Goal: Task Accomplishment & Management: Complete application form

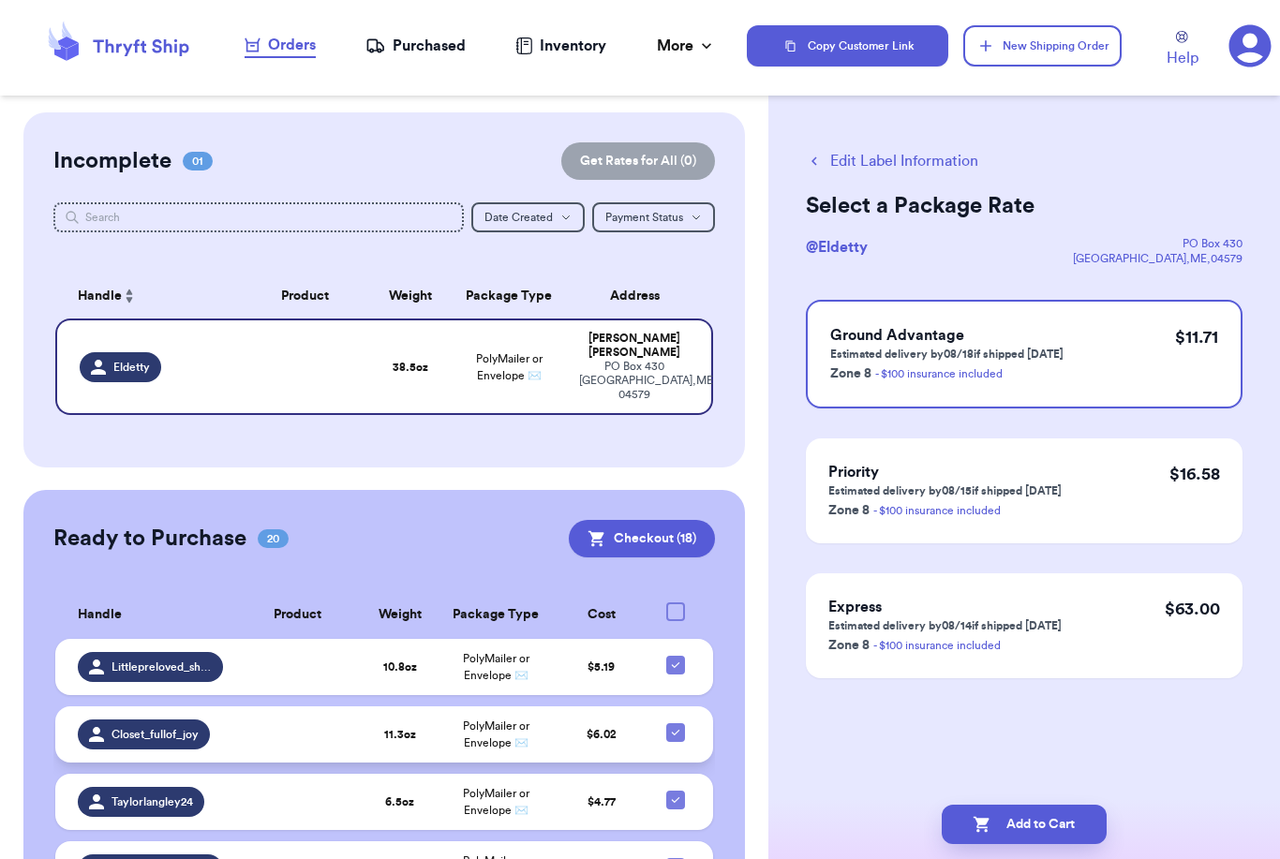
scroll to position [60, 0]
click at [1006, 805] on button "Add to Cart" at bounding box center [1024, 824] width 165 height 39
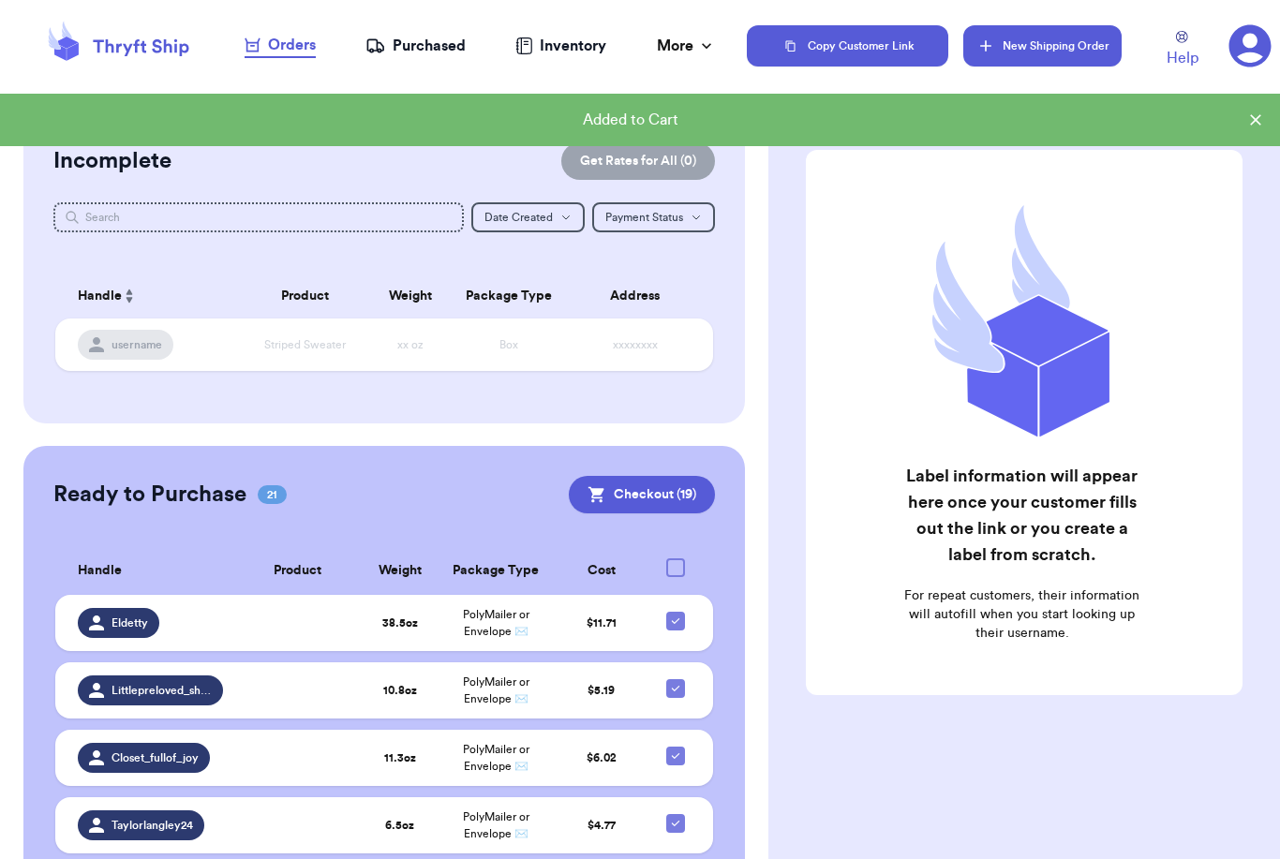
click at [1036, 50] on button "New Shipping Order" at bounding box center [1041, 45] width 157 height 41
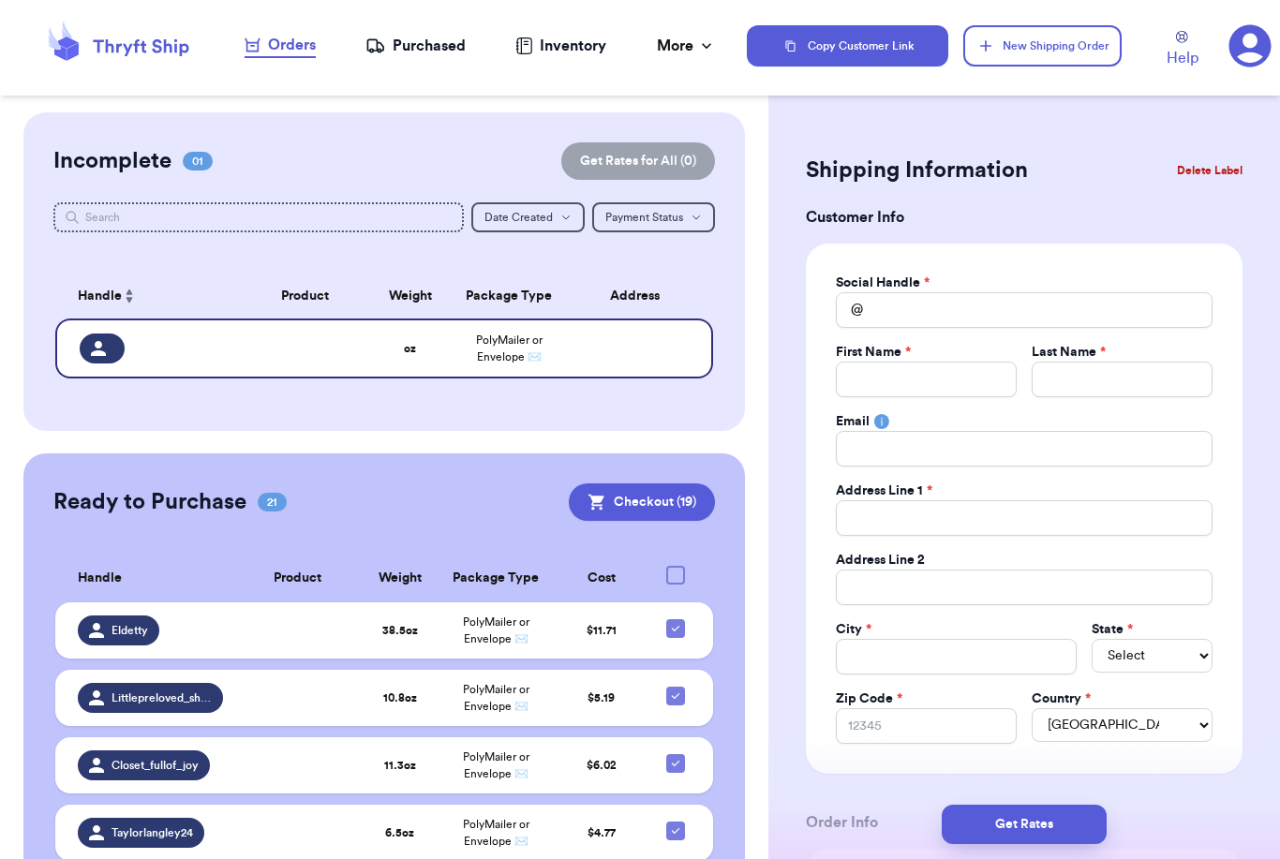
click at [960, 359] on div "First Name *" at bounding box center [926, 352] width 181 height 19
drag, startPoint x: 951, startPoint y: 368, endPoint x: 951, endPoint y: 308, distance: 60.0
click at [951, 308] on div "Social Handle * @ First Name * Last Name * Email Address Line 1 * Address Line …" at bounding box center [1024, 509] width 377 height 470
click at [951, 308] on input "Total Amount Paid" at bounding box center [1024, 310] width 377 height 36
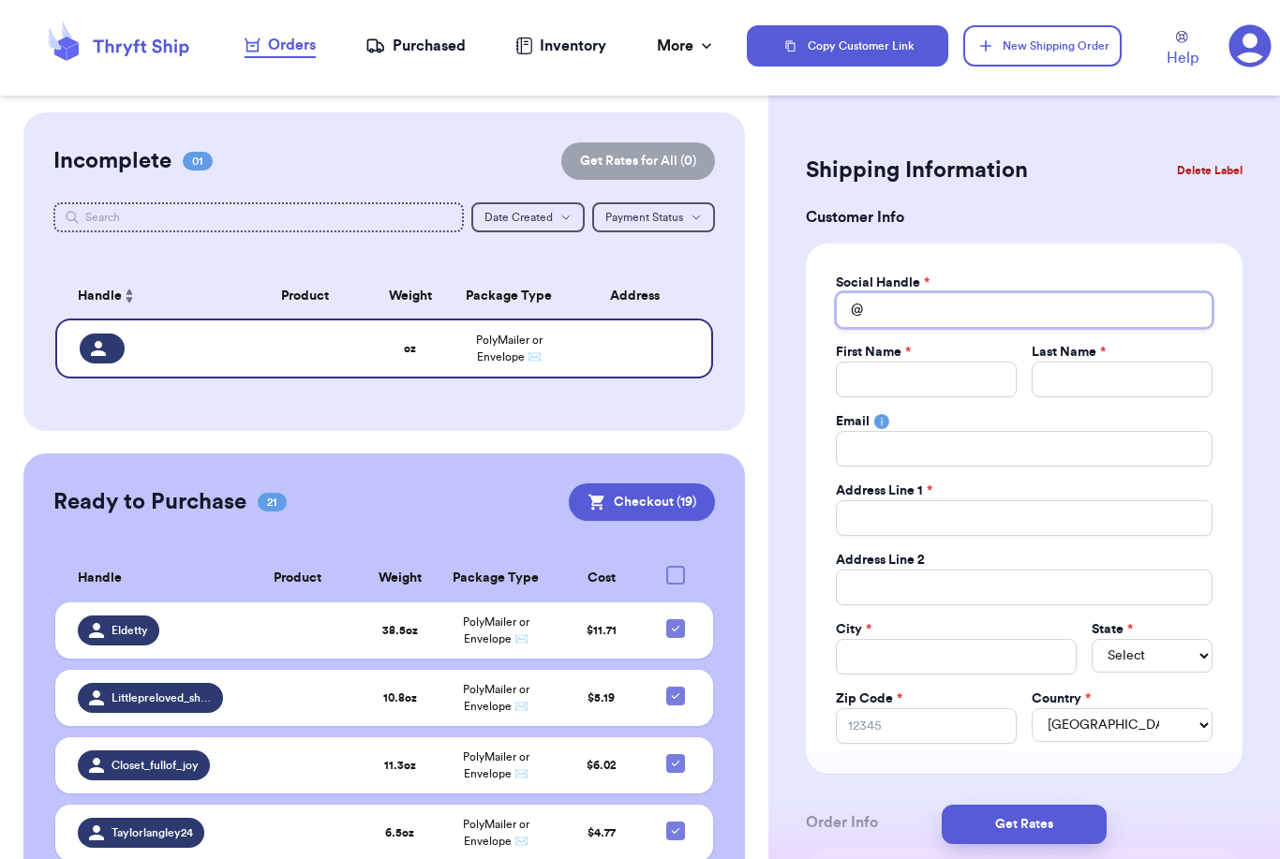
type input "E"
type input "El"
type input "[PERSON_NAME]"
type input "Elys"
type input "Elysh"
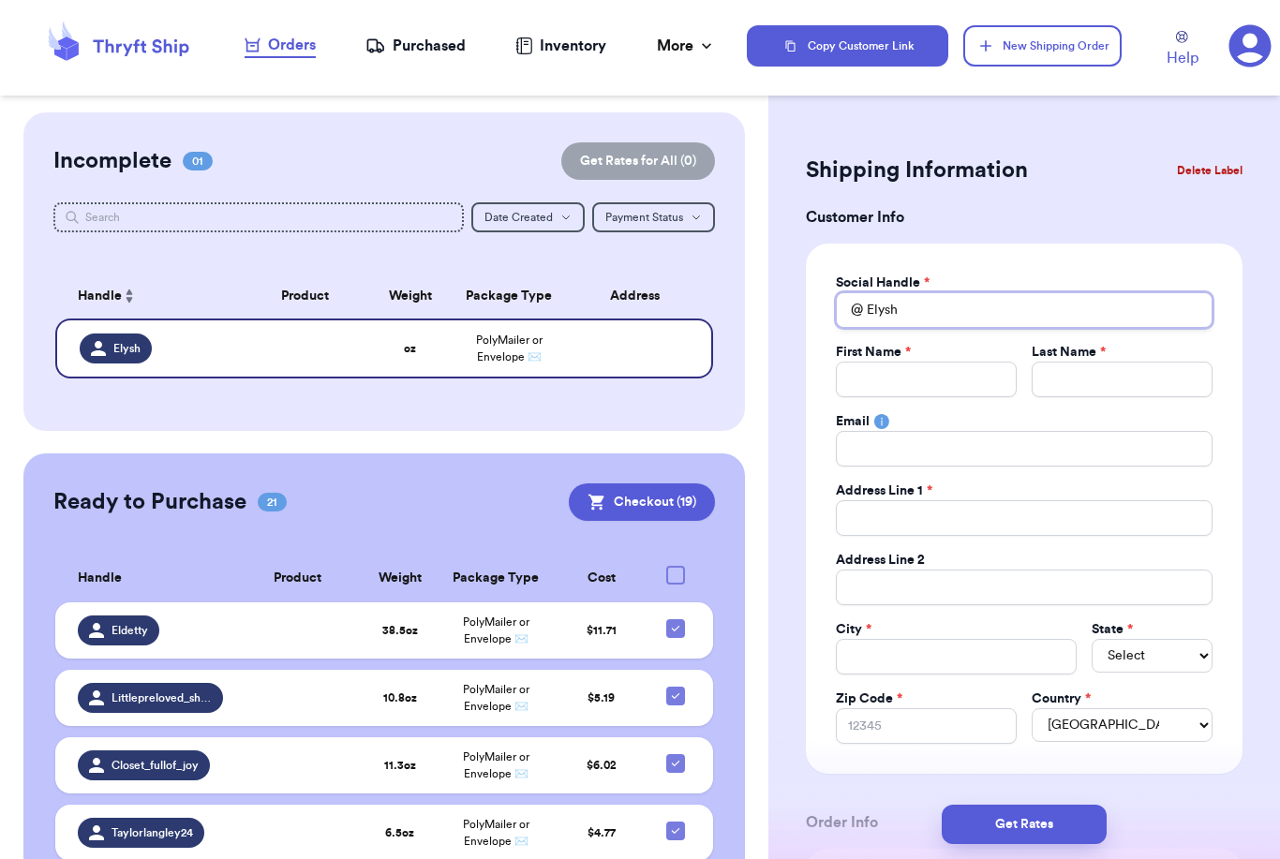
type input "Elysha"
type input "Elyshan"
type input "Elyshann"
type input "E"
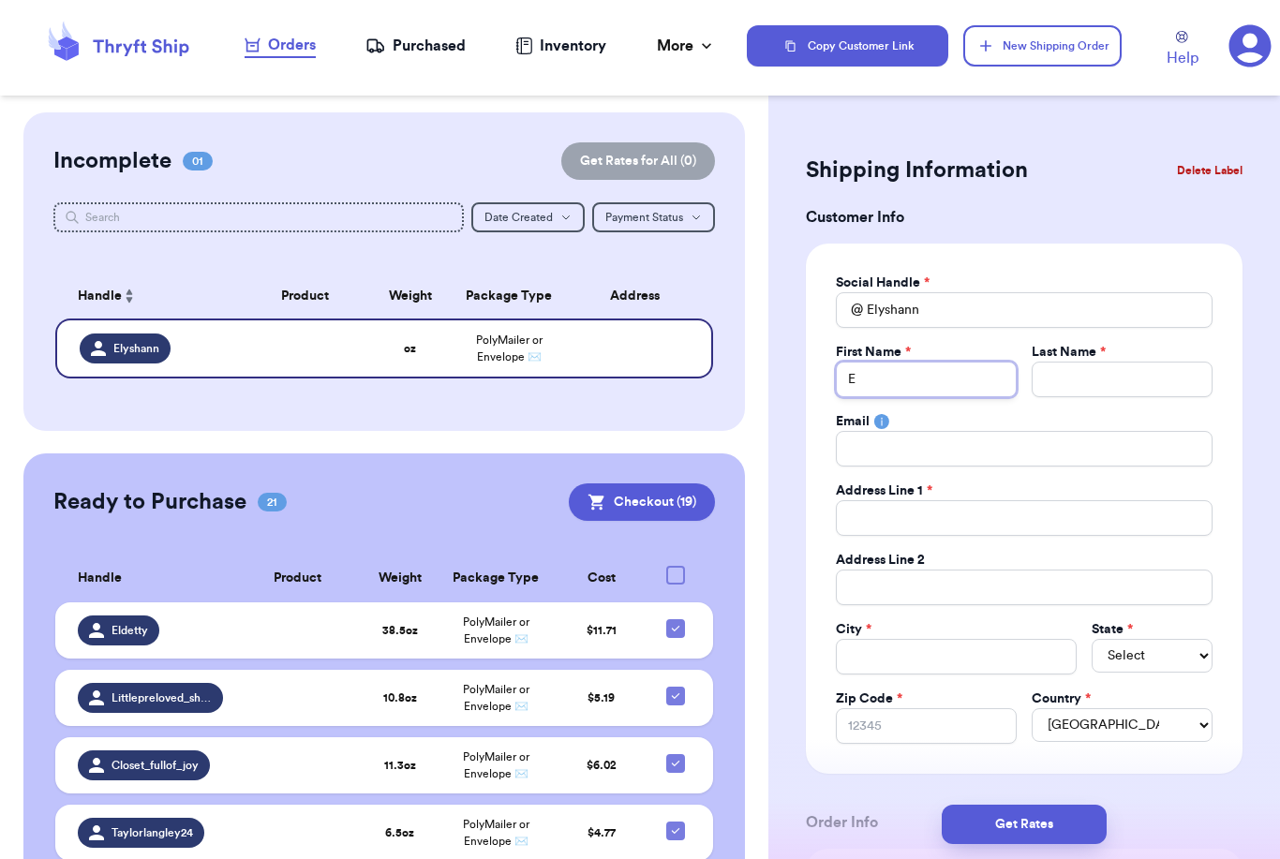
type input "El"
type input "[PERSON_NAME]"
type input "Elys"
type input "Elysh"
type input "Elysha"
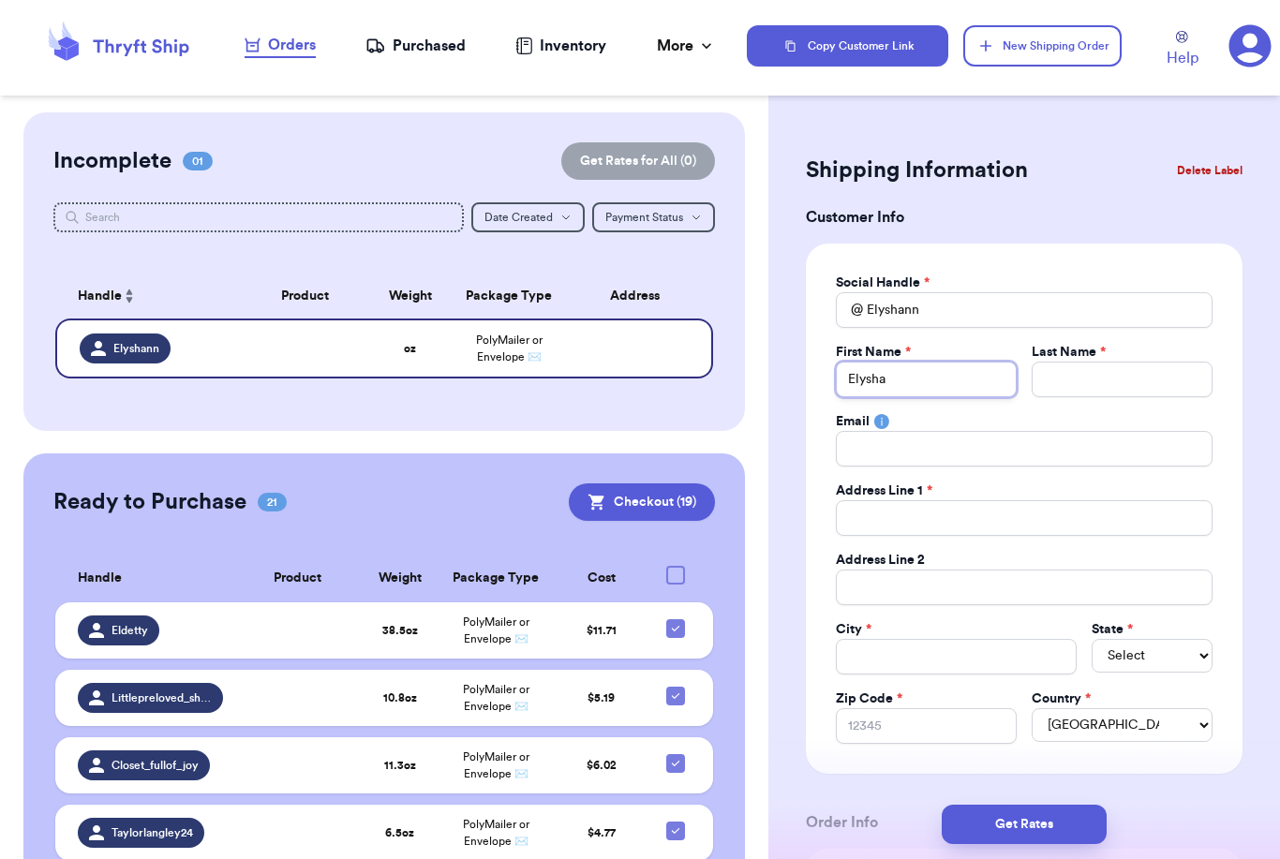
type input "Elysha"
type input "K"
type input "Ke"
type input "Kee"
type input "Keen"
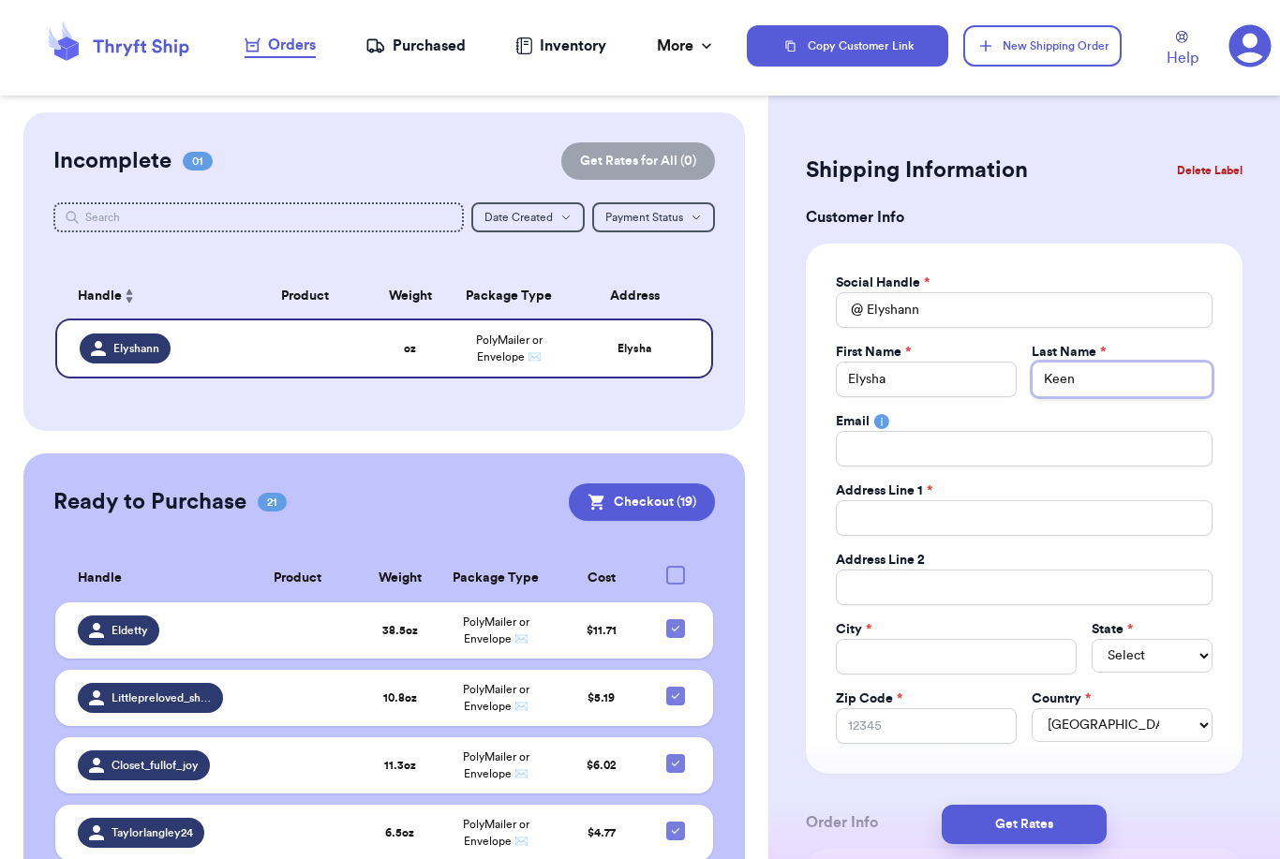
type input "[PERSON_NAME]"
type input "1"
type input "10"
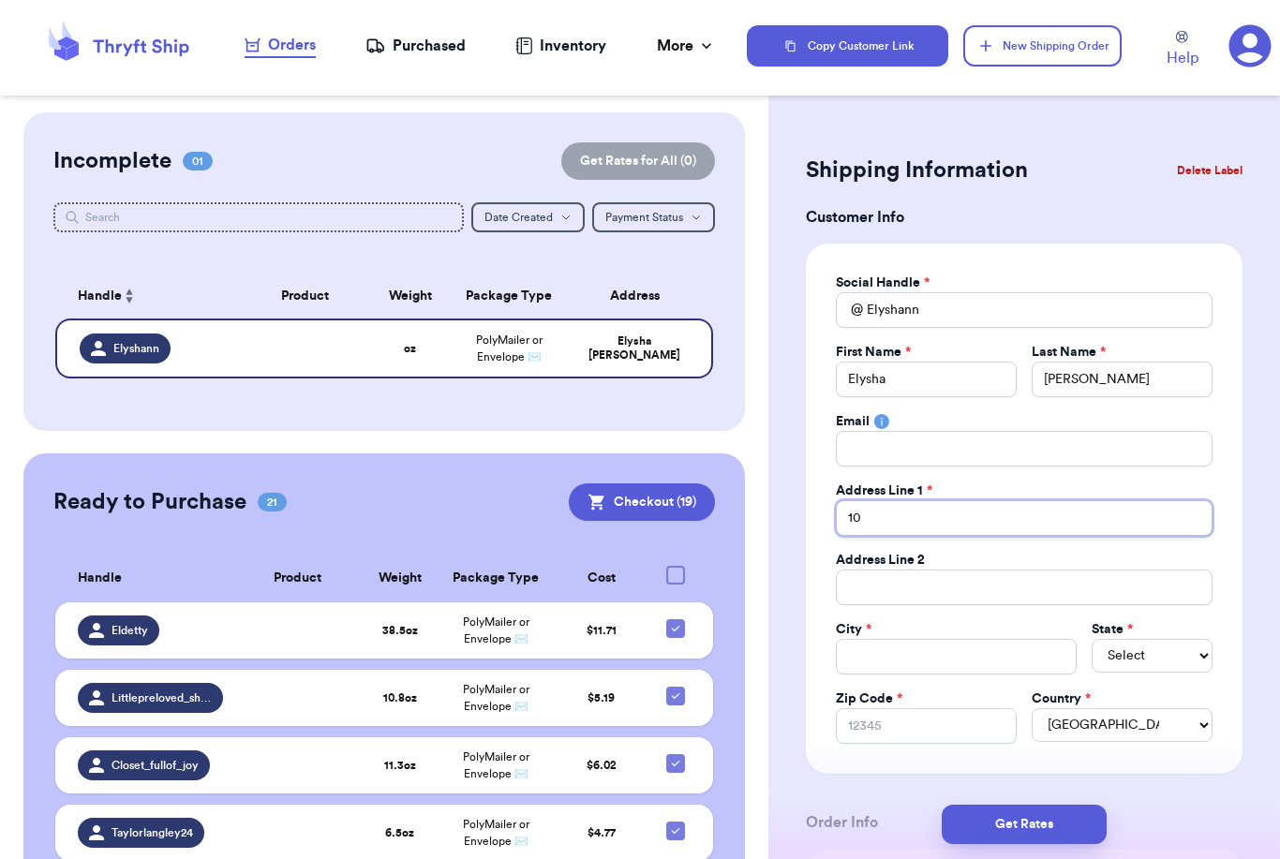
type input "104"
type input "1044"
type input "1044 H"
type input "1044 Ho"
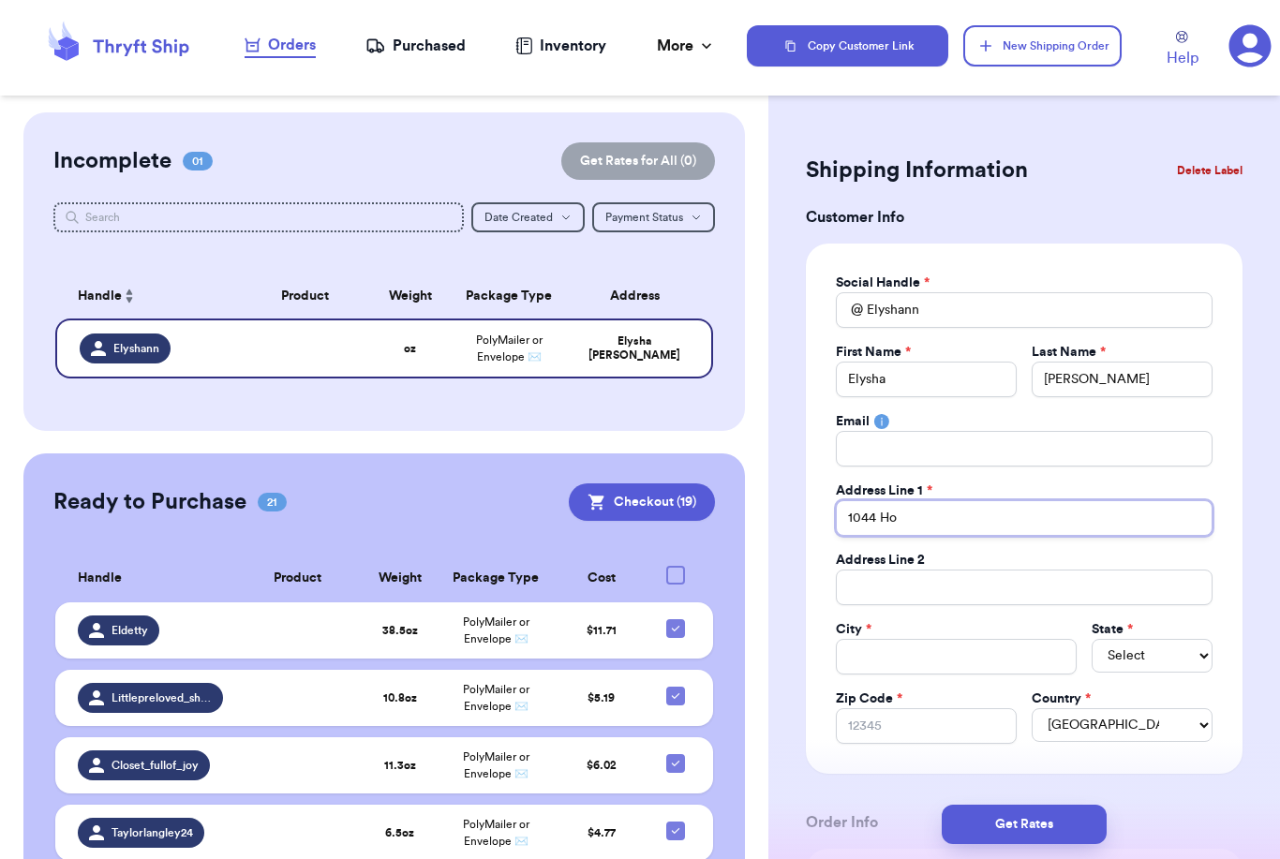
type input "1044 Hou"
type input "1044 Hous"
type input "1044 House"
type input "1044 Housem"
type input "1044 Housema"
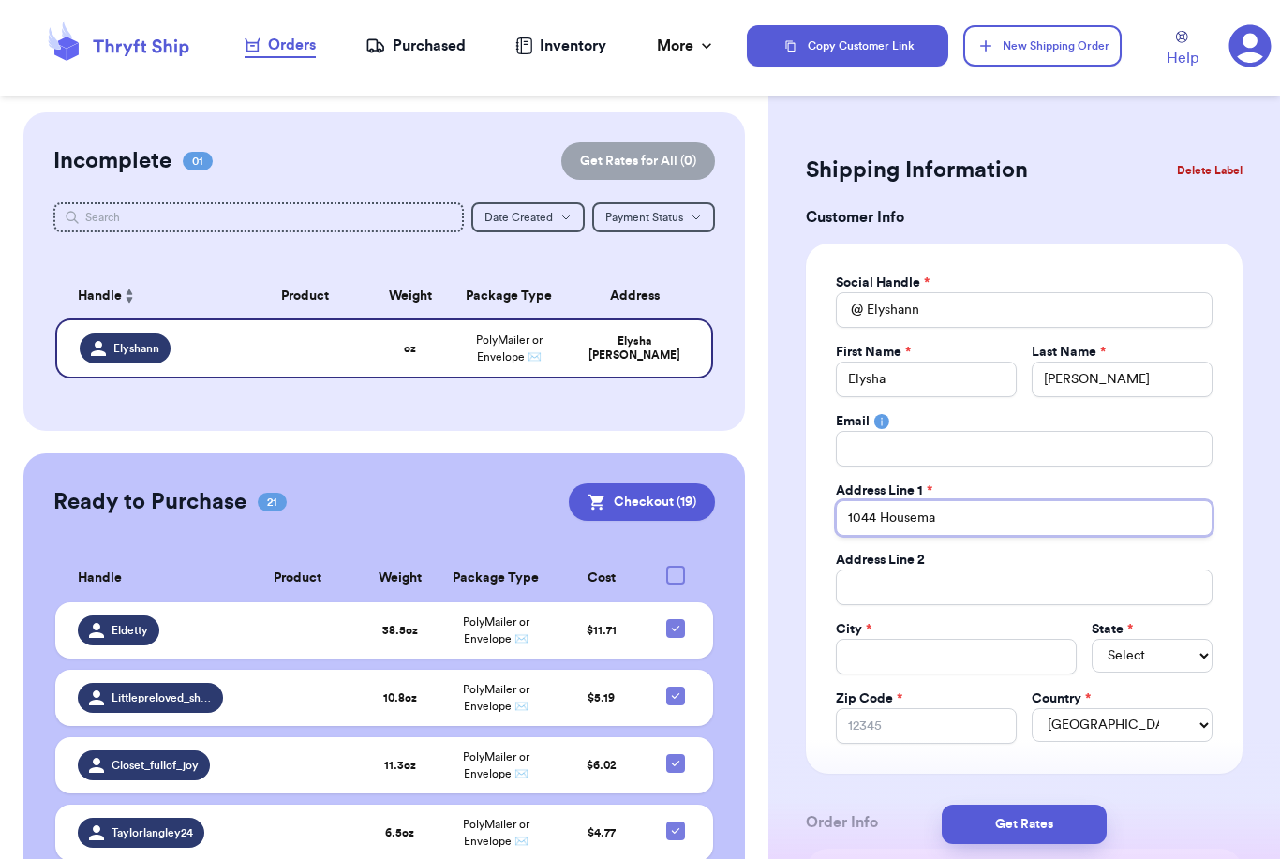
type input "1044 [PERSON_NAME]"
type input "1044 [PERSON_NAME] A"
type input "[STREET_ADDRESS][PERSON_NAME]"
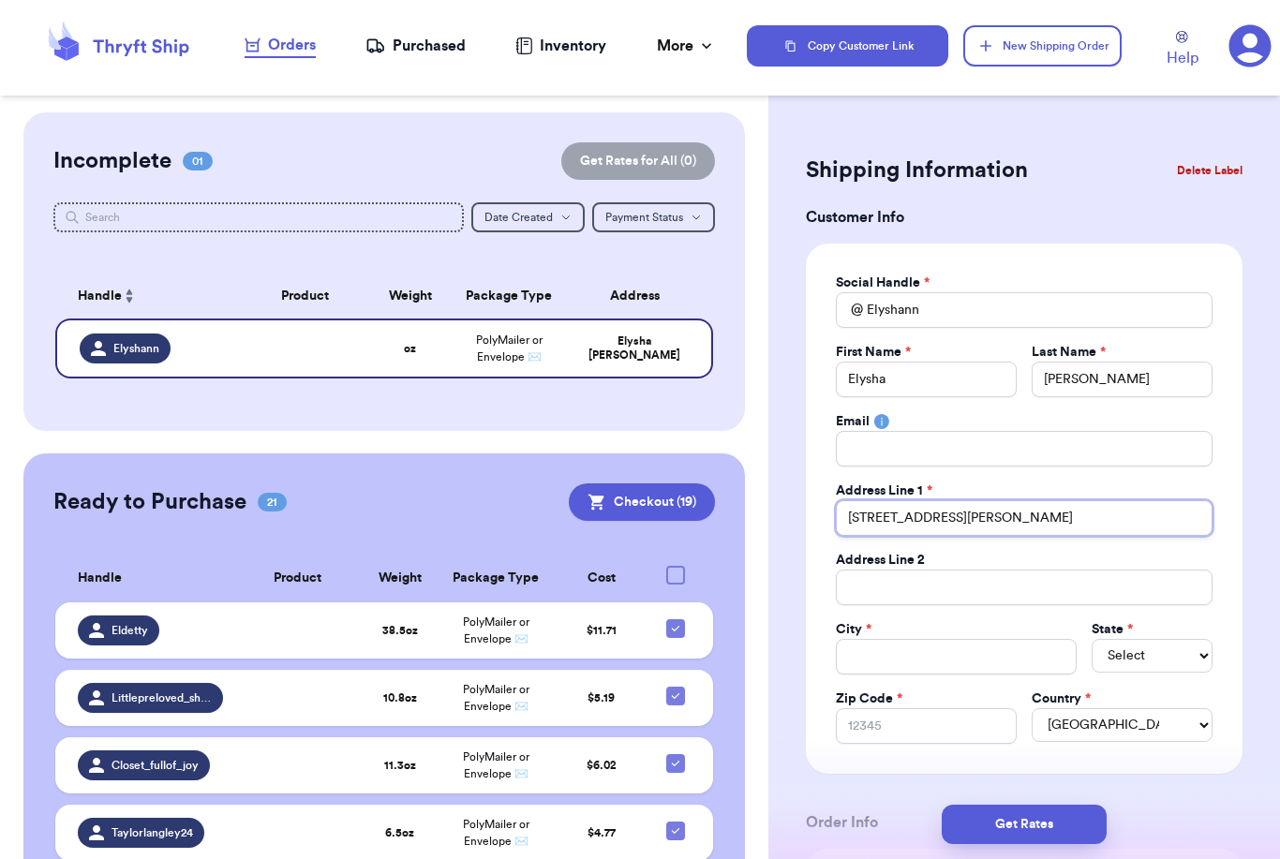
type input "[STREET_ADDRESS][PERSON_NAME]"
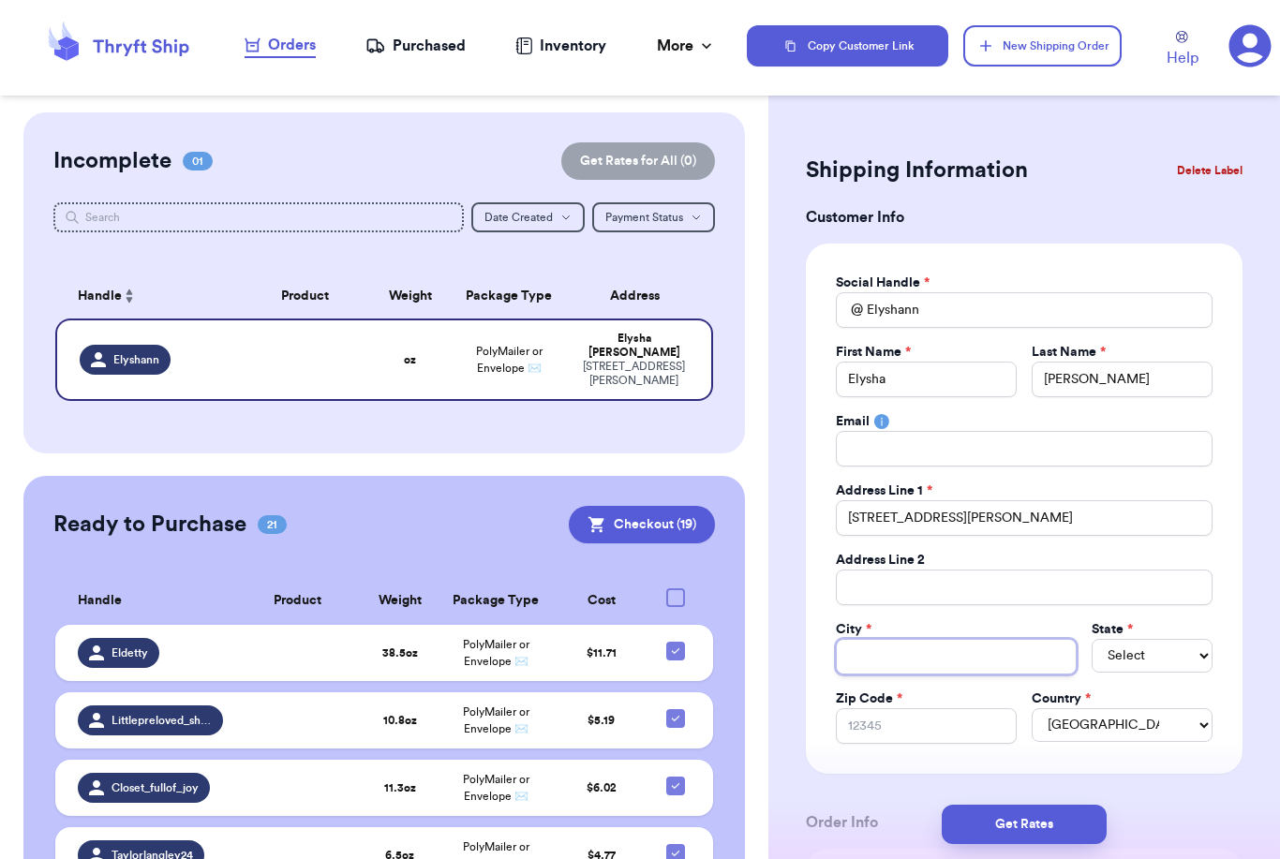
type input "G"
type input "Gr"
type input "Gra"
type input "Gran"
type input "Grand"
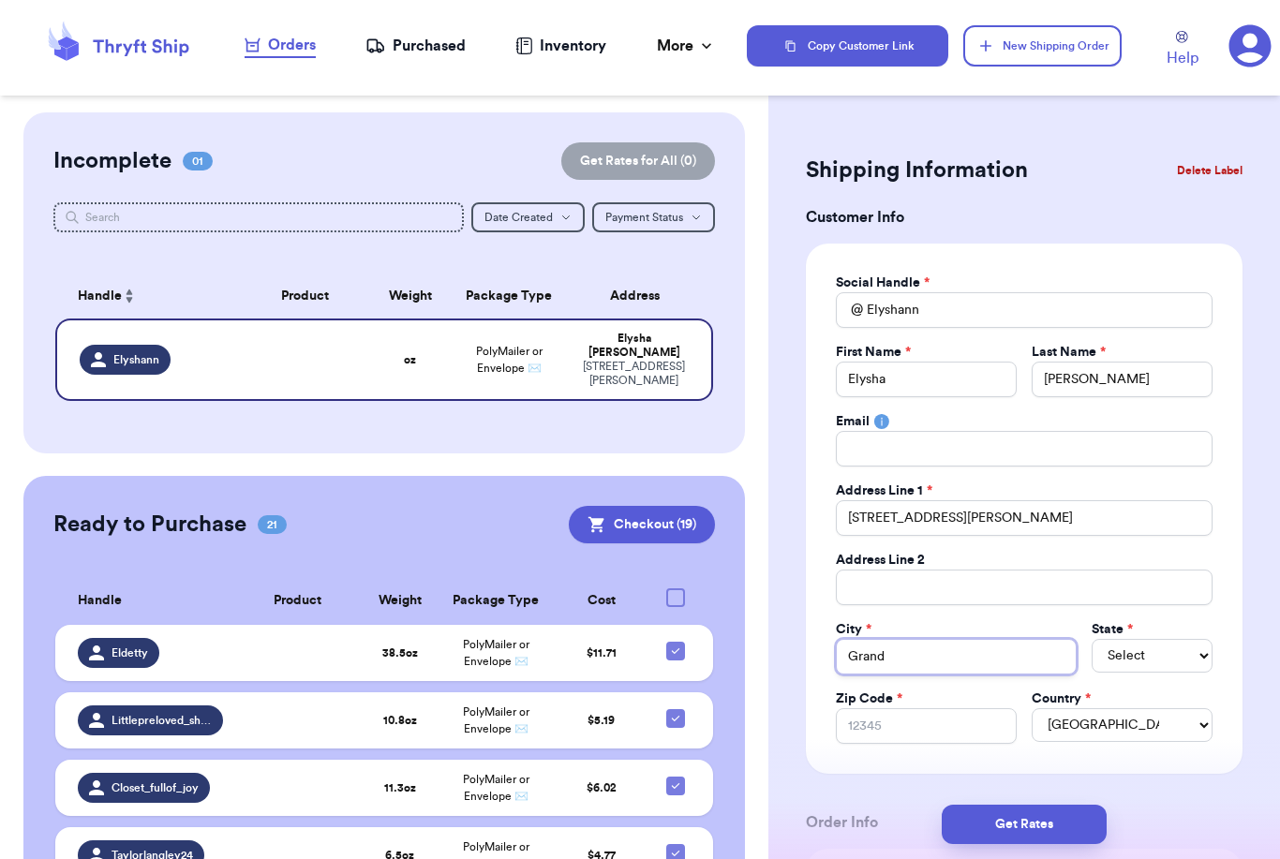
type input "Grand"
type input "Grand R"
type input "Grand Ra"
type input "Grand Rap"
type input "Grand Rapi"
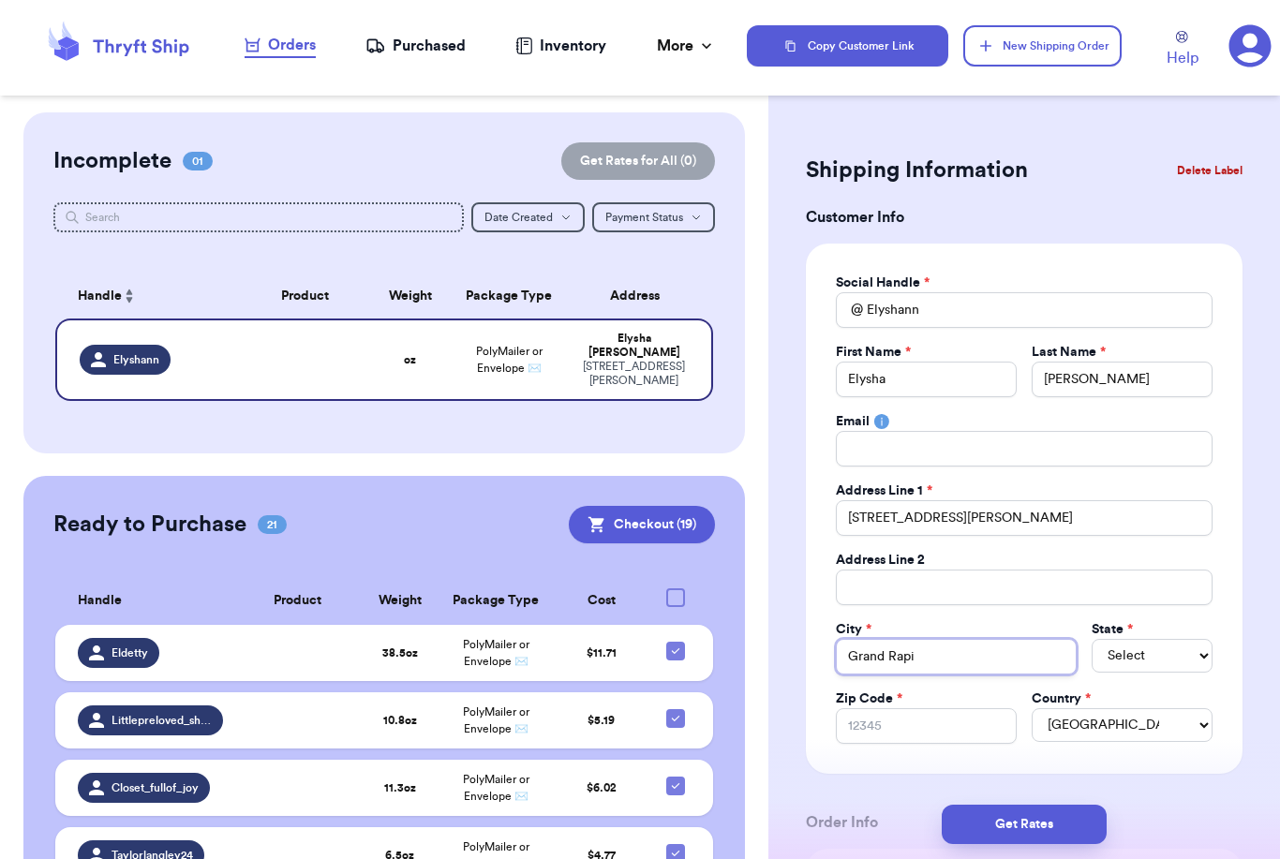
type input "Grand Rapid"
type input "[GEOGRAPHIC_DATA]"
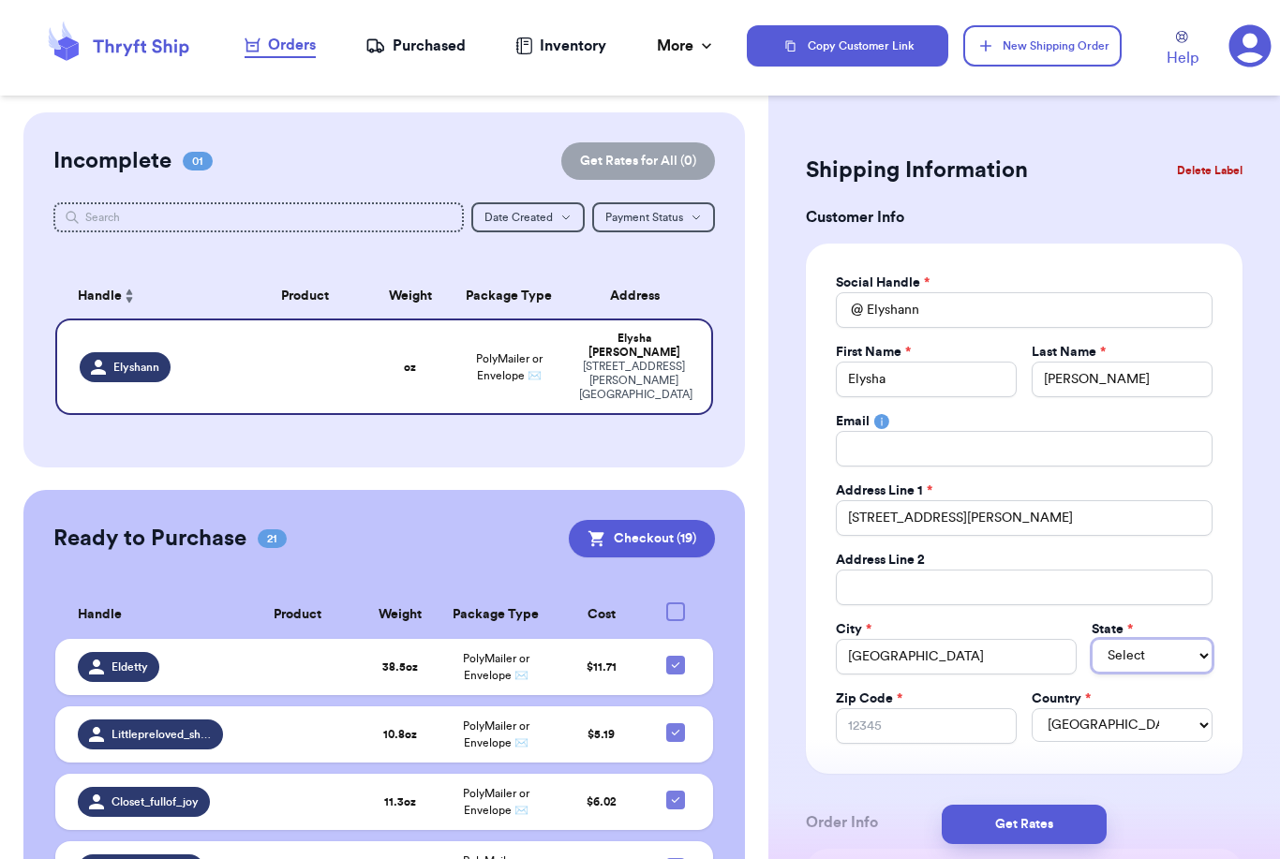
select select "MI"
click at [868, 733] on input "Zip Code *" at bounding box center [926, 726] width 181 height 36
type input "4"
type input "49"
type input "495"
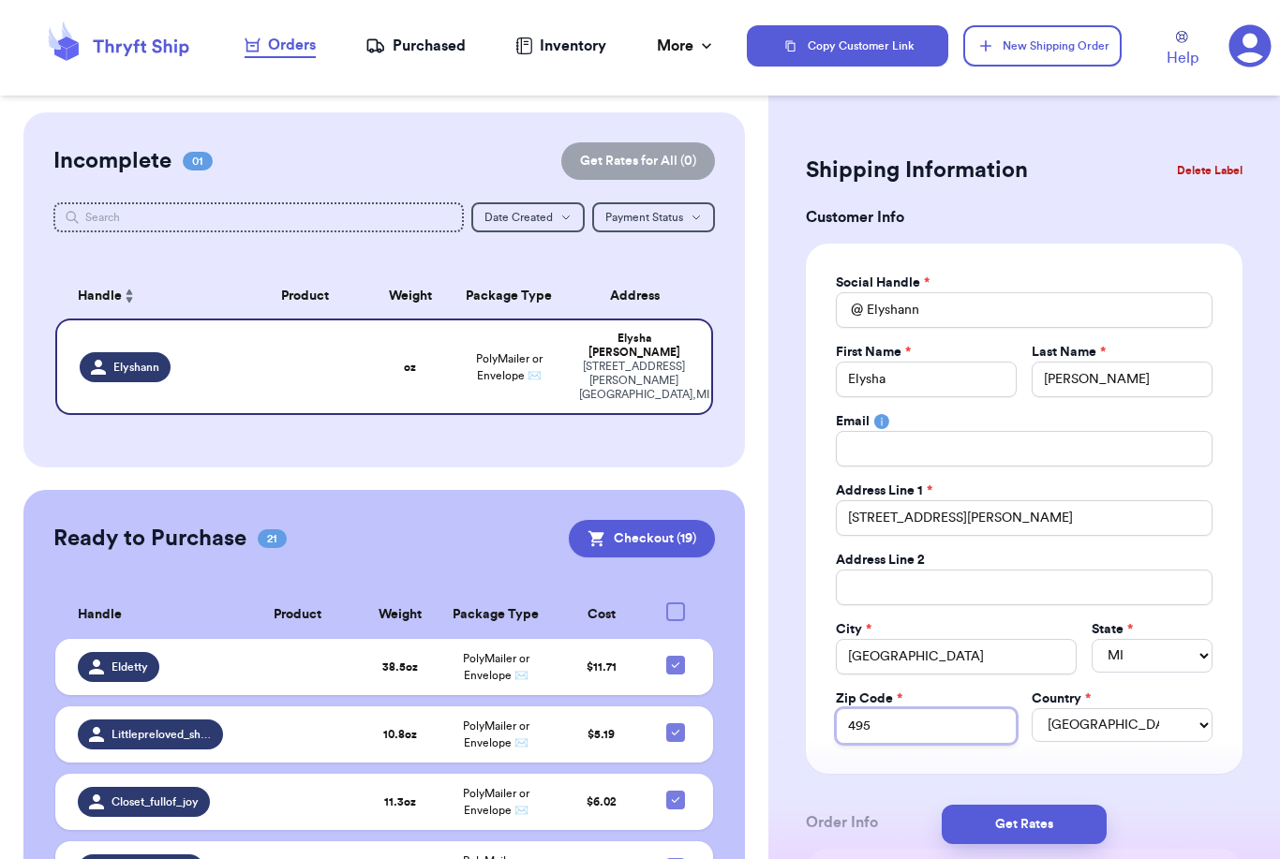
type input "4950"
type input "49503"
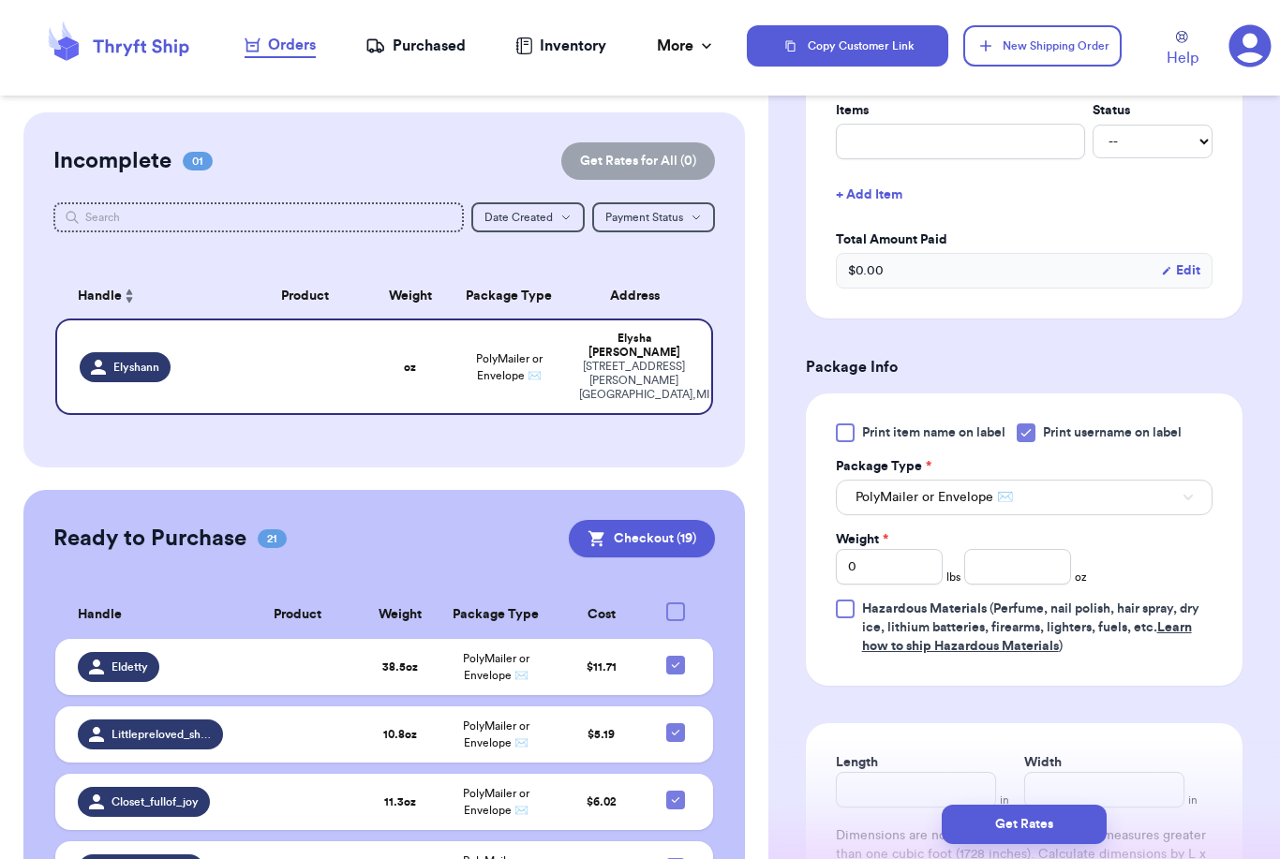
scroll to position [779, 0]
type input "49503"
click at [1034, 561] on input "number" at bounding box center [1017, 566] width 107 height 36
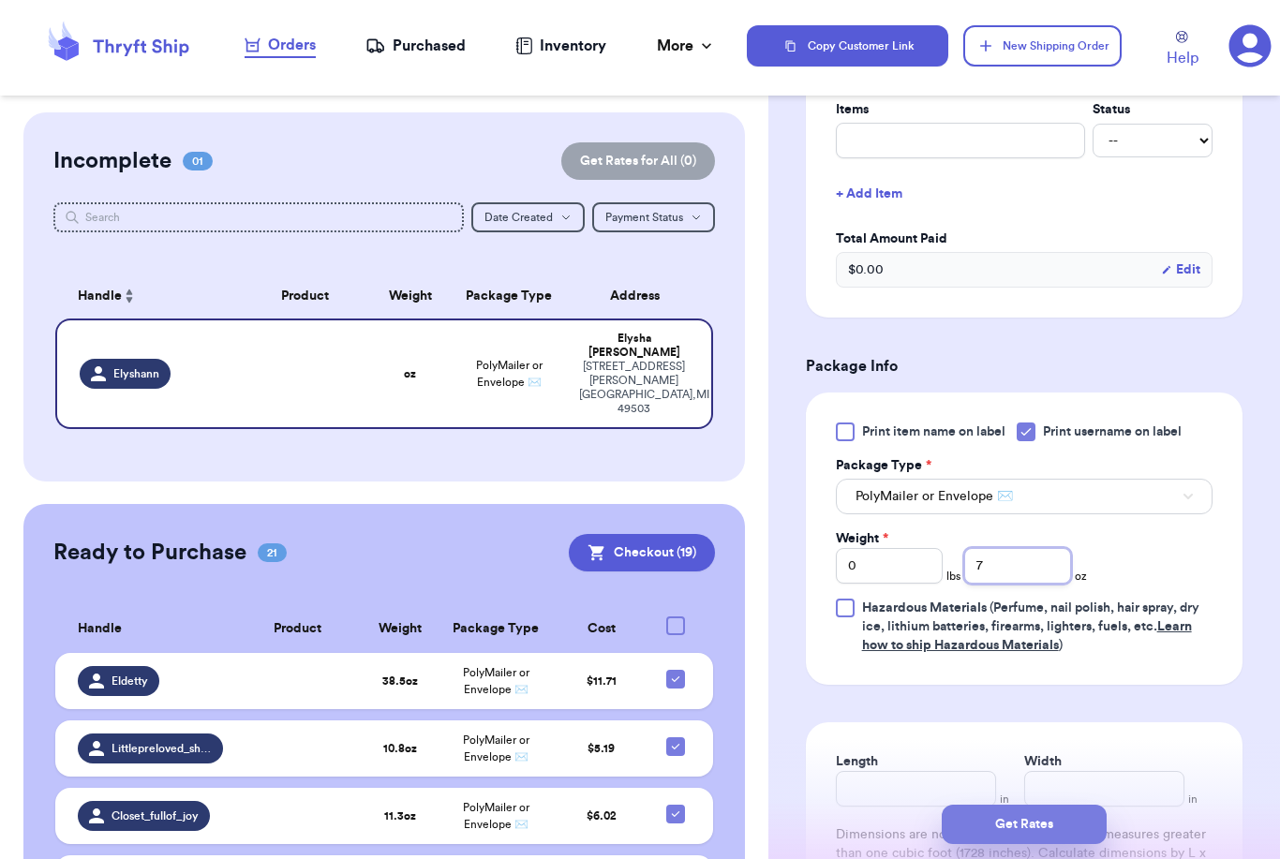
type input "7"
click at [1074, 814] on button "Get Rates" at bounding box center [1024, 824] width 165 height 39
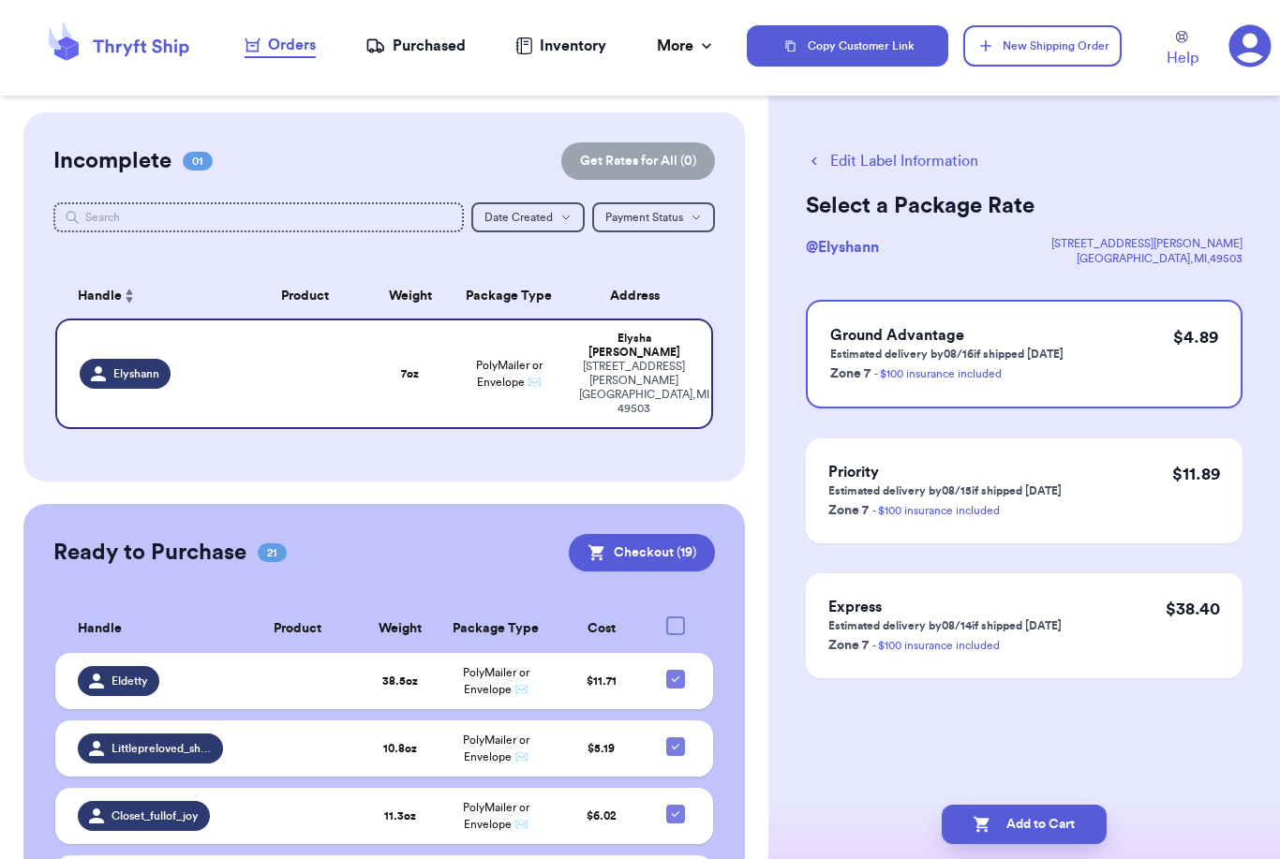
scroll to position [0, 0]
click at [1037, 806] on button "Add to Cart" at bounding box center [1024, 824] width 165 height 39
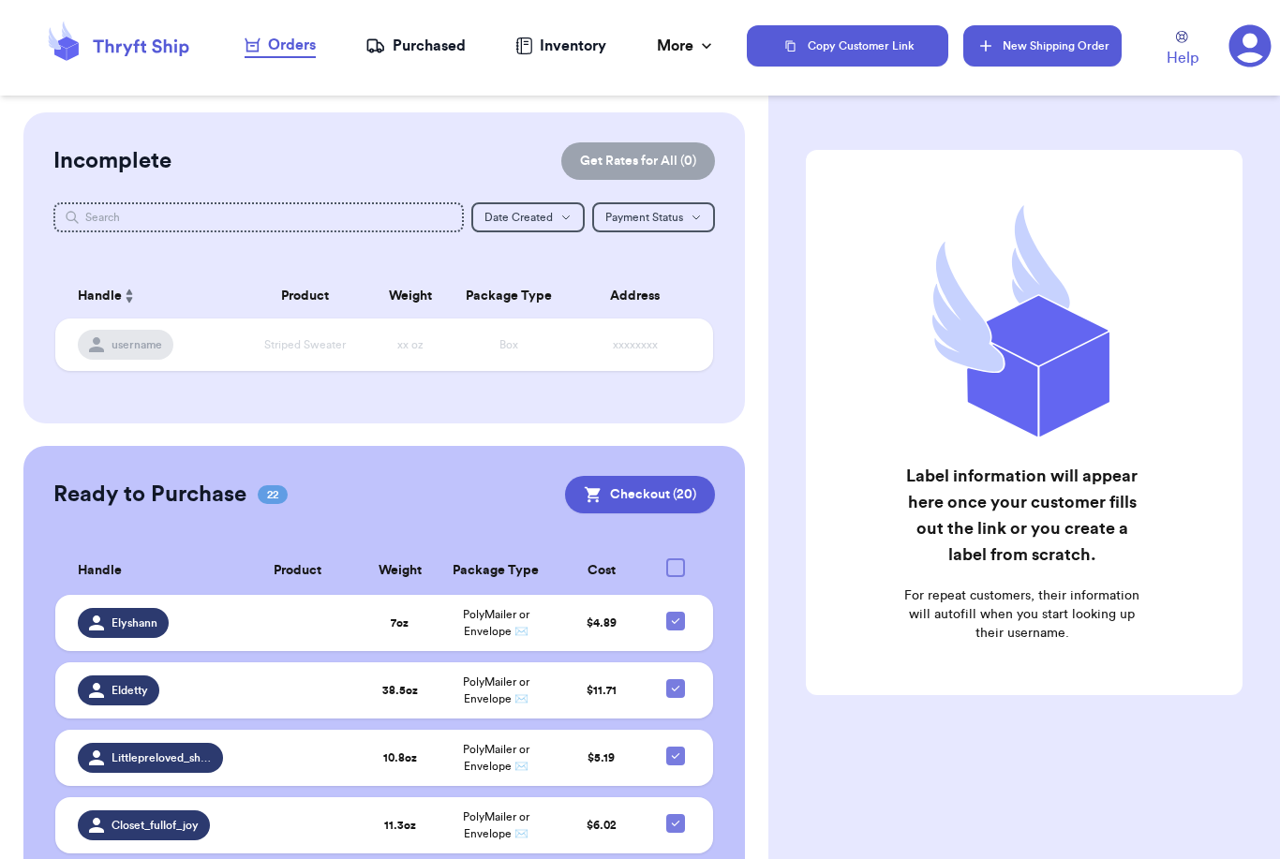
click at [1097, 55] on button "New Shipping Order" at bounding box center [1041, 45] width 157 height 41
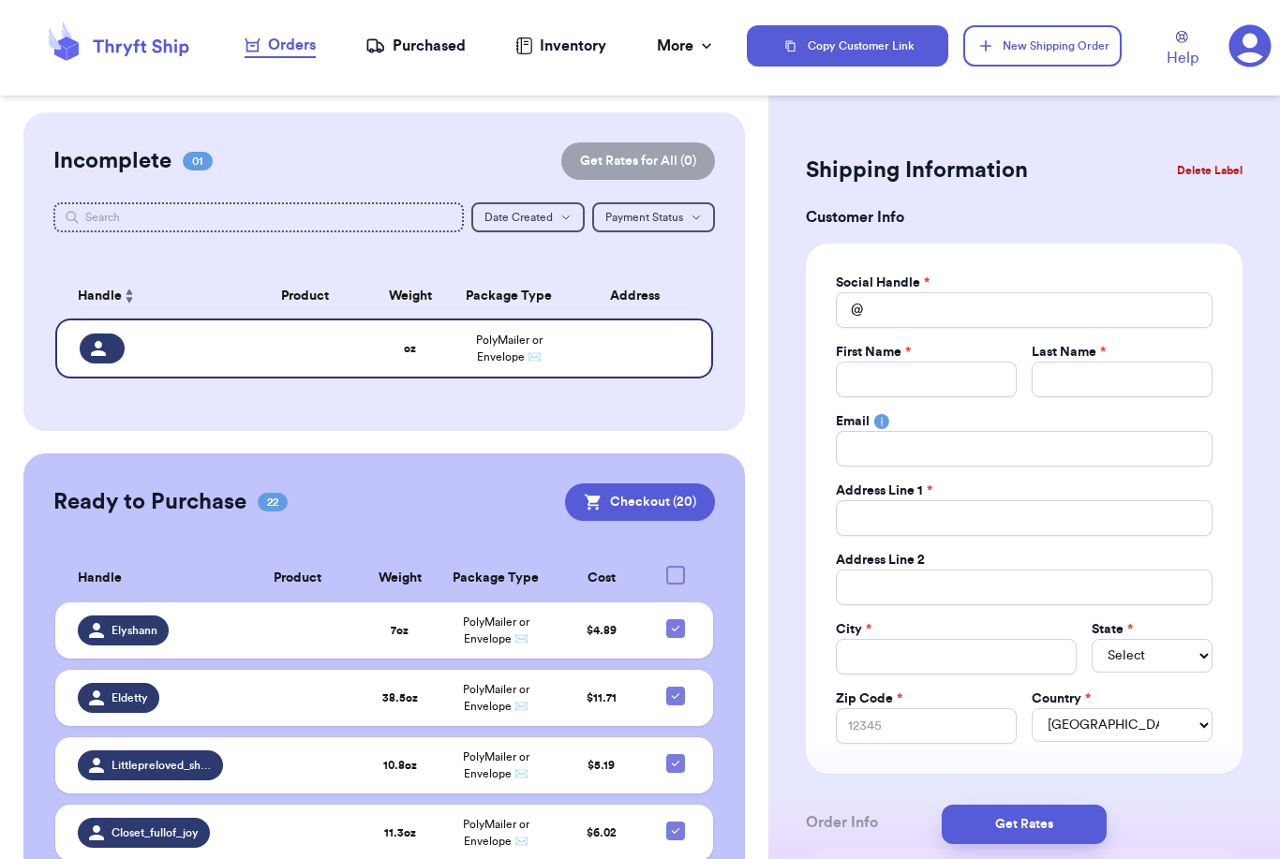
click at [1022, 359] on div "First Name * Last Name *" at bounding box center [1024, 370] width 377 height 54
click at [1003, 306] on div "Social Handle * @ First Name * Last Name * Email Address Line 1 * Address Line …" at bounding box center [1024, 509] width 377 height 470
click at [1003, 306] on input "Total Amount Paid" at bounding box center [1024, 310] width 377 height 36
type input "_"
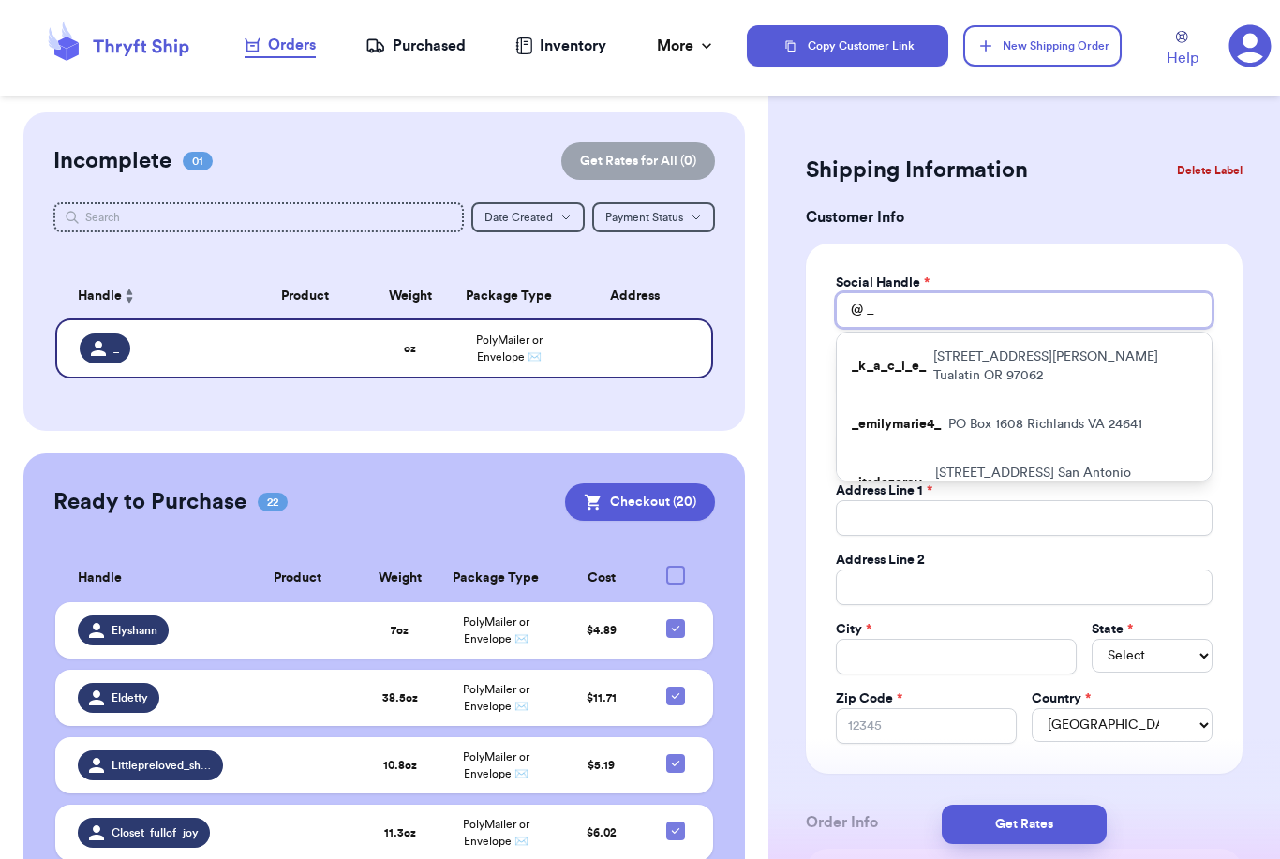
type input "_b"
type input "_bo"
type input "_boo"
type input "_boom"
type input "_boomj"
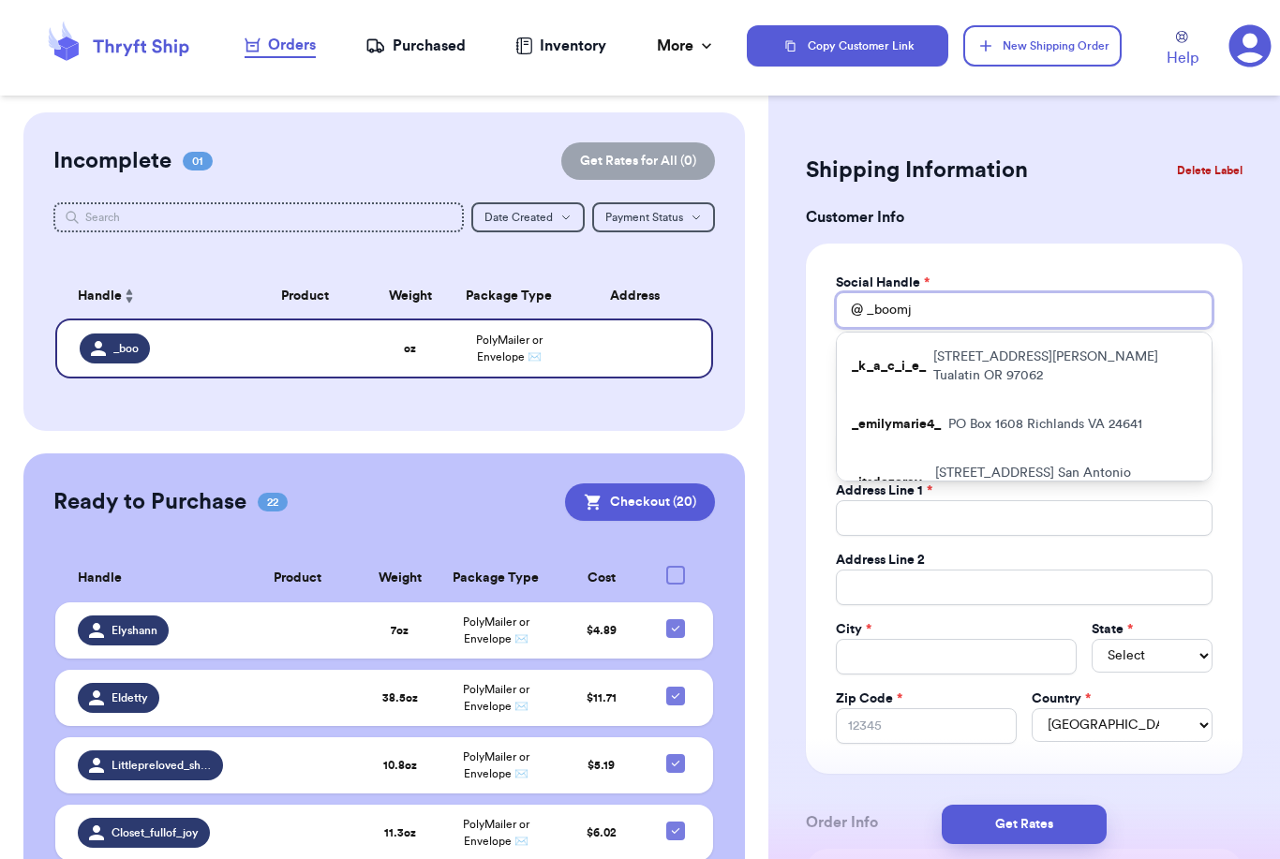
type input "_boomja"
type input "_boomjac"
type input "_boomjack"
type input "_boomjacka"
type input "_boomjackal"
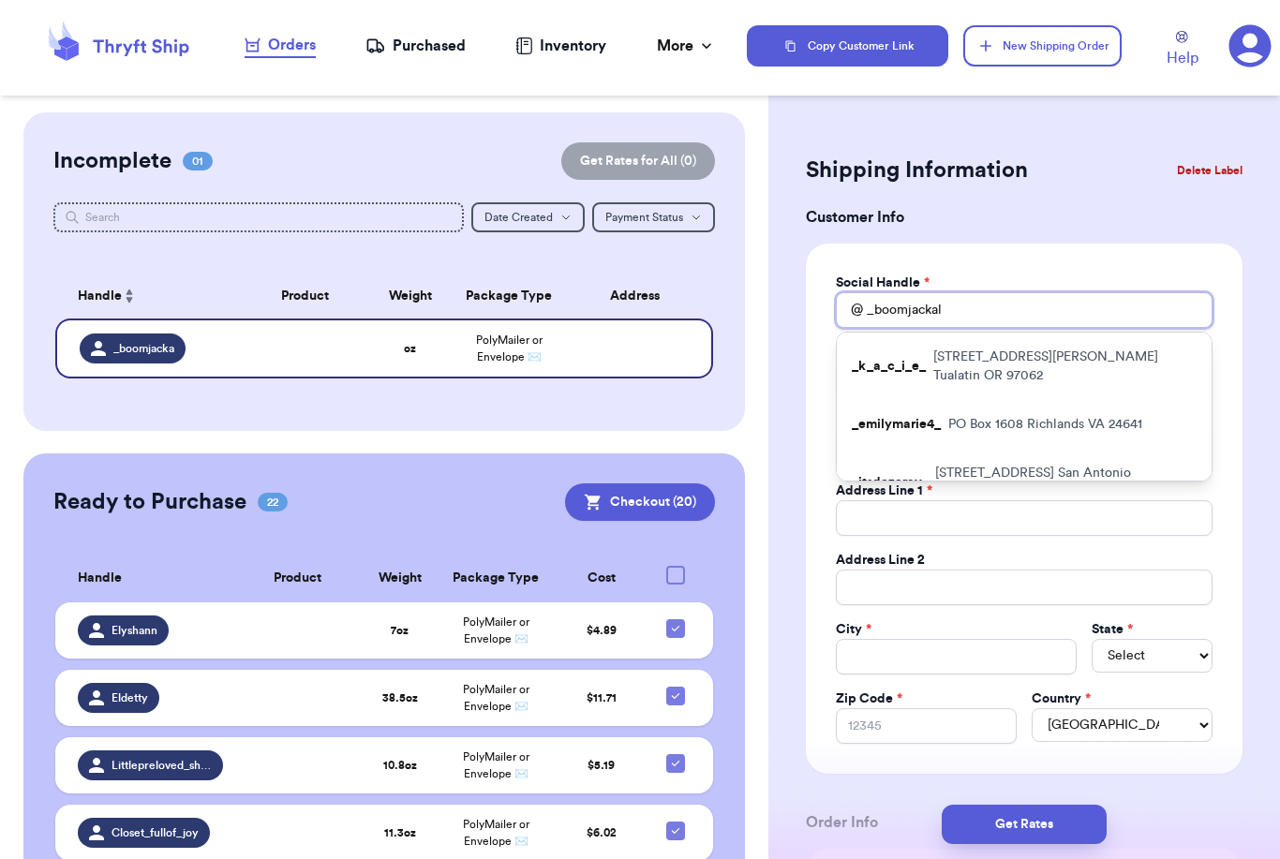
type input "_boomjackala"
type input "_boomjackalac"
type input "_boomjackalack"
type input "_boomjackalacka"
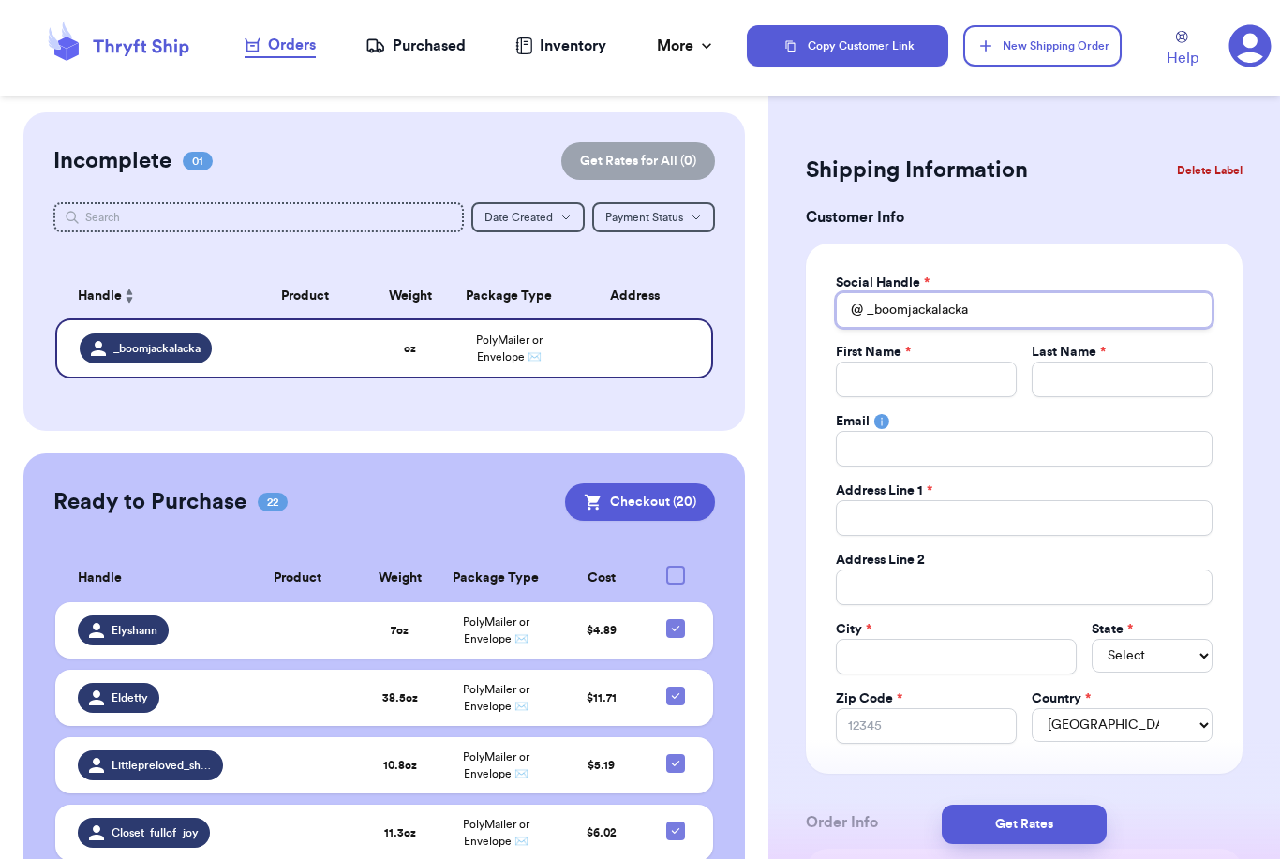
type input "_boomjackalacka"
type input "J"
type input "[PERSON_NAME]"
type input "Jac"
type input "Jack"
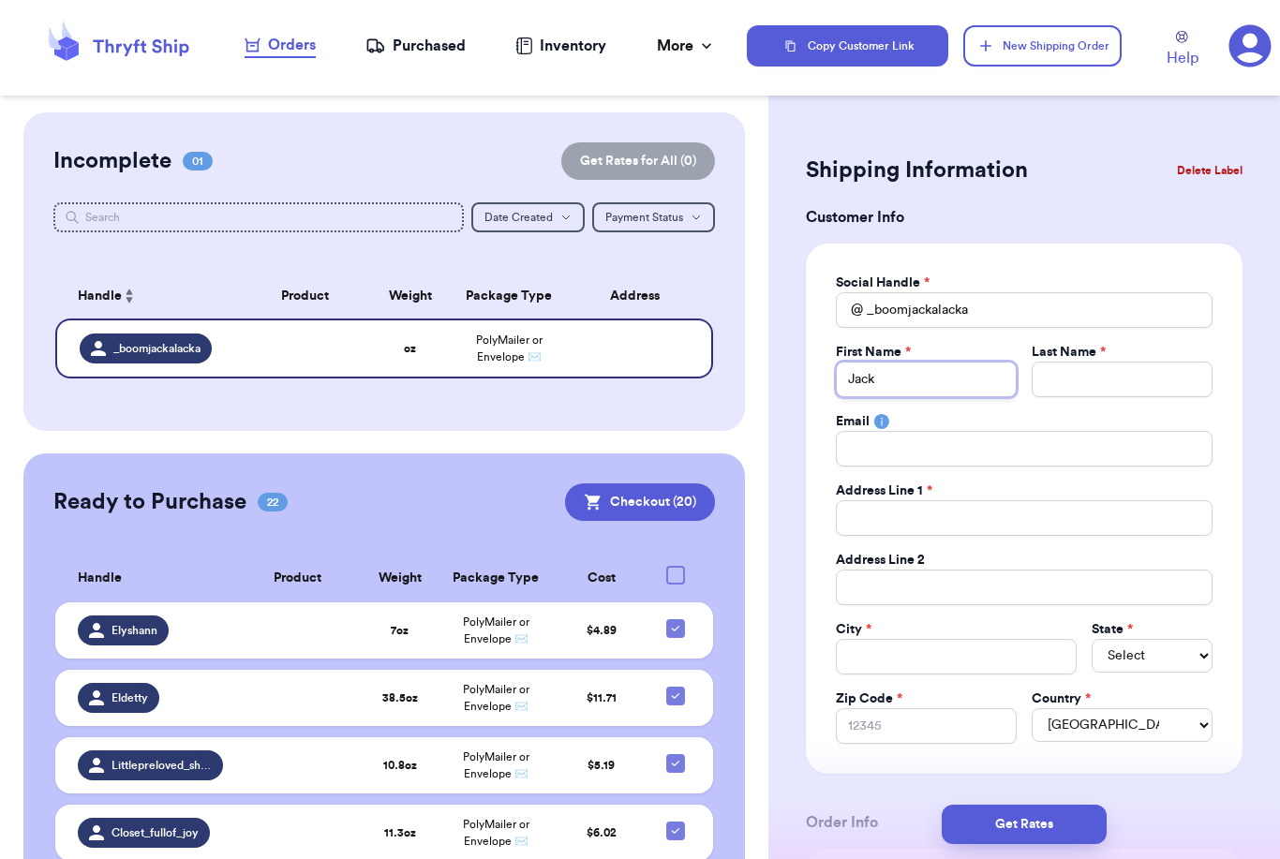
type input "[PERSON_NAME]"
type input "V"
type input "VL"
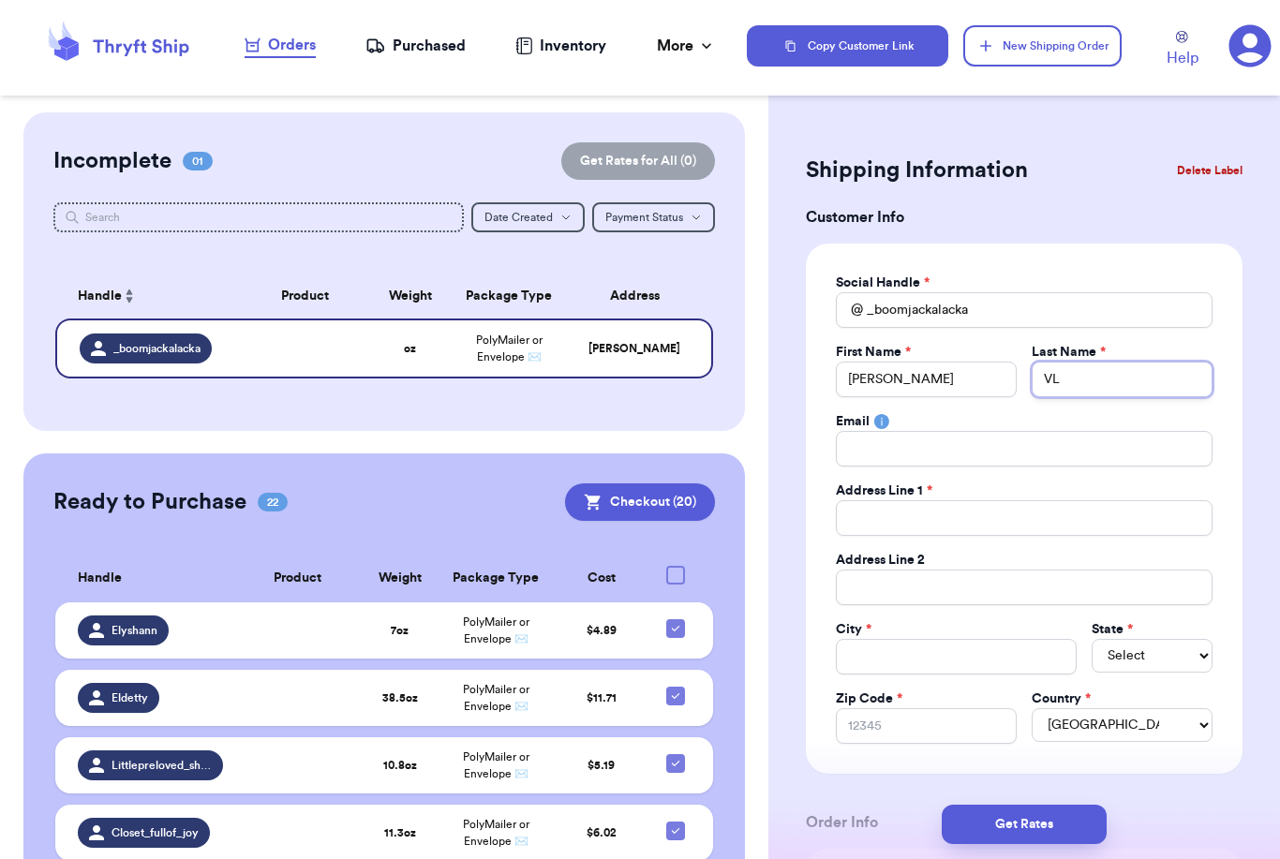
type input "VL"
click at [897, 515] on input "Total Amount Paid" at bounding box center [1024, 518] width 377 height 36
drag, startPoint x: 1108, startPoint y: 368, endPoint x: 884, endPoint y: 364, distance: 224.0
click at [884, 364] on div "First Name * [PERSON_NAME] Last Name * VL" at bounding box center [1024, 370] width 377 height 54
drag, startPoint x: 1117, startPoint y: 372, endPoint x: 1023, endPoint y: 371, distance: 93.7
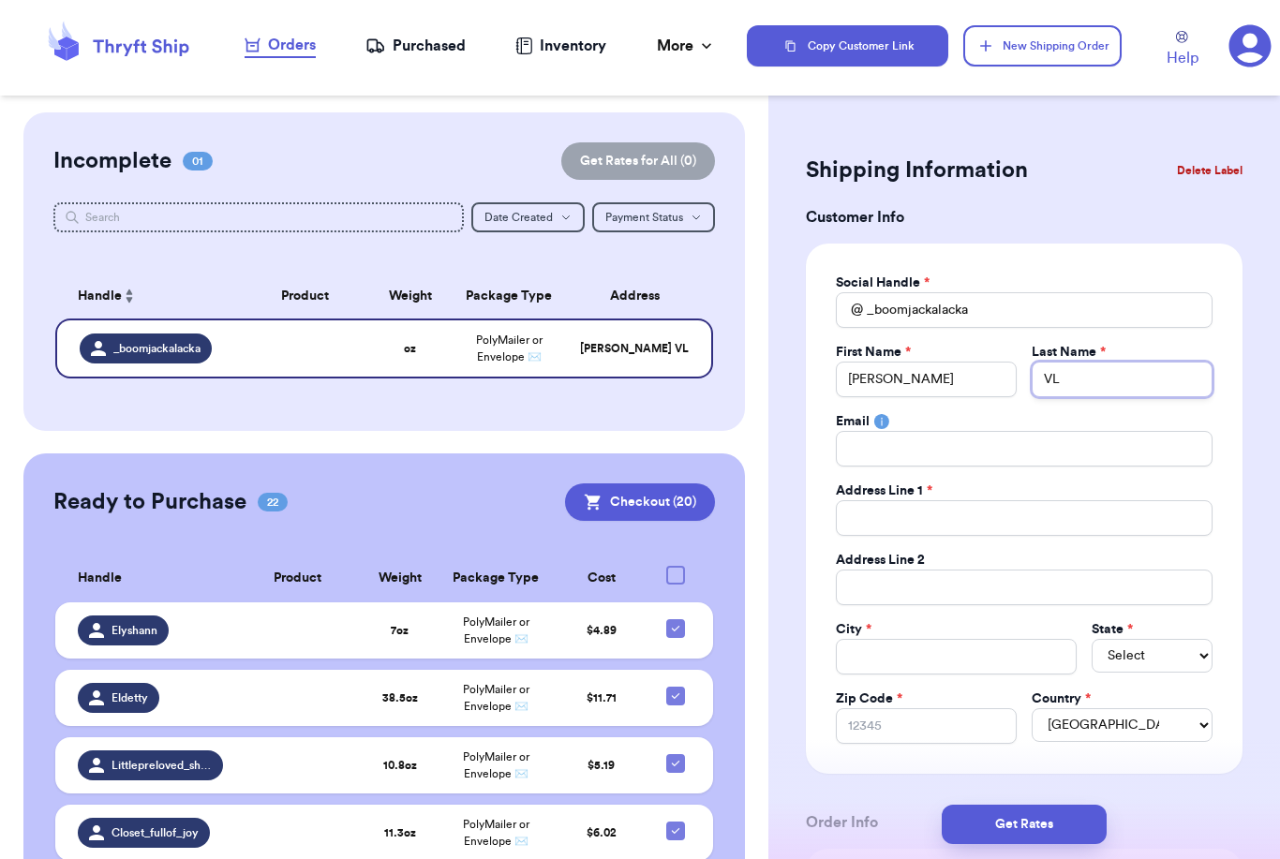
click at [1023, 371] on div "First Name * [PERSON_NAME] Last Name * VL" at bounding box center [1024, 370] width 377 height 54
type input "V"
type input "Ve"
type input "Veg"
type input "[PERSON_NAME]"
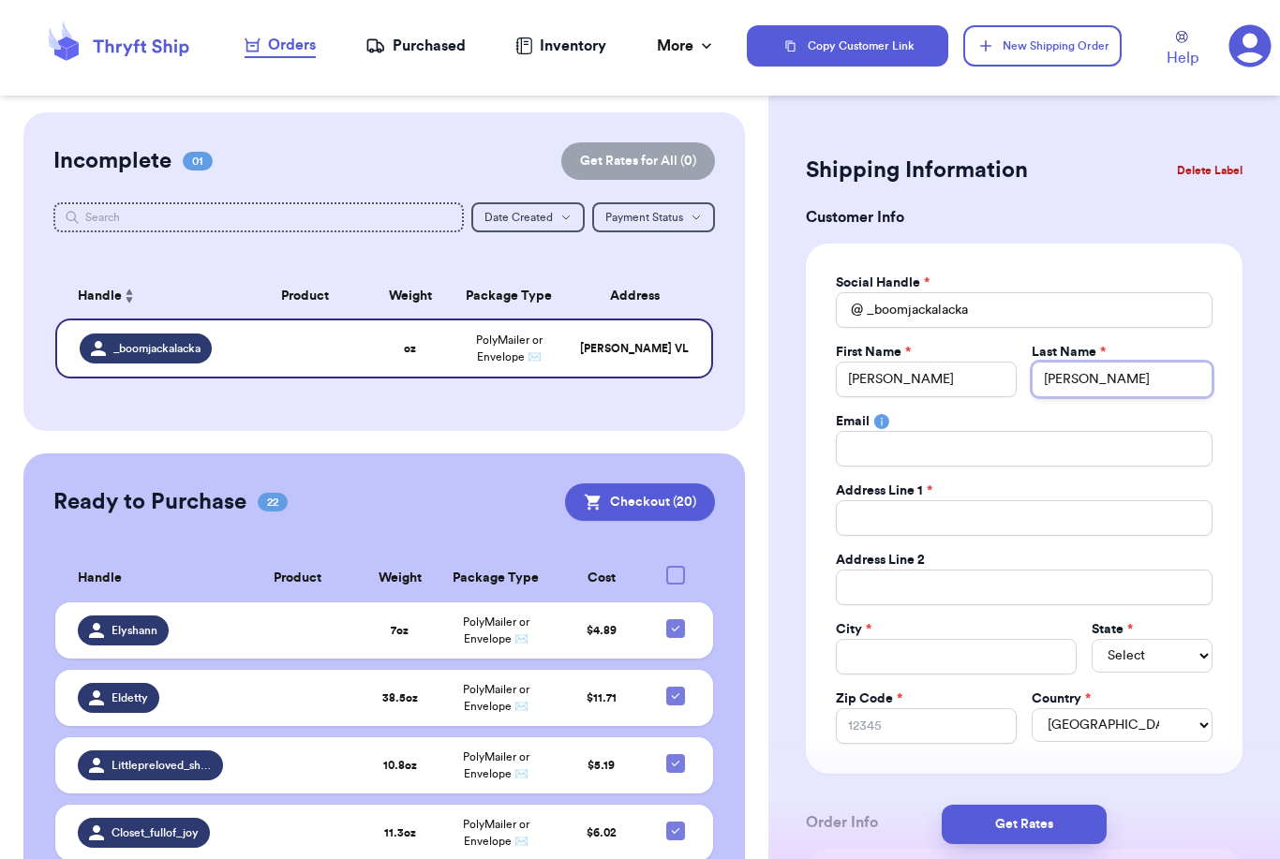
type input "[PERSON_NAME]"
type input "[PERSON_NAME] L"
type input "[PERSON_NAME] Lo"
type input "[PERSON_NAME] Lop"
type input "[PERSON_NAME]"
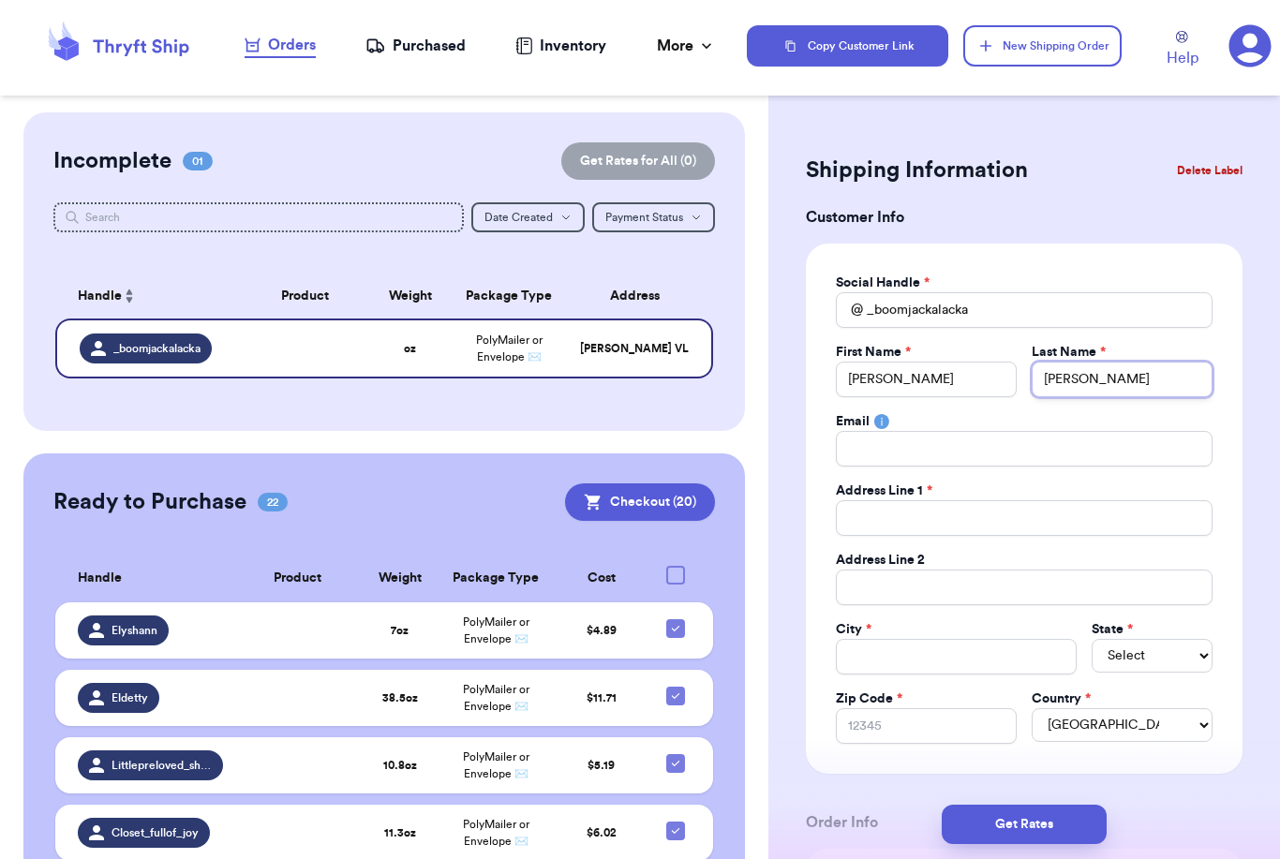
type input "[PERSON_NAME] [PERSON_NAME]"
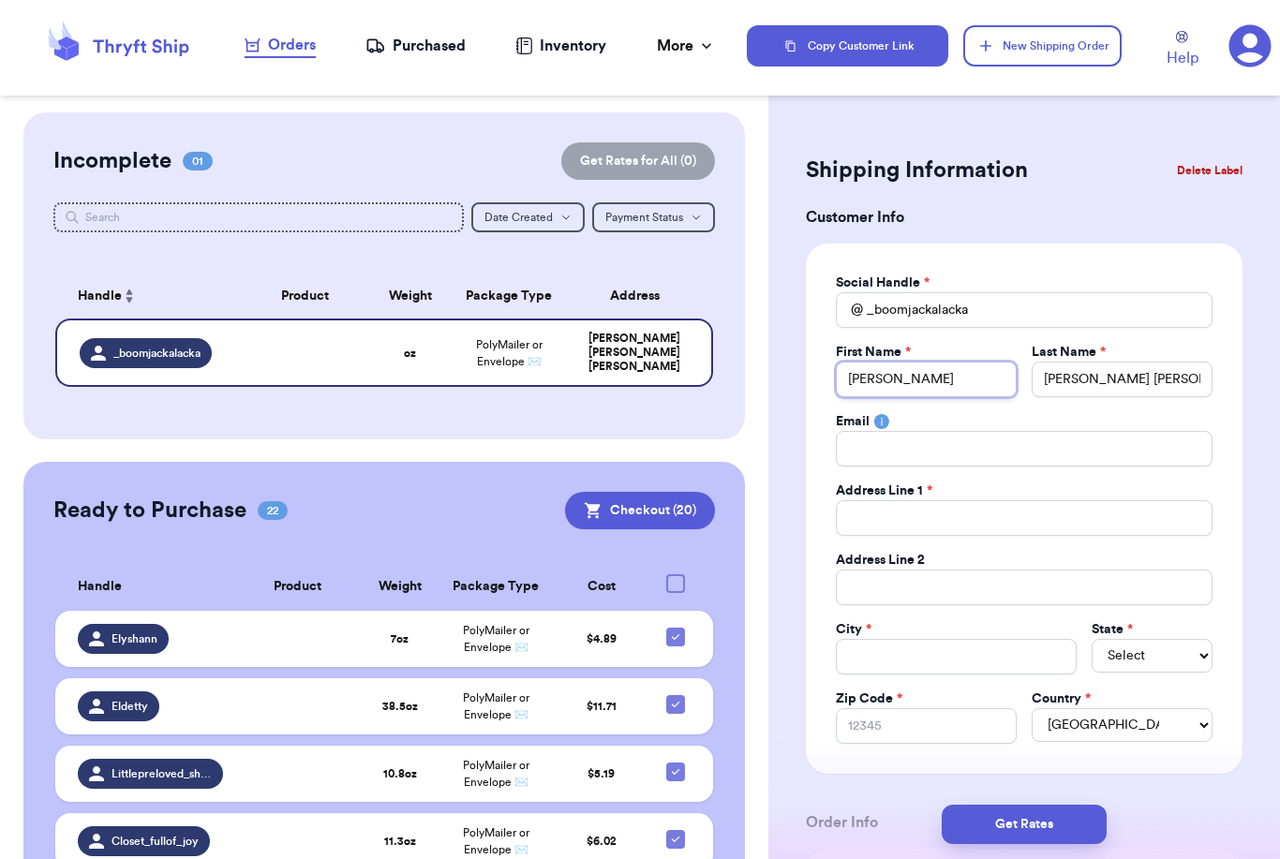
type input "[PERSON_NAME]"
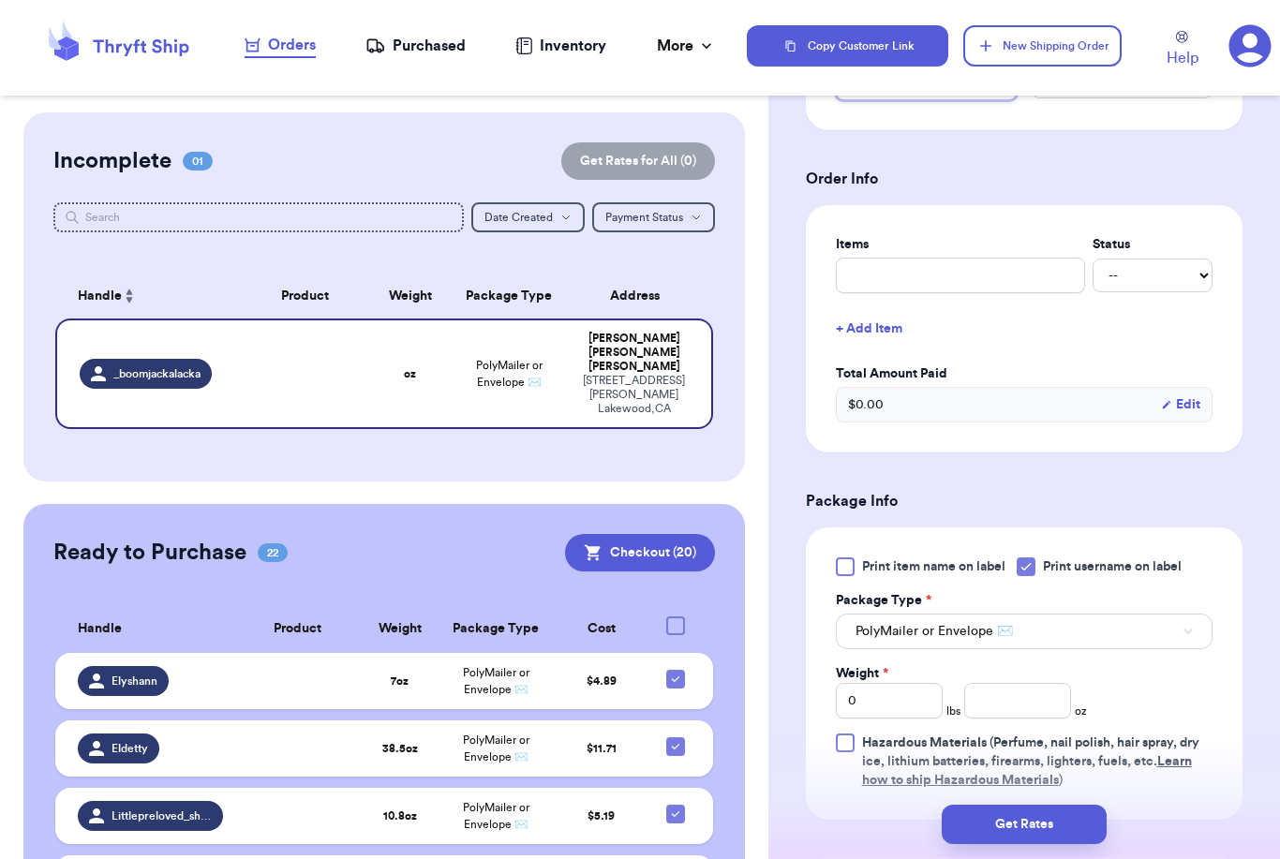
scroll to position [646, 0]
click at [1032, 692] on input "number" at bounding box center [1017, 699] width 107 height 36
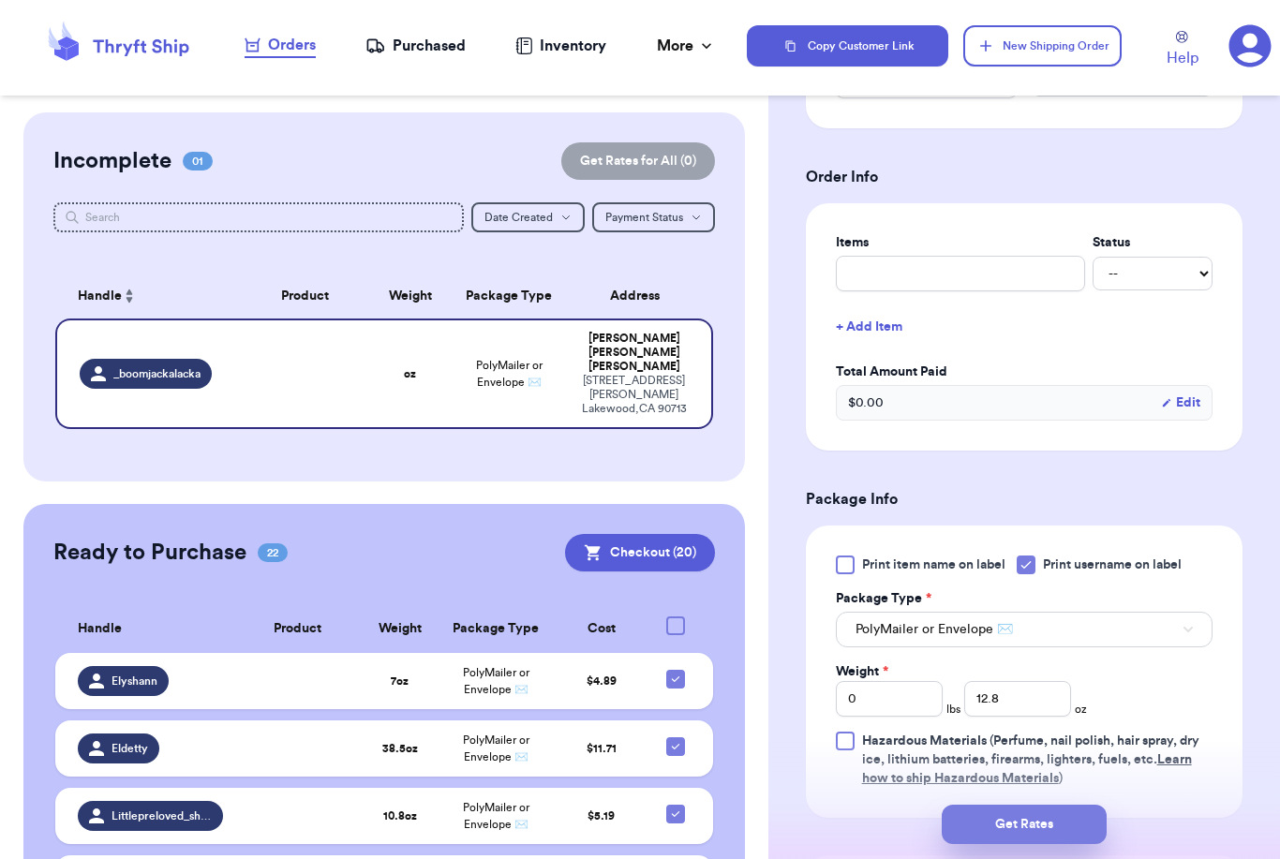
click at [1061, 812] on button "Get Rates" at bounding box center [1024, 824] width 165 height 39
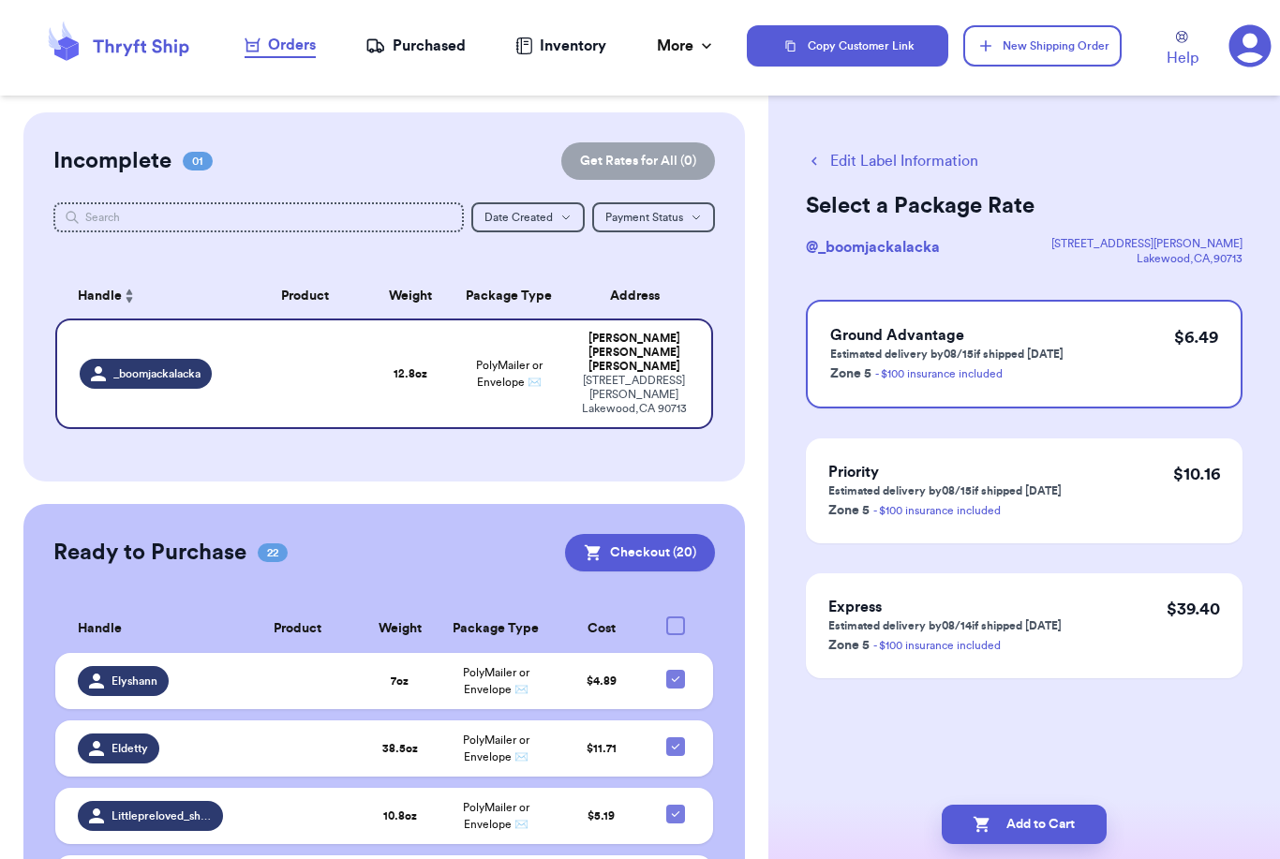
scroll to position [0, 0]
click at [1049, 805] on button "Add to Cart" at bounding box center [1024, 824] width 165 height 39
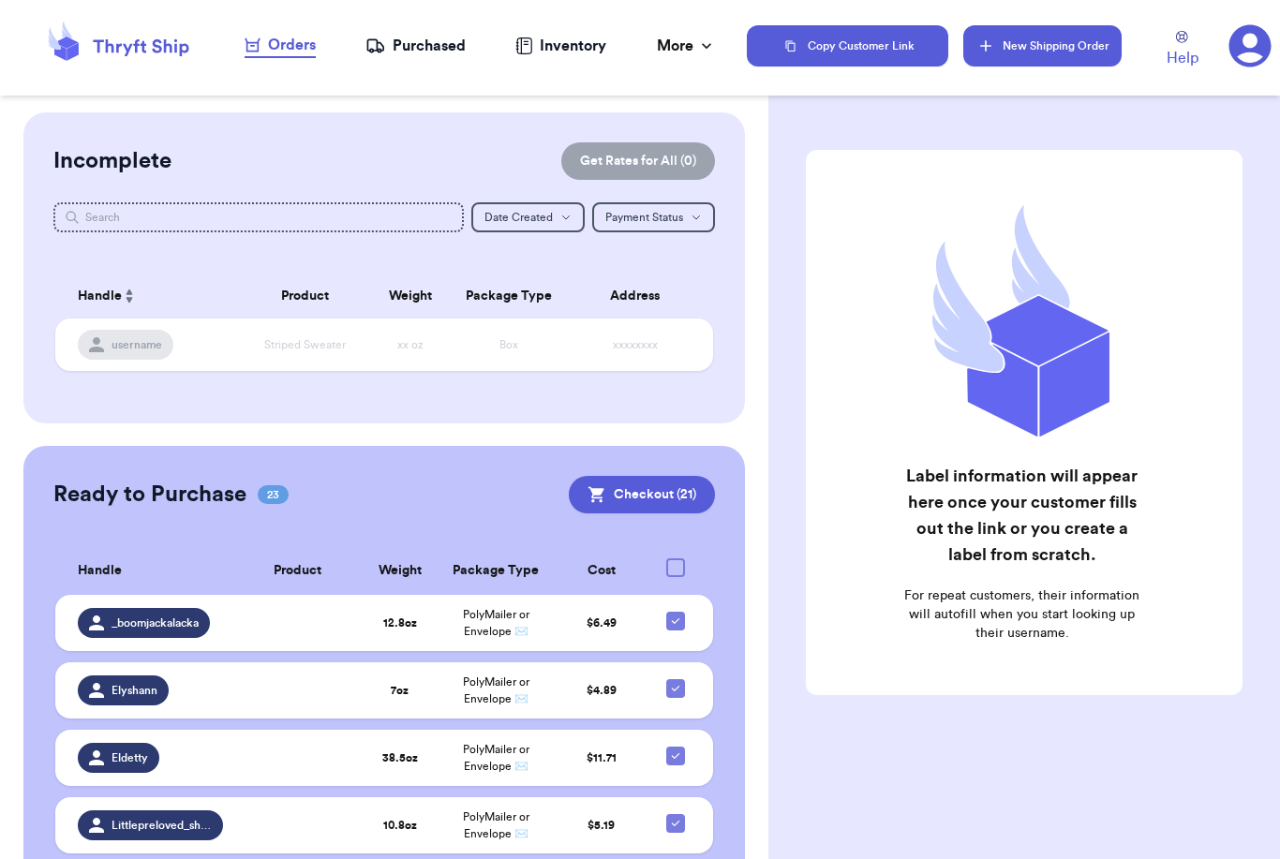
click at [1066, 44] on button "New Shipping Order" at bounding box center [1041, 45] width 157 height 41
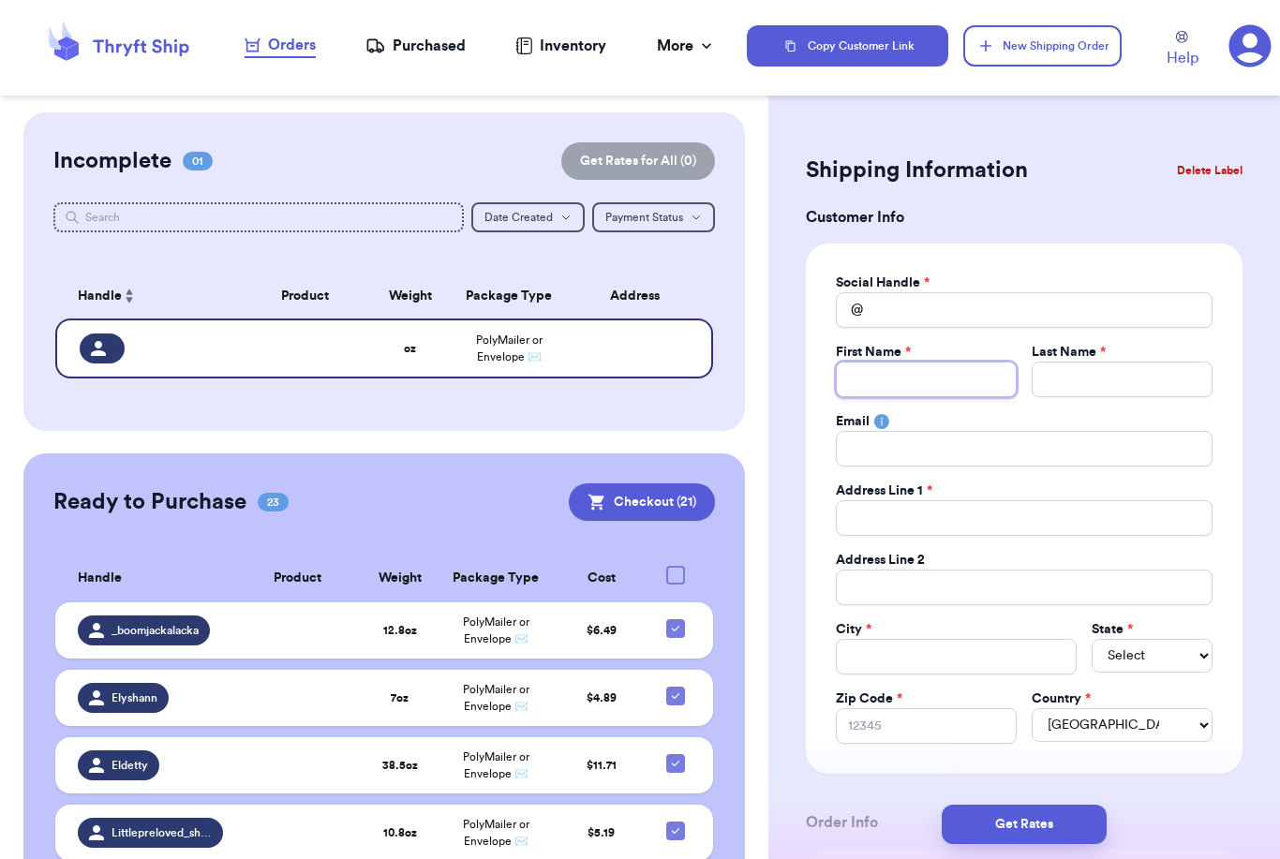
click at [943, 375] on input "Total Amount Paid" at bounding box center [926, 380] width 181 height 36
click at [948, 299] on input "Total Amount Paid" at bounding box center [1024, 310] width 377 height 36
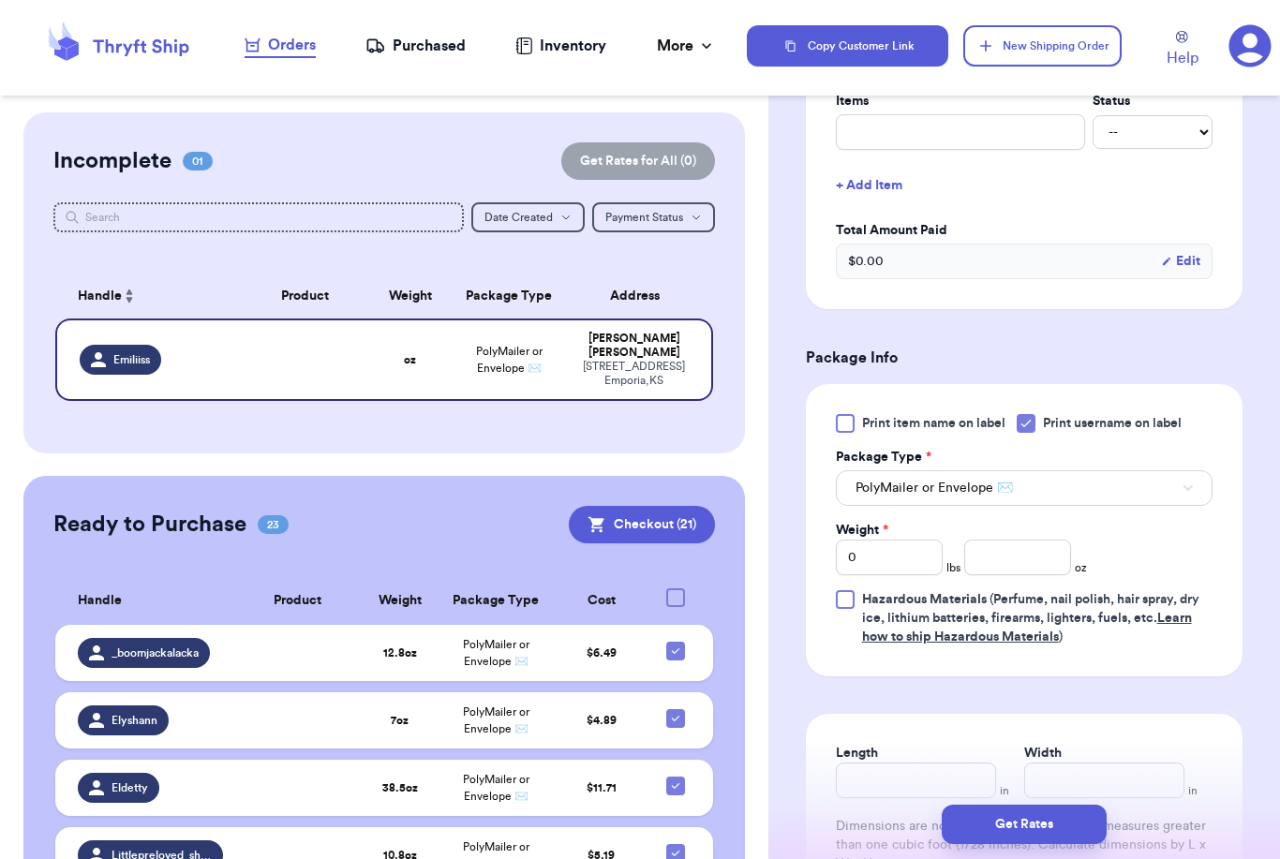
scroll to position [787, 0]
click at [1037, 565] on input "number" at bounding box center [1017, 558] width 107 height 36
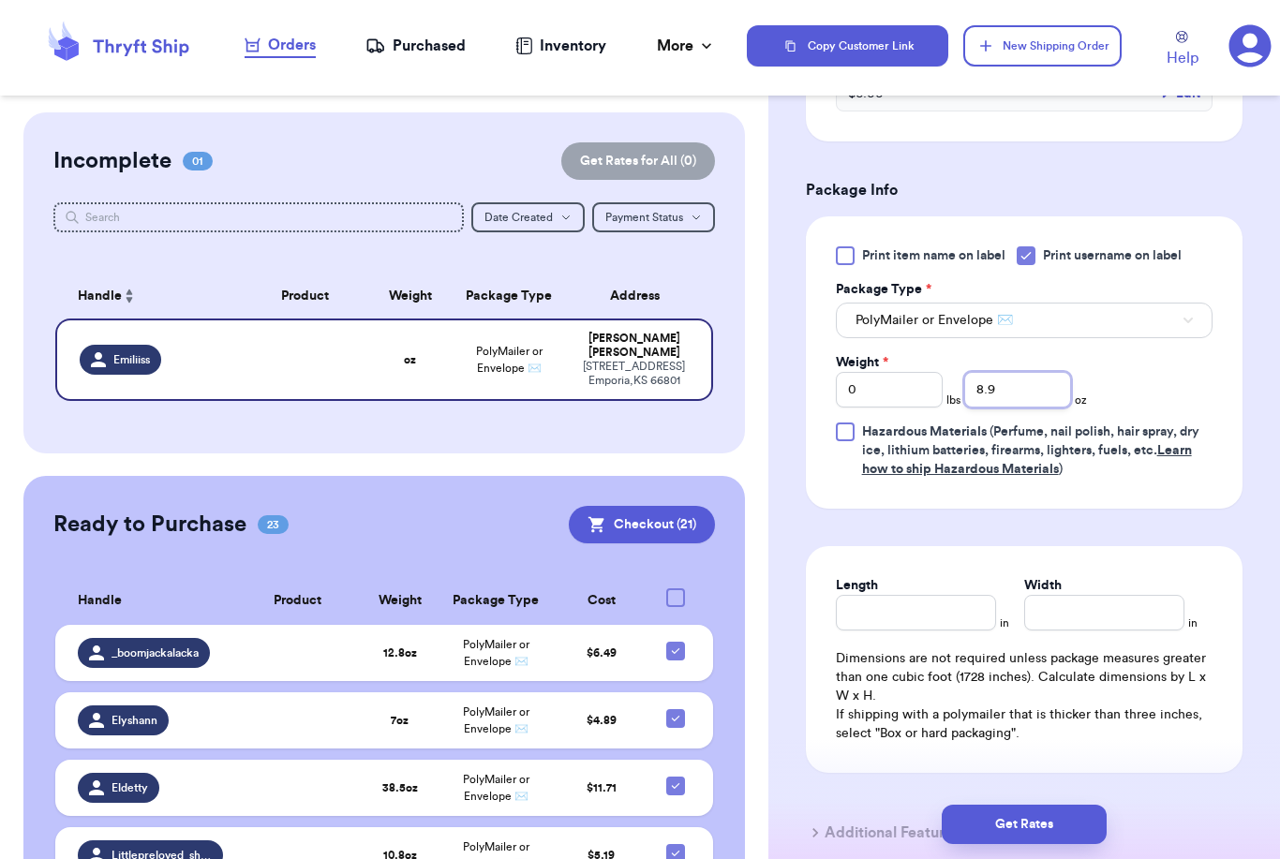
scroll to position [956, 0]
click at [1100, 805] on button "Get Rates" at bounding box center [1024, 824] width 165 height 39
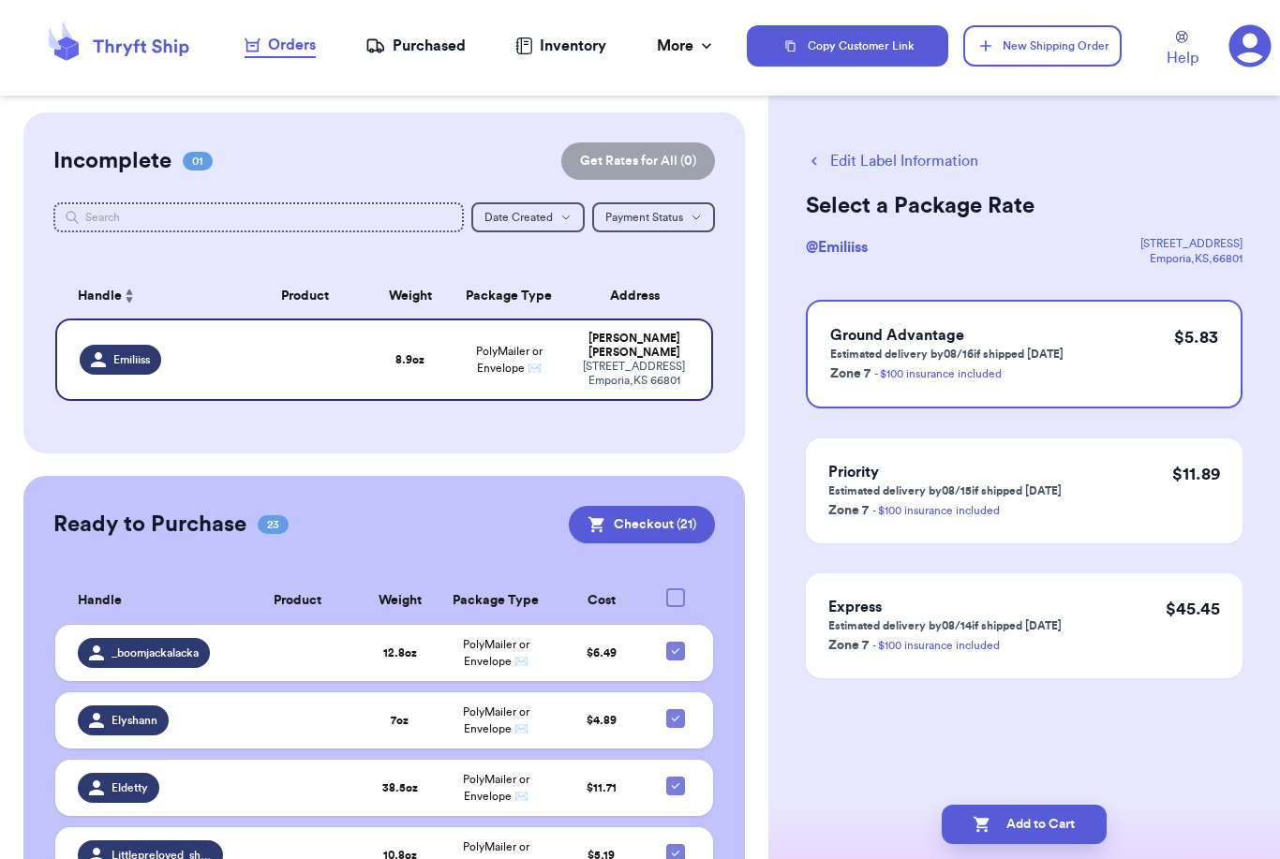
scroll to position [0, 0]
click at [1028, 811] on button "Add to Cart" at bounding box center [1024, 824] width 165 height 39
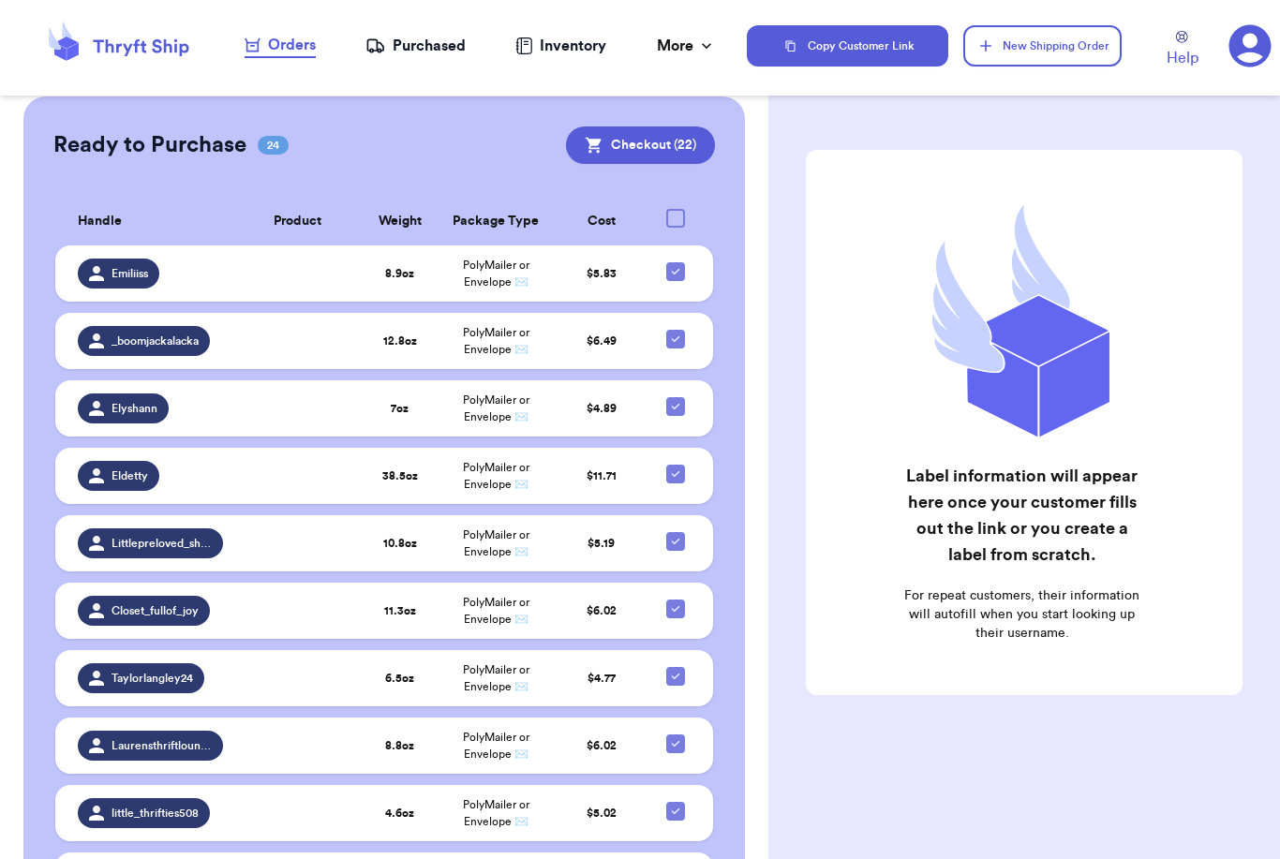
scroll to position [349, 0]
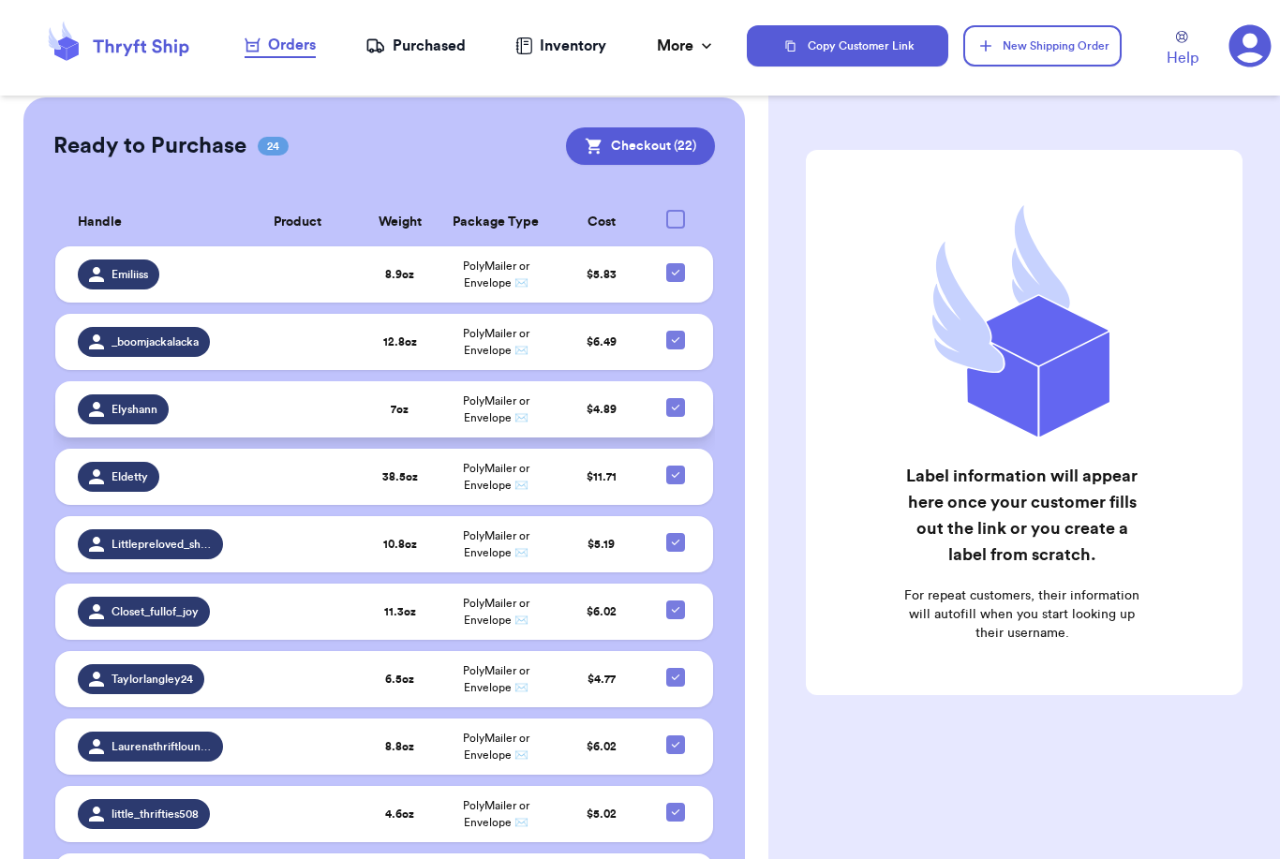
click at [259, 381] on td at bounding box center [297, 409] width 127 height 56
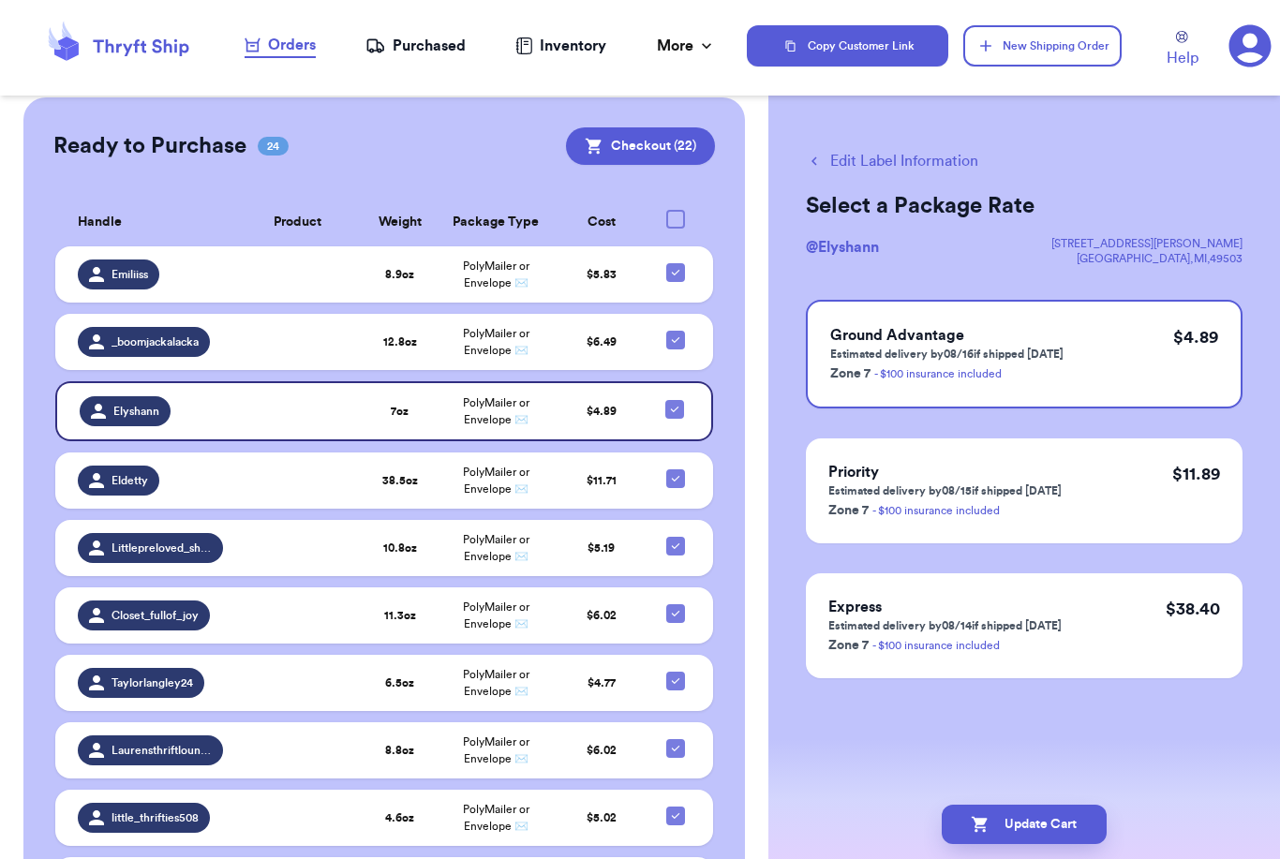
click at [924, 165] on button "Edit Label Information" at bounding box center [892, 161] width 172 height 22
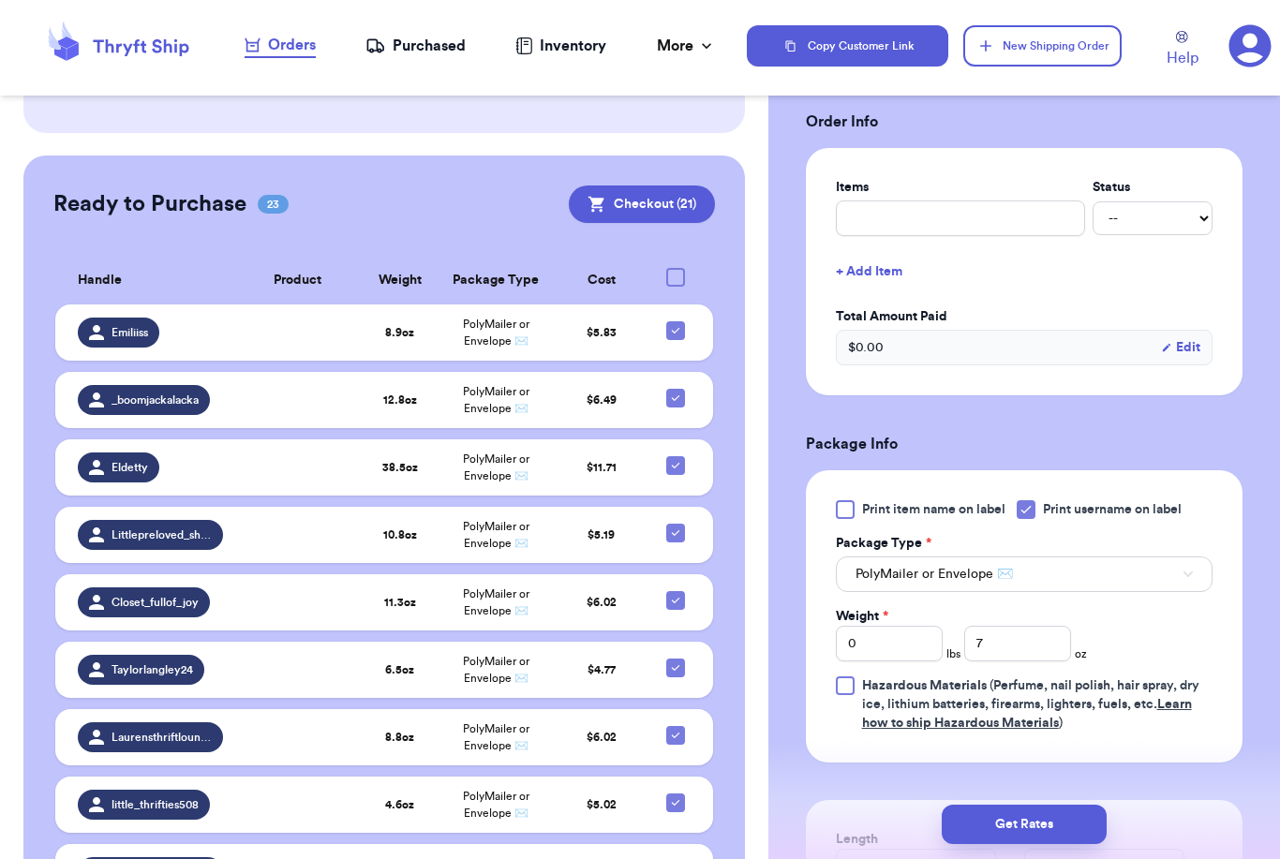
scroll to position [395, 0]
click at [1039, 640] on input "7" at bounding box center [1017, 644] width 107 height 36
click at [1079, 811] on button "Get Rates" at bounding box center [1024, 824] width 165 height 39
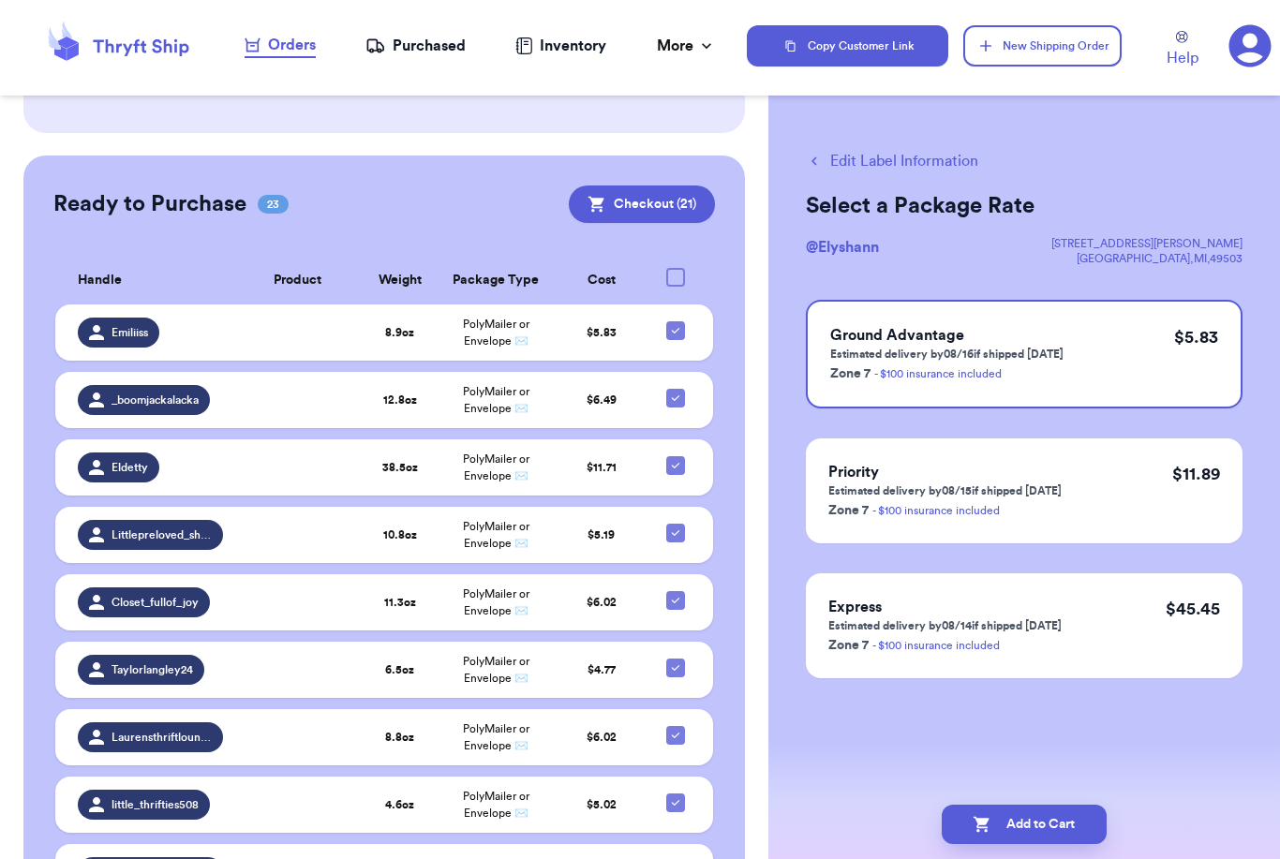
scroll to position [0, 0]
click at [1068, 814] on button "Add to Cart" at bounding box center [1024, 824] width 165 height 39
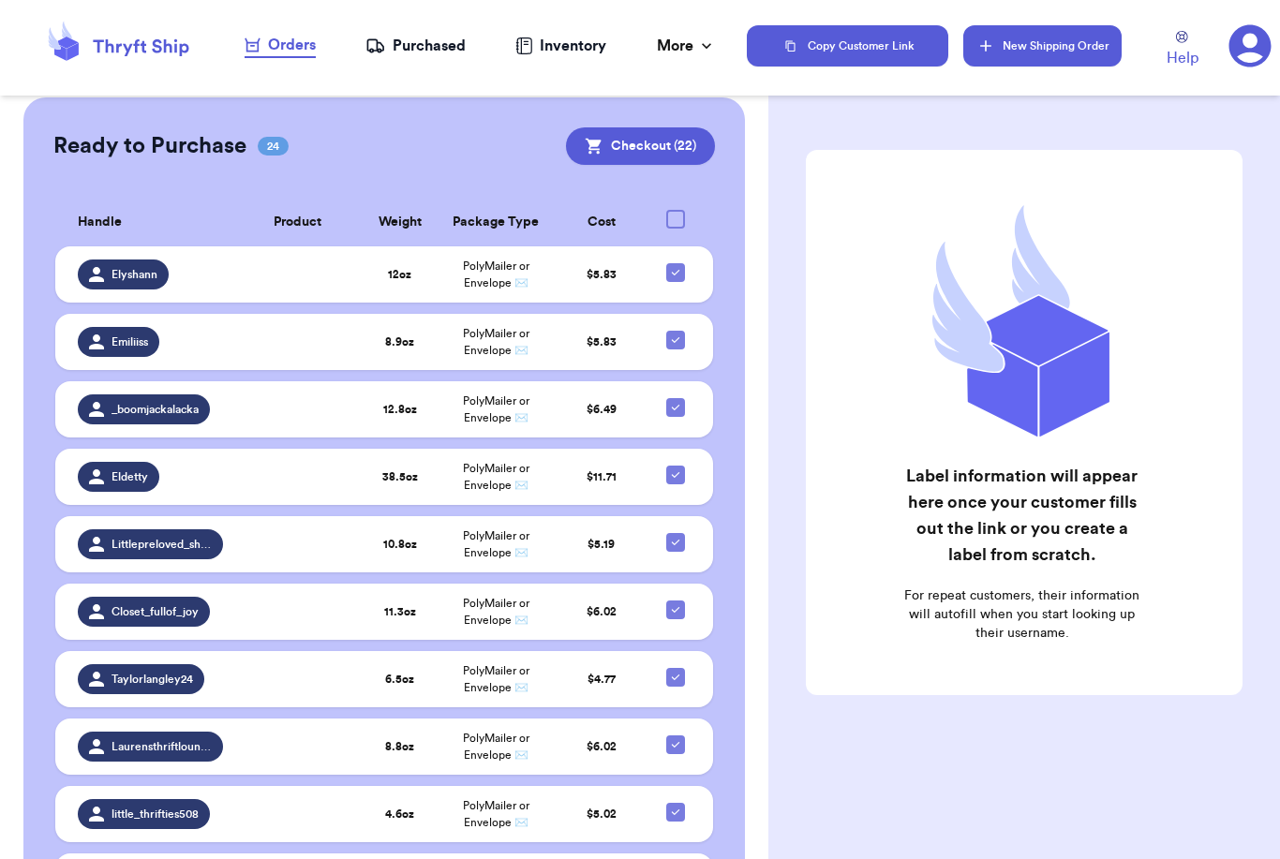
click at [1006, 49] on button "New Shipping Order" at bounding box center [1041, 45] width 157 height 41
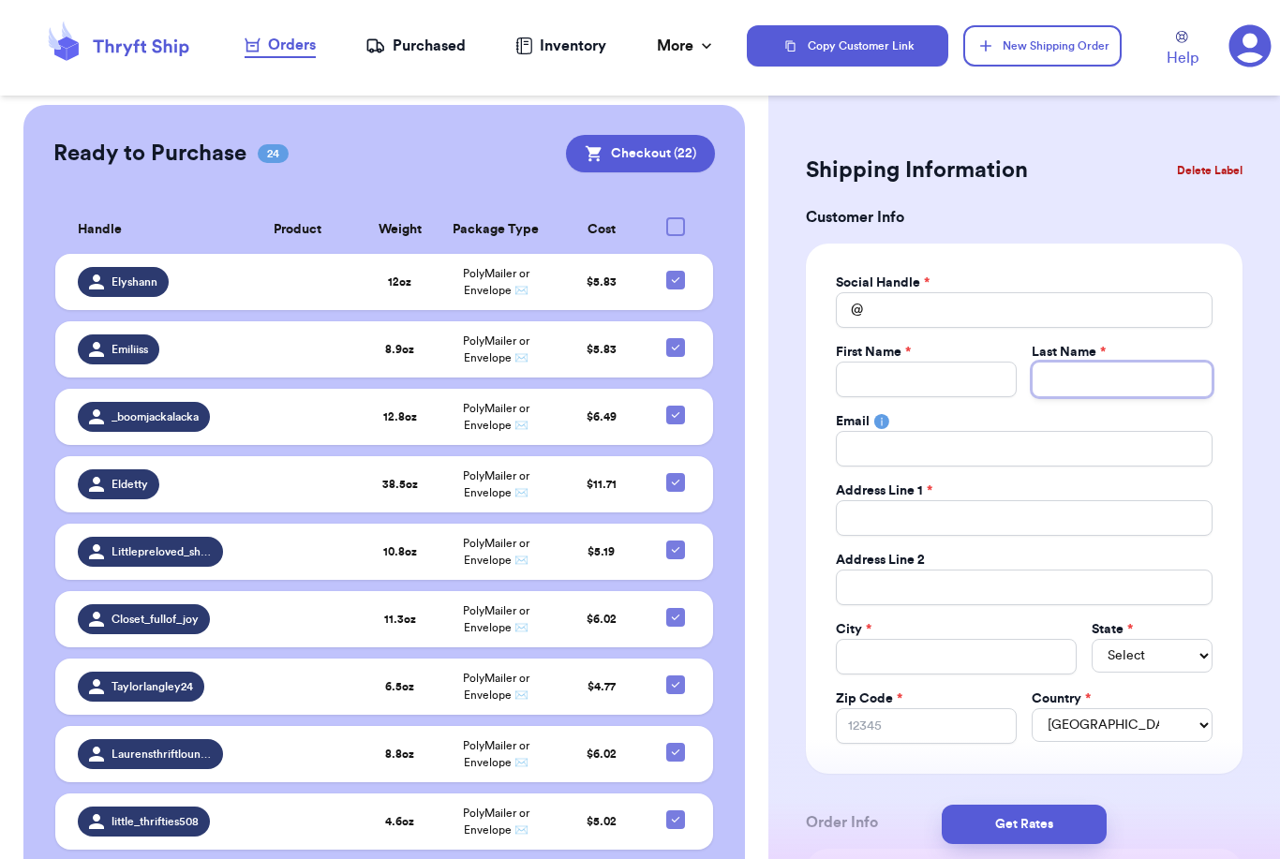
drag, startPoint x: 1034, startPoint y: 377, endPoint x: 1034, endPoint y: 317, distance: 60.0
click at [1034, 317] on div "Social Handle * @ First Name * Last Name * Email Address Line 1 * Address Line …" at bounding box center [1024, 509] width 377 height 470
click at [1027, 288] on div "Social Handle *" at bounding box center [1024, 283] width 377 height 19
click at [1009, 306] on input "Total Amount Paid" at bounding box center [1024, 310] width 377 height 36
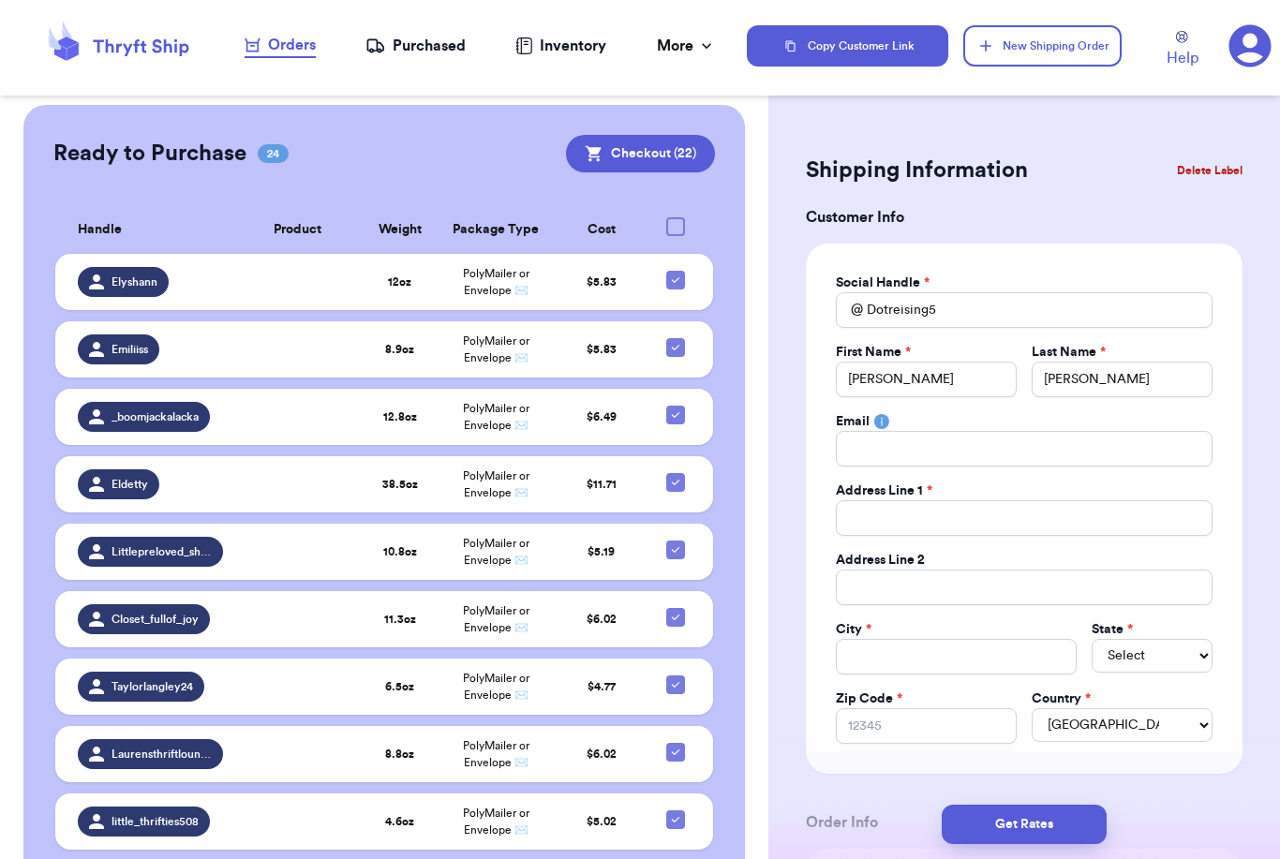
click at [1194, 168] on button "Delete Label" at bounding box center [1210, 170] width 81 height 41
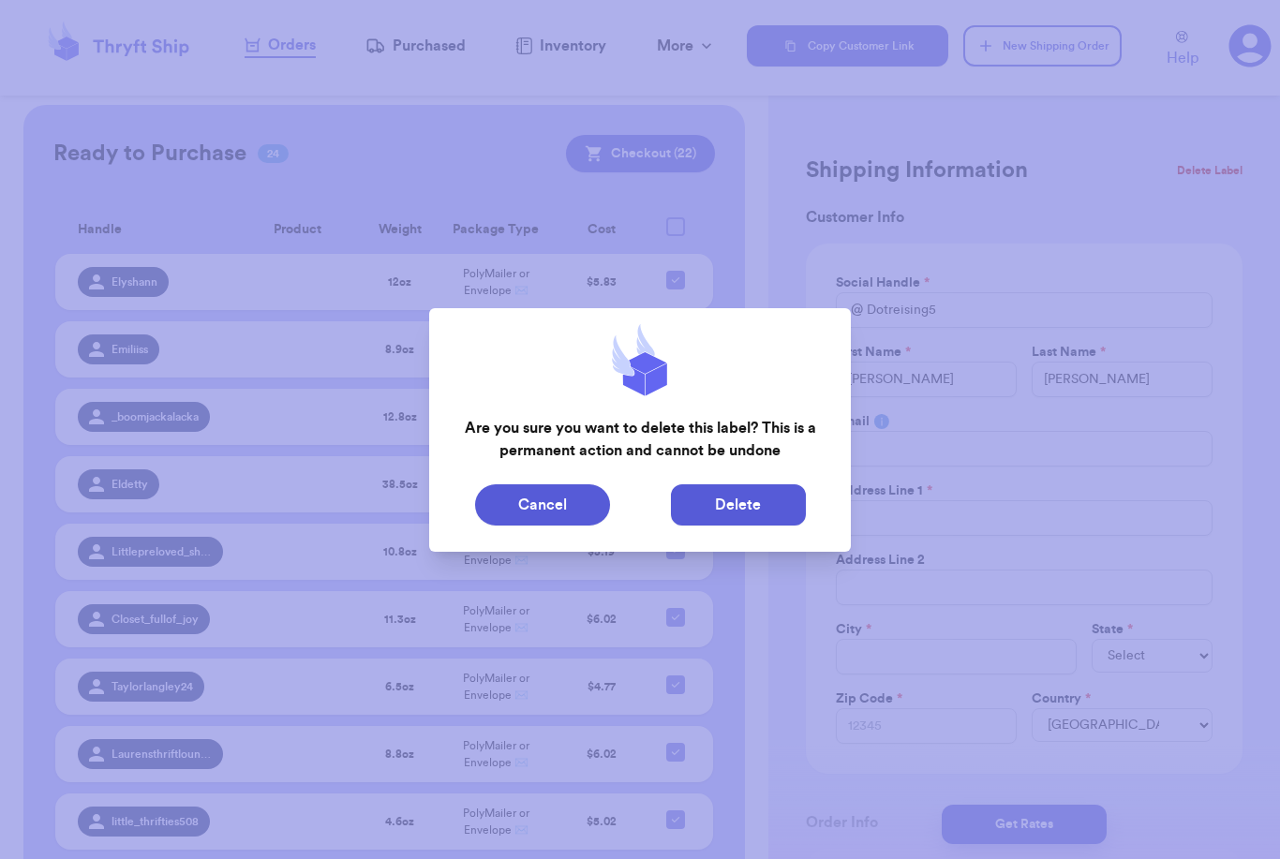
click at [794, 501] on button "Delete" at bounding box center [738, 505] width 135 height 41
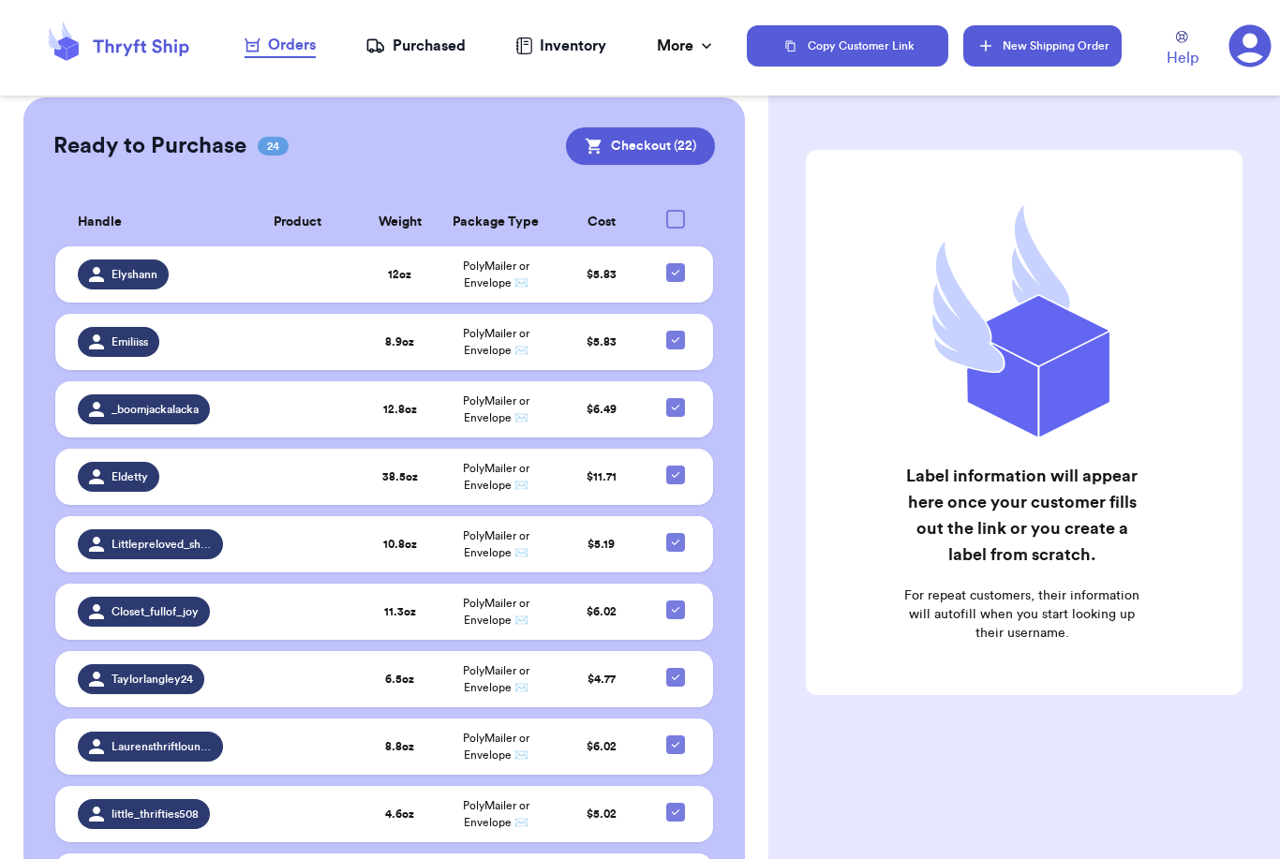
click at [1055, 57] on button "New Shipping Order" at bounding box center [1041, 45] width 157 height 41
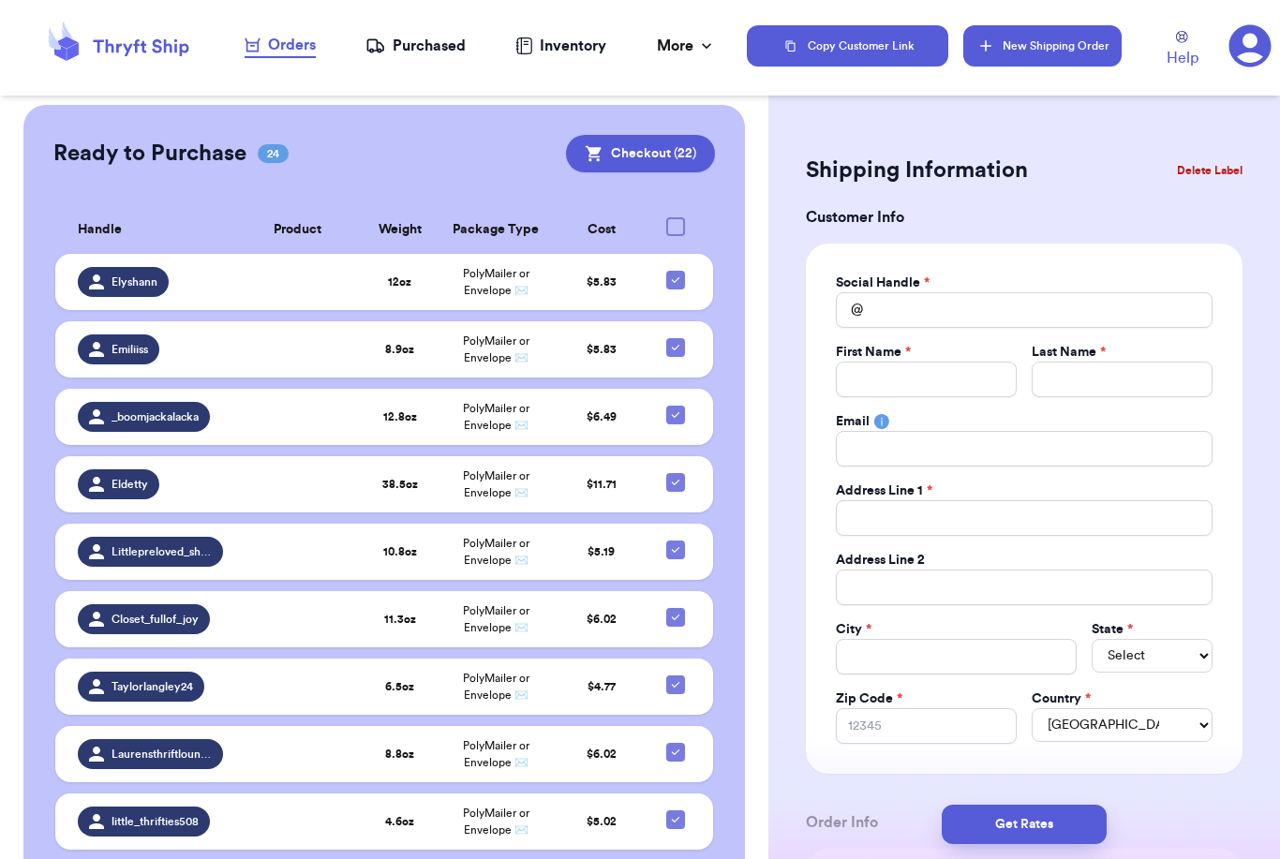
scroll to position [0, 0]
click at [1038, 365] on input "Total Amount Paid" at bounding box center [1122, 380] width 181 height 36
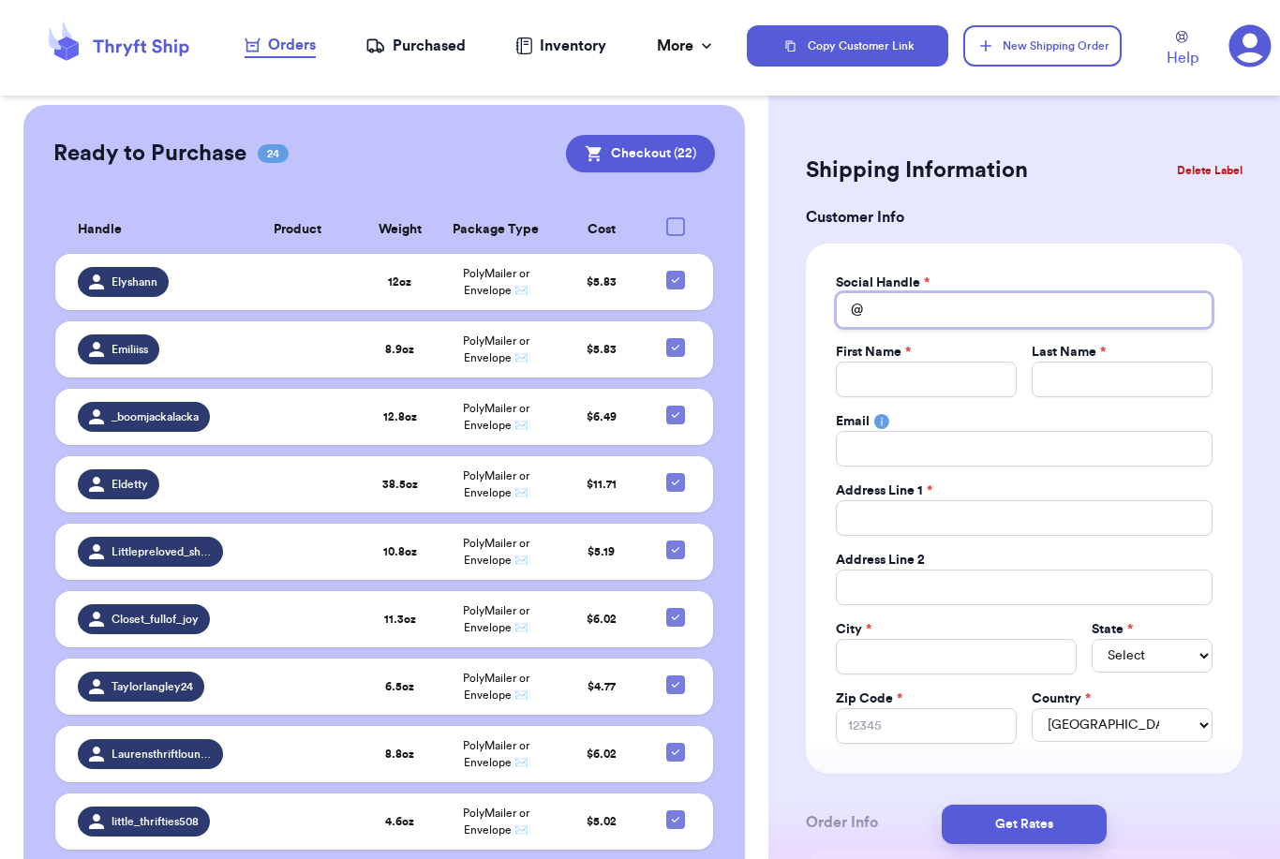
click at [920, 326] on input "Total Amount Paid" at bounding box center [1024, 310] width 377 height 36
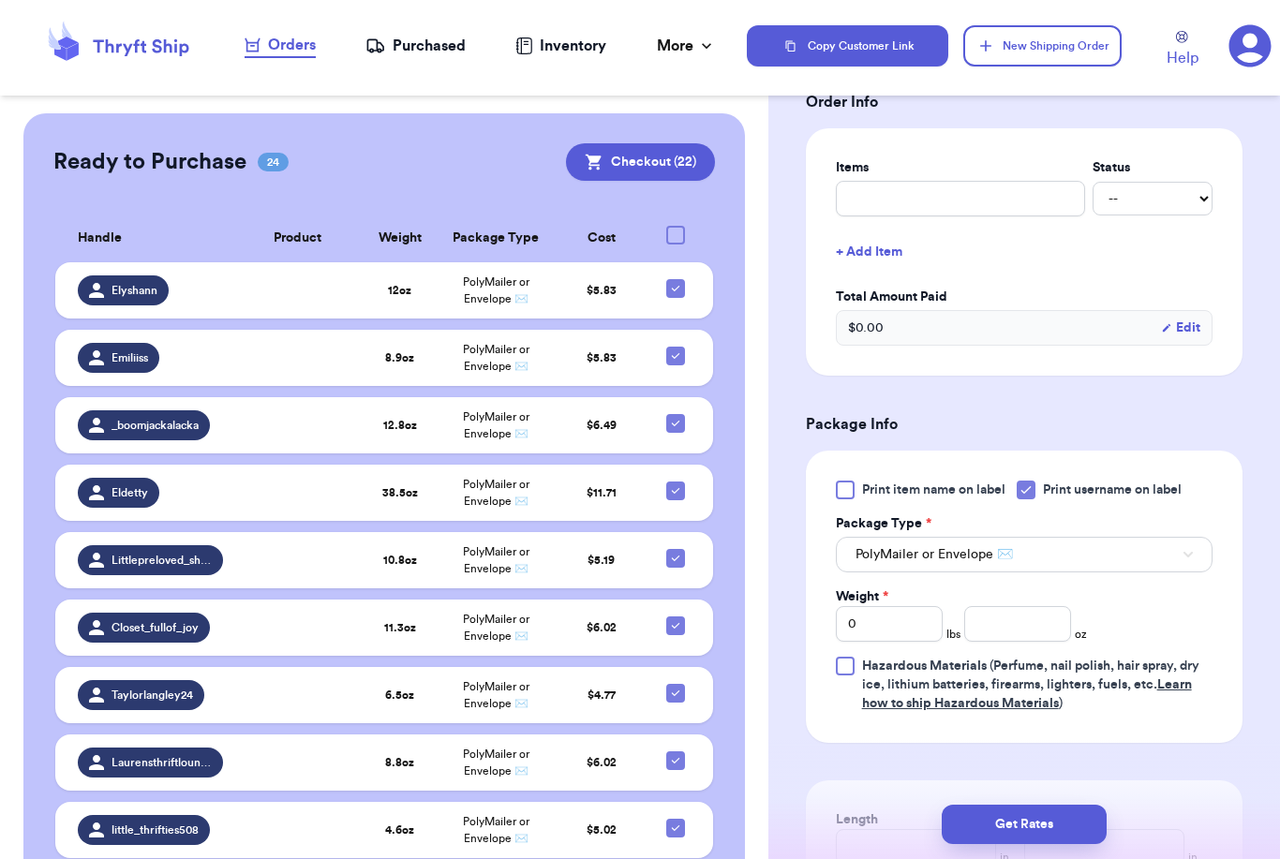
scroll to position [765, 0]
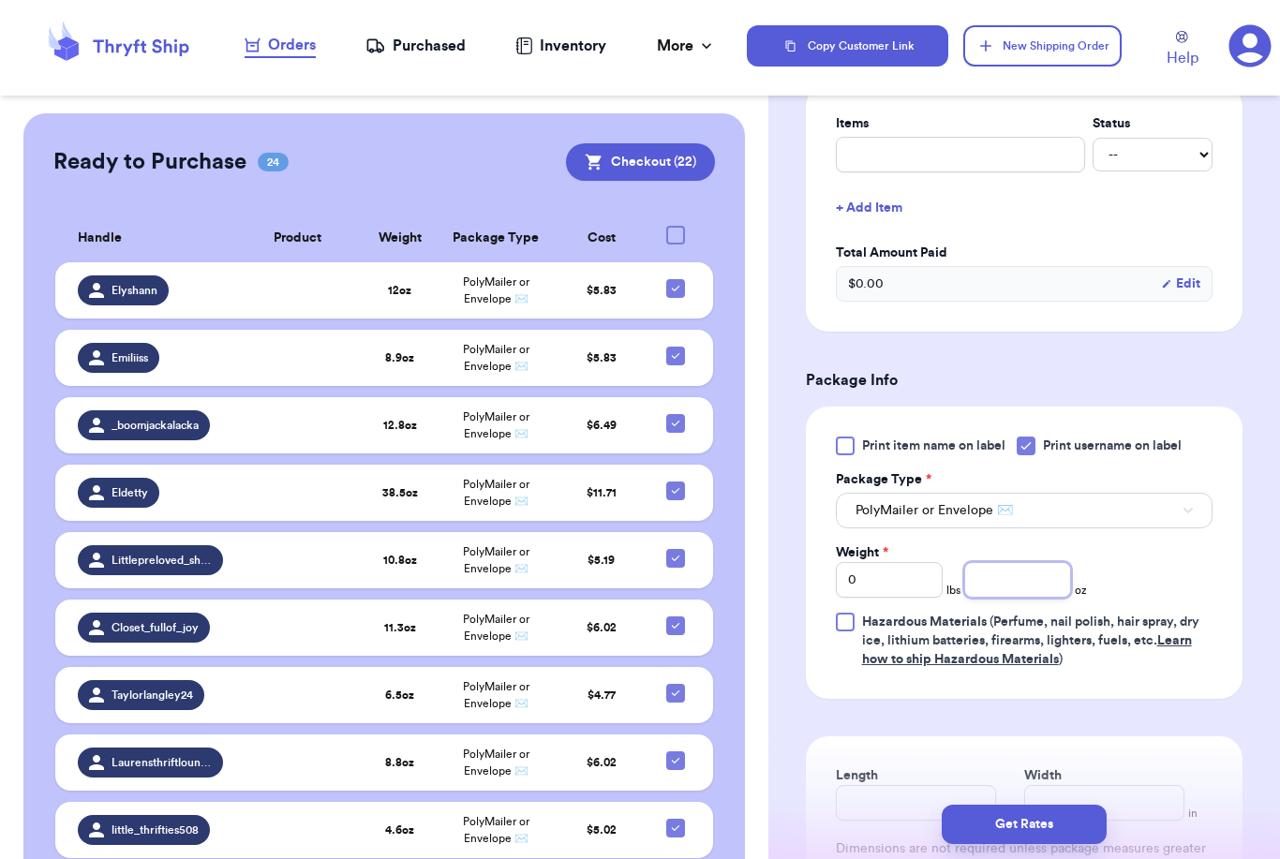
click at [1030, 575] on input "number" at bounding box center [1017, 580] width 107 height 36
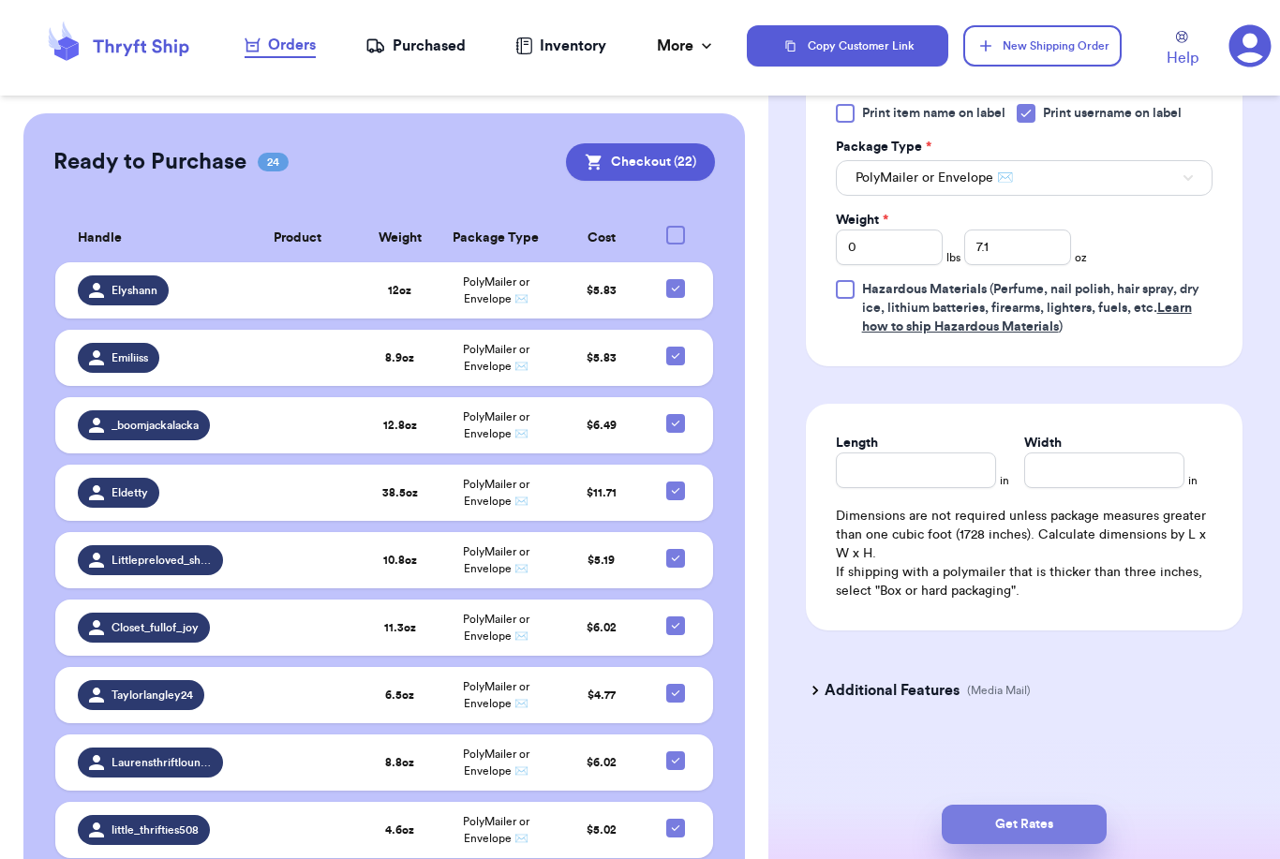
click at [1096, 805] on button "Get Rates" at bounding box center [1024, 824] width 165 height 39
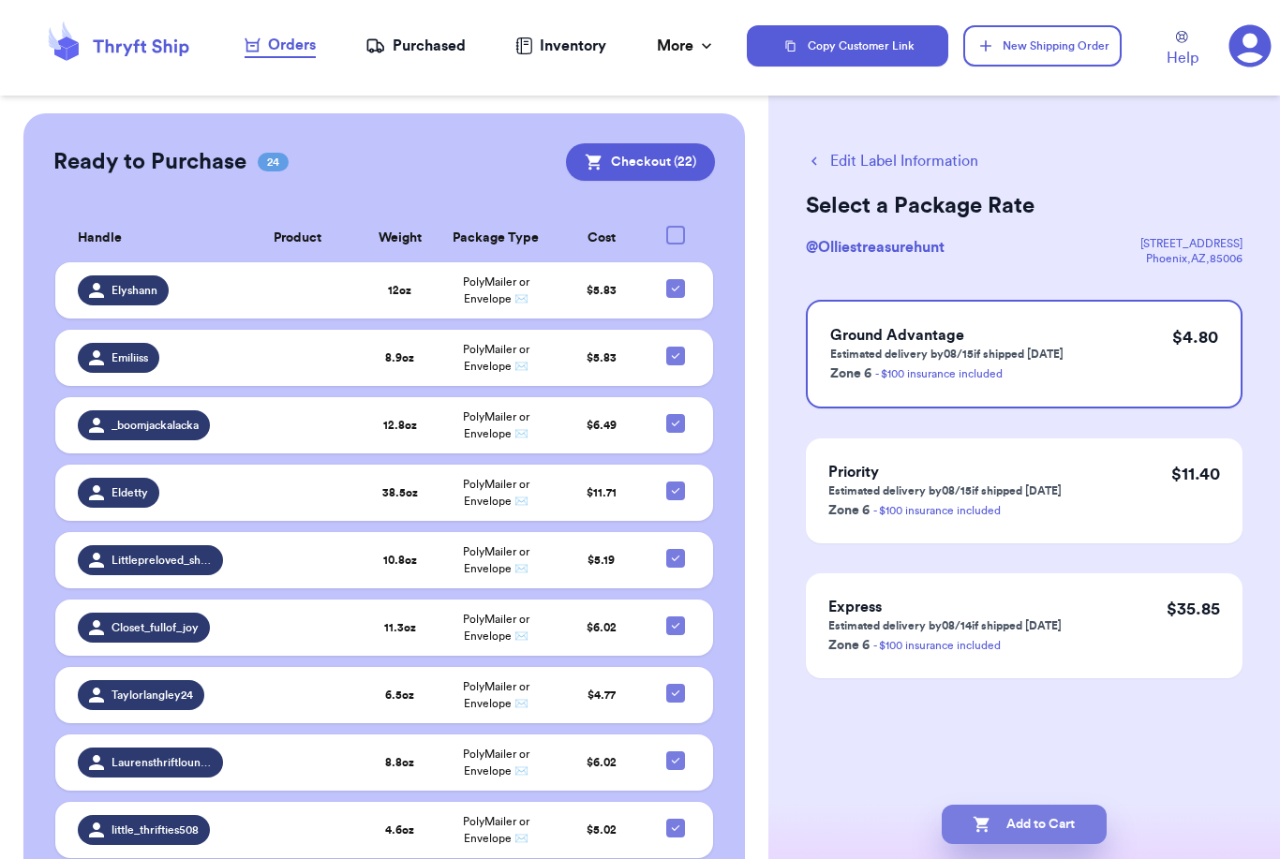
click at [1030, 805] on button "Add to Cart" at bounding box center [1024, 824] width 165 height 39
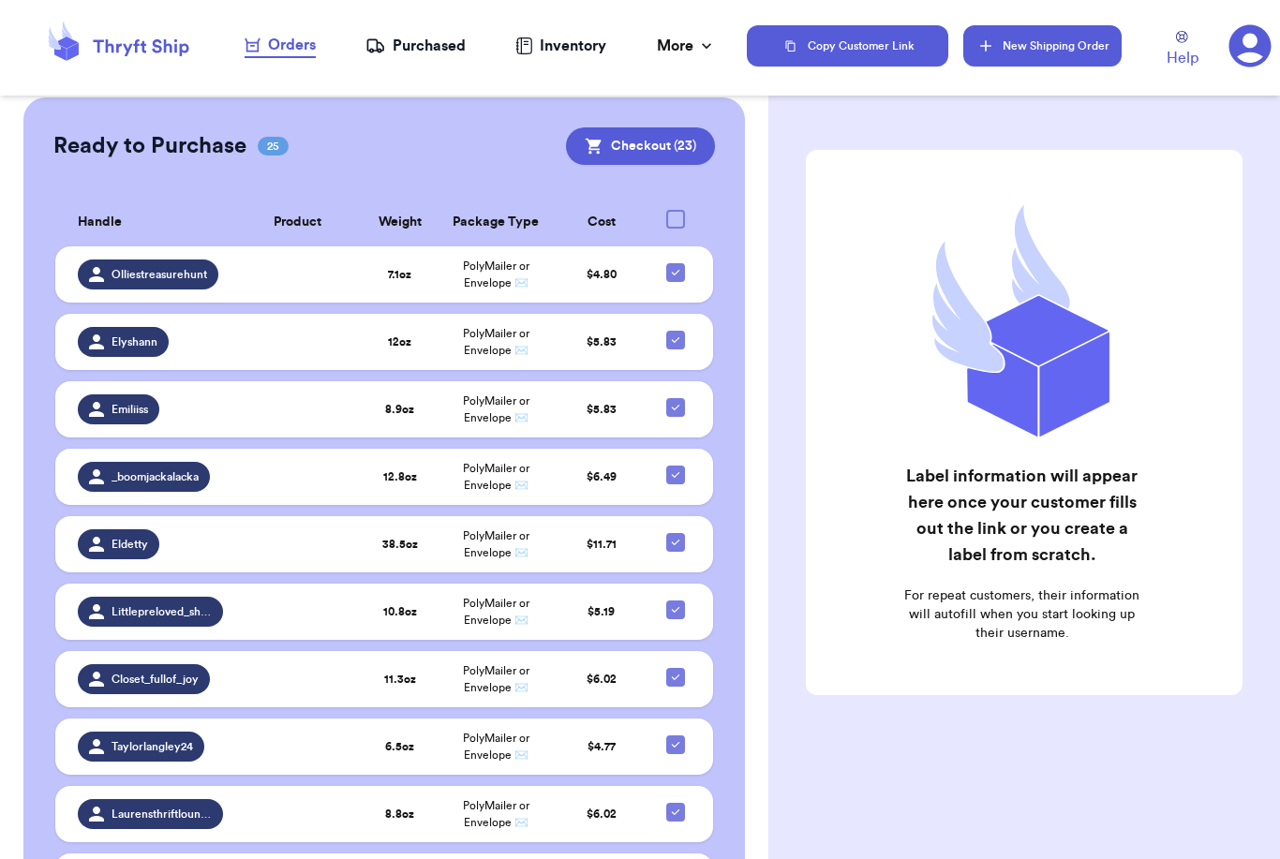
click at [1040, 42] on button "New Shipping Order" at bounding box center [1041, 45] width 157 height 41
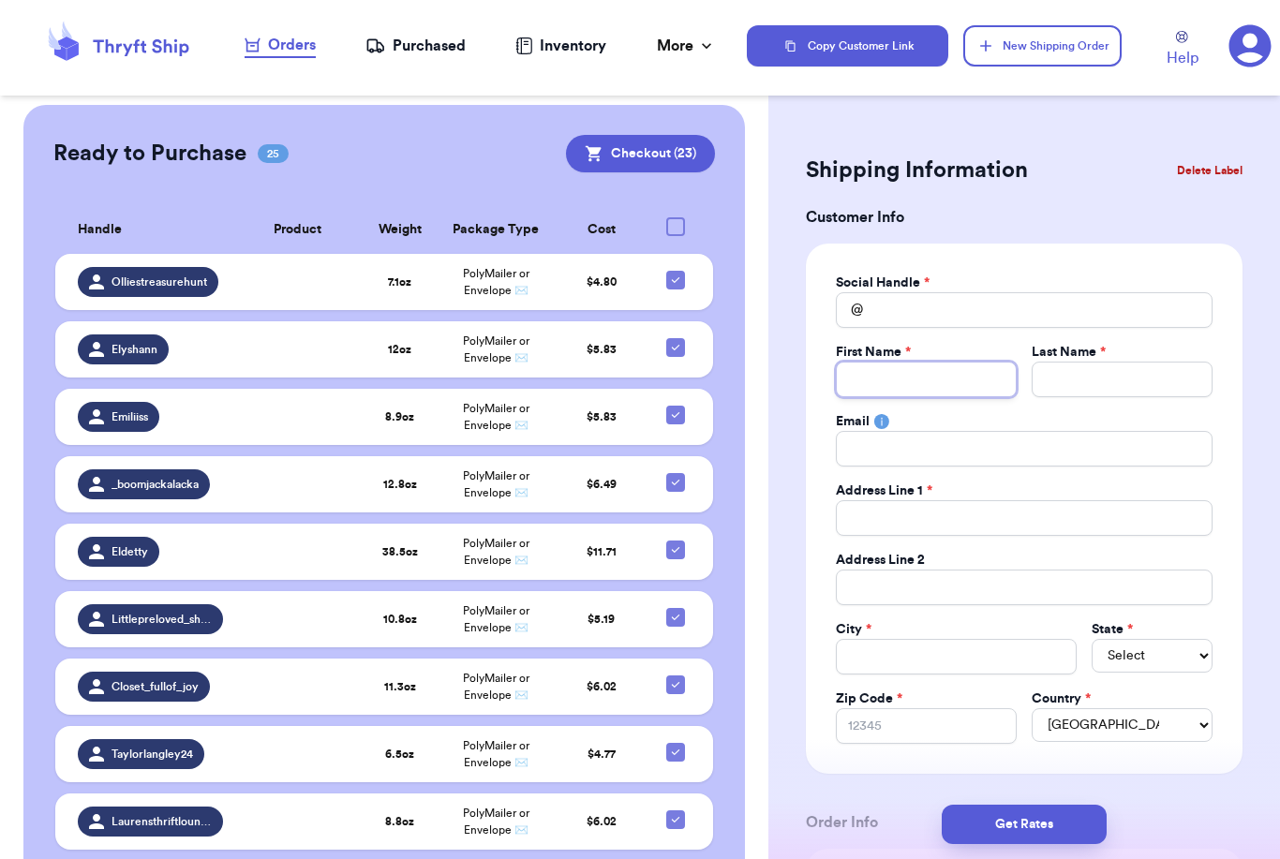
click at [935, 380] on input "Total Amount Paid" at bounding box center [926, 380] width 181 height 36
click at [915, 310] on input "Total Amount Paid" at bounding box center [1024, 310] width 377 height 36
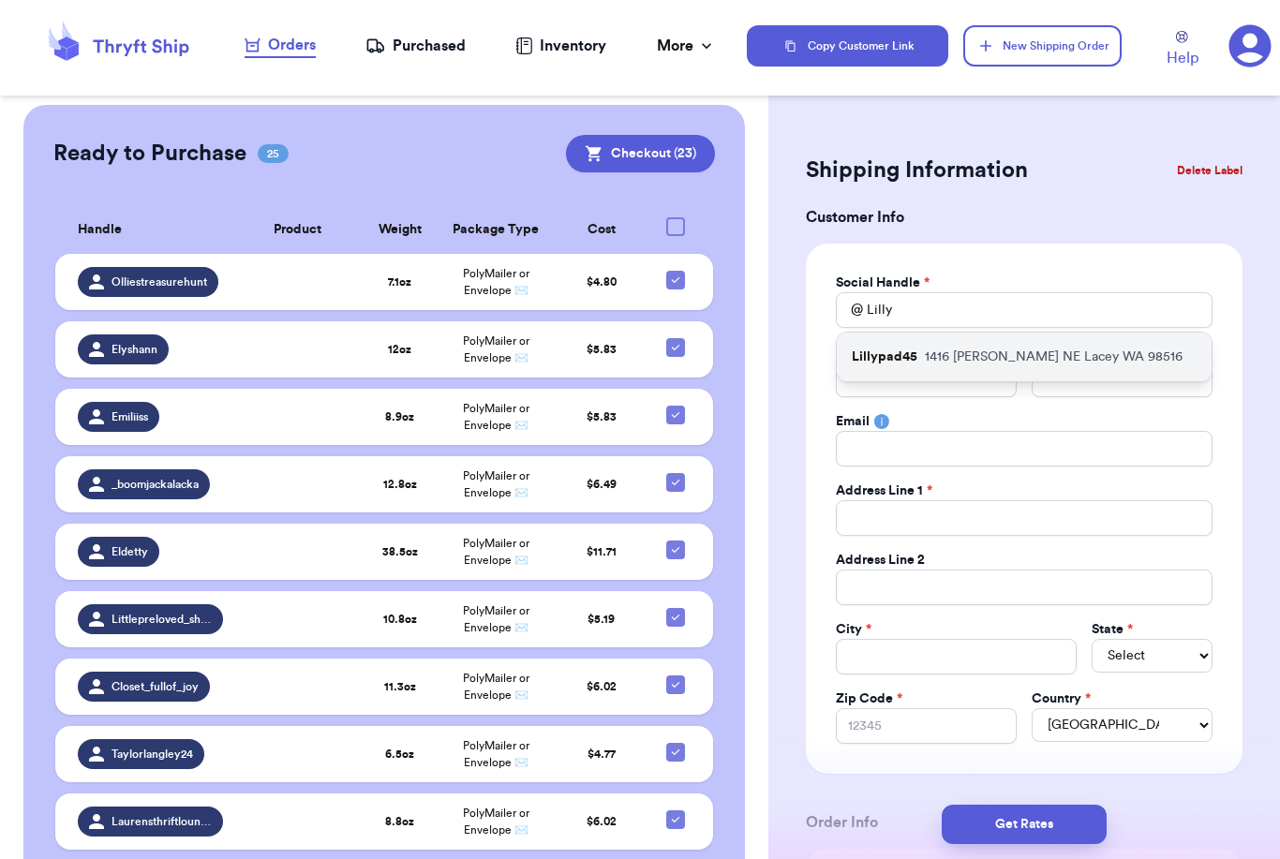
click at [974, 351] on p "[STREET_ADDRESS][PERSON_NAME]" at bounding box center [1054, 357] width 258 height 19
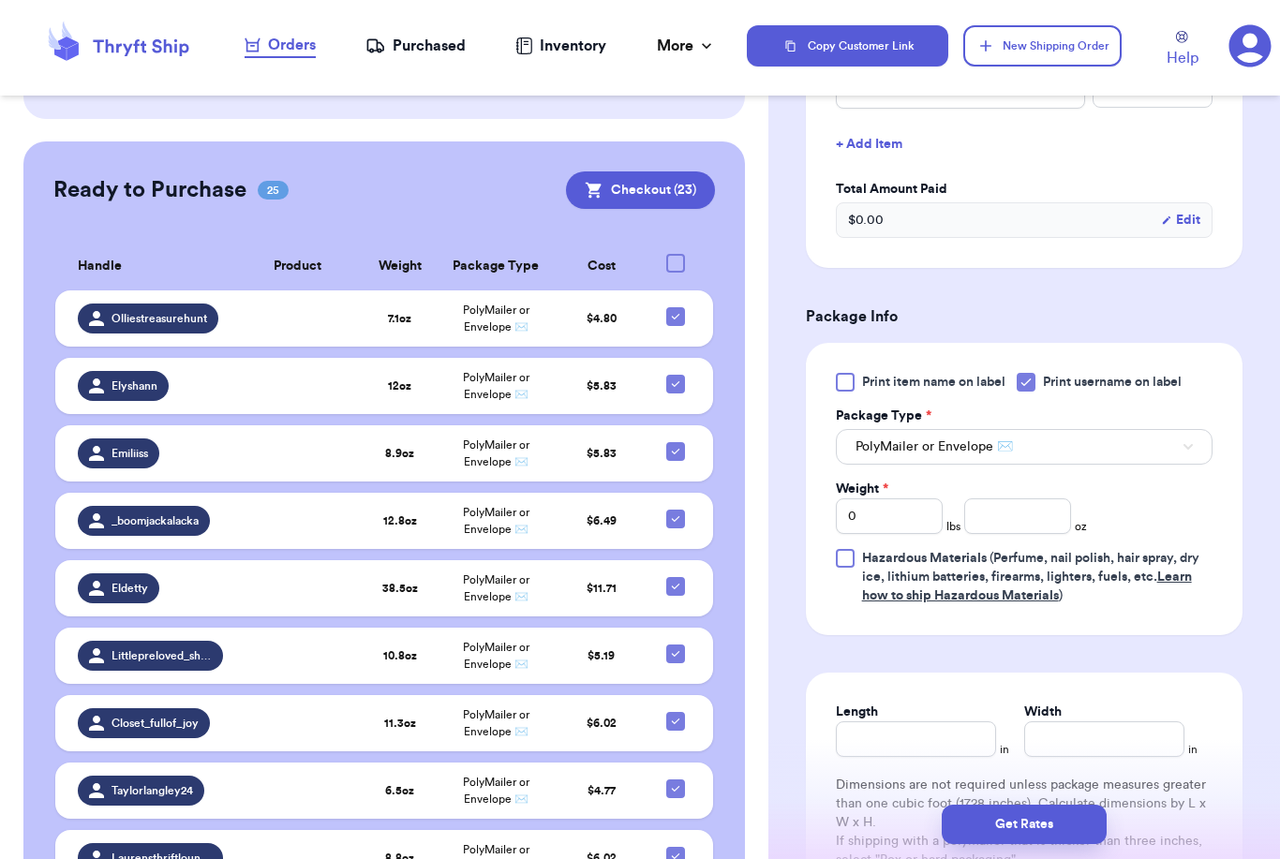
scroll to position [828, 0]
click at [906, 521] on input "0" at bounding box center [889, 517] width 107 height 36
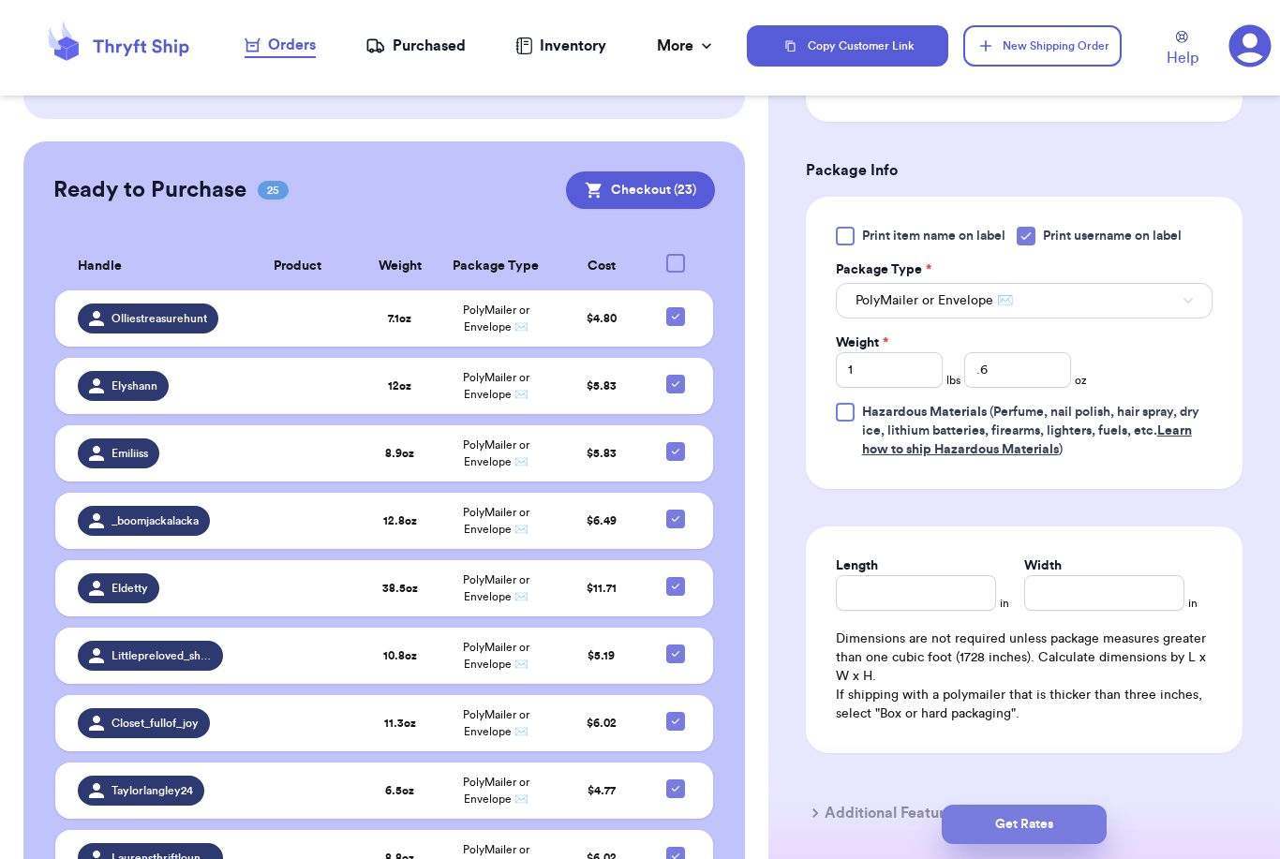
click at [1080, 805] on button "Get Rates" at bounding box center [1024, 824] width 165 height 39
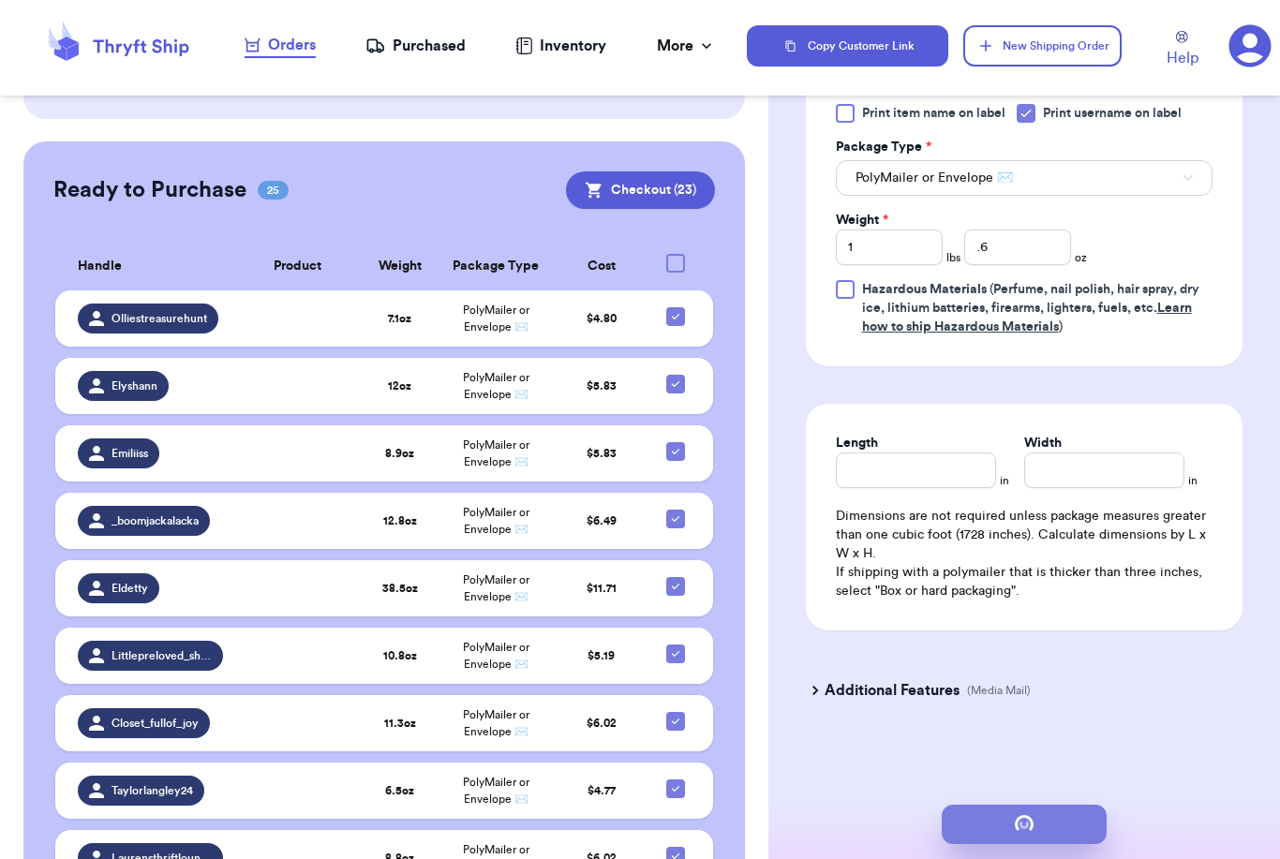
scroll to position [0, 0]
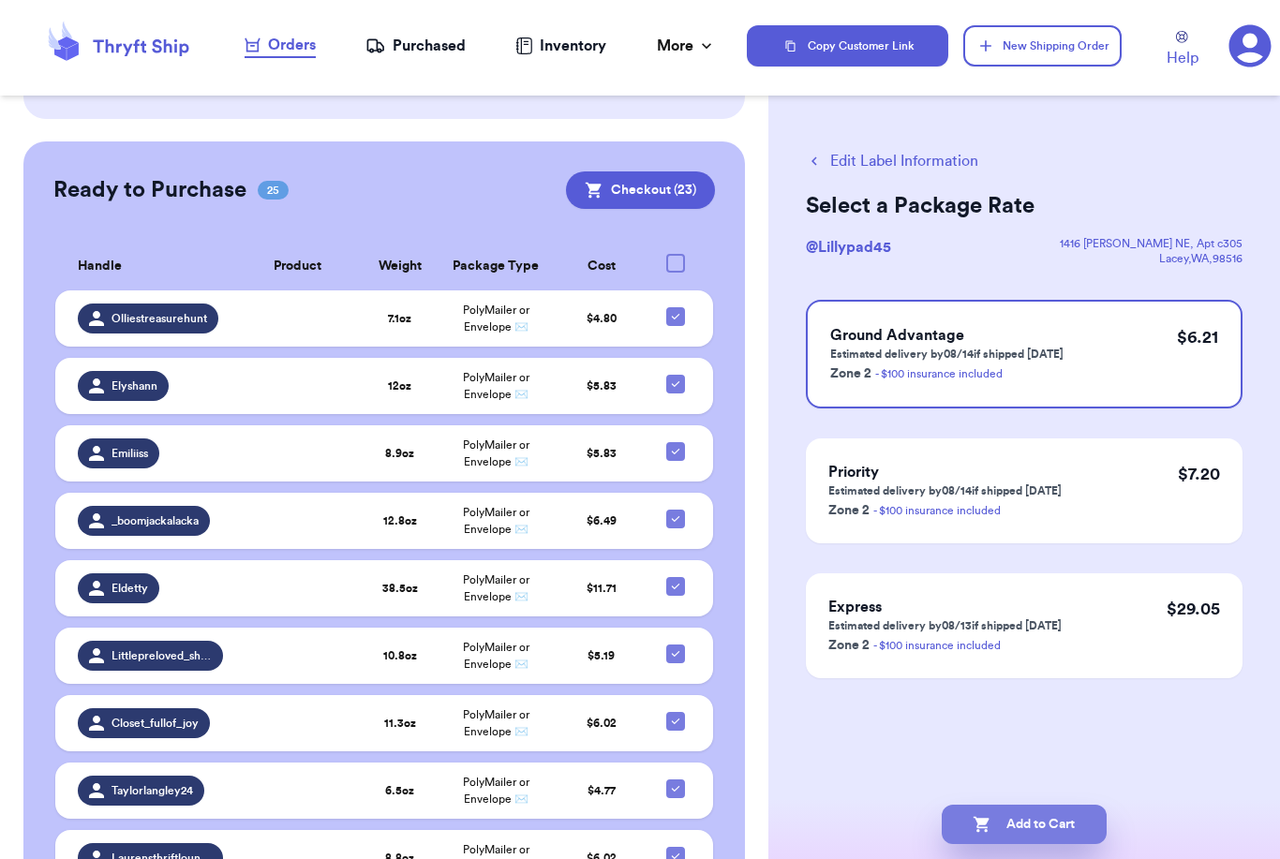
click at [1035, 805] on button "Add to Cart" at bounding box center [1024, 824] width 165 height 39
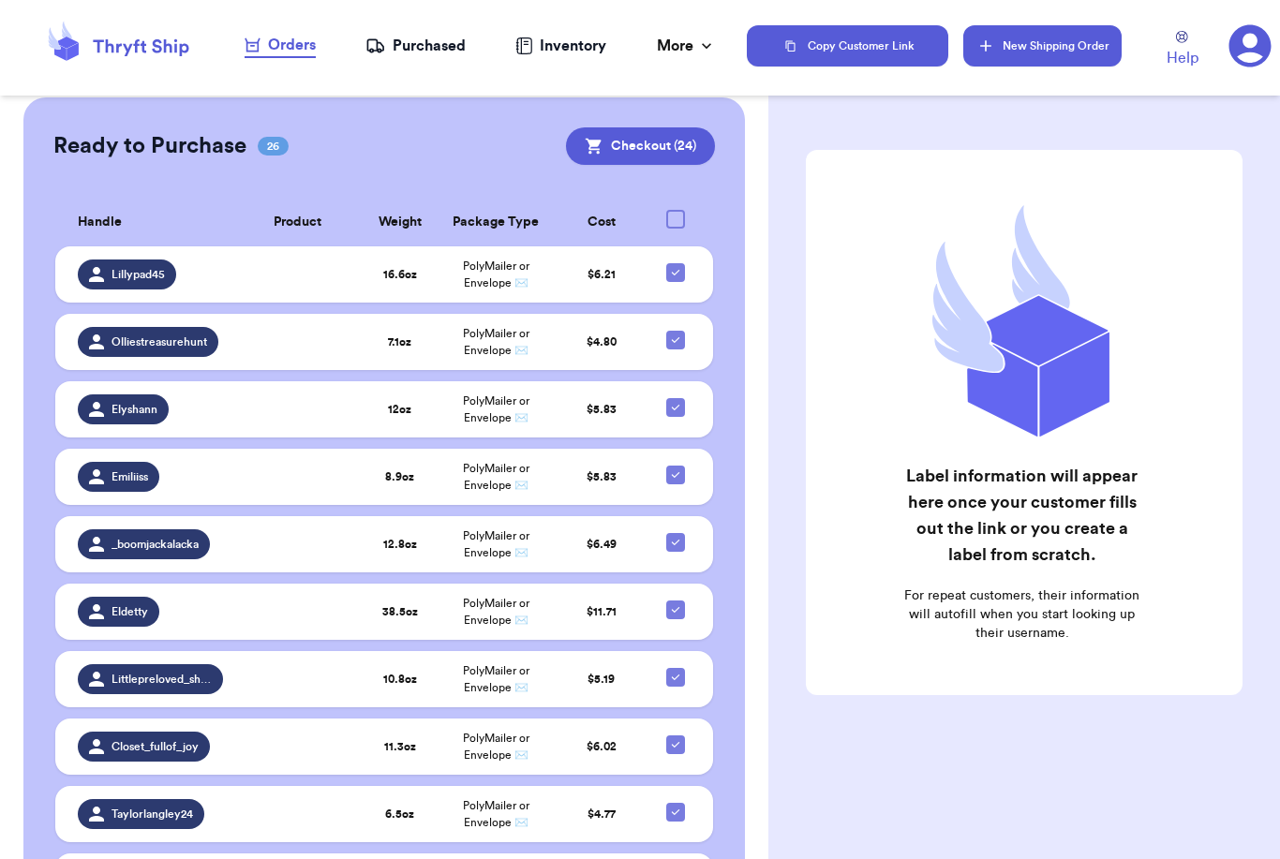
click at [1059, 39] on button "New Shipping Order" at bounding box center [1041, 45] width 157 height 41
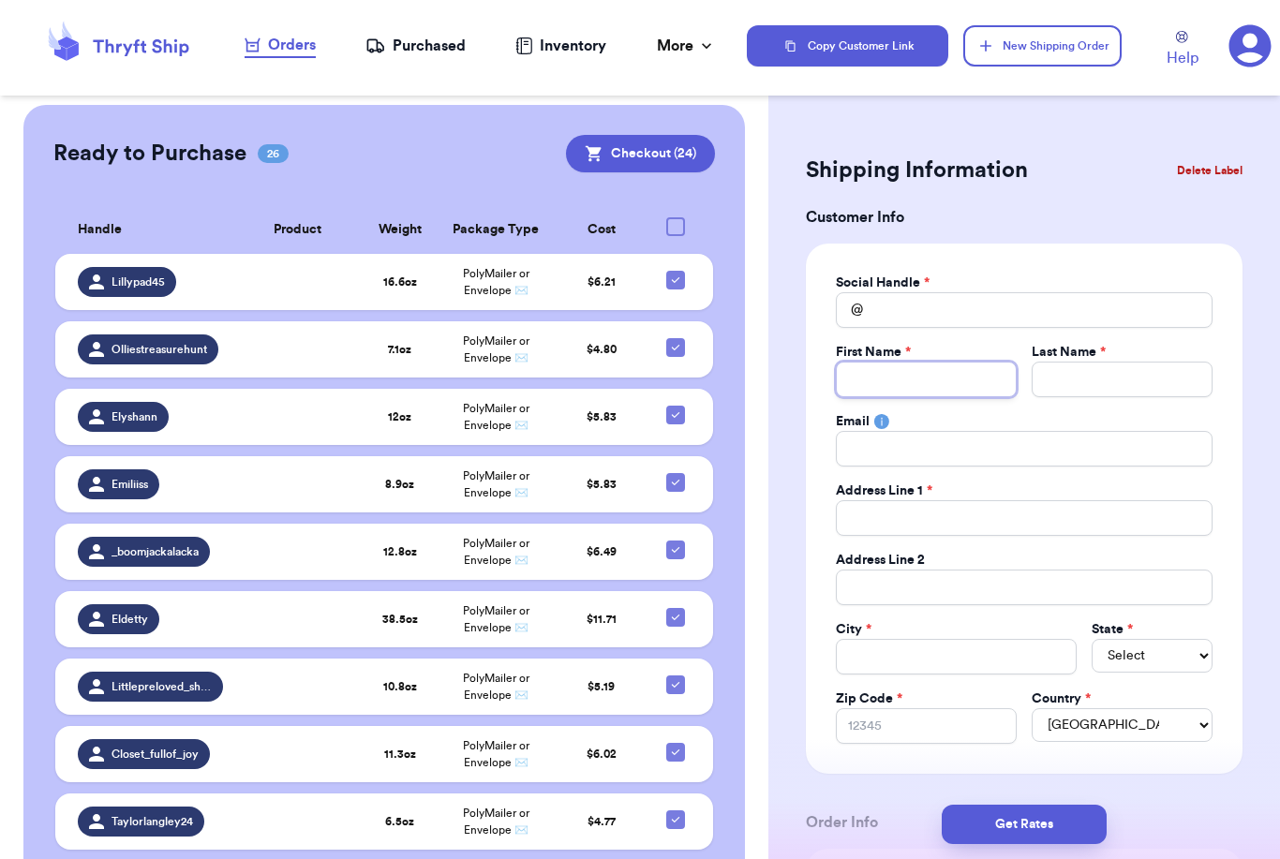
click at [952, 390] on input "Total Amount Paid" at bounding box center [926, 380] width 181 height 36
click at [962, 314] on input "Total Amount Paid" at bounding box center [1024, 310] width 377 height 36
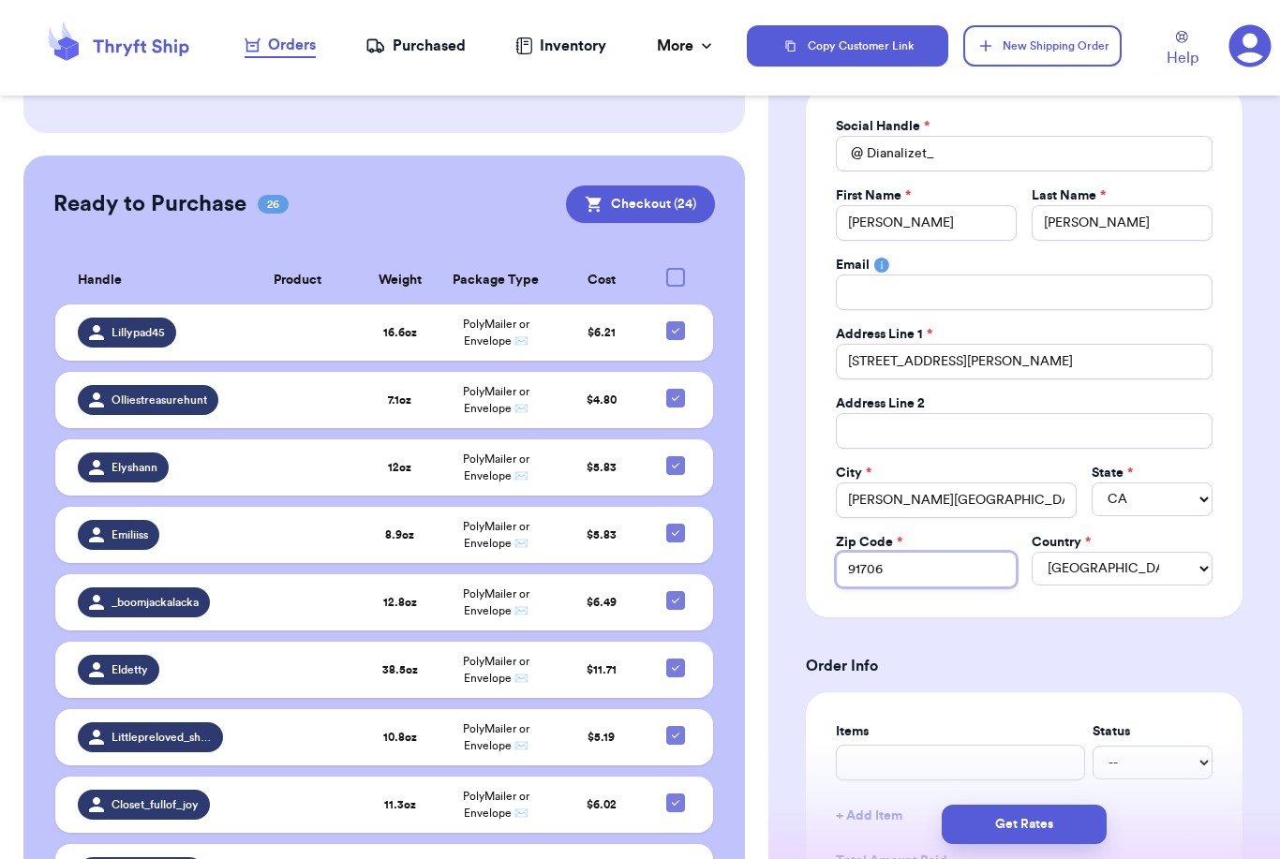
scroll to position [168, 0]
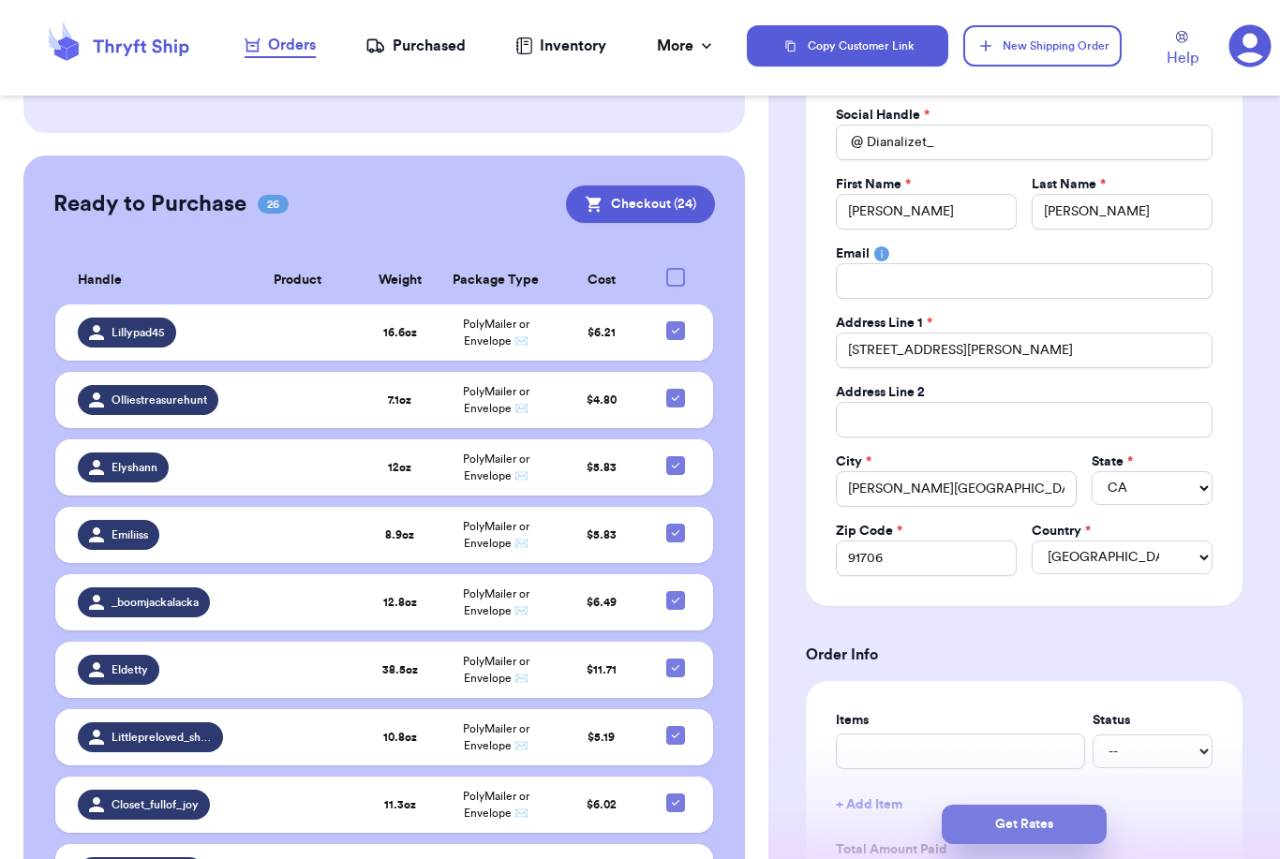
click at [1086, 805] on button "Get Rates" at bounding box center [1024, 824] width 165 height 39
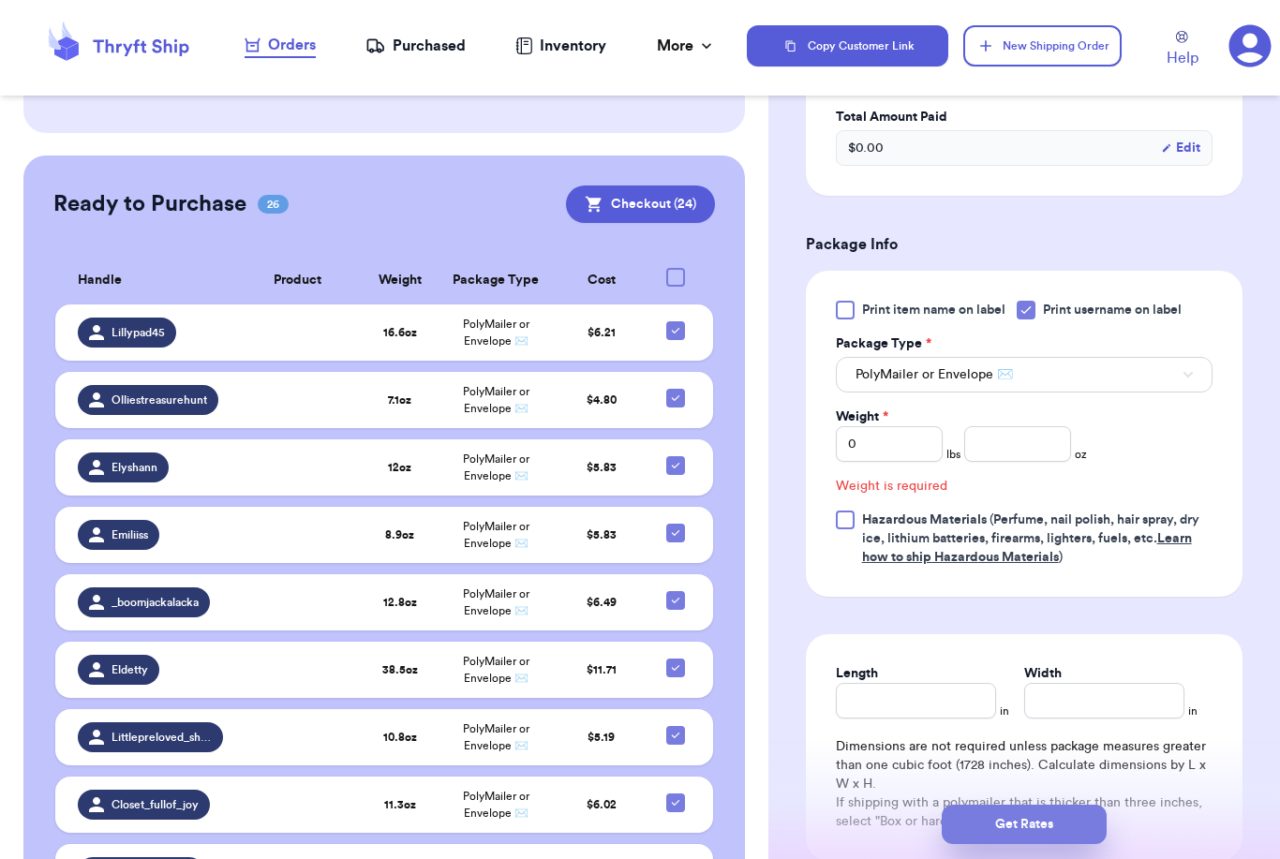
scroll to position [610, 0]
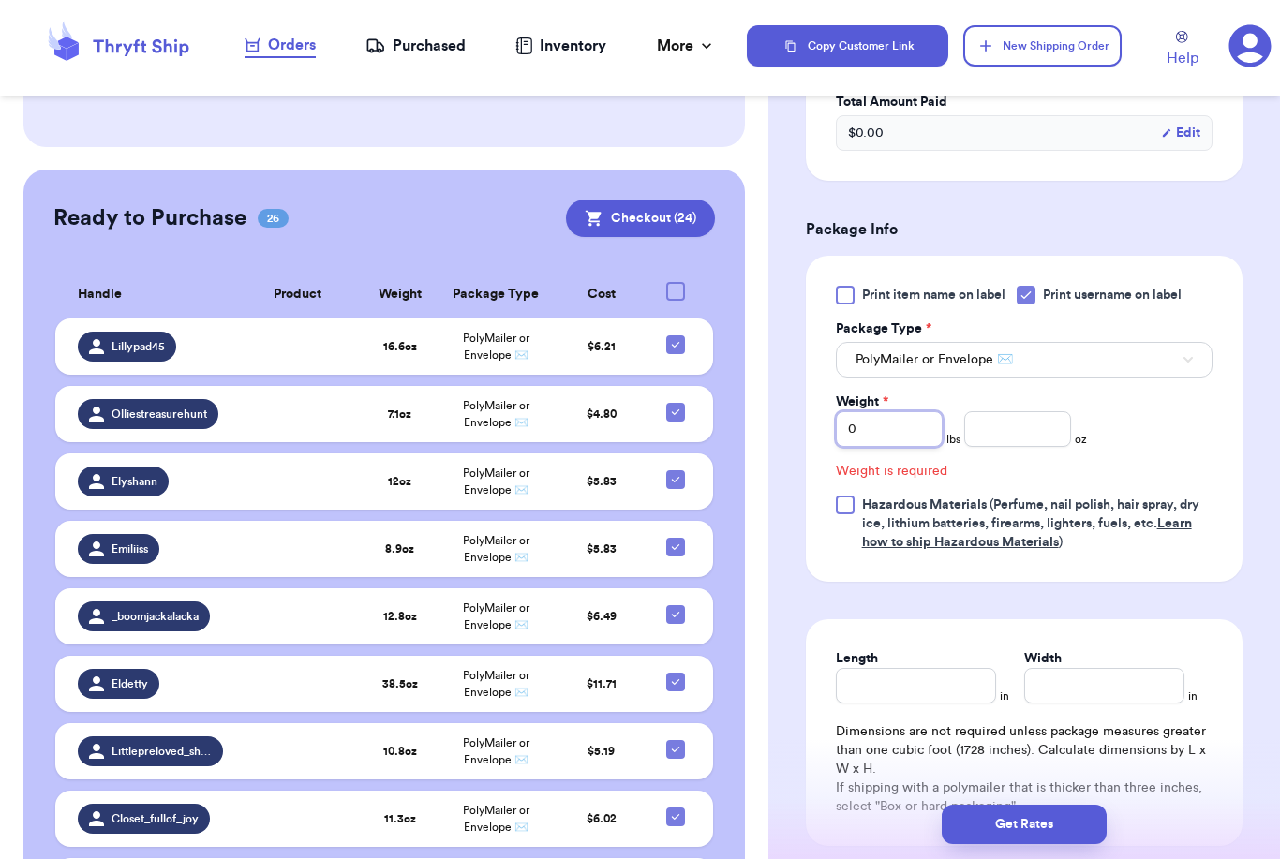
click at [868, 440] on input "0" at bounding box center [889, 429] width 107 height 36
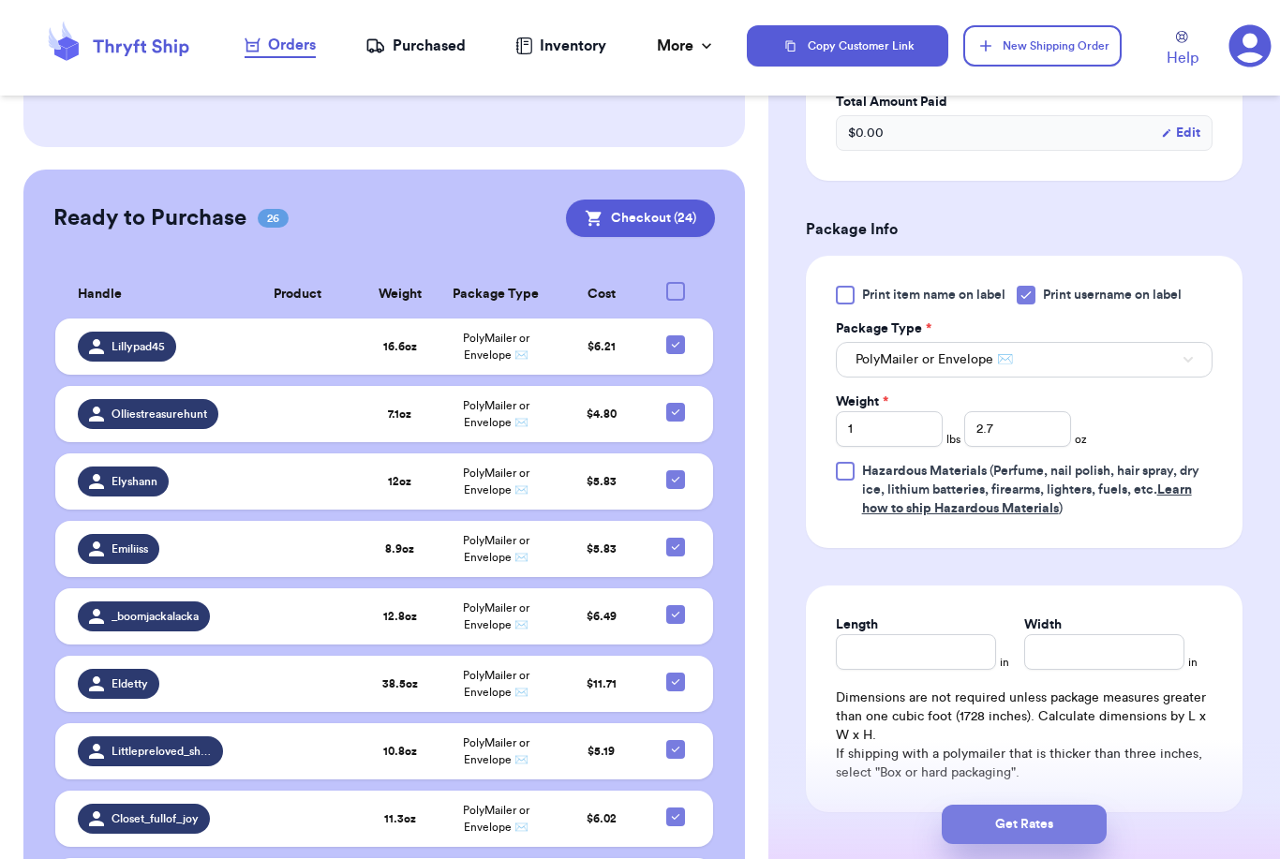
click at [1083, 805] on button "Get Rates" at bounding box center [1024, 824] width 165 height 39
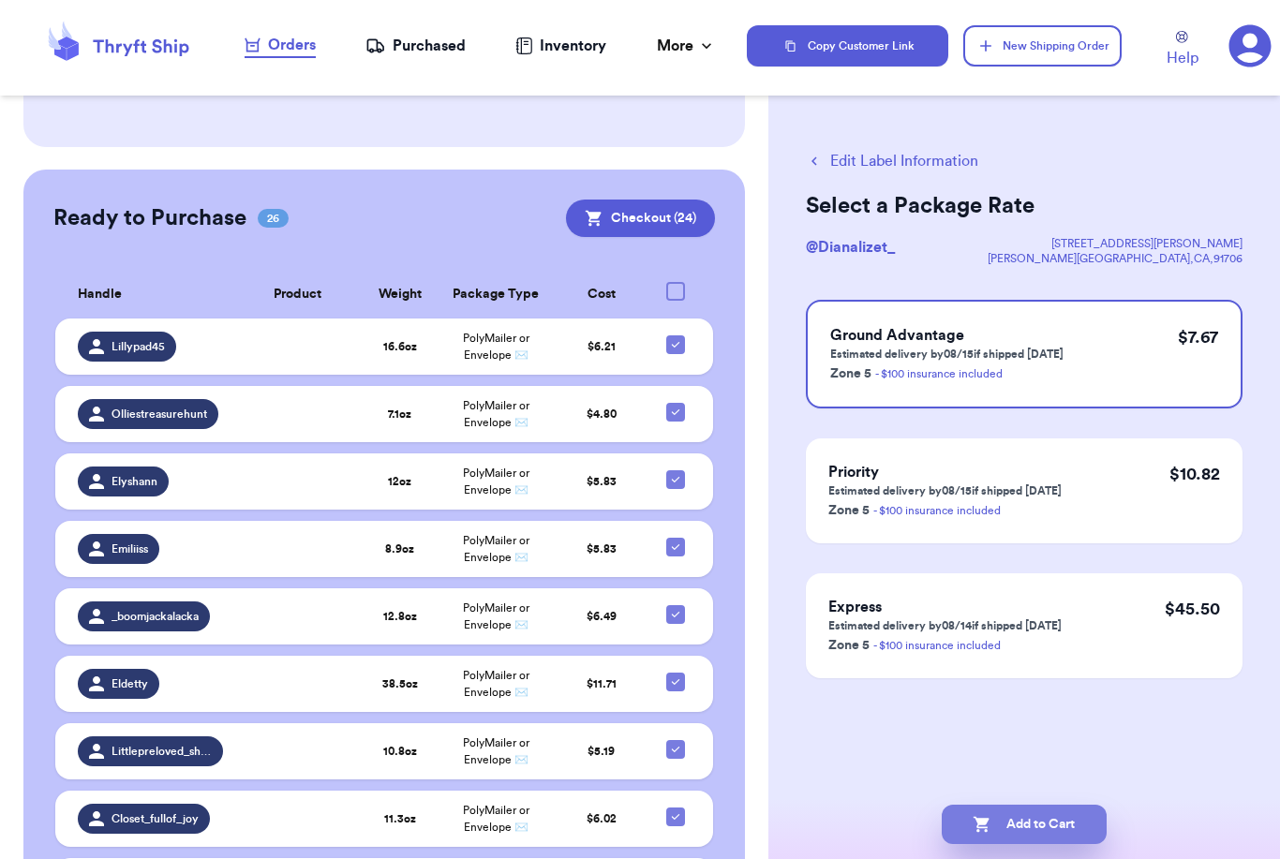
click at [1070, 805] on button "Add to Cart" at bounding box center [1024, 824] width 165 height 39
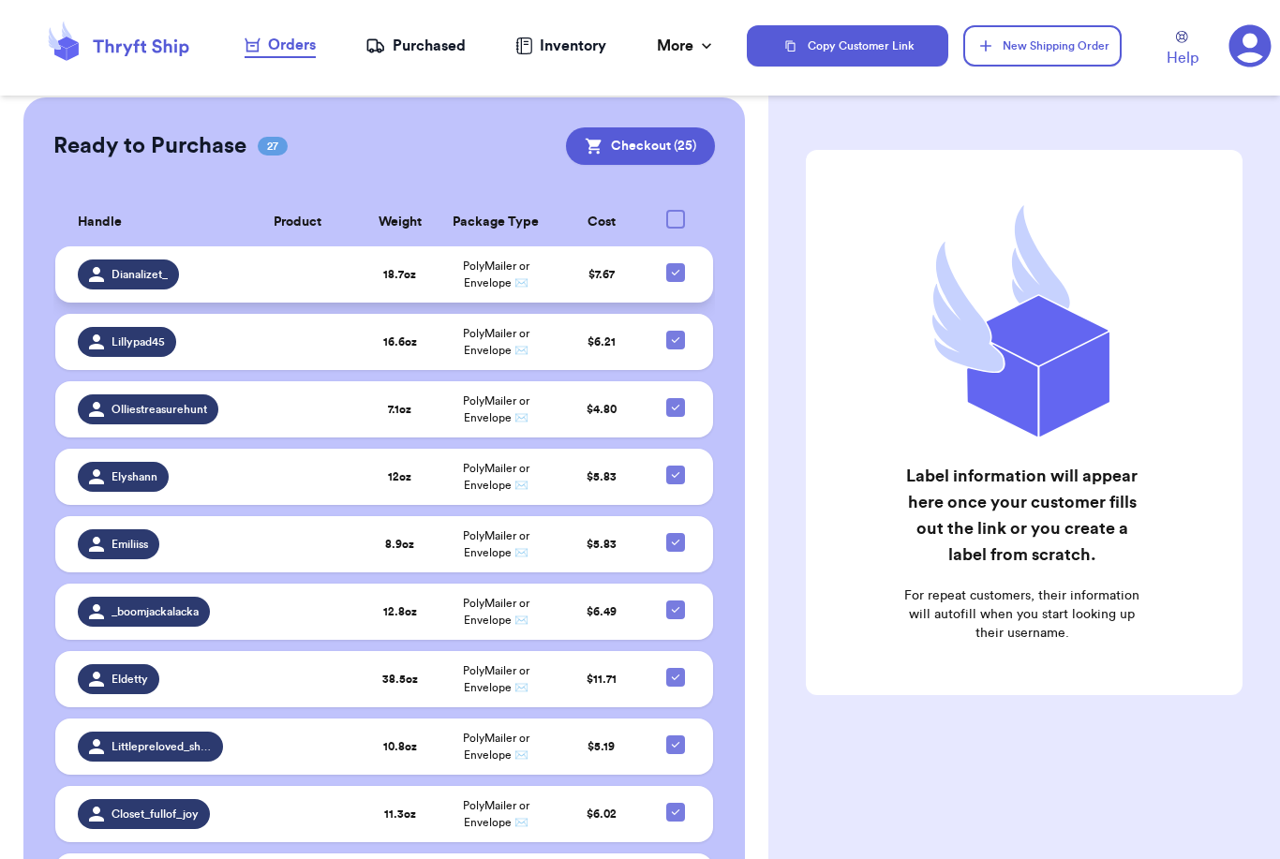
click at [355, 246] on td at bounding box center [297, 274] width 127 height 56
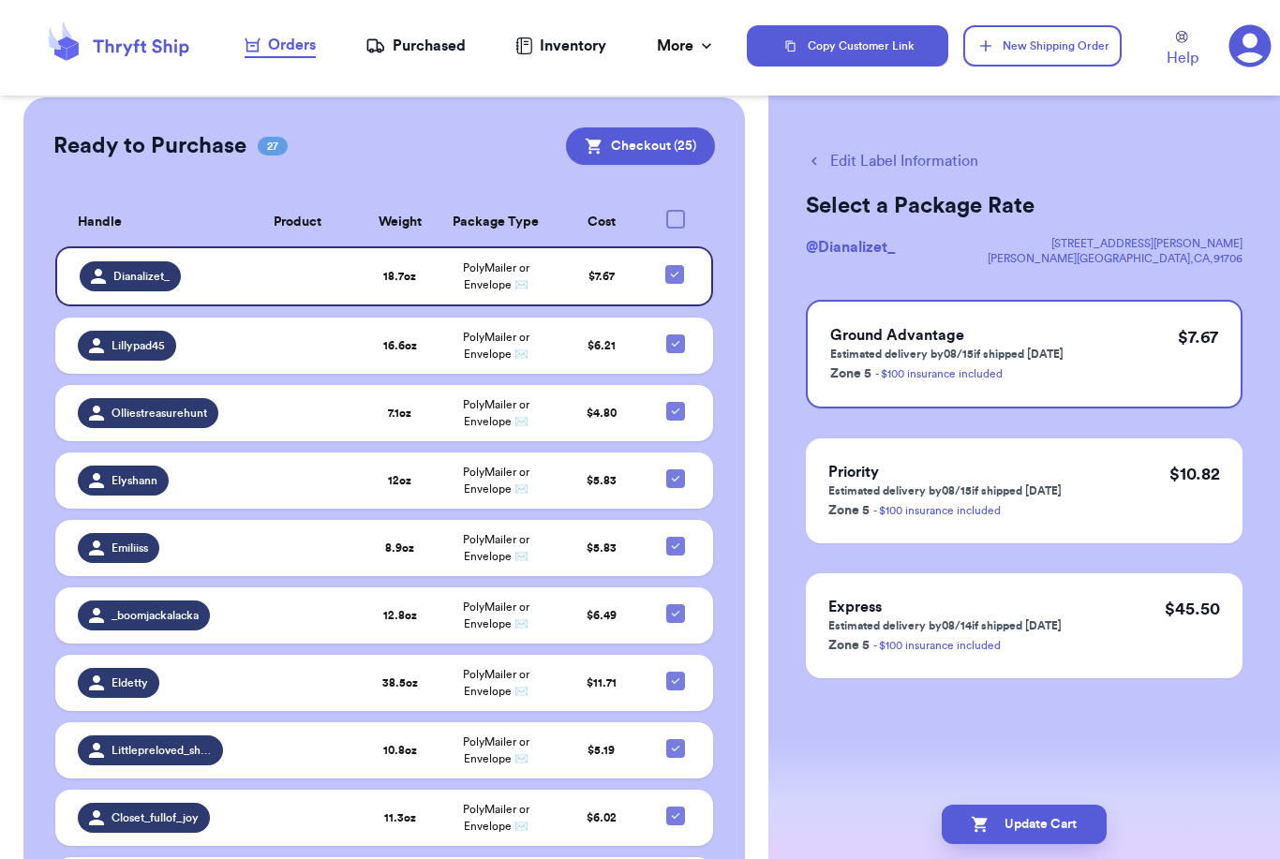
click at [947, 159] on button "Edit Label Information" at bounding box center [892, 161] width 172 height 22
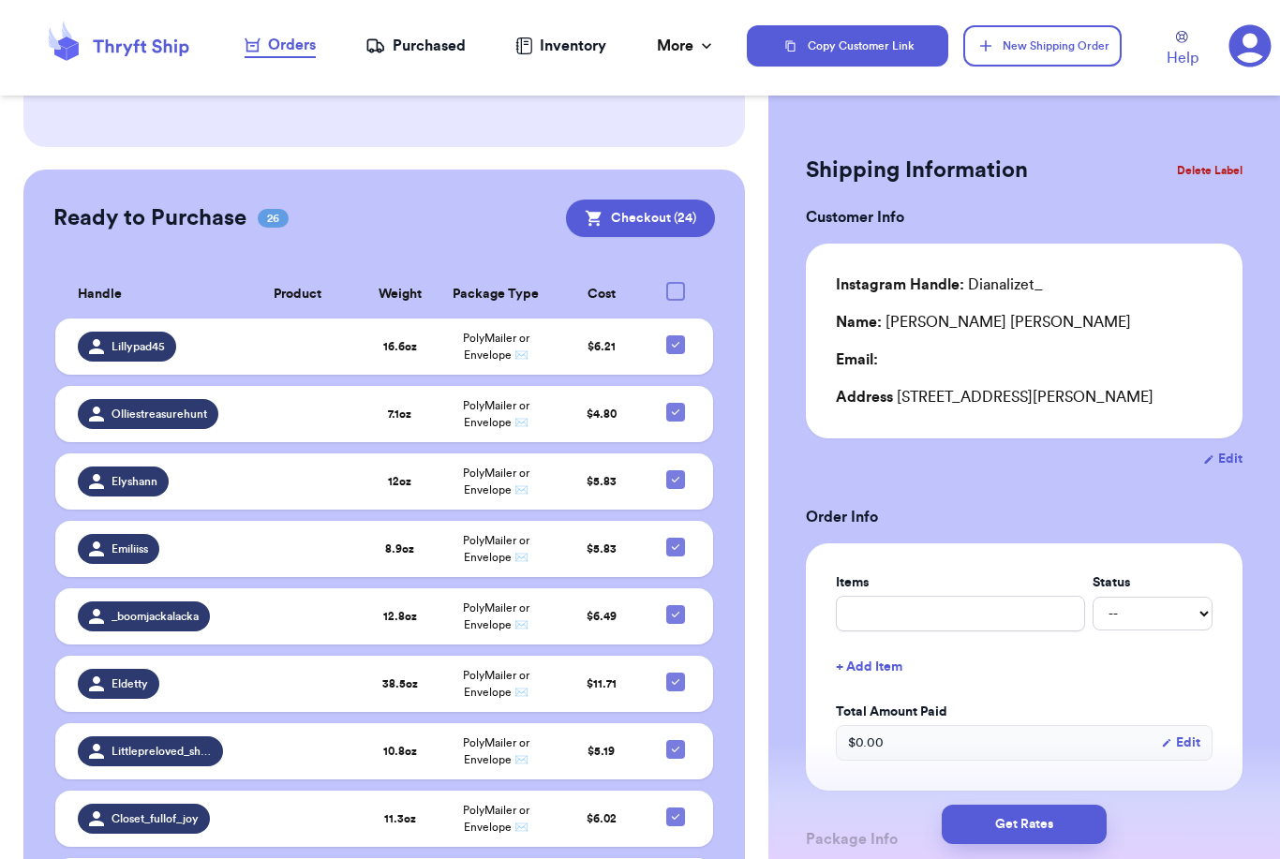
click at [1226, 458] on button "Edit" at bounding box center [1222, 459] width 39 height 19
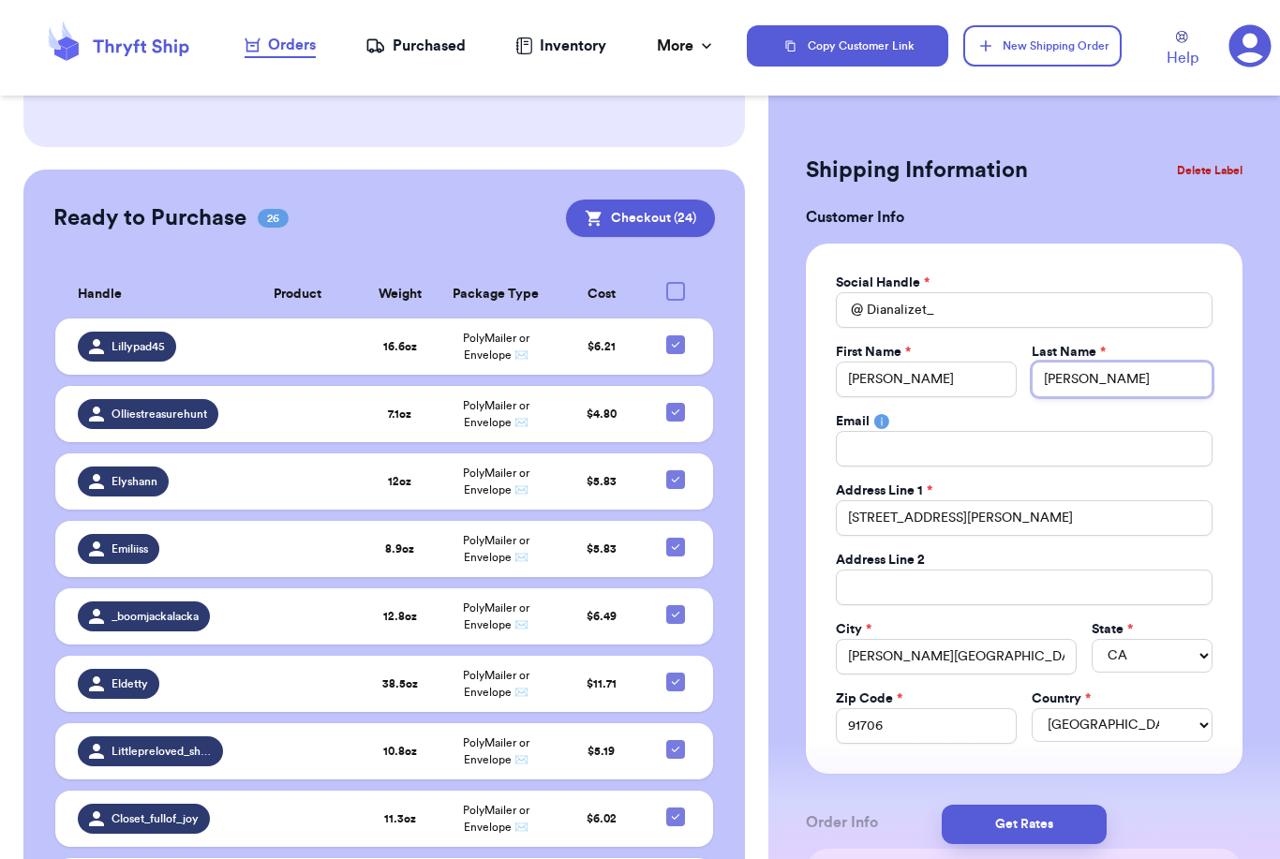
click at [1082, 392] on input "[PERSON_NAME]" at bounding box center [1122, 380] width 181 height 36
drag, startPoint x: 1082, startPoint y: 383, endPoint x: 965, endPoint y: 383, distance: 117.1
click at [965, 383] on div "First Name * [PERSON_NAME] Last Name * [PERSON_NAME]" at bounding box center [1024, 370] width 377 height 54
click at [1090, 805] on button "Get Rates" at bounding box center [1024, 824] width 165 height 39
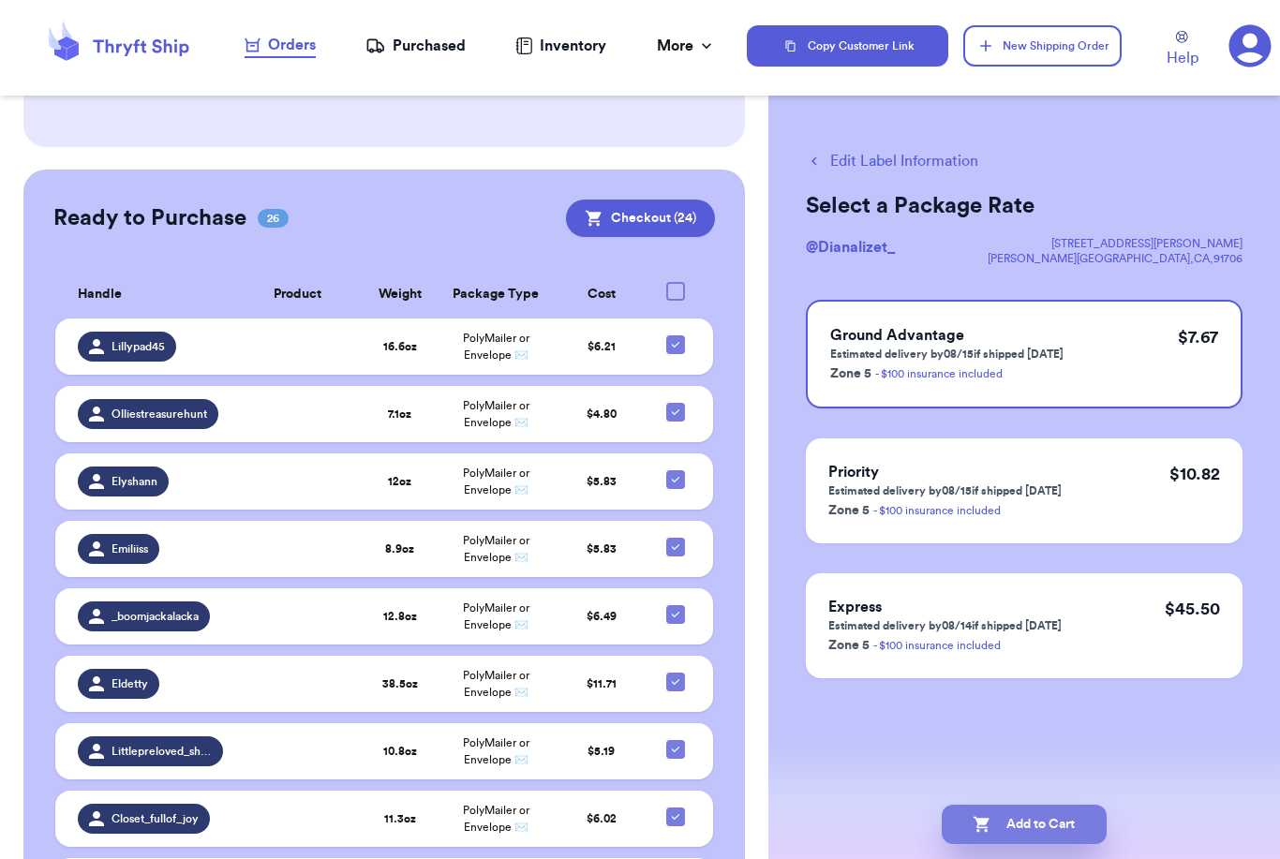
click at [1016, 809] on button "Add to Cart" at bounding box center [1024, 824] width 165 height 39
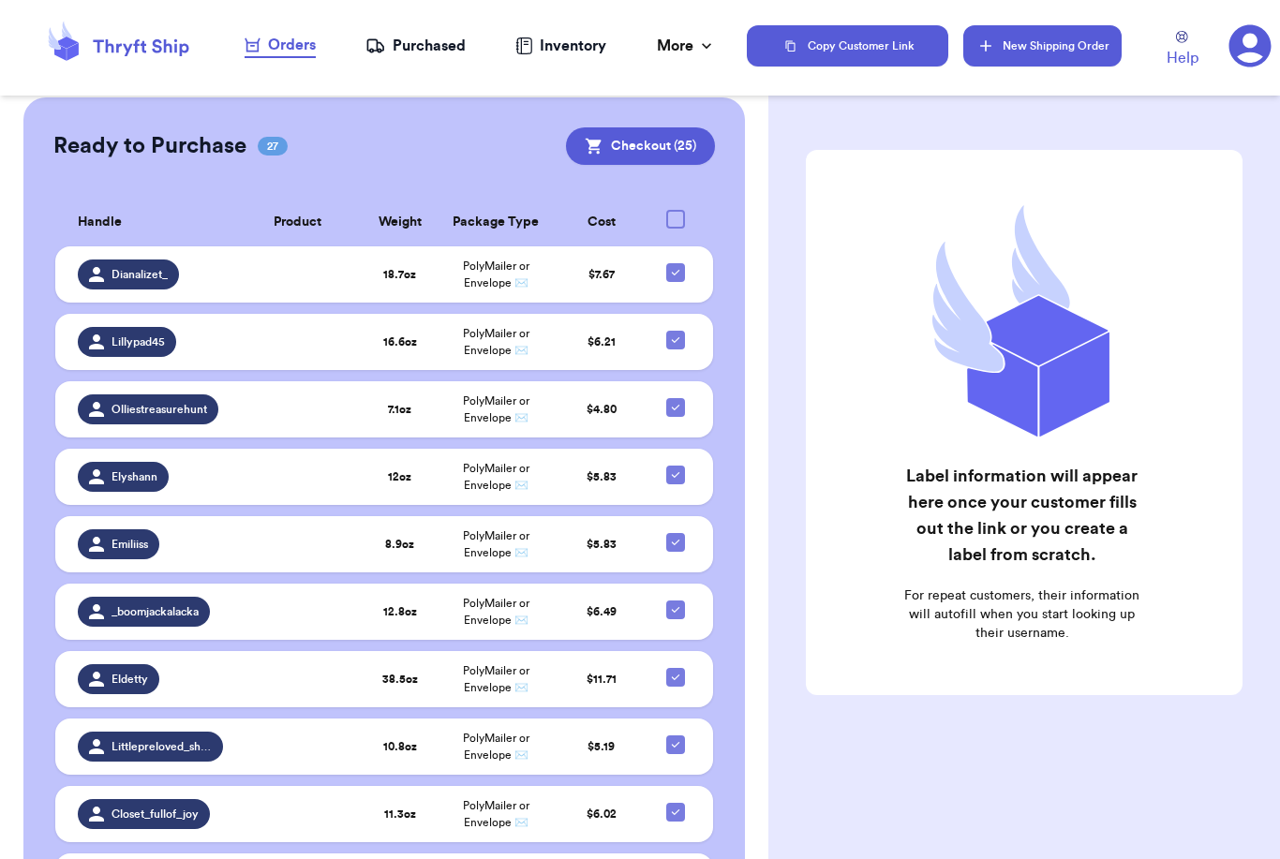
click at [1072, 48] on button "New Shipping Order" at bounding box center [1041, 45] width 157 height 41
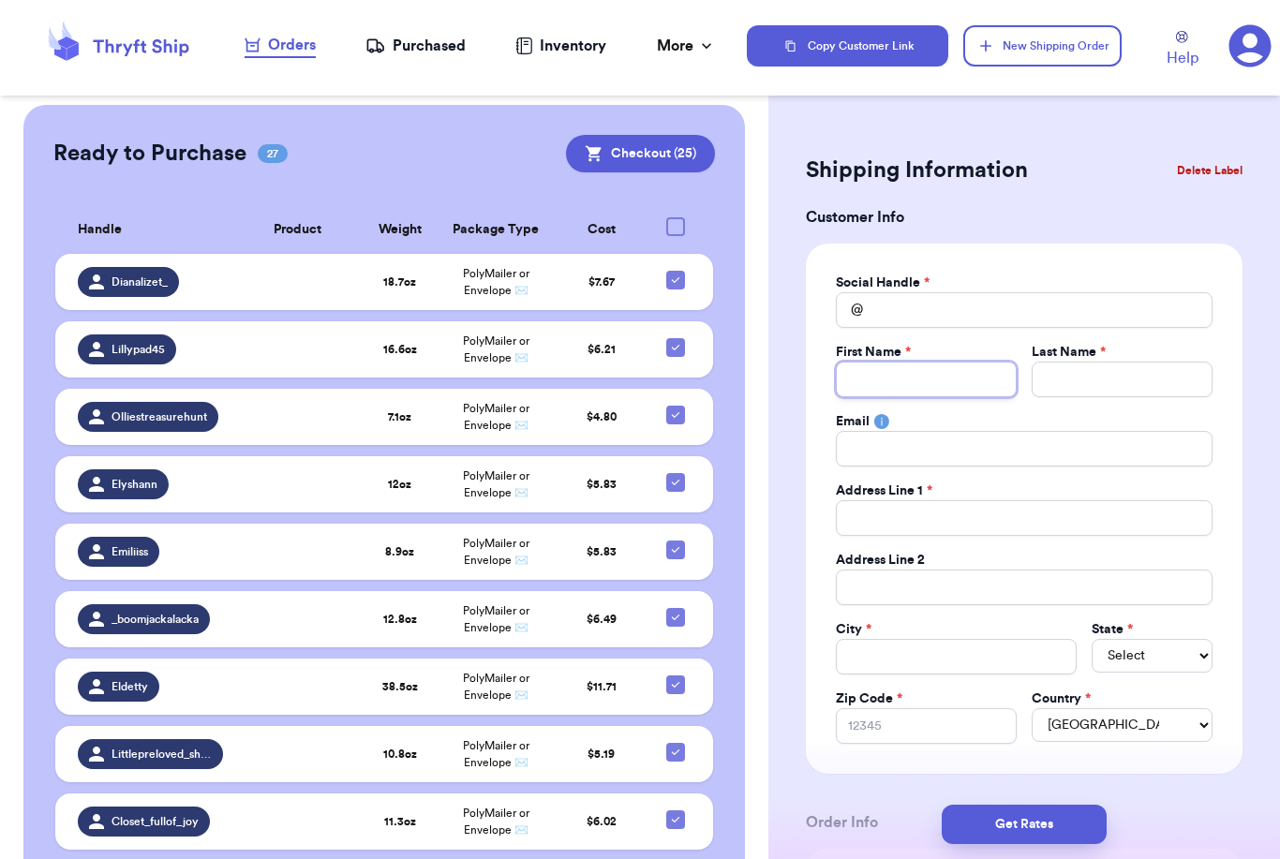
click at [998, 364] on input "Total Amount Paid" at bounding box center [926, 380] width 181 height 36
click at [949, 304] on input "Total Amount Paid" at bounding box center [1024, 310] width 377 height 36
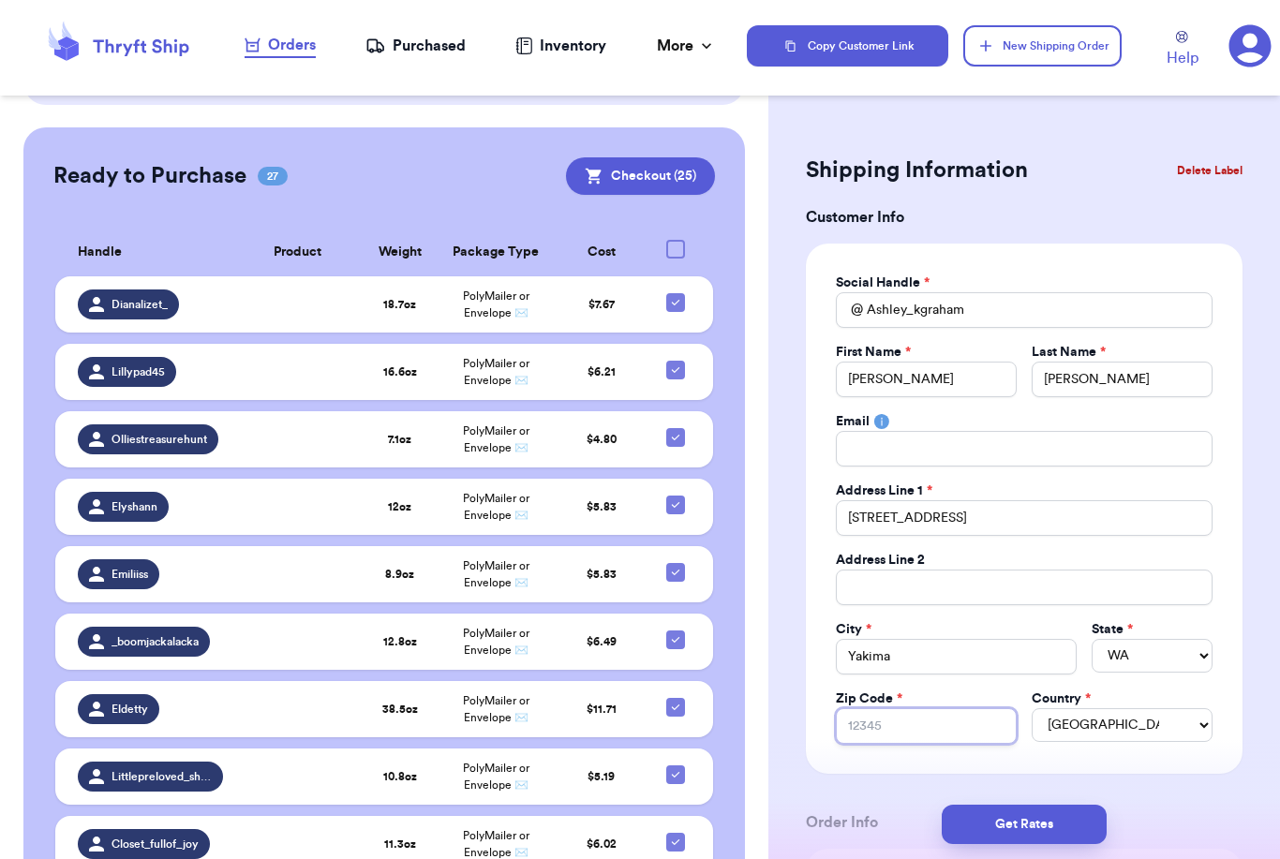
click at [906, 711] on input "Zip Code *" at bounding box center [926, 726] width 181 height 36
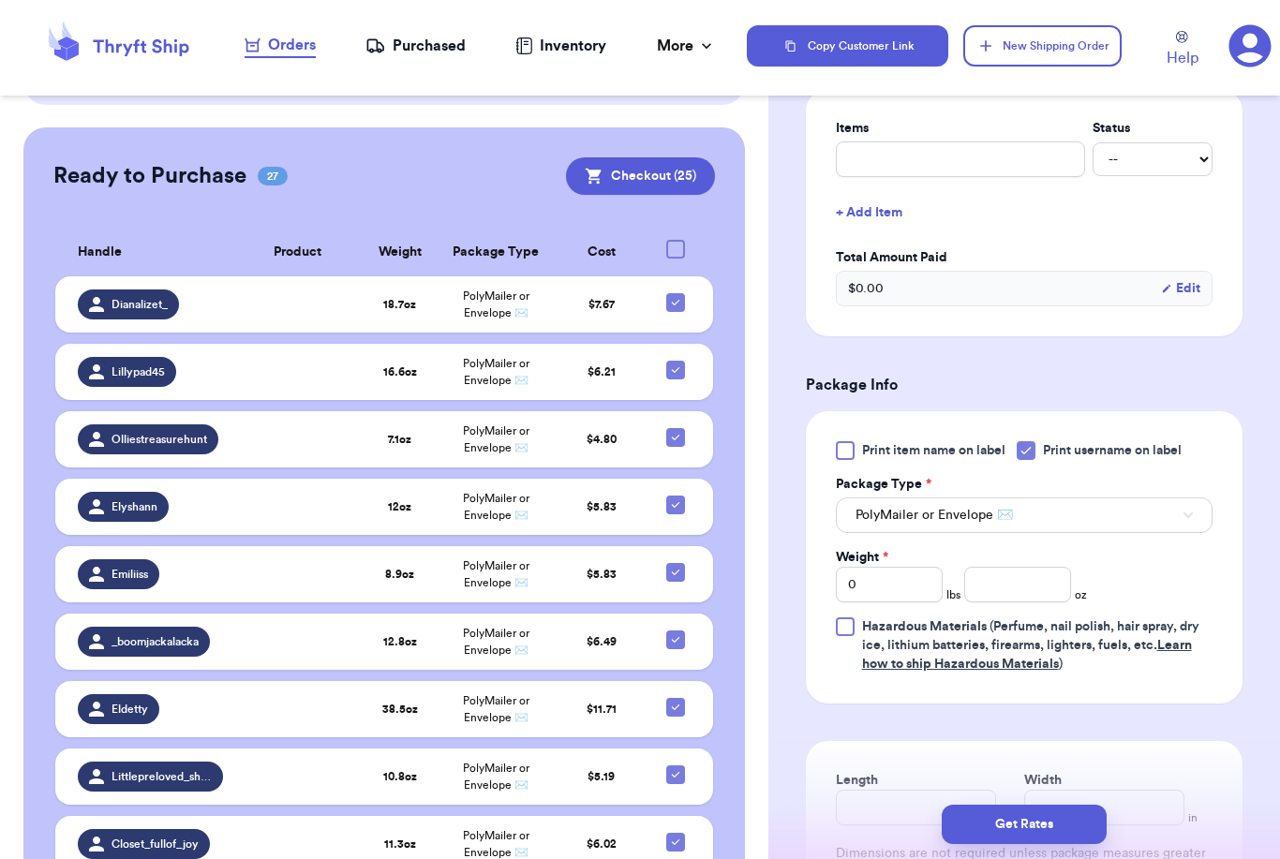
scroll to position [760, 0]
click at [1009, 595] on input "number" at bounding box center [1017, 585] width 107 height 36
click at [1088, 805] on button "Get Rates" at bounding box center [1024, 824] width 165 height 39
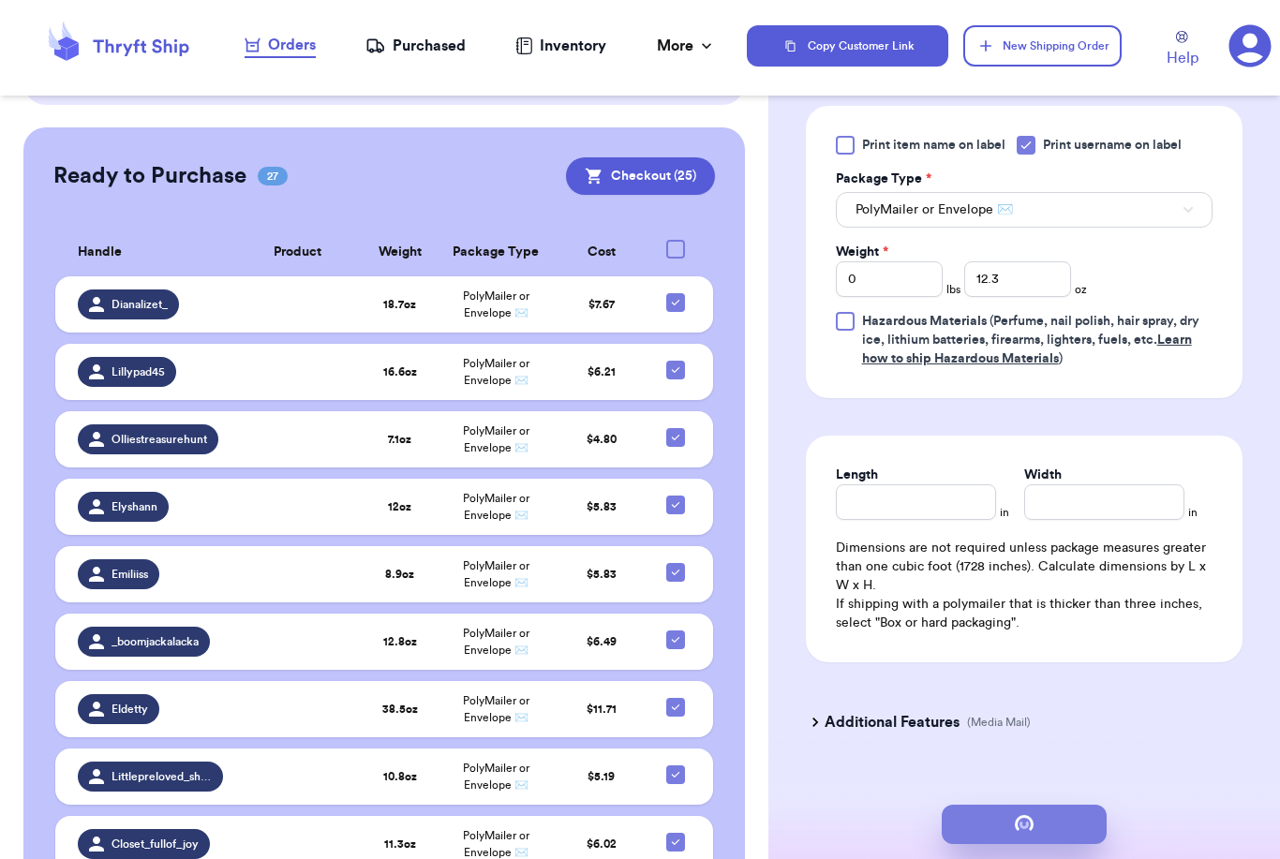
scroll to position [0, 0]
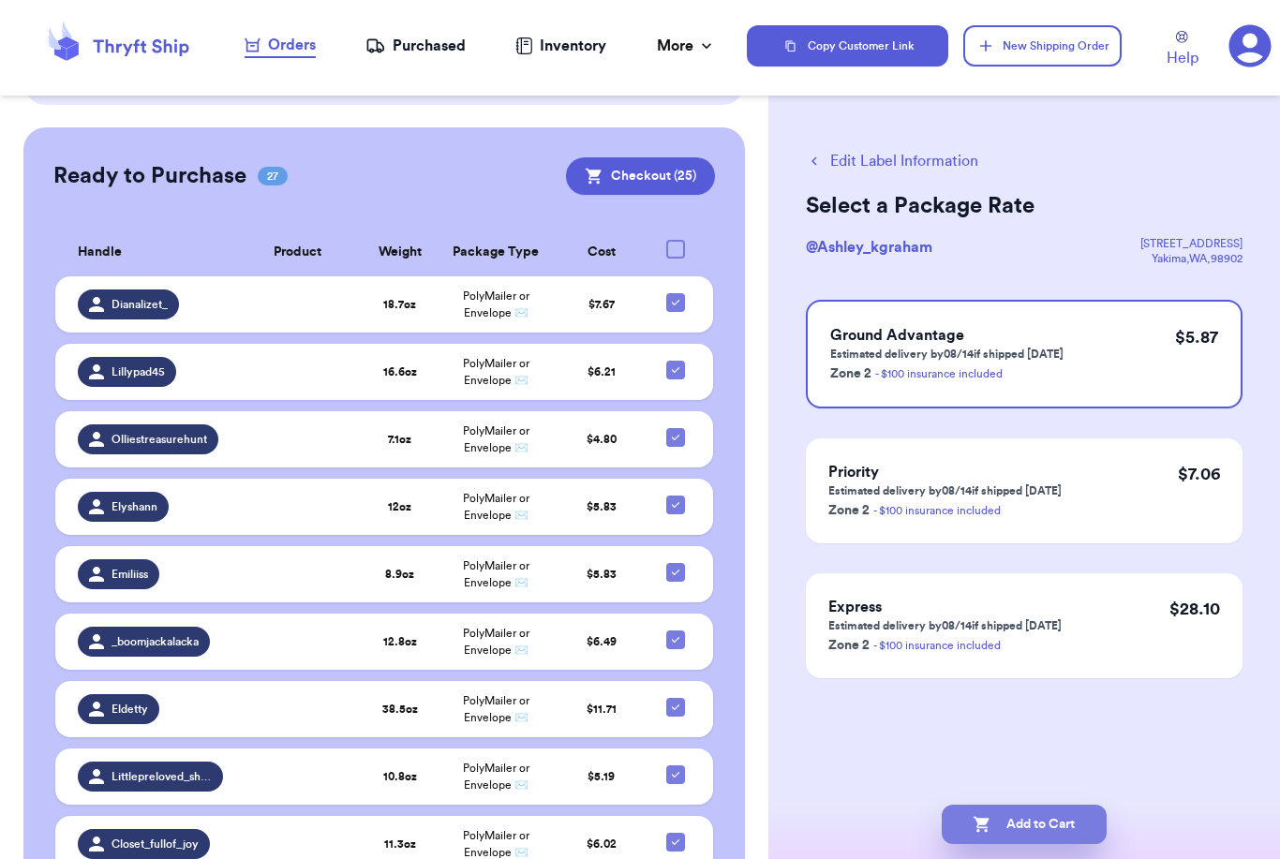
click at [1037, 805] on button "Add to Cart" at bounding box center [1024, 824] width 165 height 39
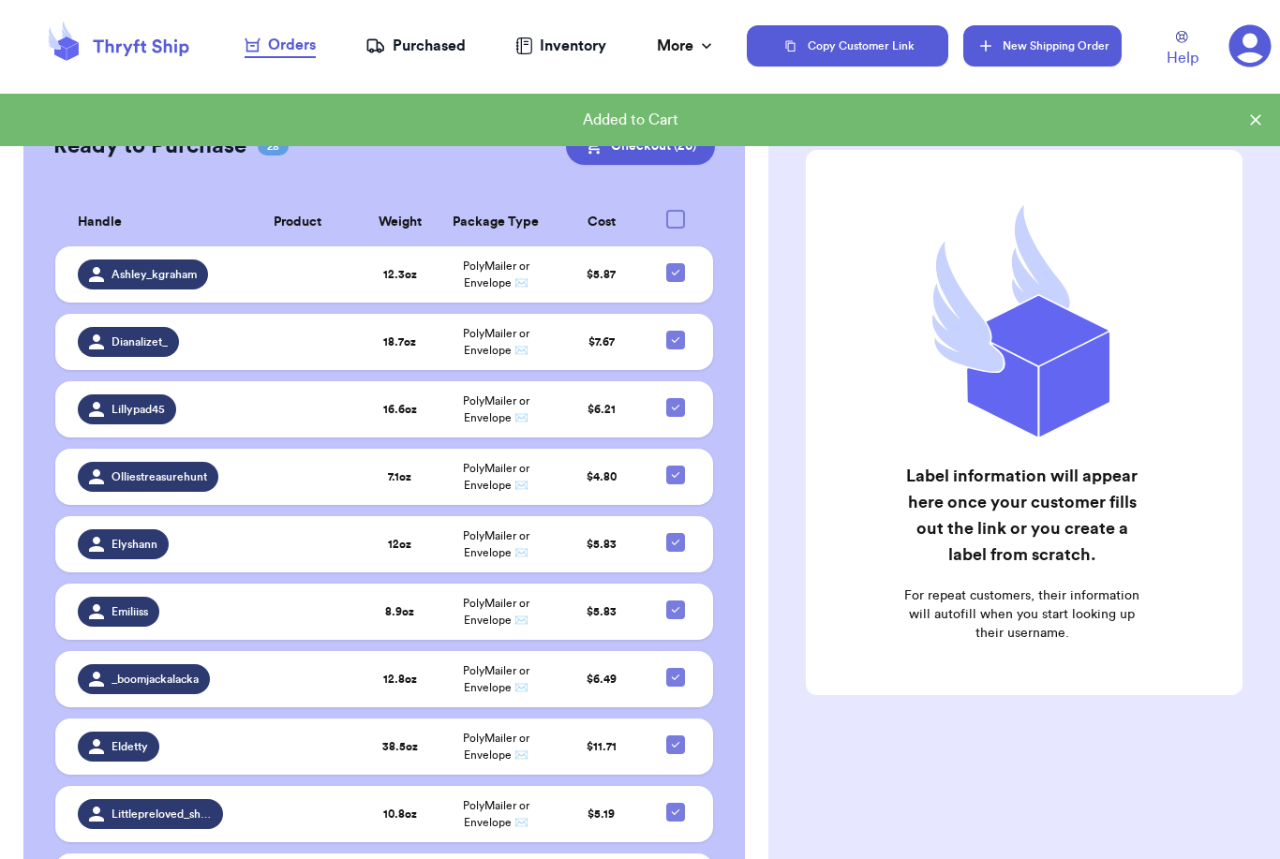
click at [1055, 46] on button "New Shipping Order" at bounding box center [1041, 45] width 157 height 41
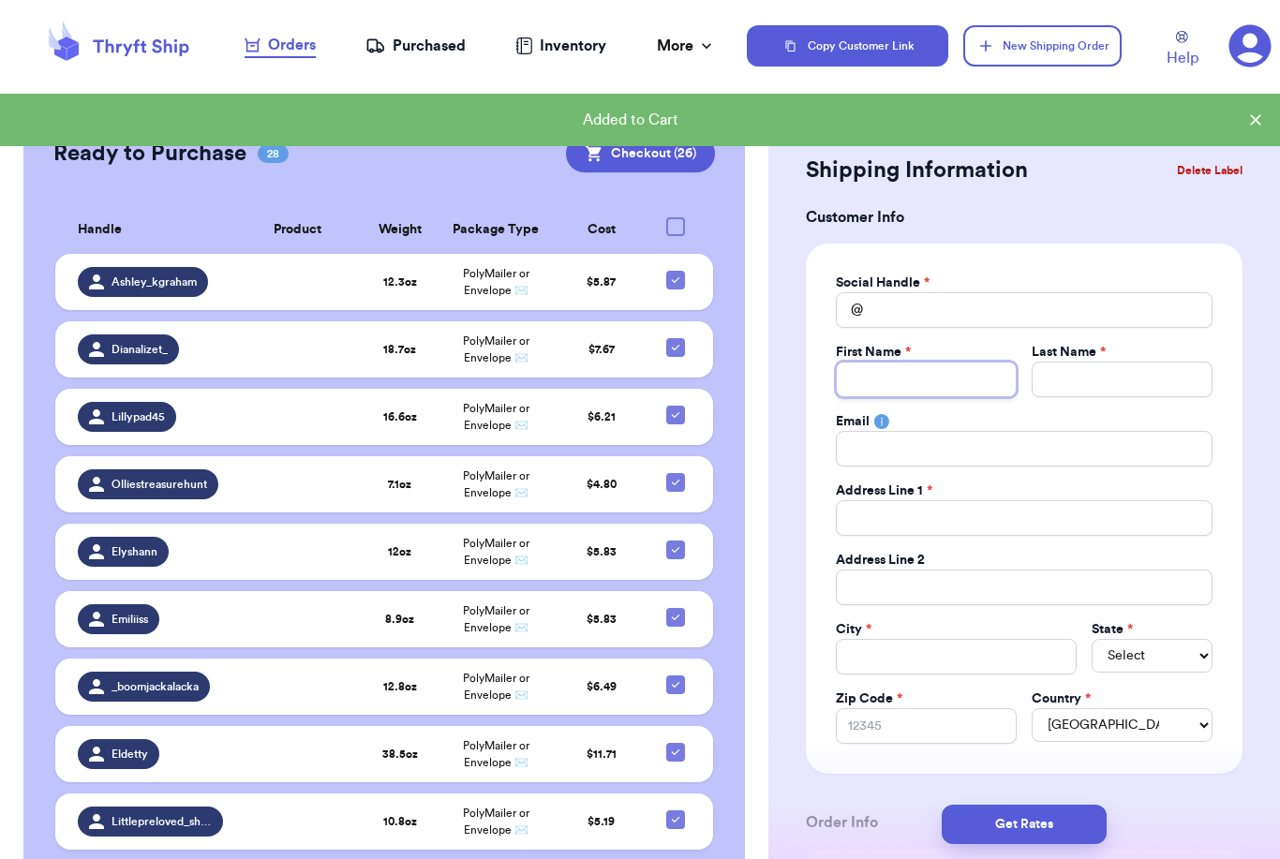
click at [1006, 365] on input "Total Amount Paid" at bounding box center [926, 380] width 181 height 36
click at [941, 300] on input "Total Amount Paid" at bounding box center [1024, 310] width 377 height 36
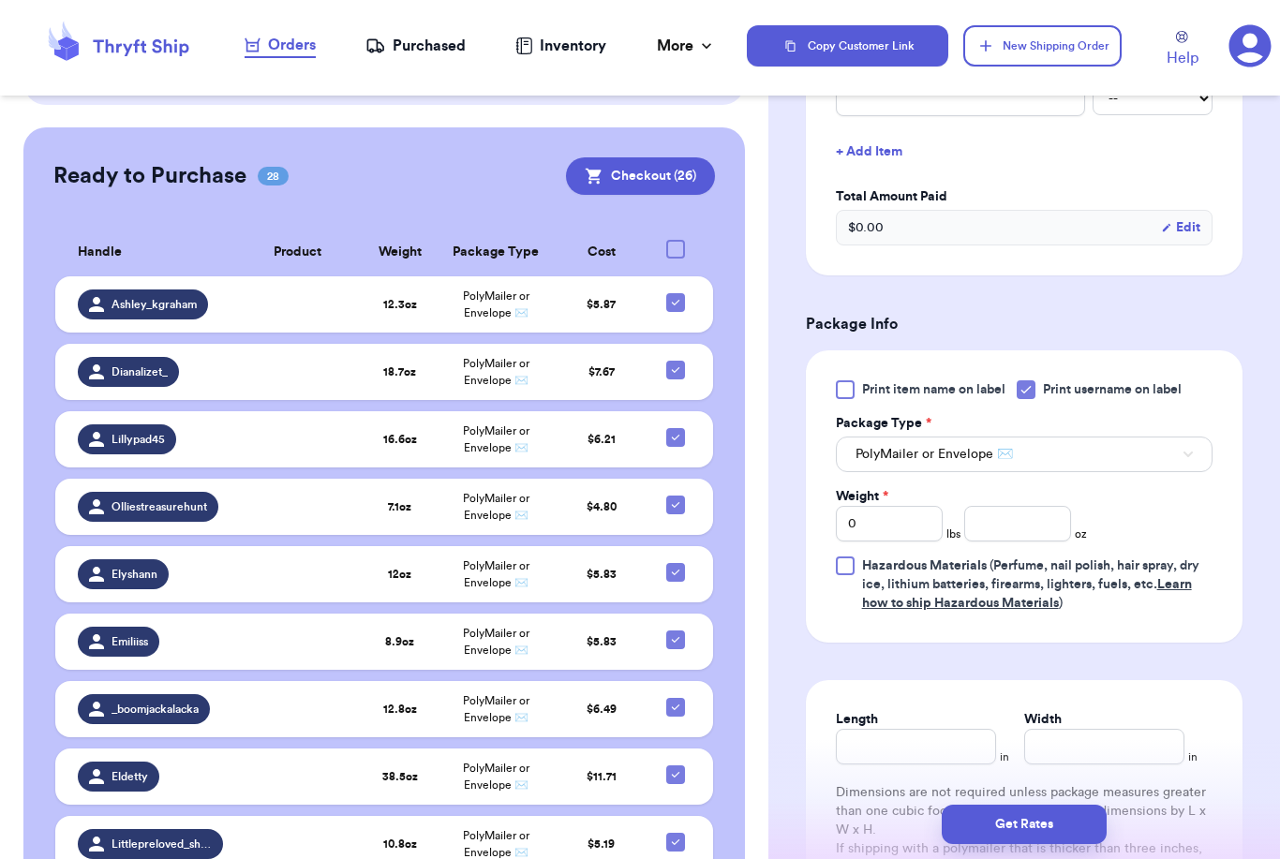
scroll to position [821, 0]
click at [1040, 525] on input "number" at bounding box center [1017, 524] width 107 height 36
click at [1080, 809] on button "Get Rates" at bounding box center [1024, 824] width 165 height 39
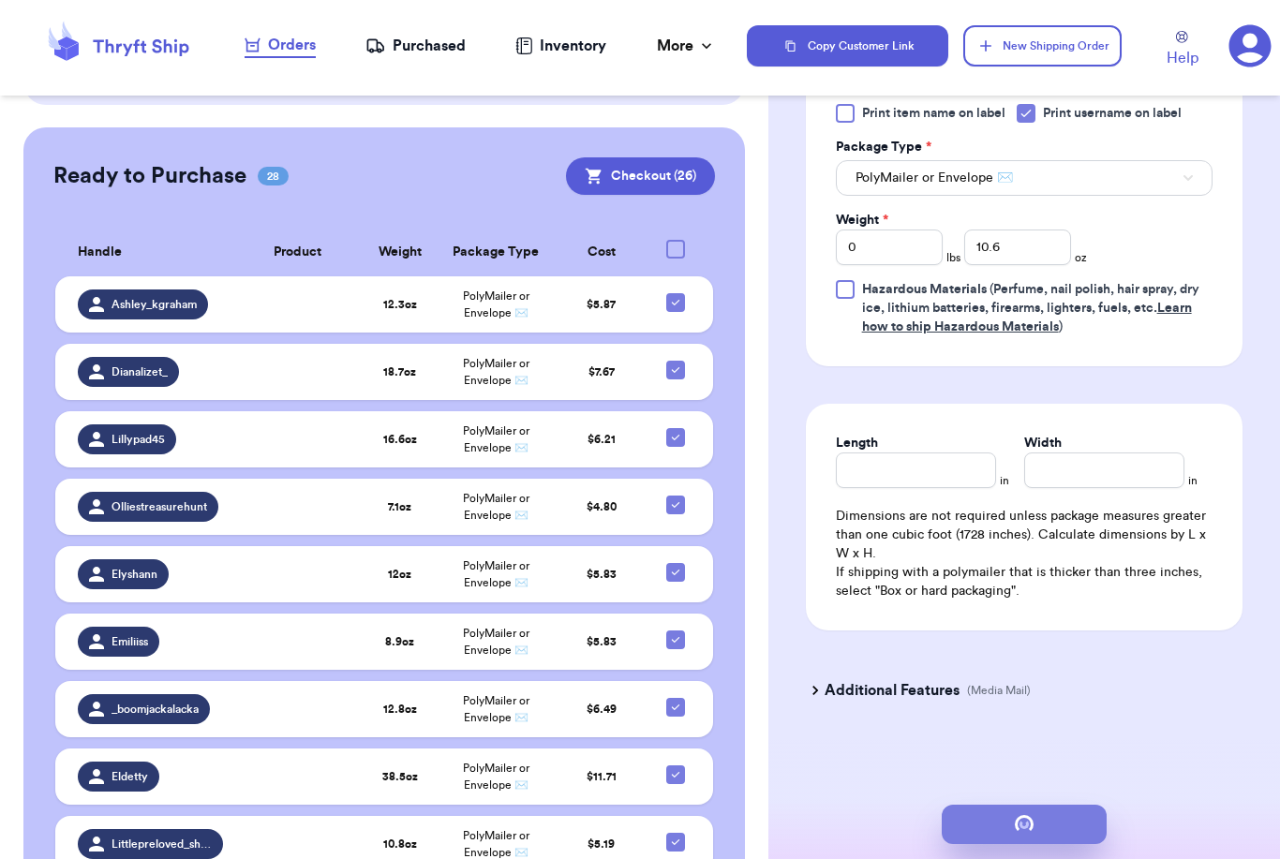
scroll to position [0, 0]
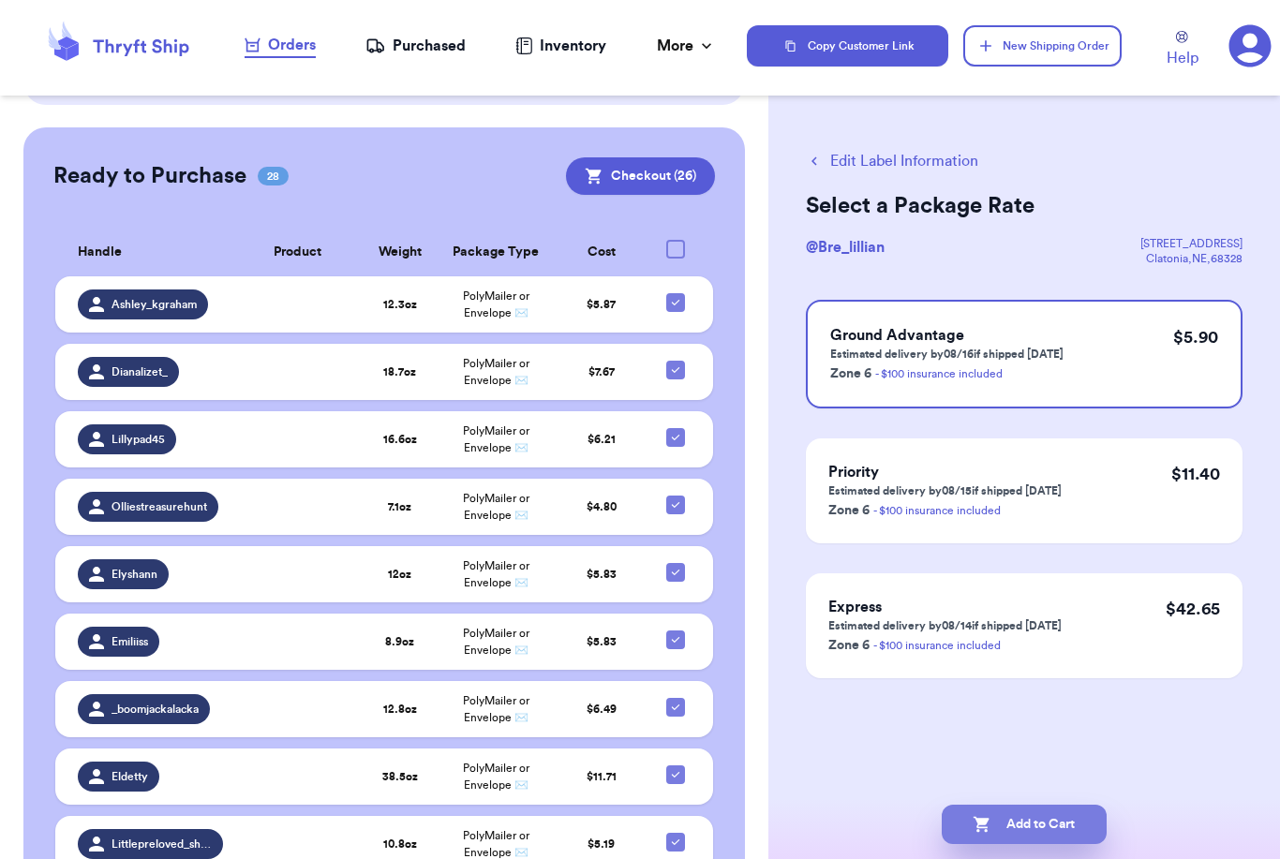
click at [1036, 805] on button "Add to Cart" at bounding box center [1024, 824] width 165 height 39
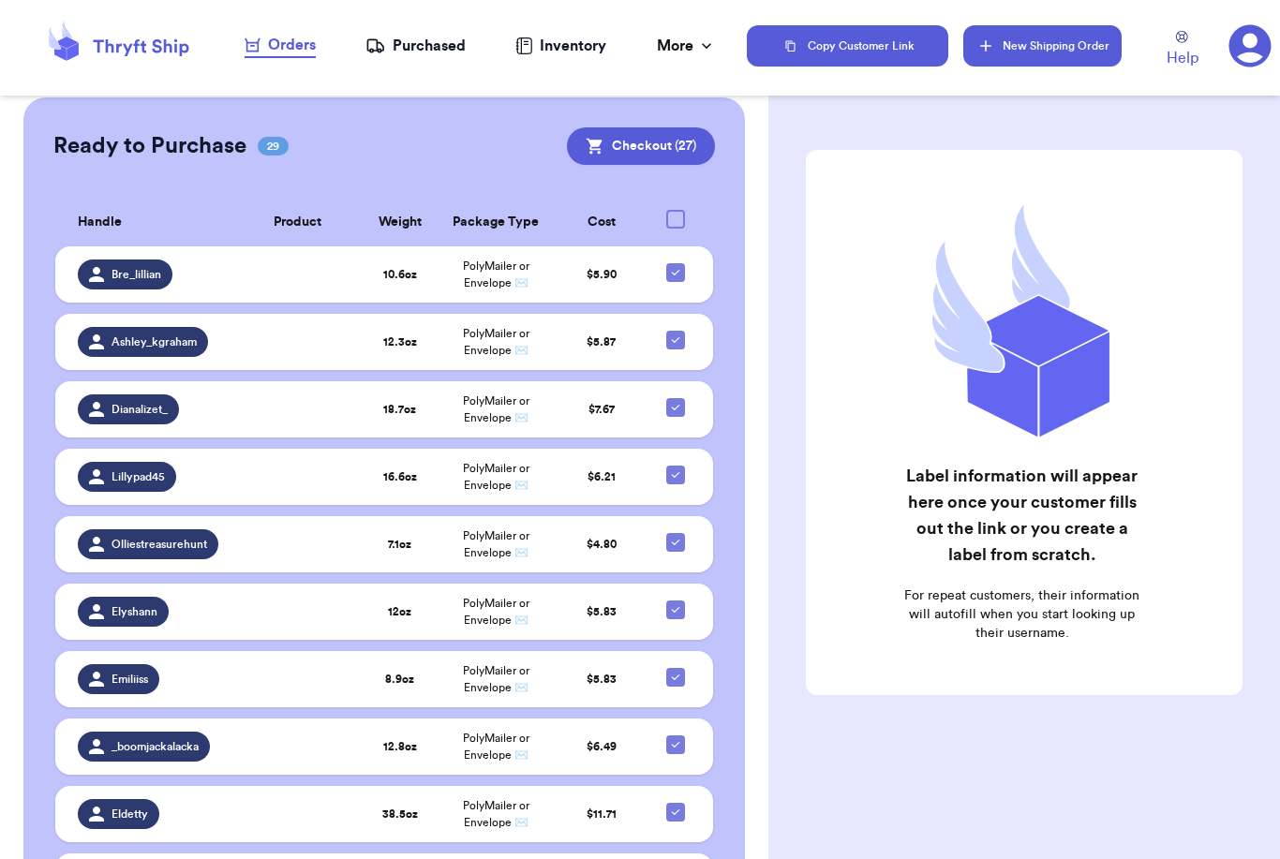
click at [1060, 43] on button "New Shipping Order" at bounding box center [1041, 45] width 157 height 41
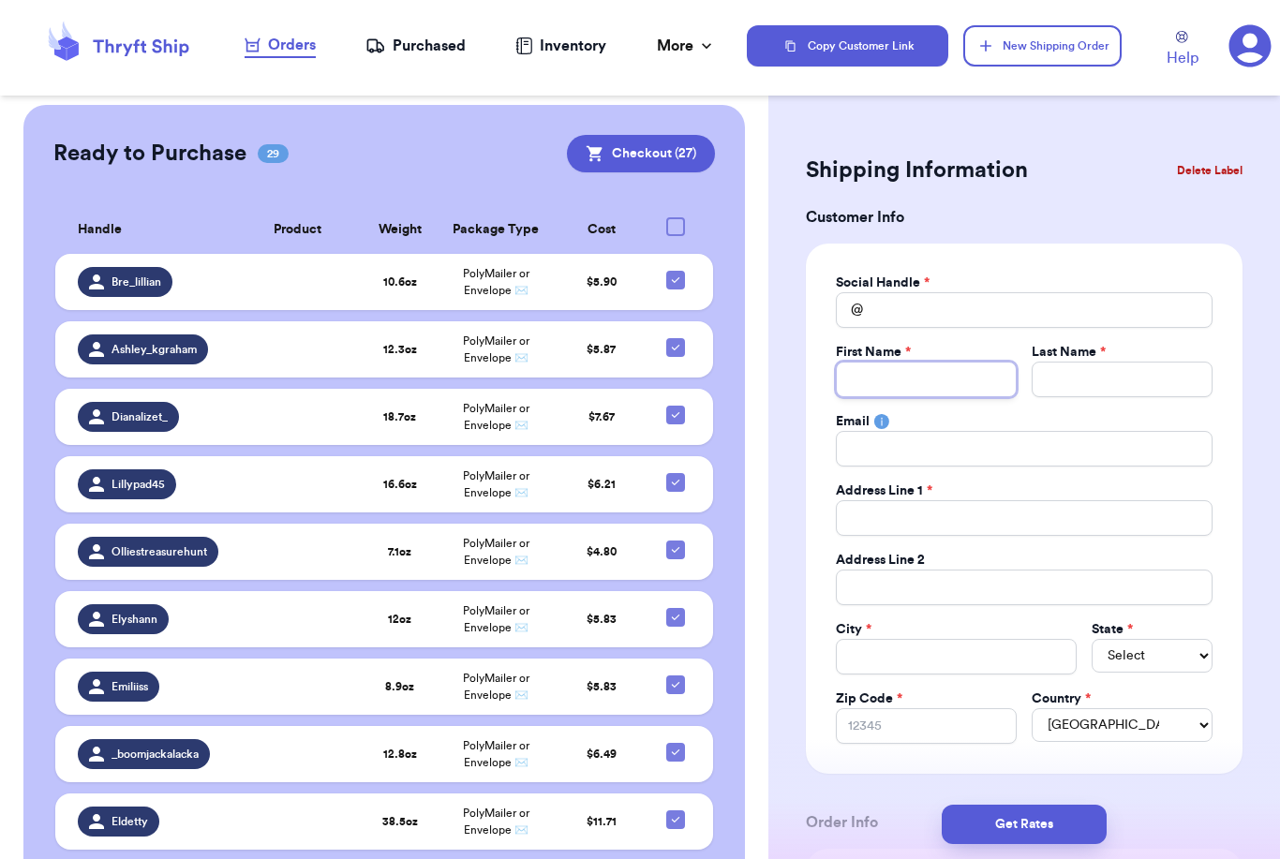
click at [956, 368] on input "Total Amount Paid" at bounding box center [926, 380] width 181 height 36
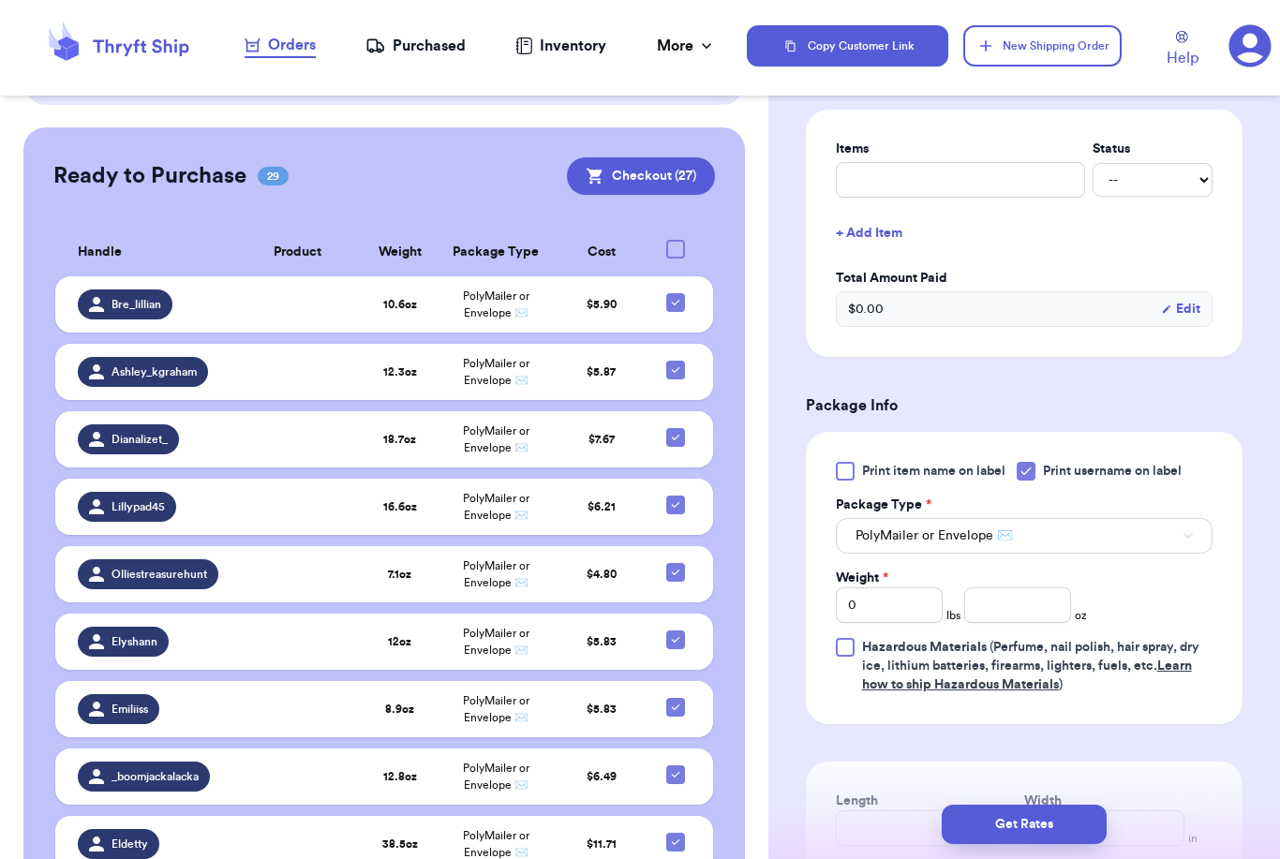
scroll to position [739, 0]
click at [1024, 600] on input "number" at bounding box center [1017, 606] width 107 height 36
click at [1091, 805] on button "Get Rates" at bounding box center [1024, 824] width 165 height 39
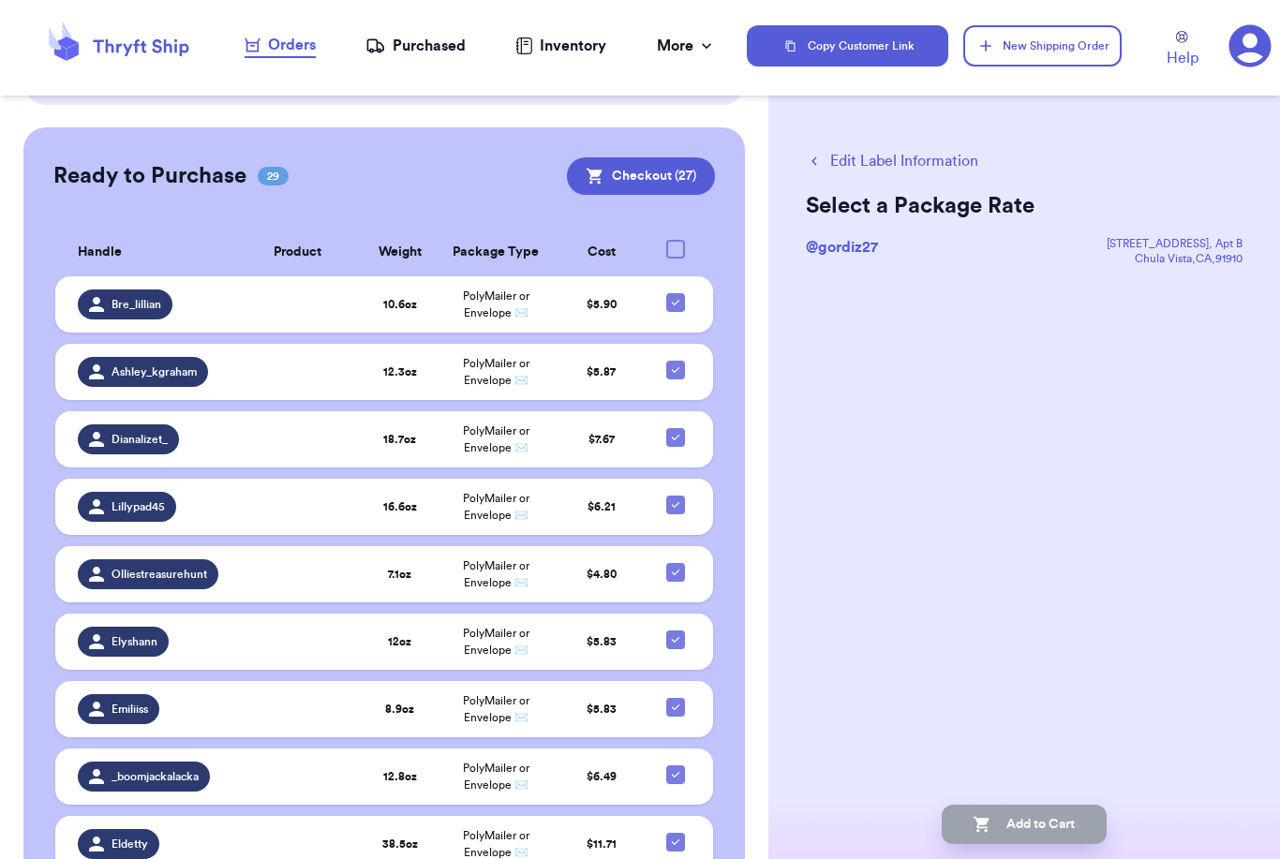
scroll to position [0, 0]
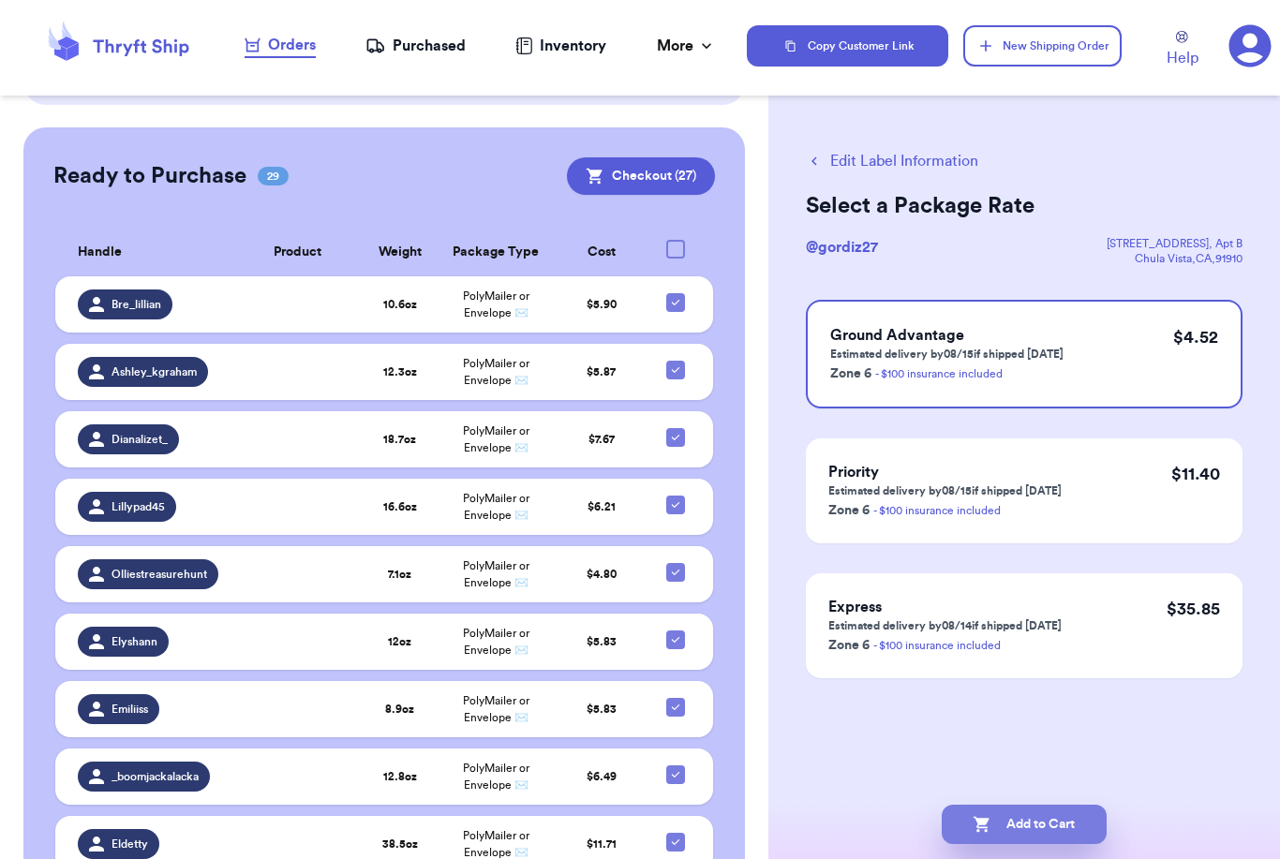
click at [1023, 805] on button "Add to Cart" at bounding box center [1024, 824] width 165 height 39
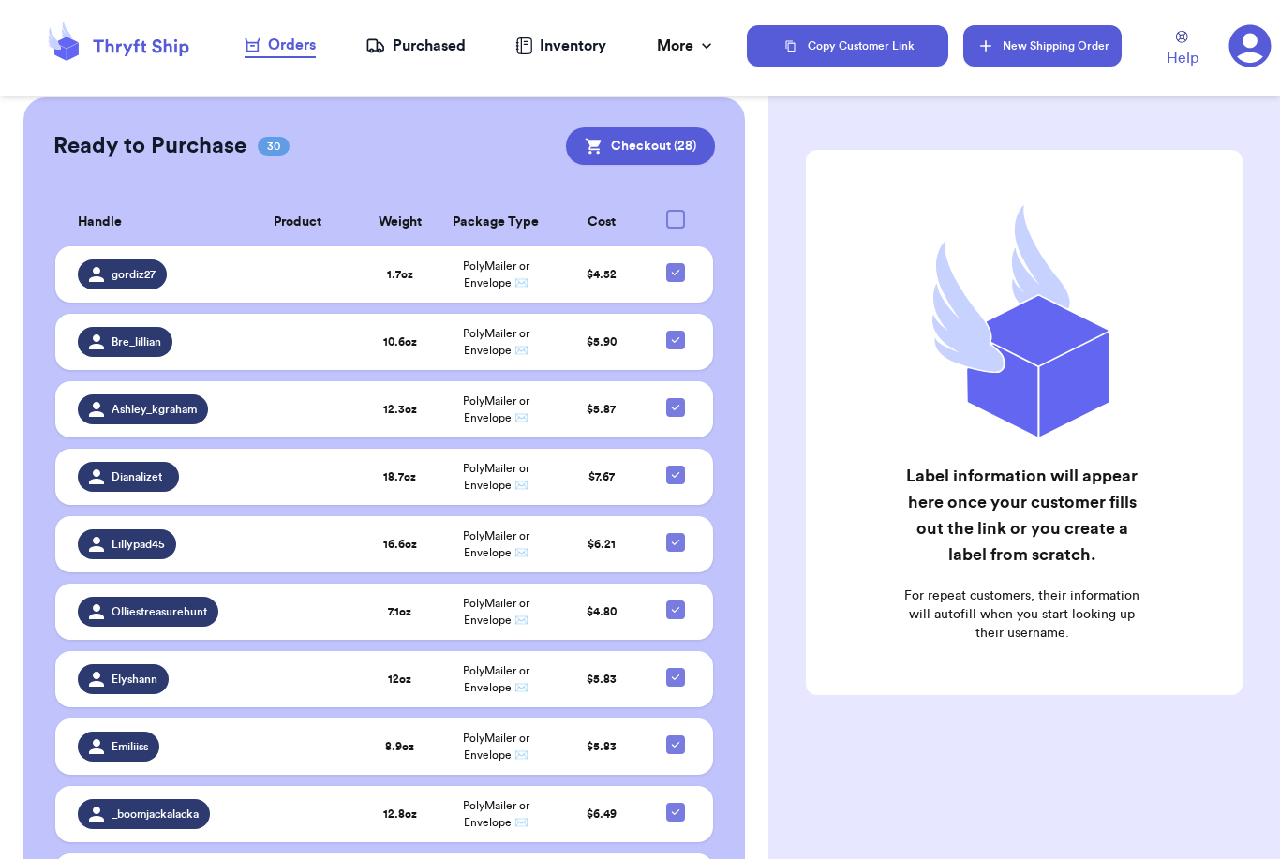
click at [1066, 45] on button "New Shipping Order" at bounding box center [1041, 45] width 157 height 41
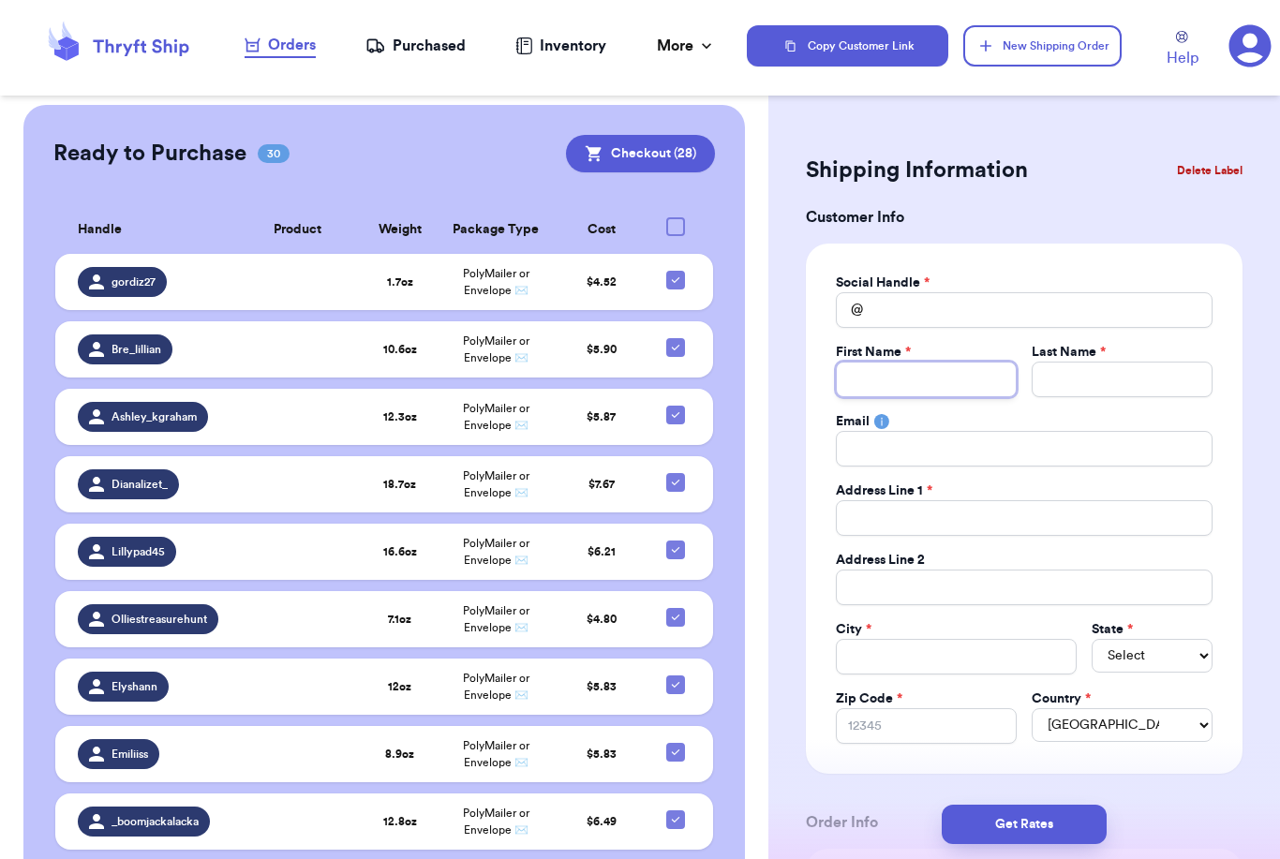
click at [930, 380] on input "Total Amount Paid" at bounding box center [926, 380] width 181 height 36
click at [1199, 172] on button "Delete Label" at bounding box center [1210, 170] width 81 height 41
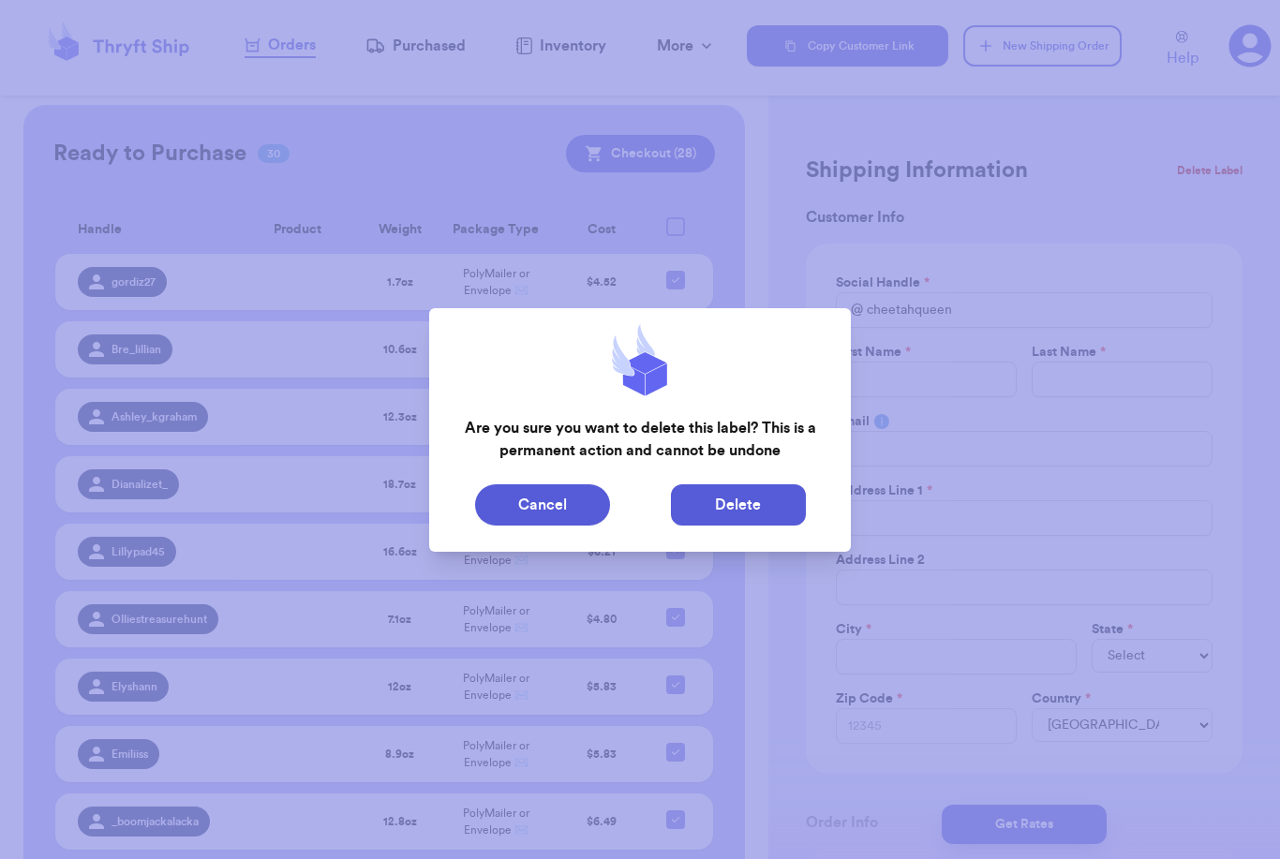
click at [732, 506] on button "Delete" at bounding box center [738, 505] width 135 height 41
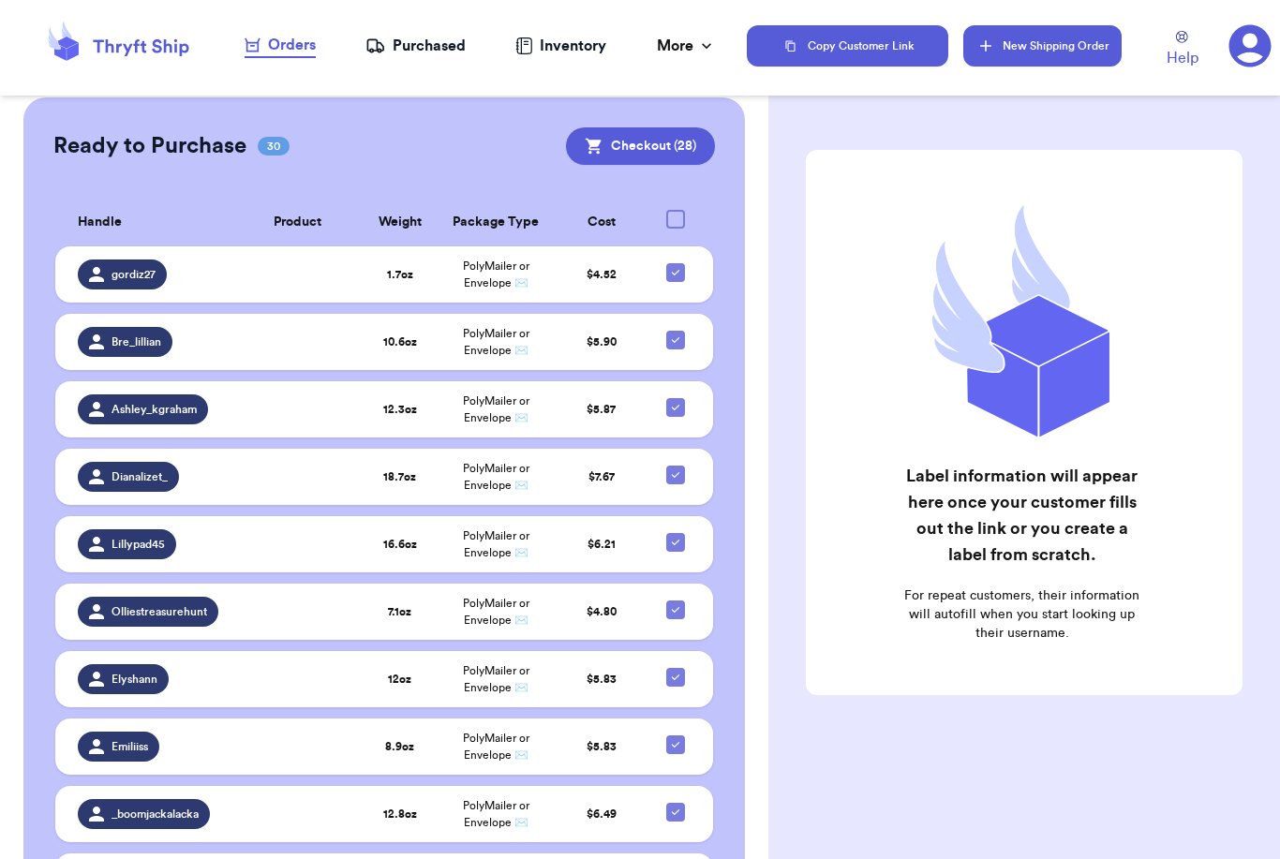
click at [1061, 40] on button "New Shipping Order" at bounding box center [1041, 45] width 157 height 41
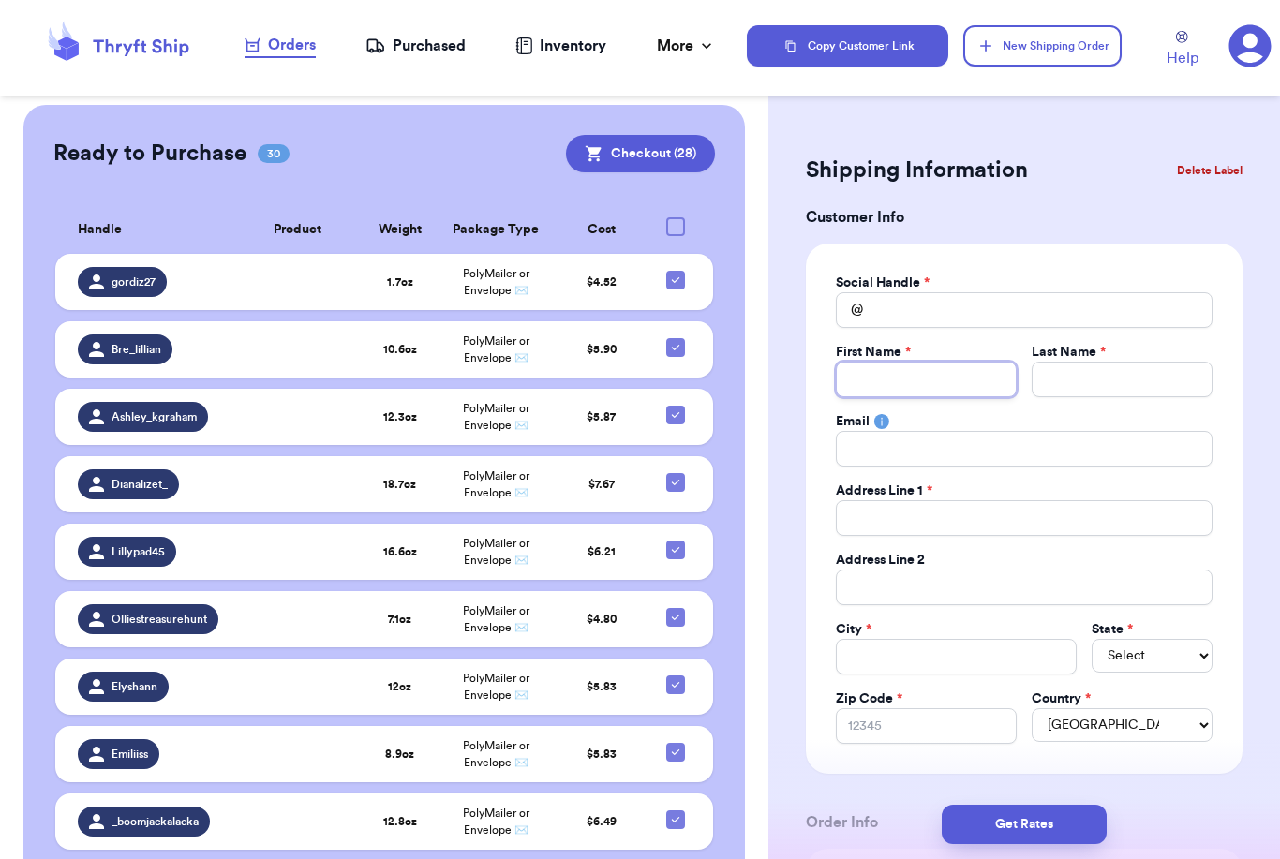
click at [982, 367] on input "Total Amount Paid" at bounding box center [926, 380] width 181 height 36
click at [924, 309] on input "Total Amount Paid" at bounding box center [1024, 310] width 377 height 36
click at [901, 380] on input "Total Amount Paid" at bounding box center [926, 380] width 181 height 36
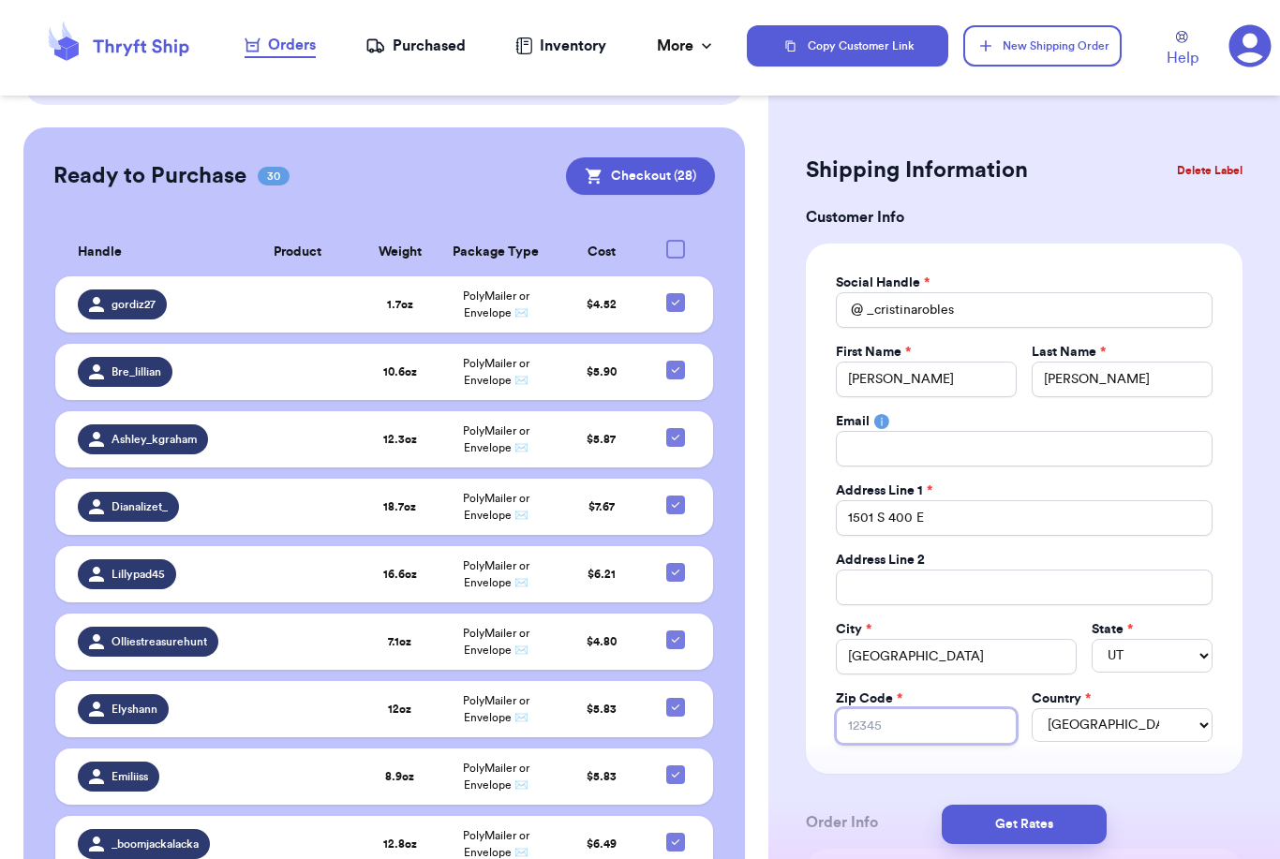
click at [934, 723] on input "Zip Code *" at bounding box center [926, 726] width 181 height 36
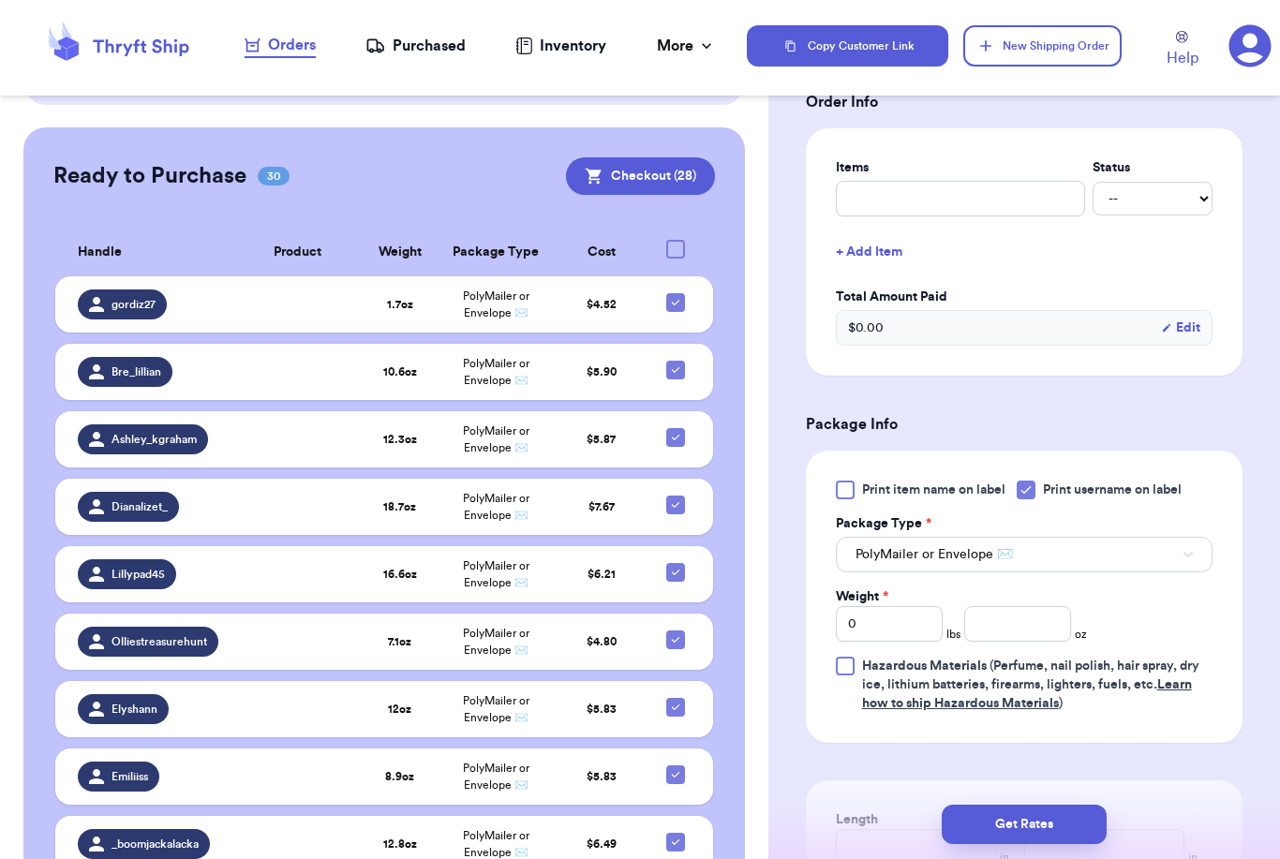
scroll to position [723, 0]
click at [1022, 621] on input "number" at bounding box center [1017, 622] width 107 height 36
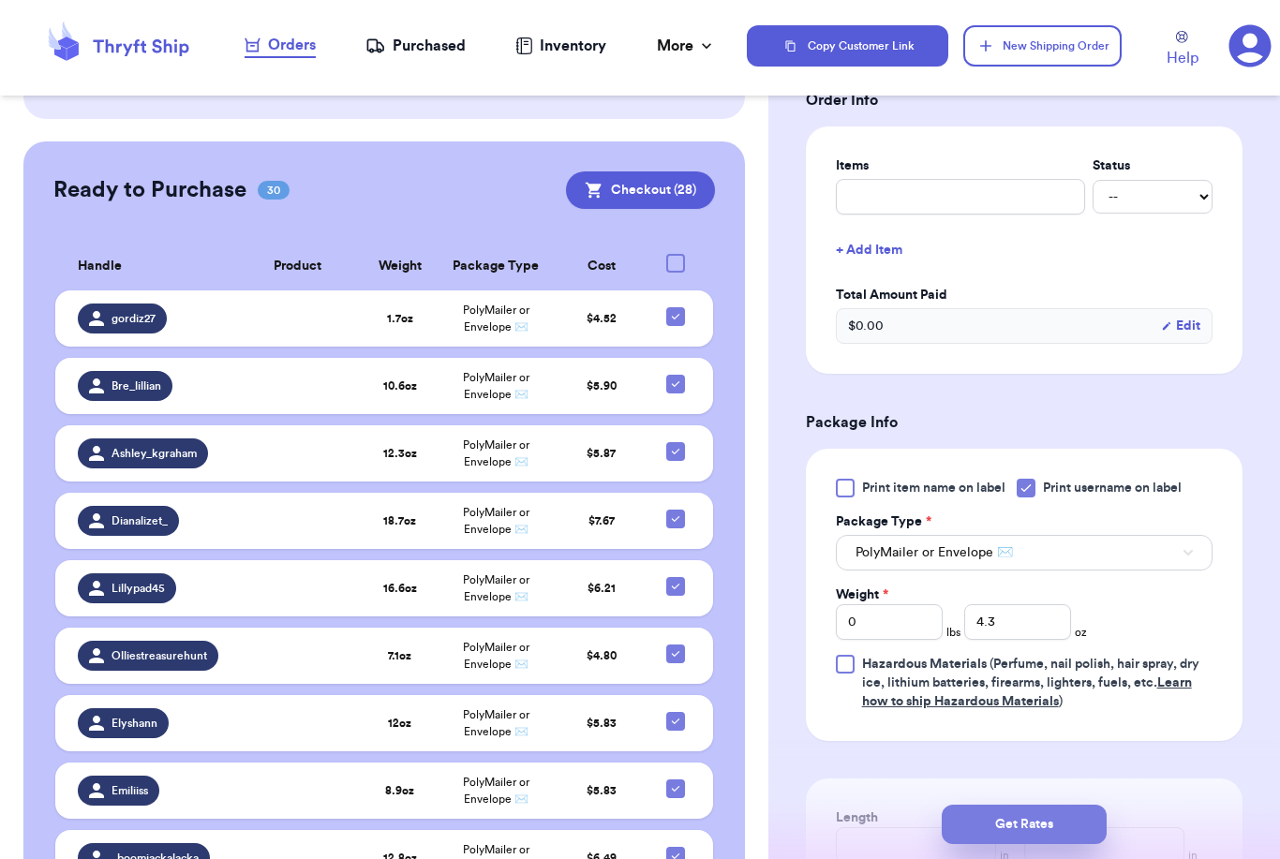
click at [1084, 805] on button "Get Rates" at bounding box center [1024, 824] width 165 height 39
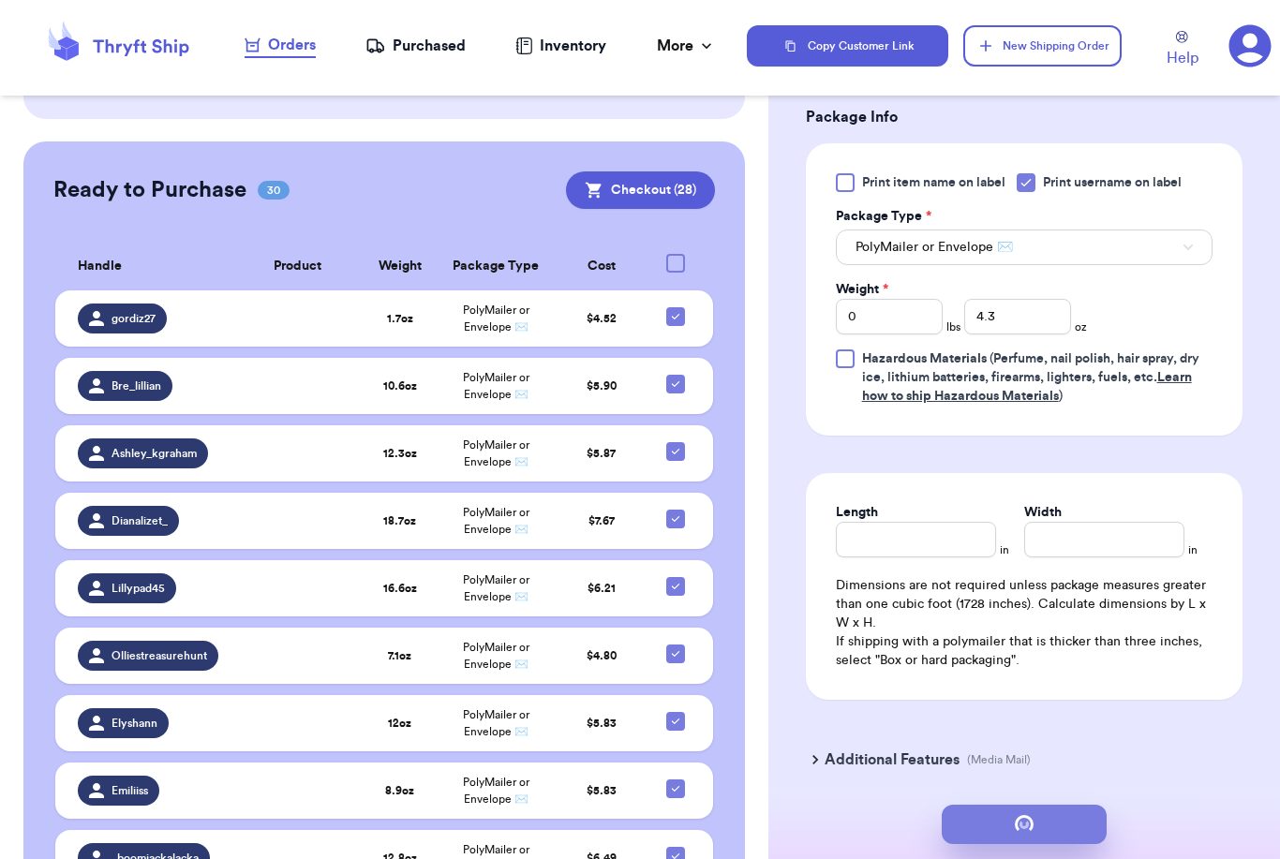
scroll to position [0, 0]
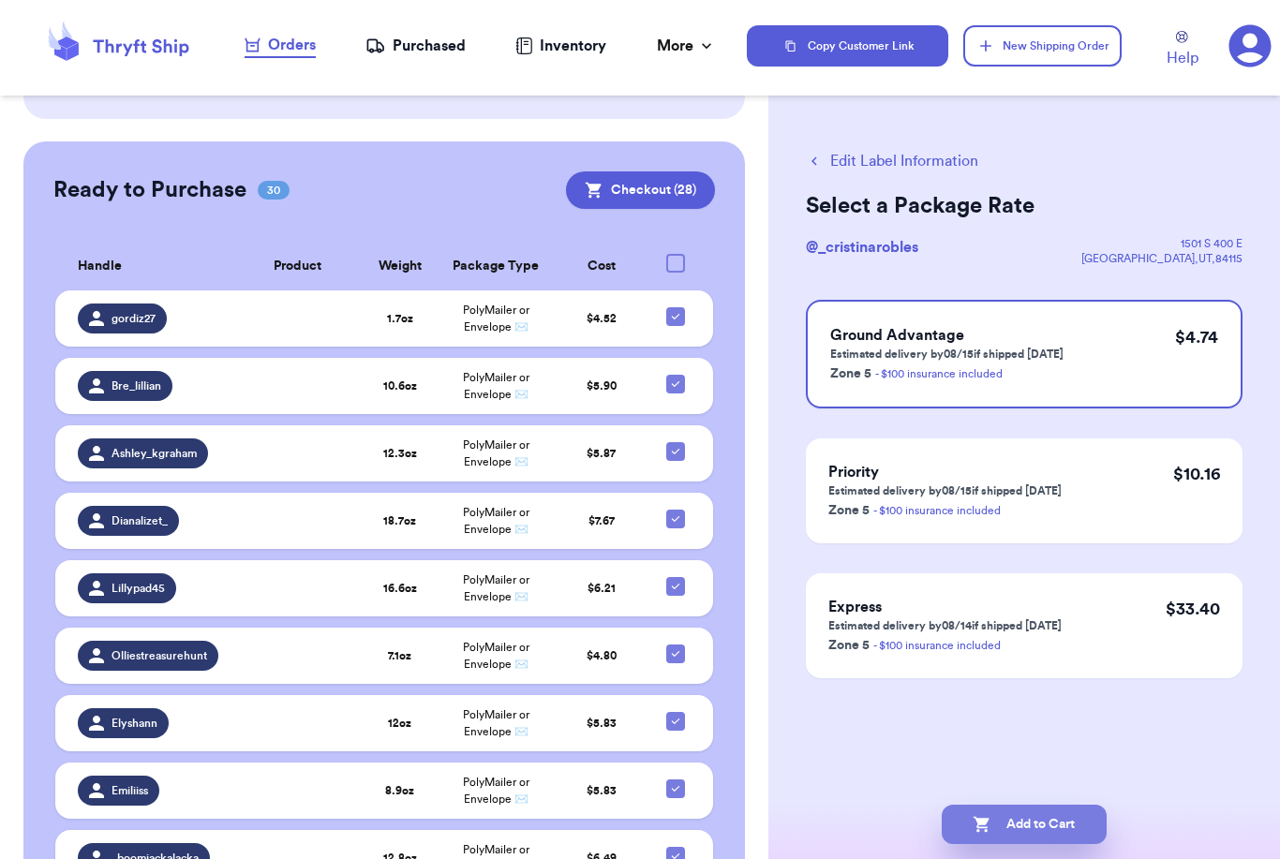
click at [1043, 805] on button "Add to Cart" at bounding box center [1024, 824] width 165 height 39
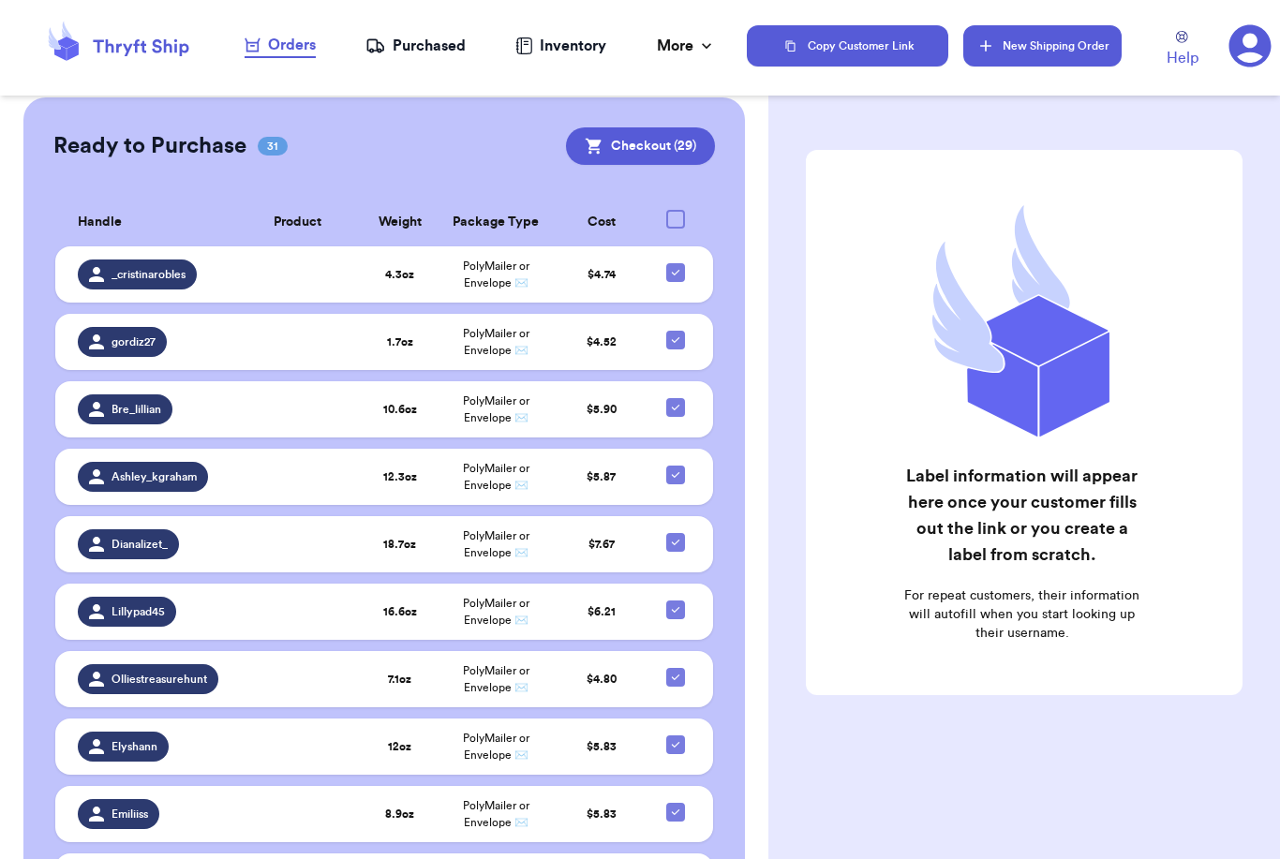
click at [1056, 50] on button "New Shipping Order" at bounding box center [1041, 45] width 157 height 41
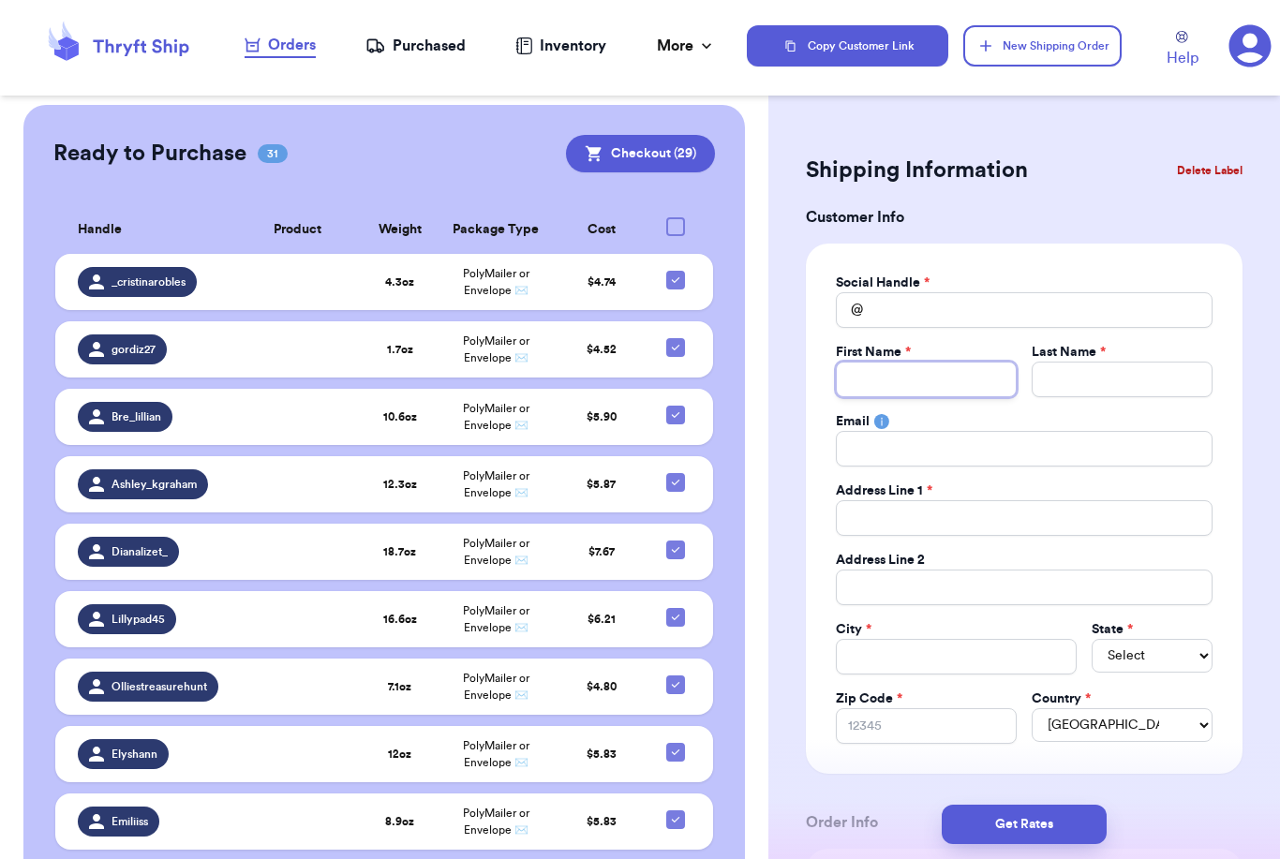
click at [964, 368] on input "Total Amount Paid" at bounding box center [926, 380] width 181 height 36
click at [938, 309] on input "Total Amount Paid" at bounding box center [1024, 310] width 377 height 36
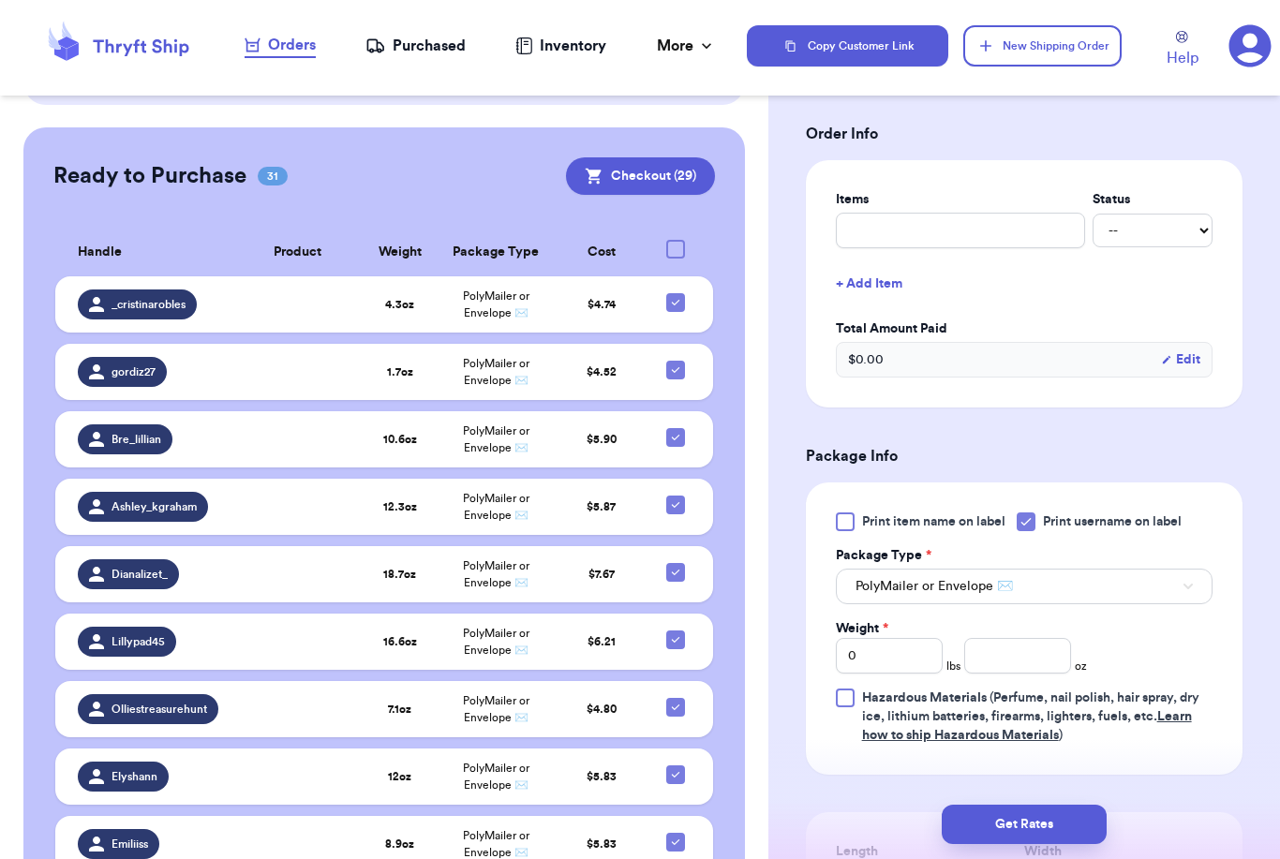
scroll to position [695, 0]
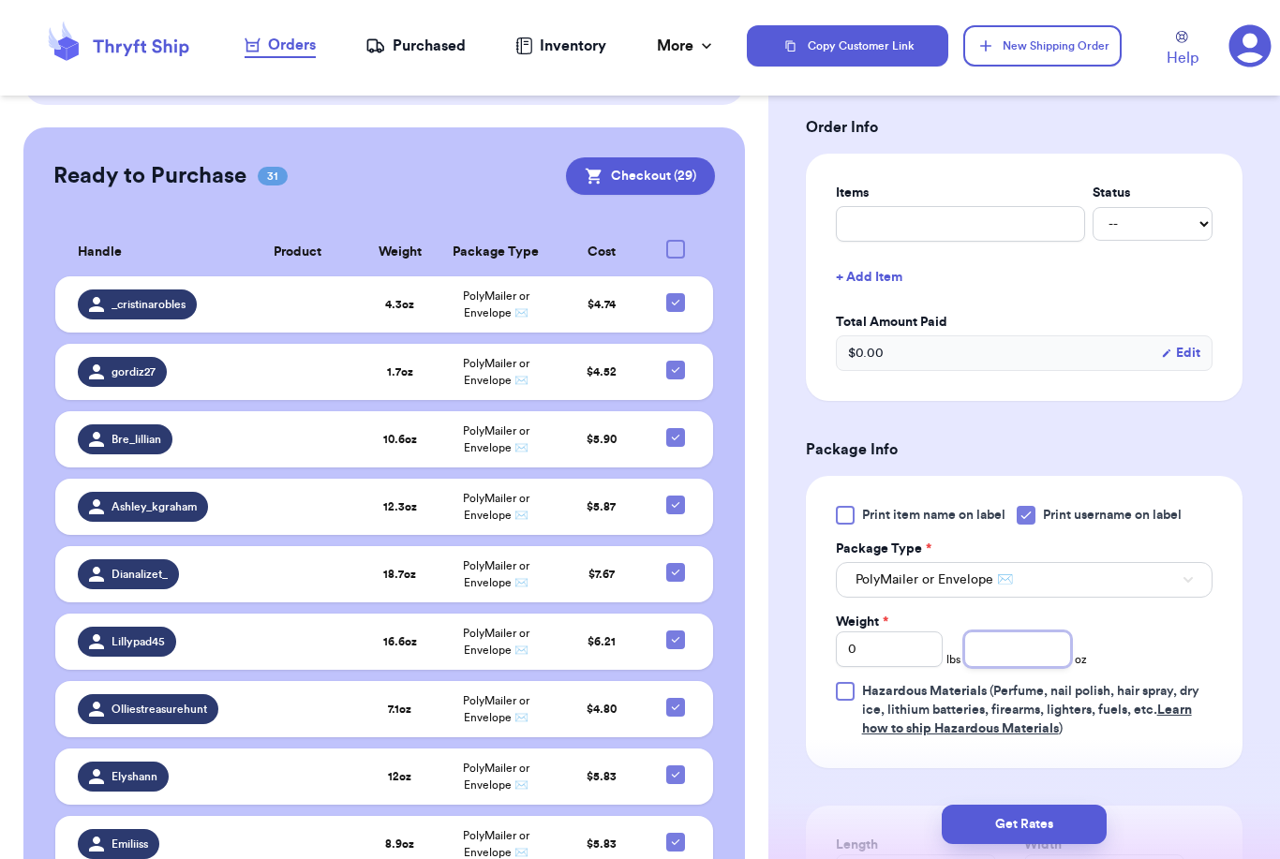
click at [1008, 656] on input "number" at bounding box center [1017, 650] width 107 height 36
click at [1068, 805] on button "Get Rates" at bounding box center [1024, 824] width 165 height 39
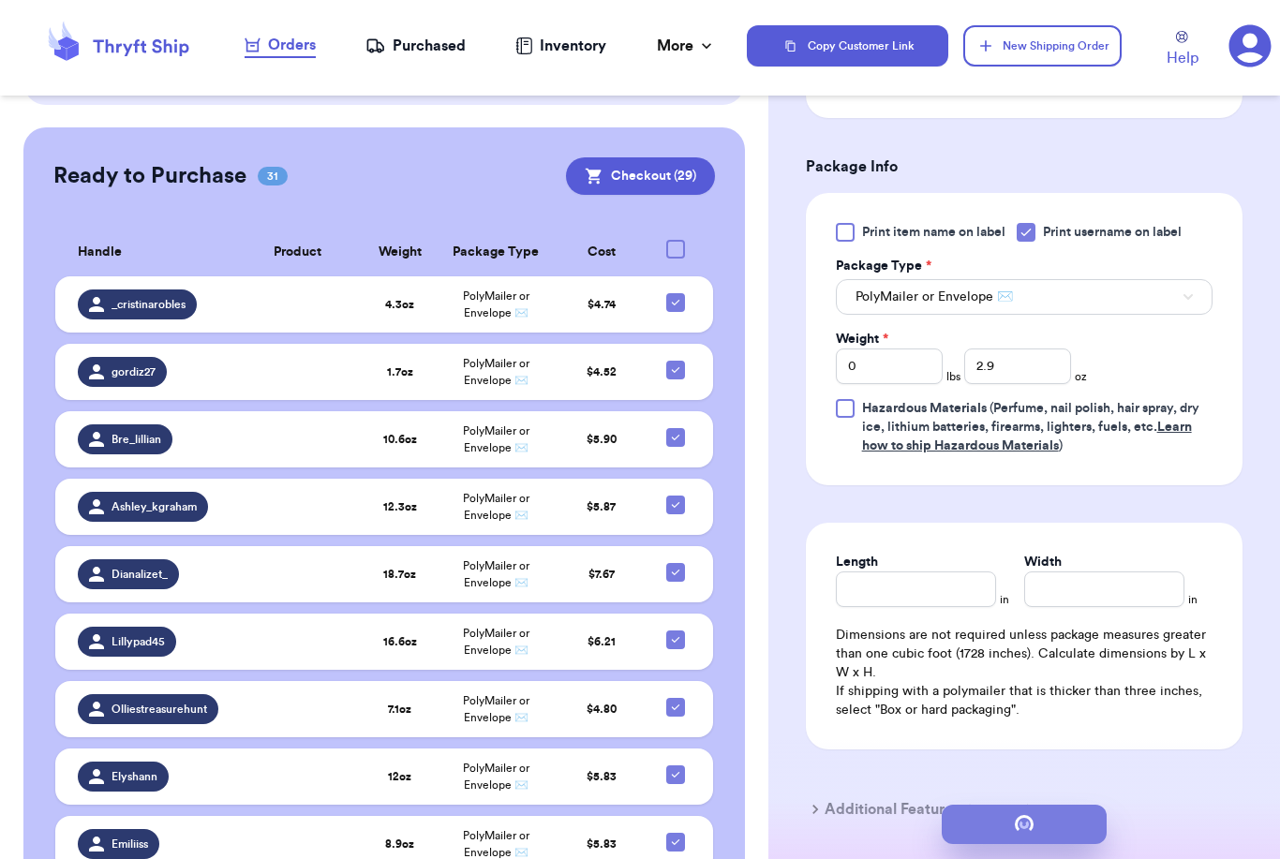
scroll to position [0, 0]
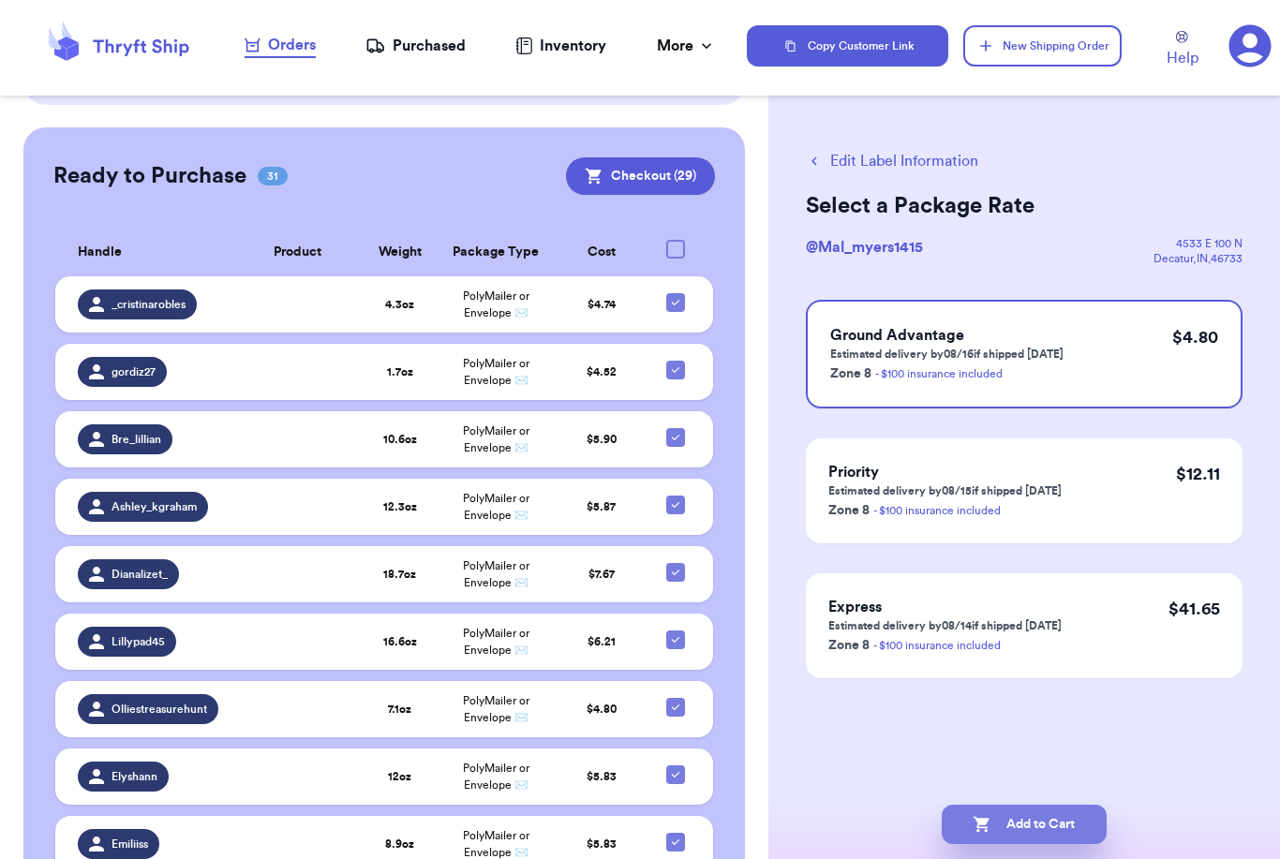
click at [1038, 805] on button "Add to Cart" at bounding box center [1024, 824] width 165 height 39
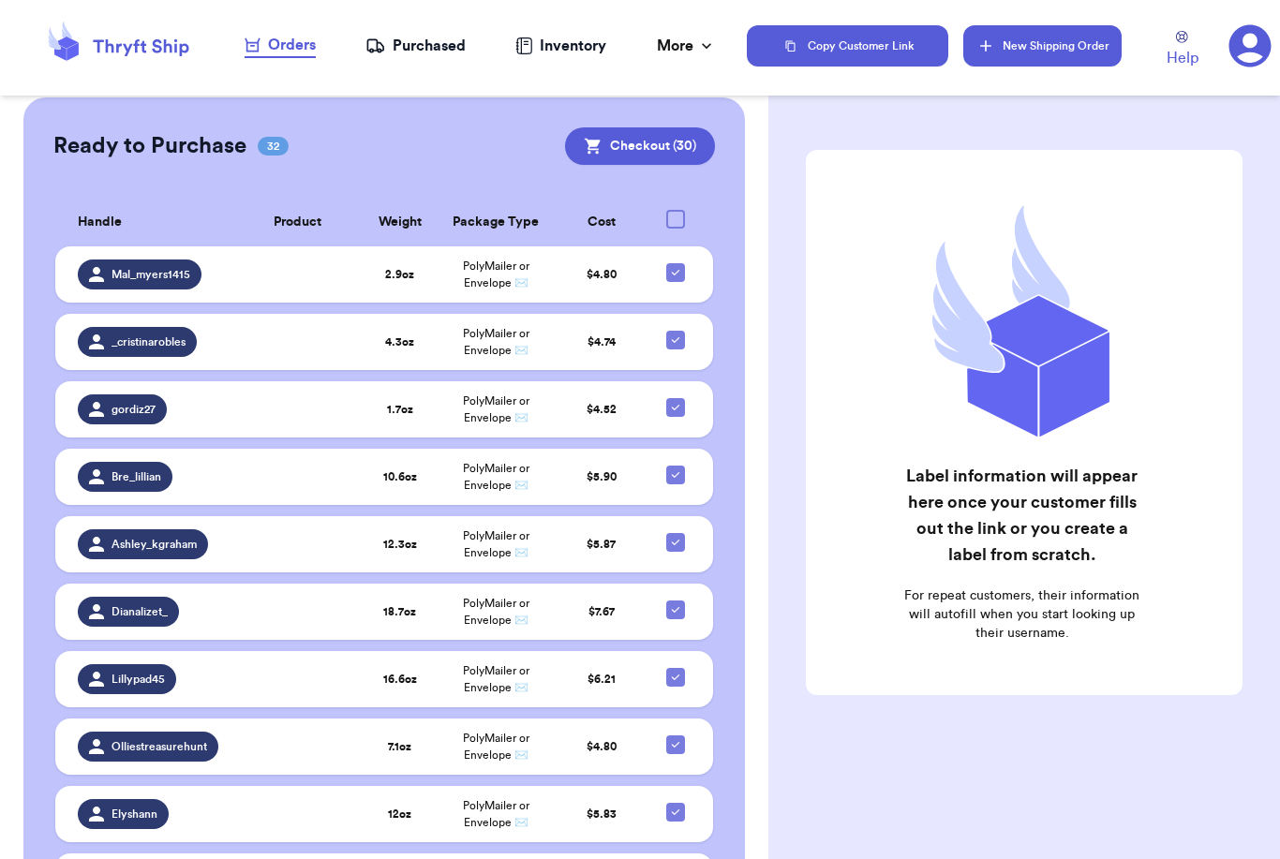
click at [1021, 54] on button "New Shipping Order" at bounding box center [1041, 45] width 157 height 41
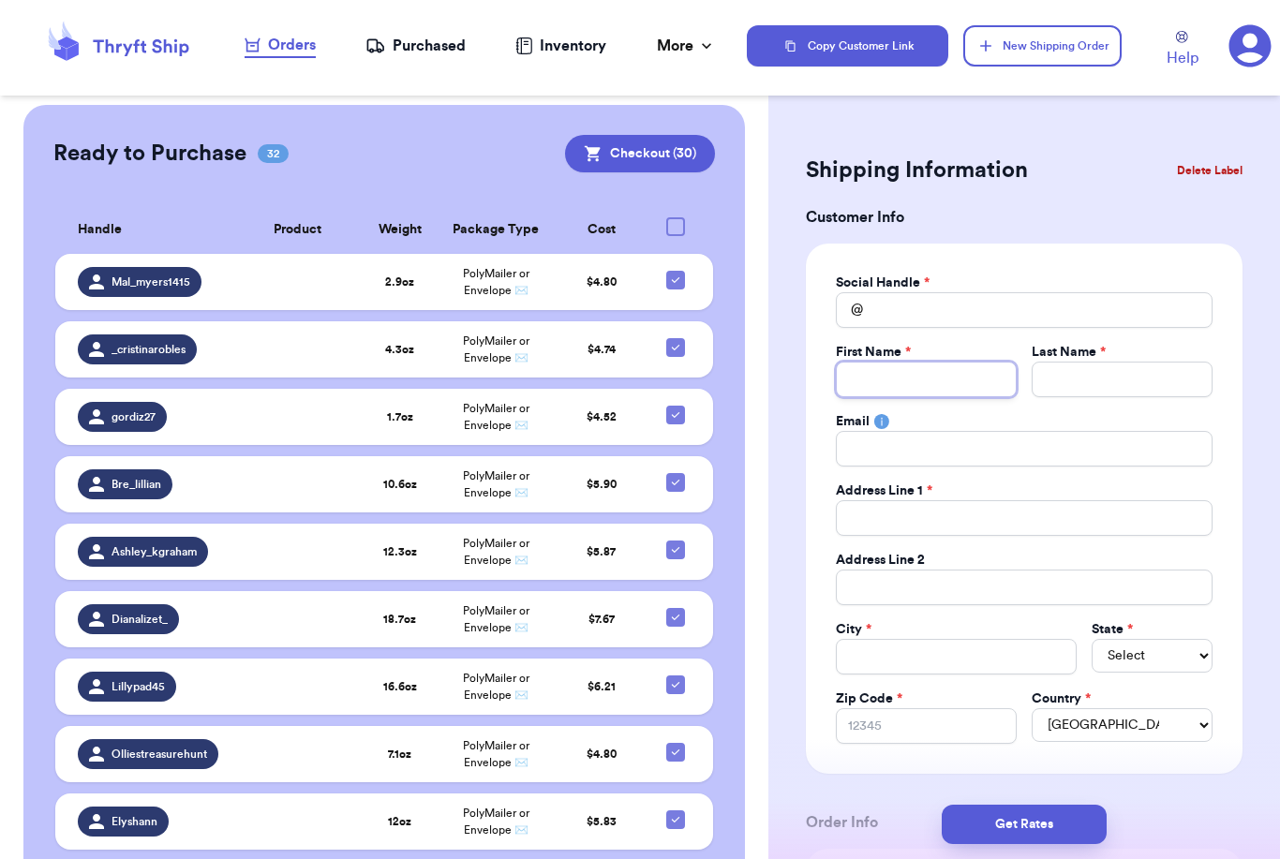
drag, startPoint x: 927, startPoint y: 374, endPoint x: 927, endPoint y: 319, distance: 55.3
click at [927, 314] on div "Social Handle * @ First Name * Last Name * Email Address Line 1 * Address Line …" at bounding box center [1024, 509] width 377 height 470
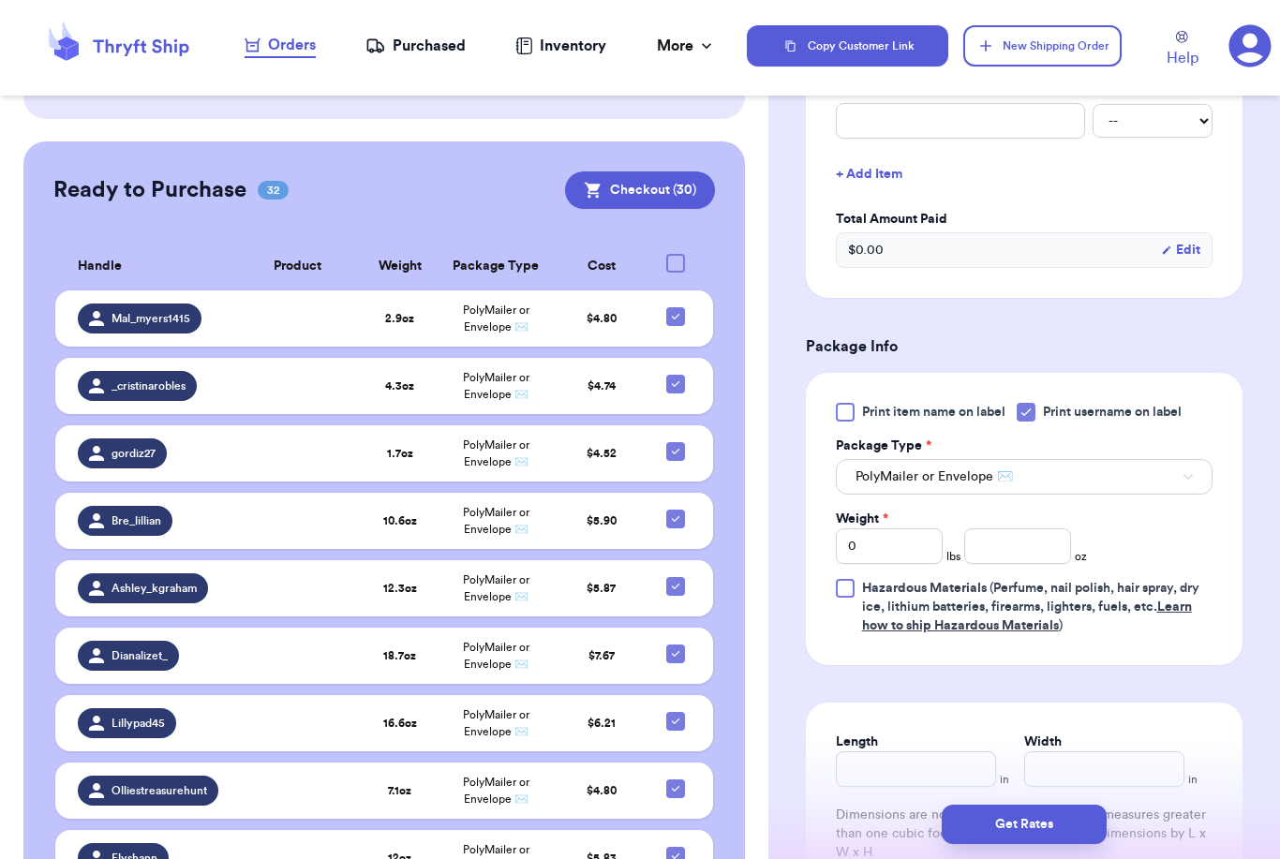
scroll to position [809, 0]
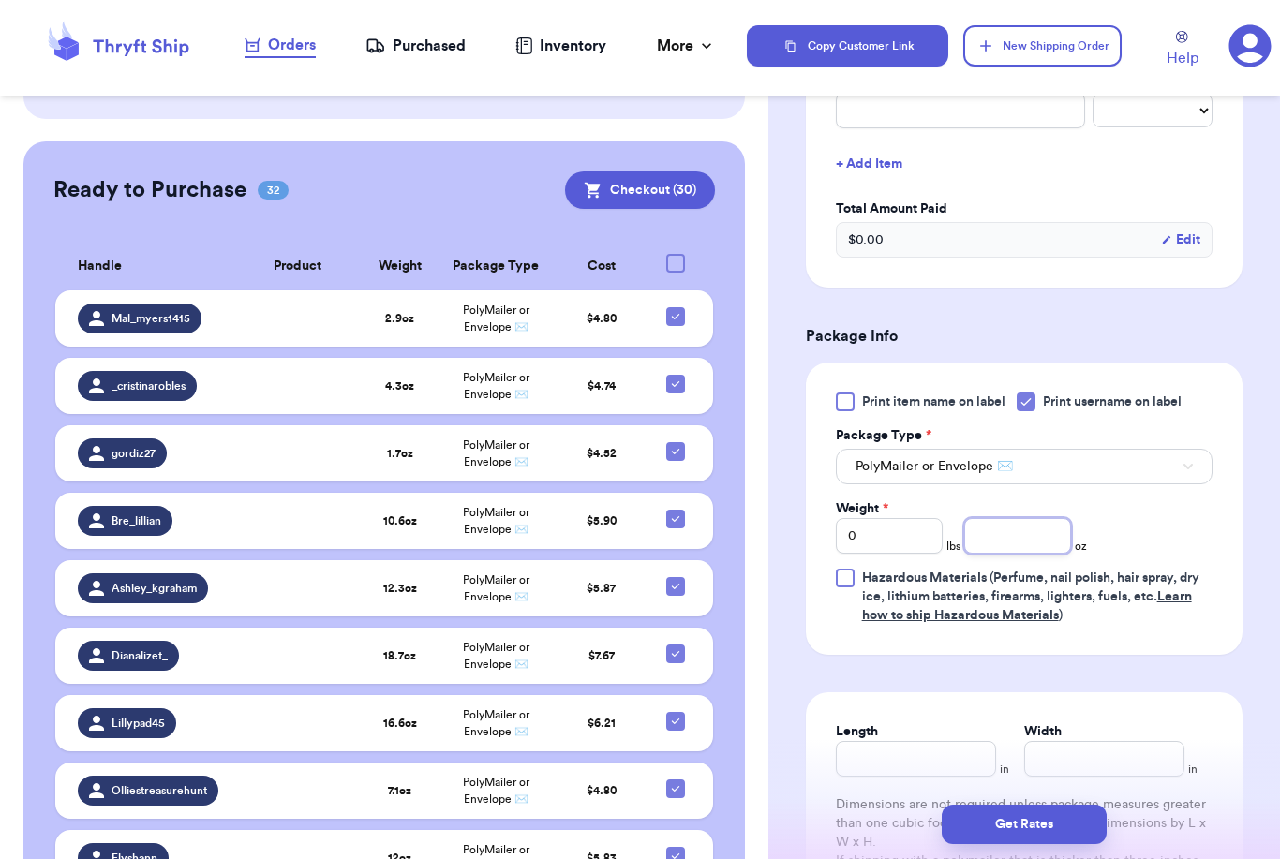
click at [1001, 544] on input "number" at bounding box center [1017, 536] width 107 height 36
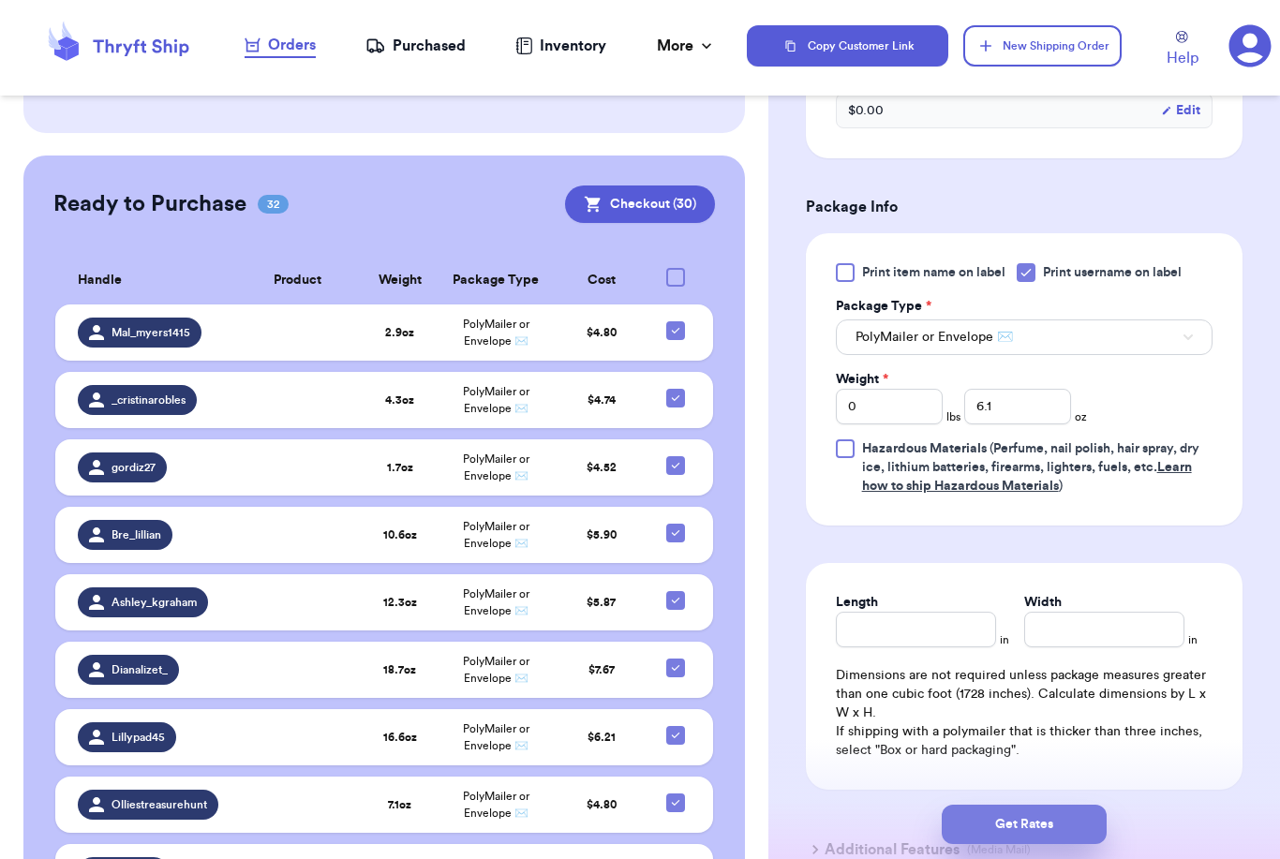
click at [1093, 805] on button "Get Rates" at bounding box center [1024, 824] width 165 height 39
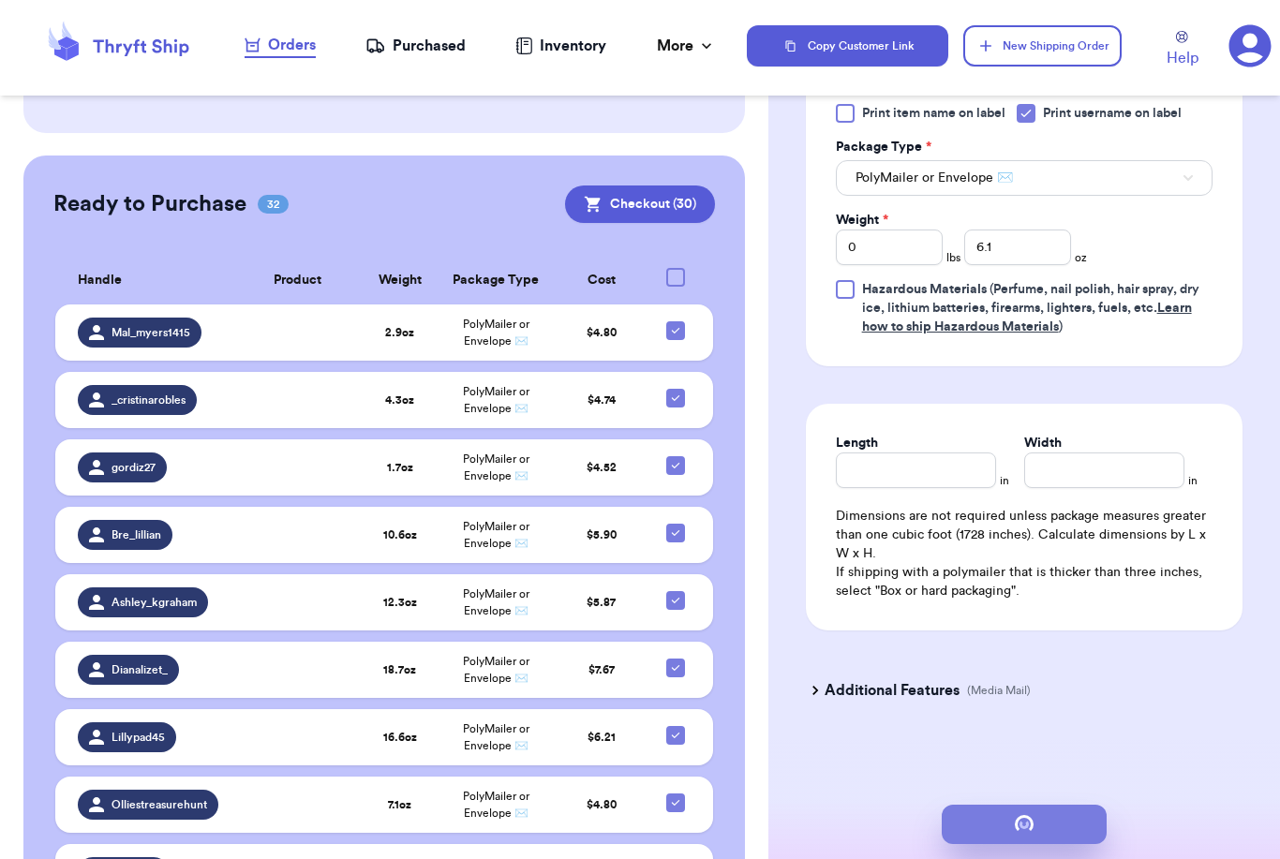
scroll to position [0, 0]
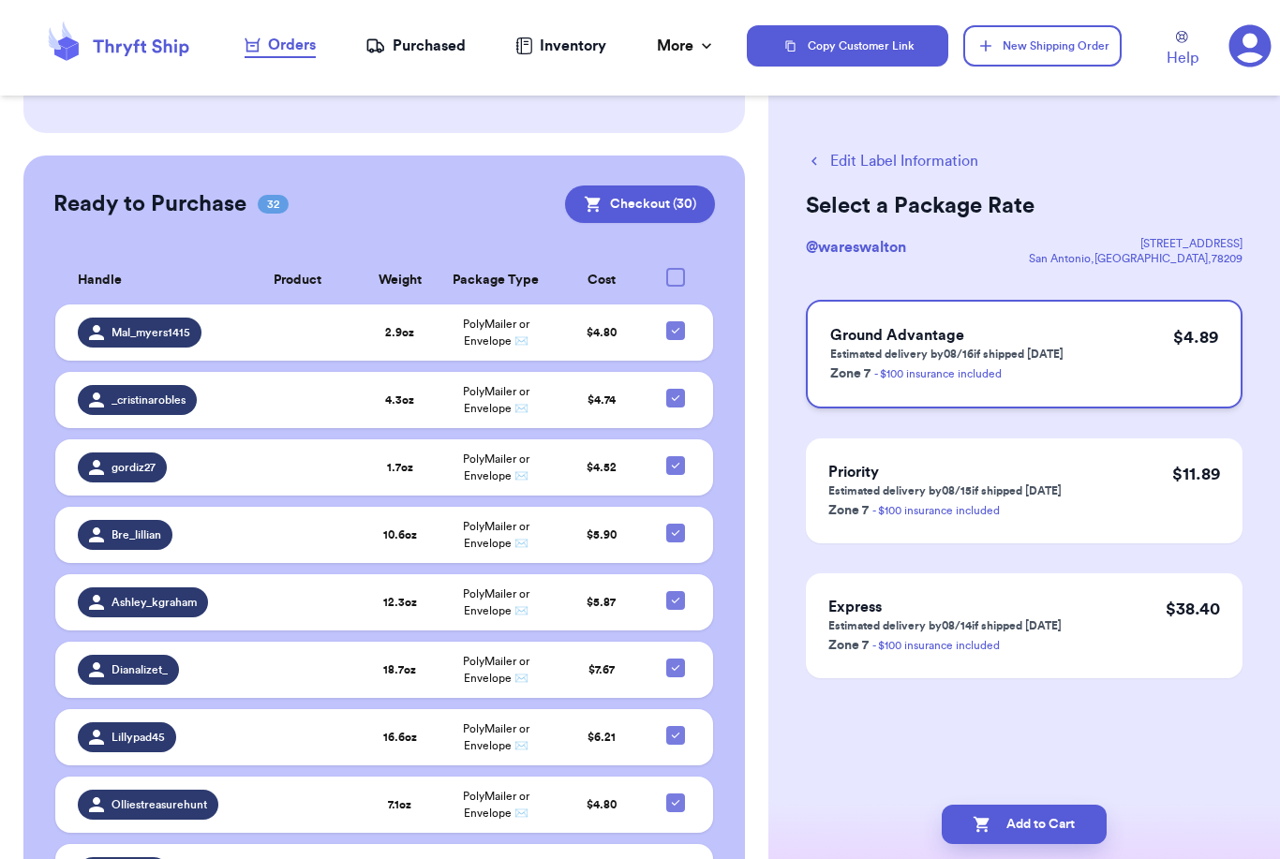
click at [962, 355] on p "Estimated delivery by 08/16 if shipped [DATE]" at bounding box center [946, 354] width 233 height 15
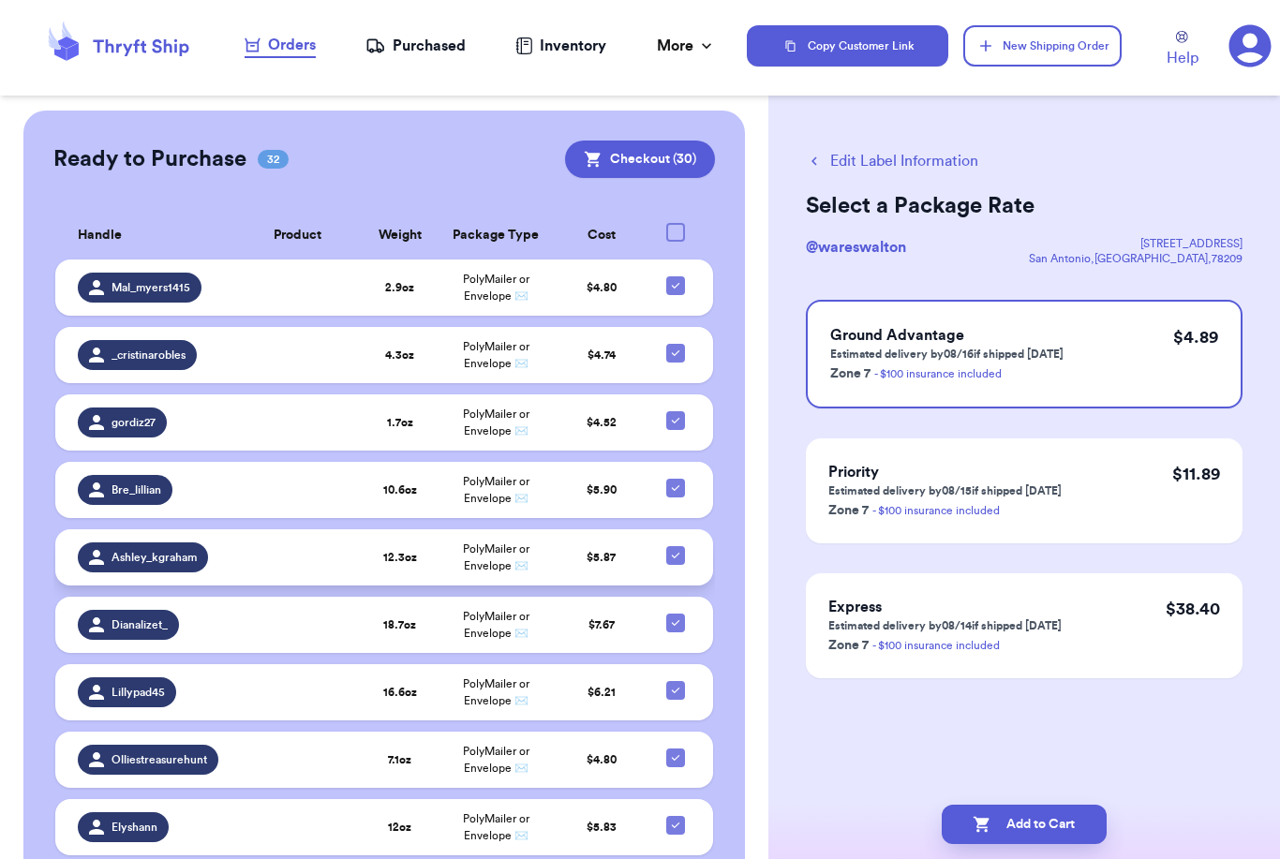
scroll to position [395, 0]
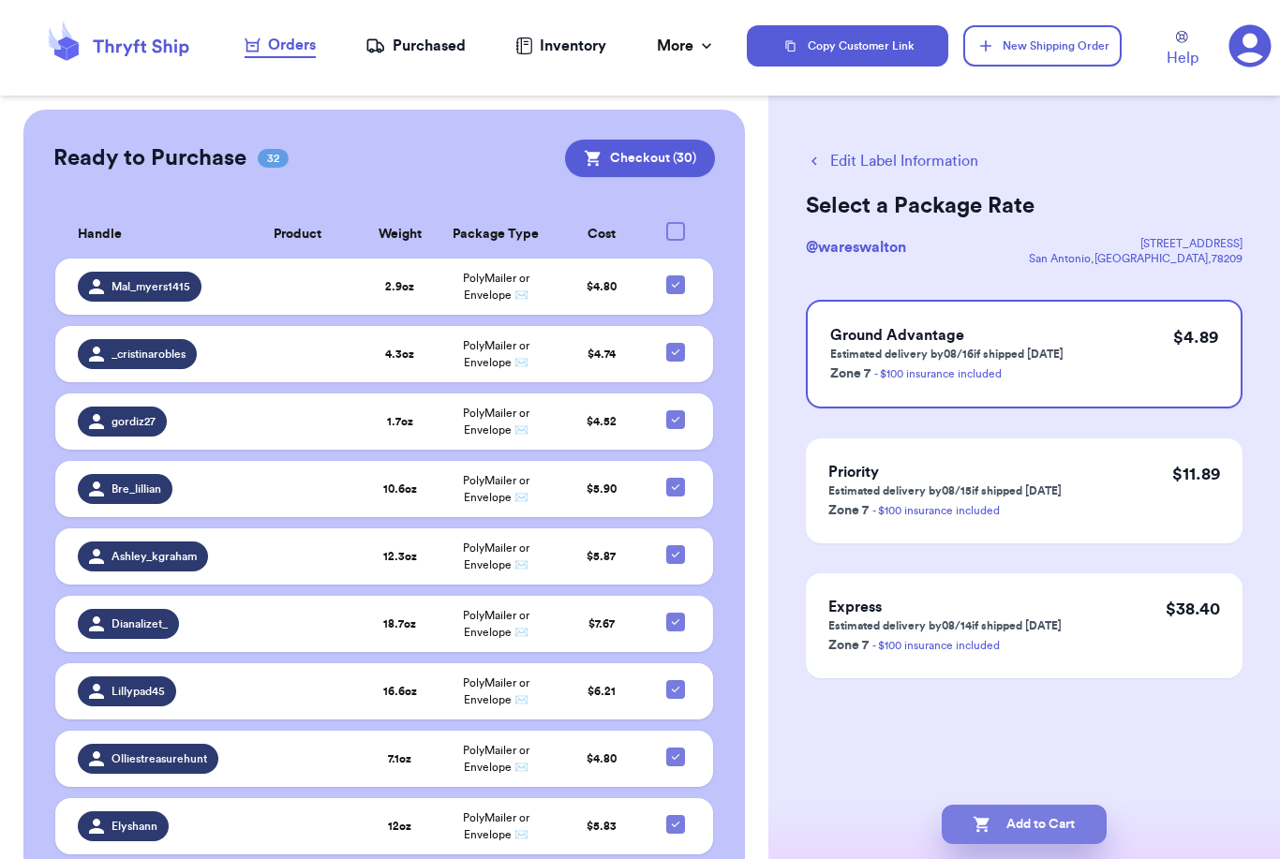
click at [1009, 809] on button "Add to Cart" at bounding box center [1024, 824] width 165 height 39
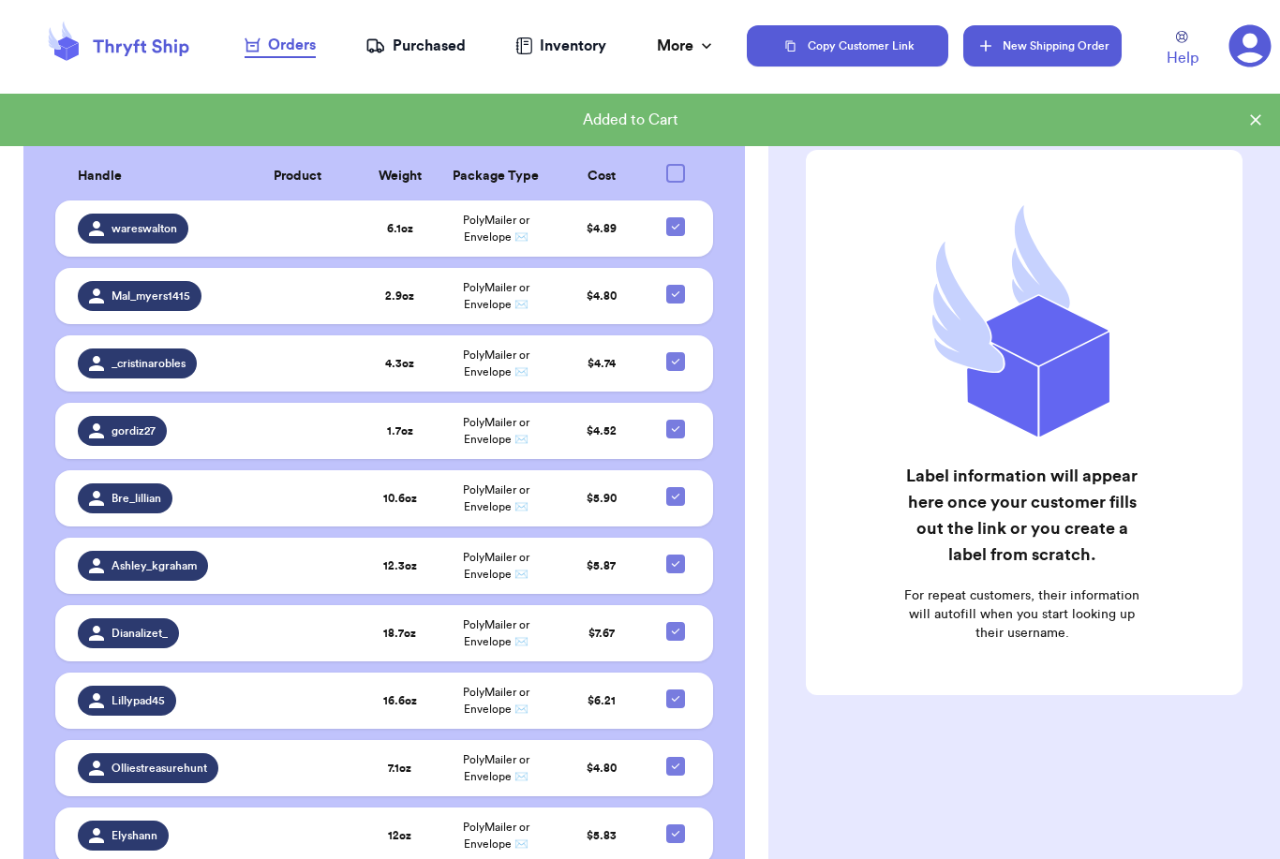
click at [1057, 43] on button "New Shipping Order" at bounding box center [1041, 45] width 157 height 41
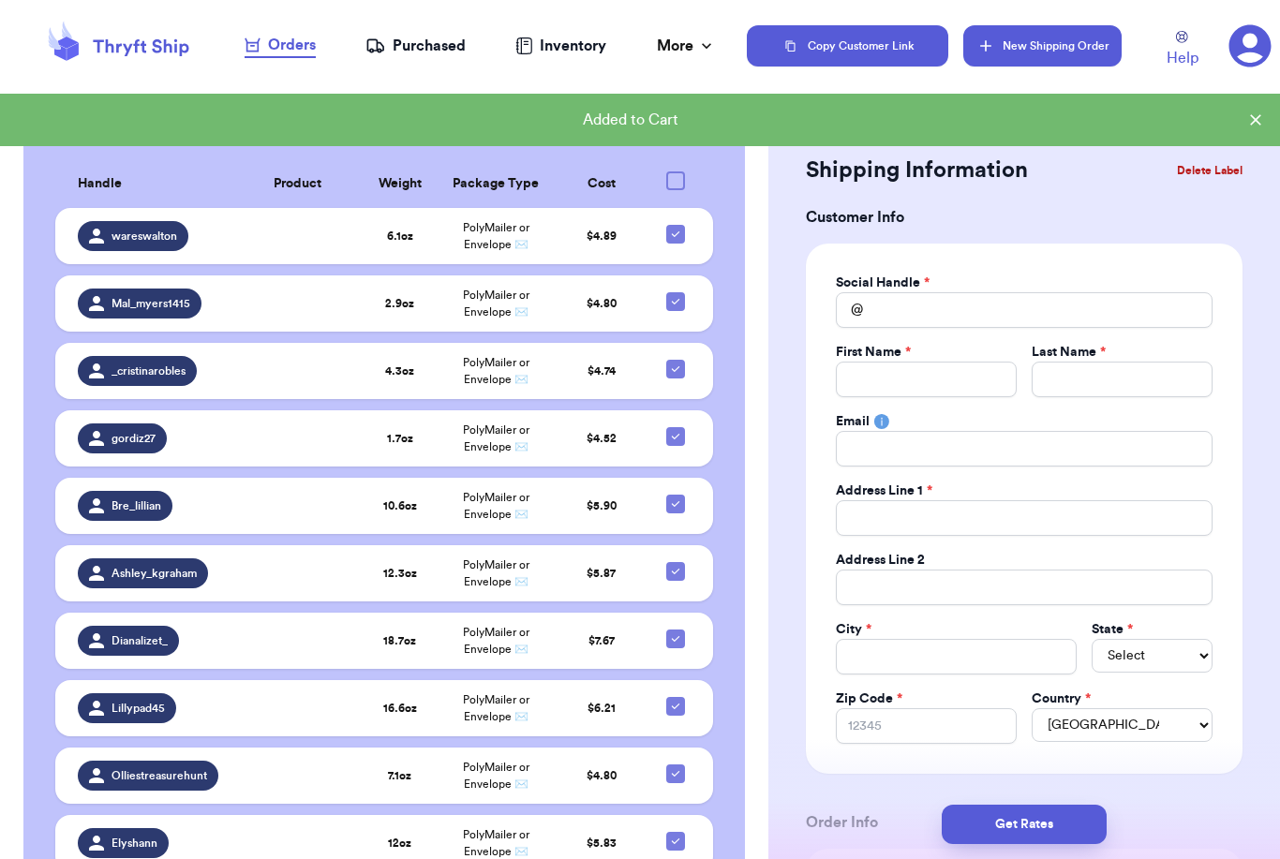
scroll to position [0, 0]
click at [1014, 365] on input "Total Amount Paid" at bounding box center [926, 380] width 181 height 36
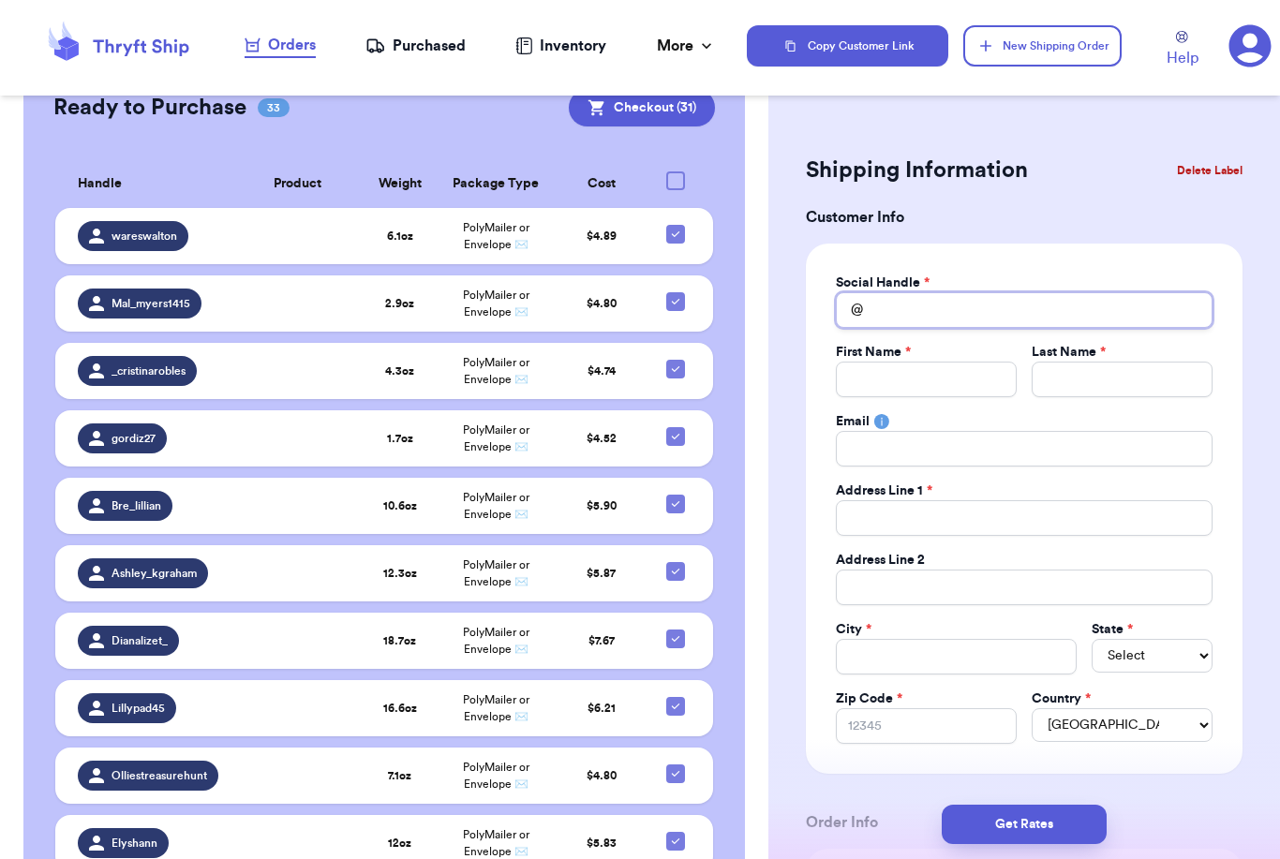
click at [924, 300] on input "Total Amount Paid" at bounding box center [1024, 310] width 377 height 36
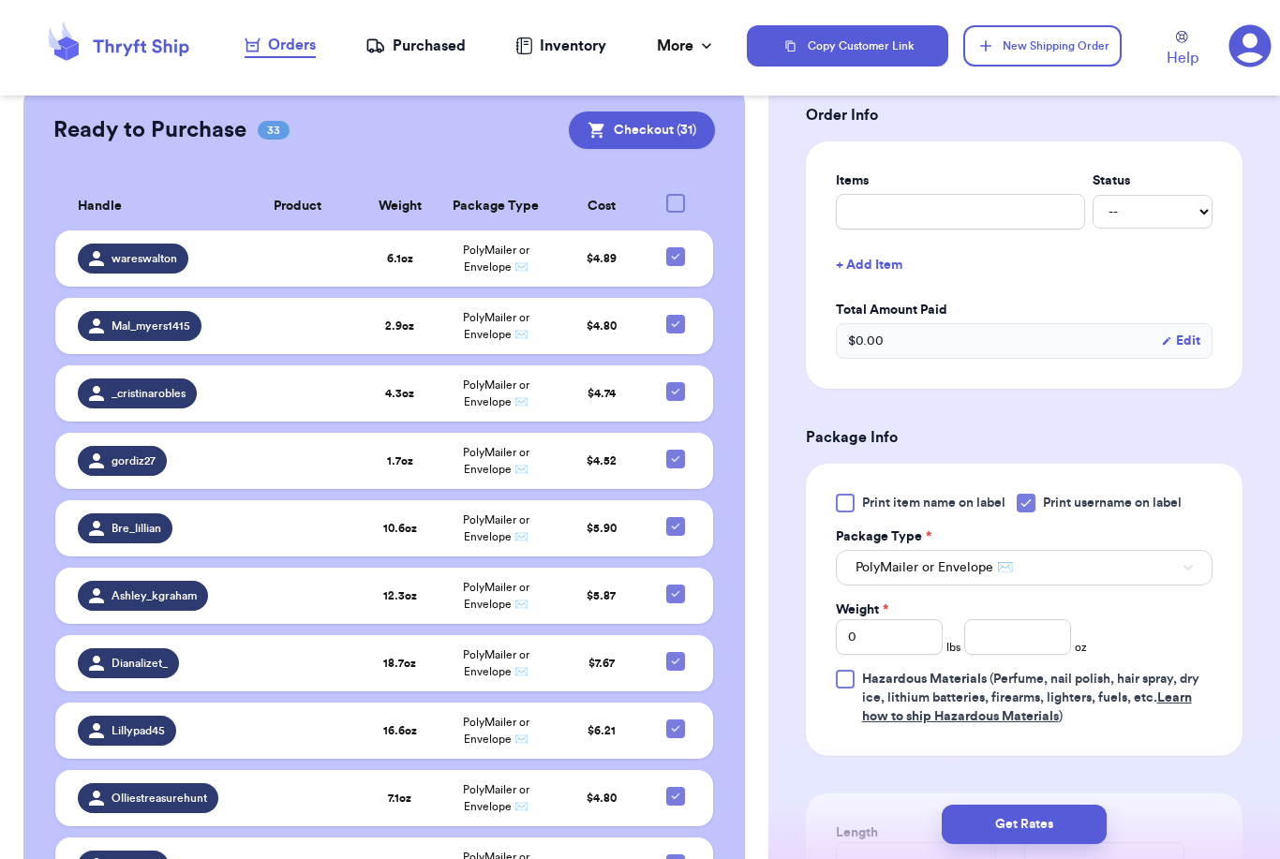
scroll to position [755, 0]
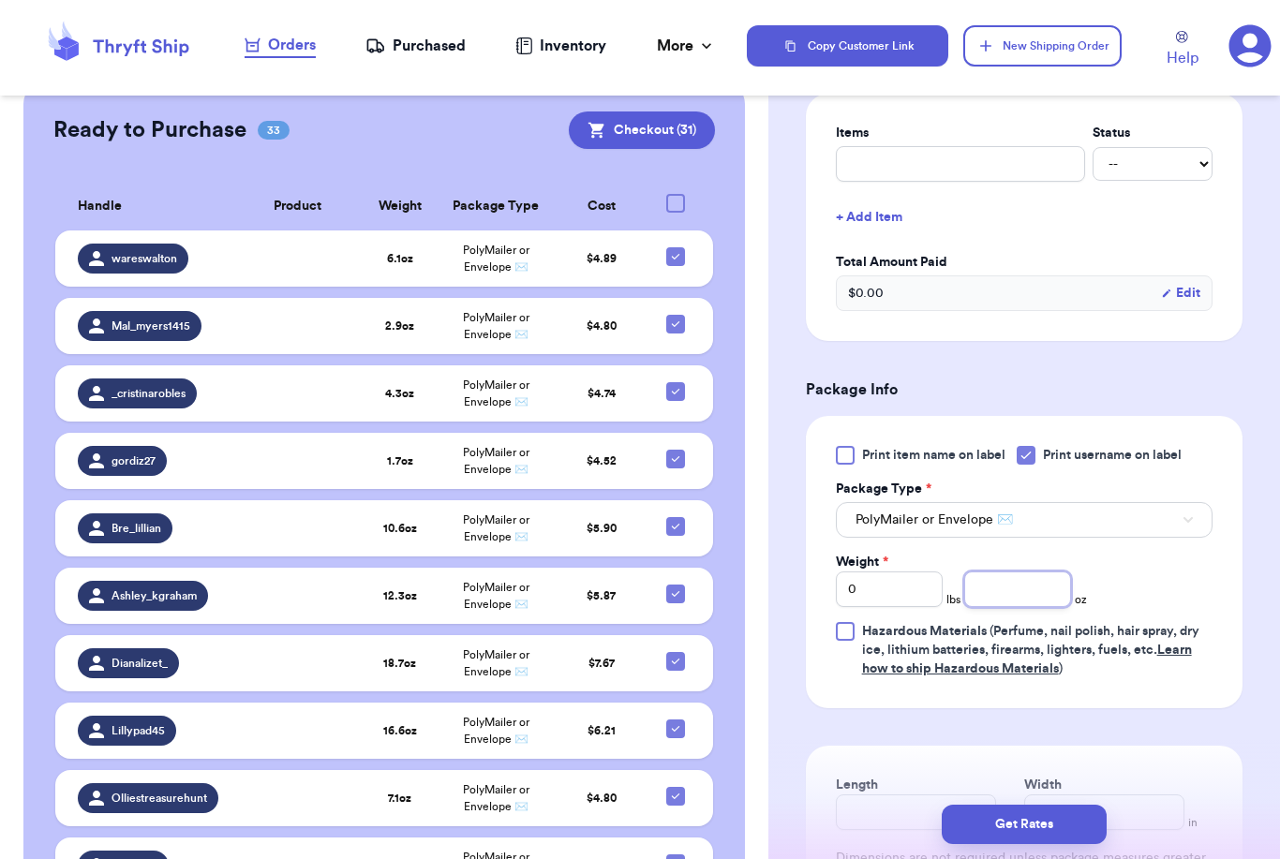
click at [1006, 589] on input "number" at bounding box center [1017, 590] width 107 height 36
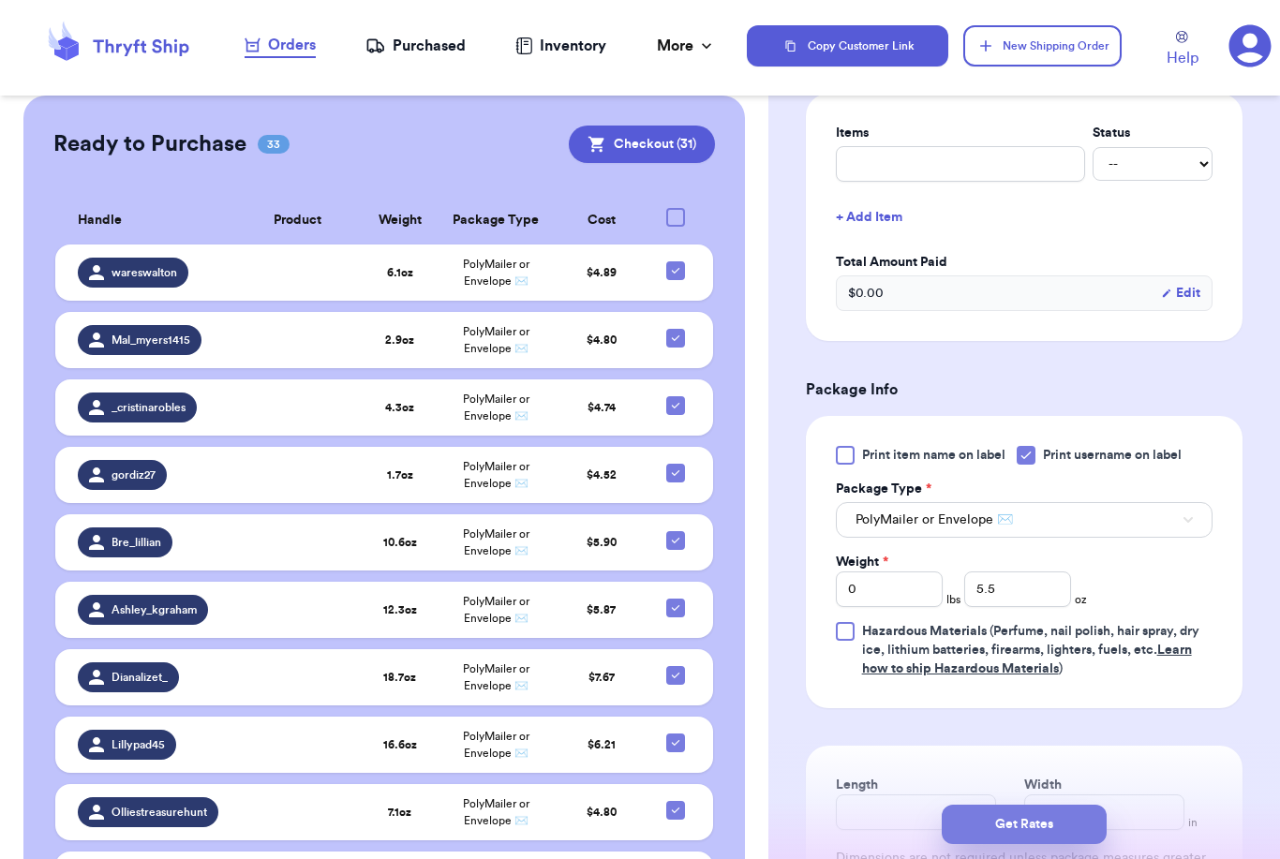
click at [1089, 812] on button "Get Rates" at bounding box center [1024, 824] width 165 height 39
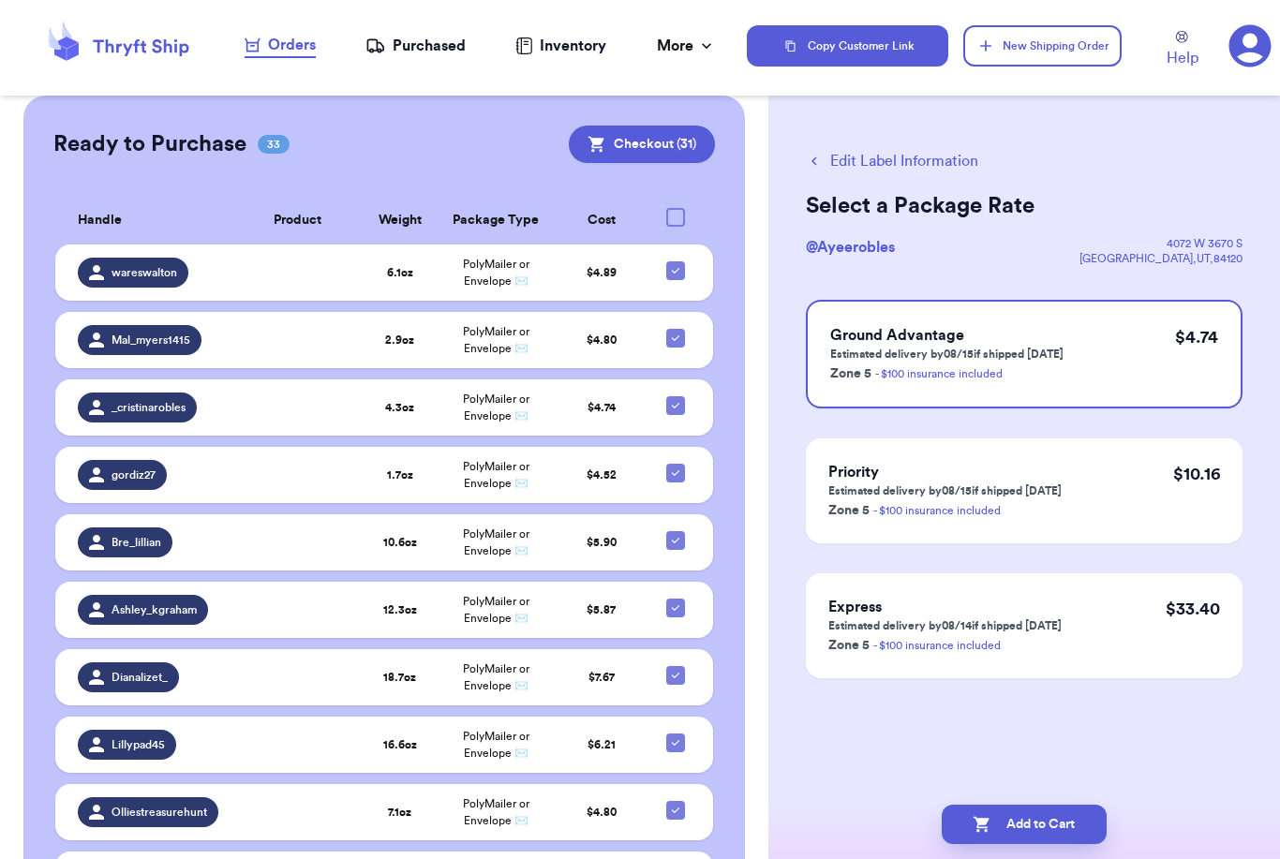
scroll to position [0, 0]
click at [883, 167] on button "Edit Label Information" at bounding box center [892, 161] width 172 height 22
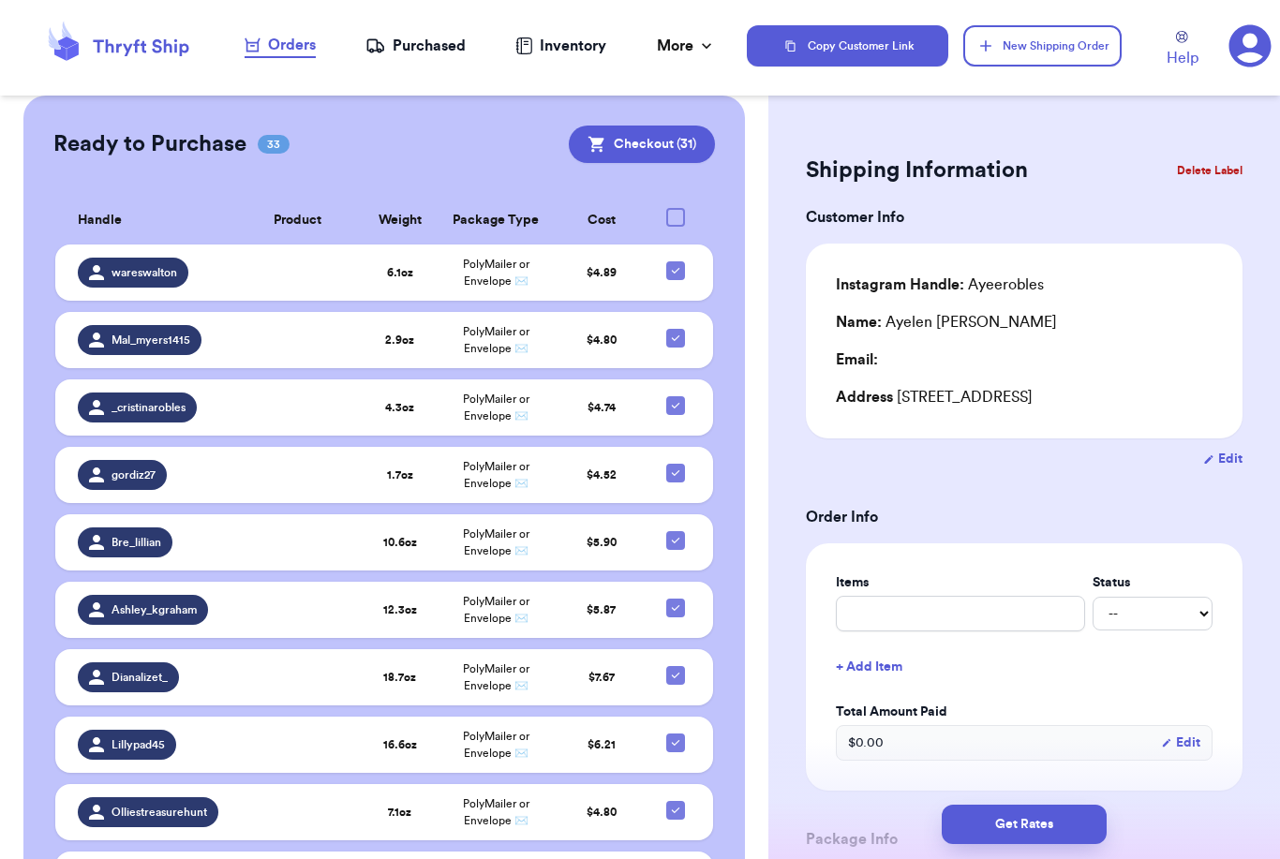
click at [1220, 455] on button "Edit" at bounding box center [1222, 459] width 39 height 19
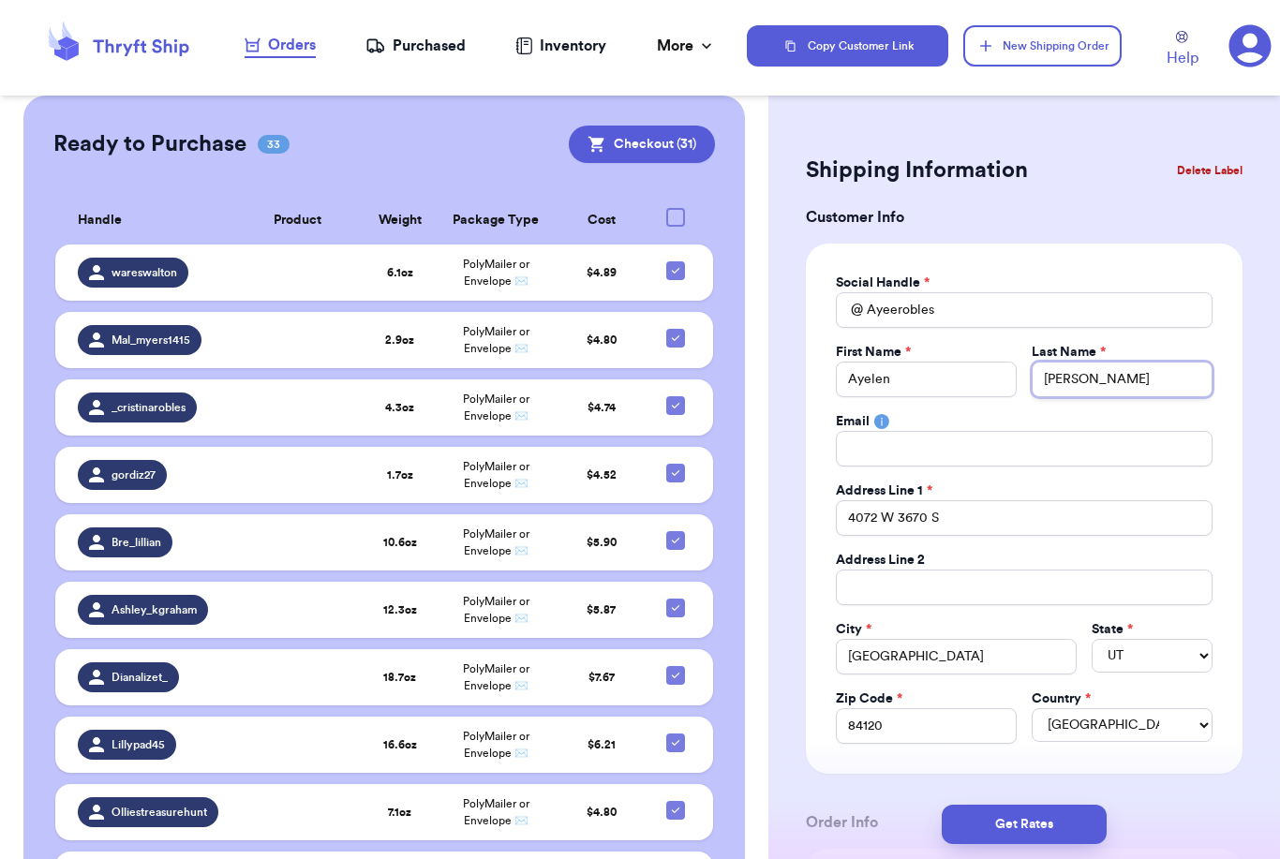
drag, startPoint x: 1085, startPoint y: 374, endPoint x: 1004, endPoint y: 360, distance: 82.7
click at [1004, 360] on div "First Name * [PERSON_NAME] Last Name * [PERSON_NAME]" at bounding box center [1024, 370] width 377 height 54
drag, startPoint x: 1083, startPoint y: 383, endPoint x: 1045, endPoint y: 383, distance: 38.4
click at [1045, 383] on input "[PERSON_NAME]" at bounding box center [1122, 380] width 181 height 36
click at [1083, 805] on button "Get Rates" at bounding box center [1024, 824] width 165 height 39
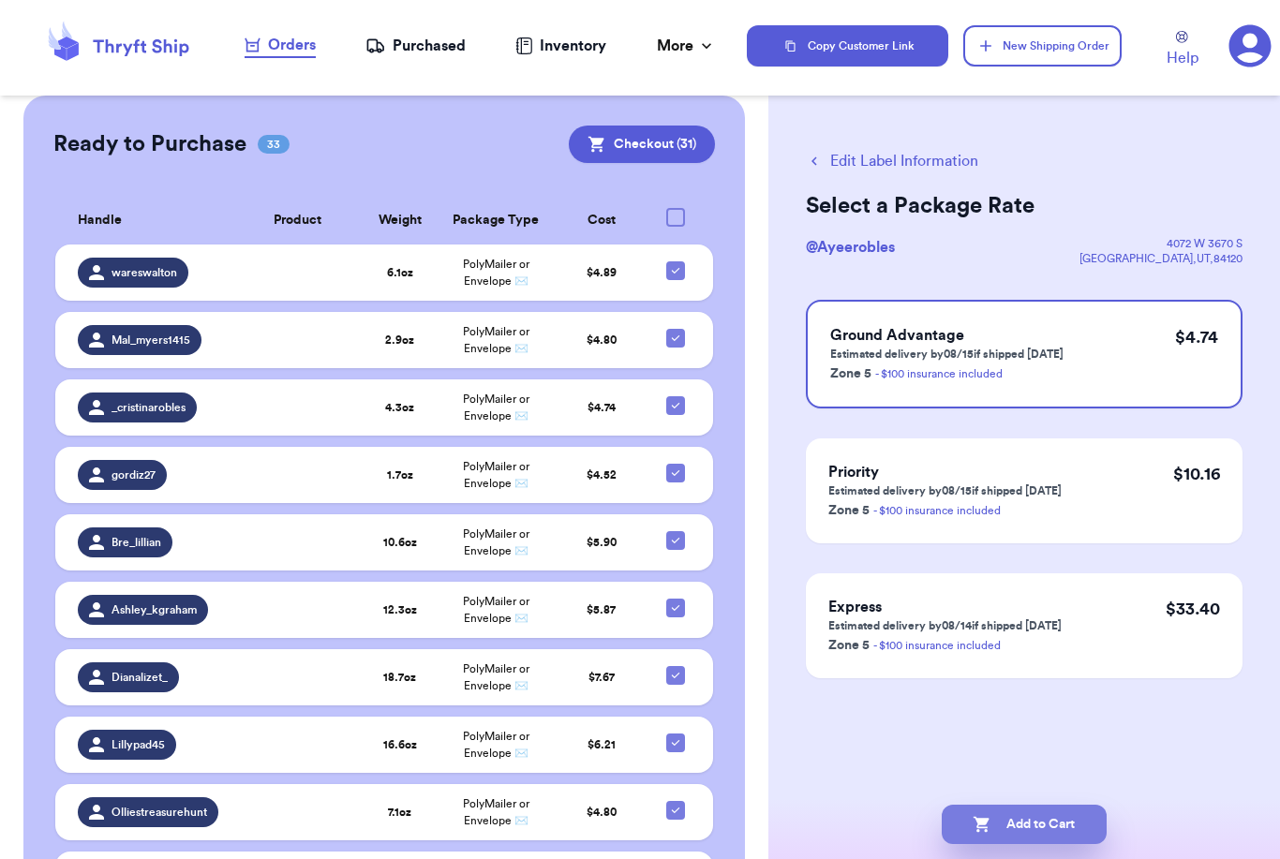
click at [1070, 807] on button "Add to Cart" at bounding box center [1024, 824] width 165 height 39
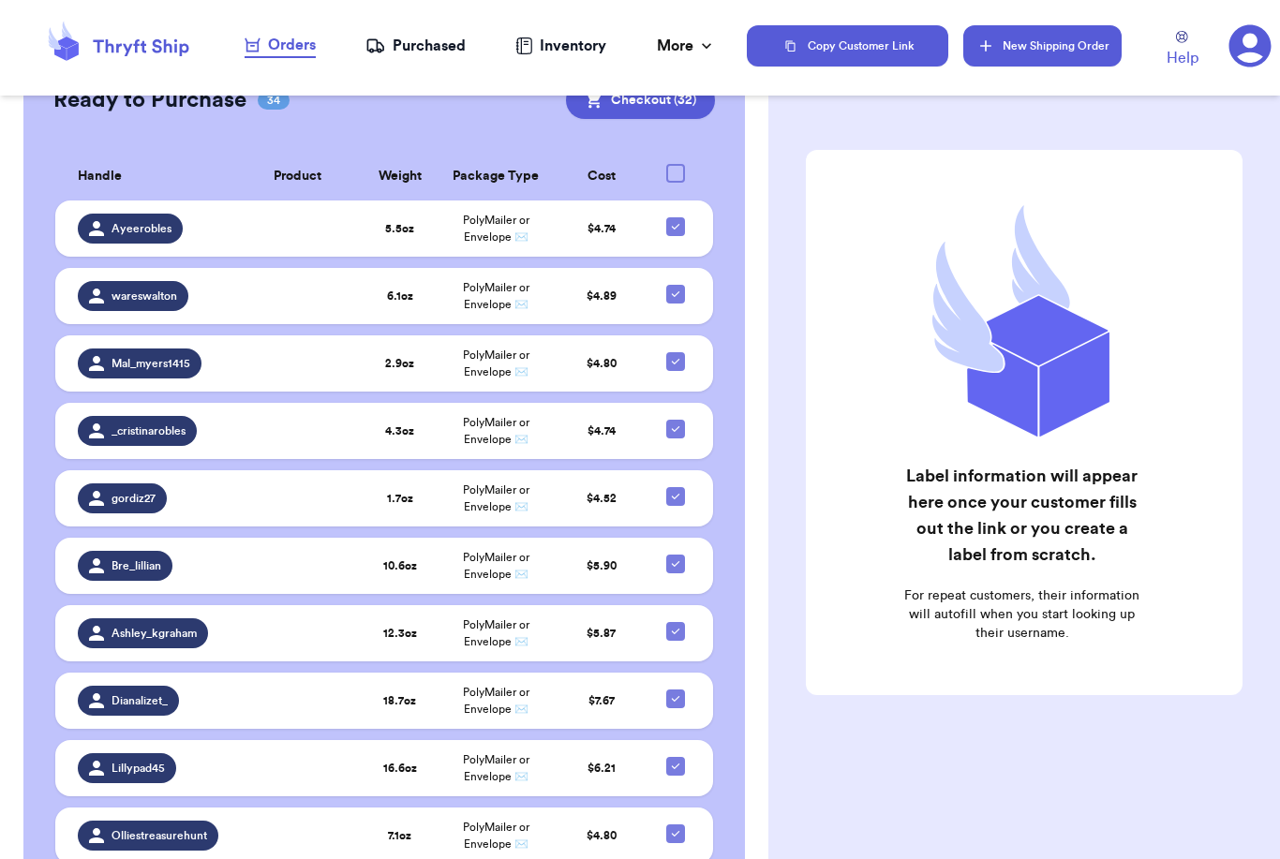
click at [1069, 49] on button "New Shipping Order" at bounding box center [1041, 45] width 157 height 41
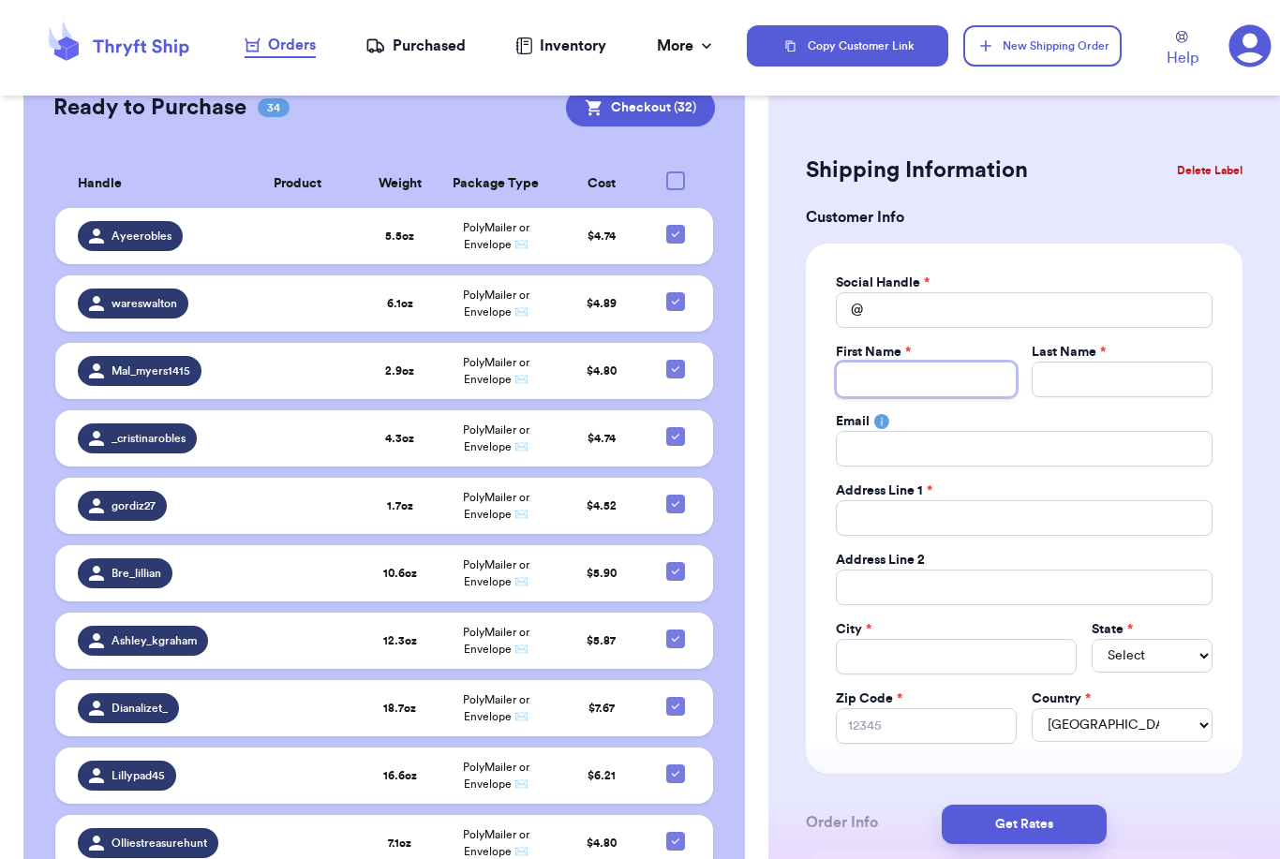
click at [1013, 368] on input "Total Amount Paid" at bounding box center [926, 380] width 181 height 36
